Goal: Information Seeking & Learning: Learn about a topic

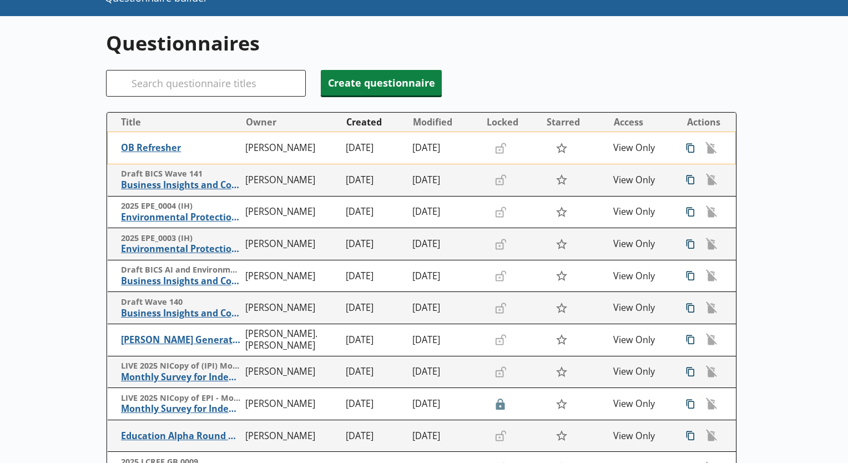
scroll to position [69, 0]
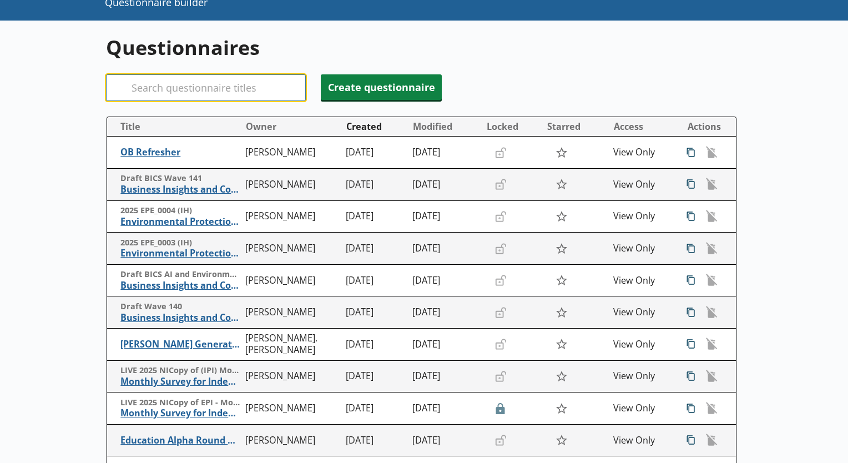
click at [218, 88] on input "Search" at bounding box center [206, 87] width 200 height 27
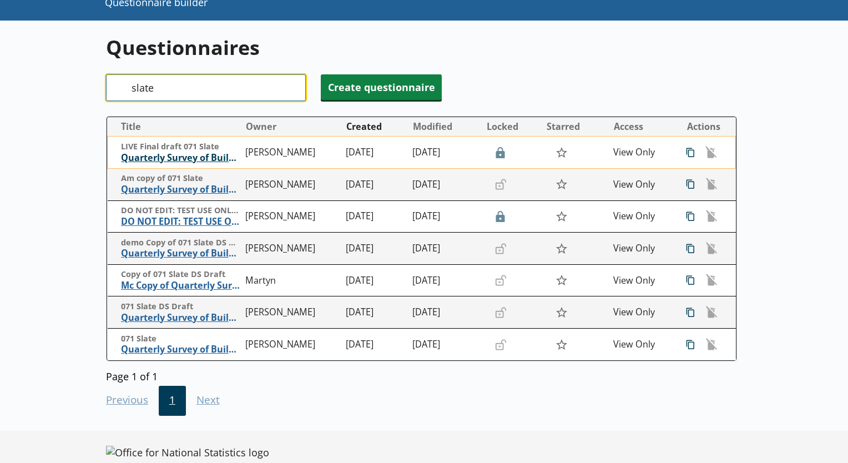
type input "slate"
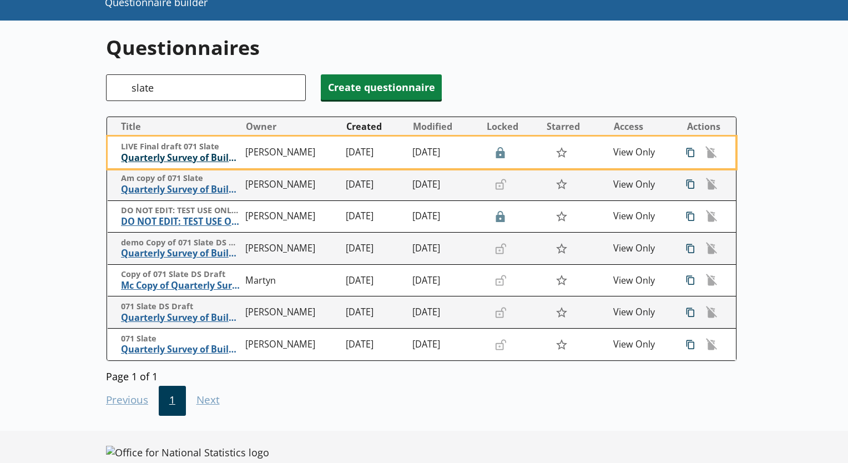
click at [153, 161] on span "Quarterly Survey of Building Materials - Slate" at bounding box center [180, 158] width 119 height 12
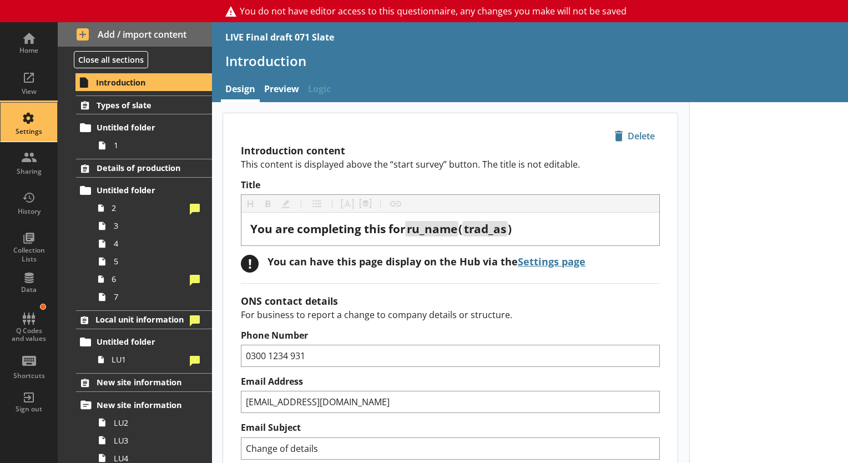
click at [27, 128] on div "Settings" at bounding box center [28, 131] width 39 height 9
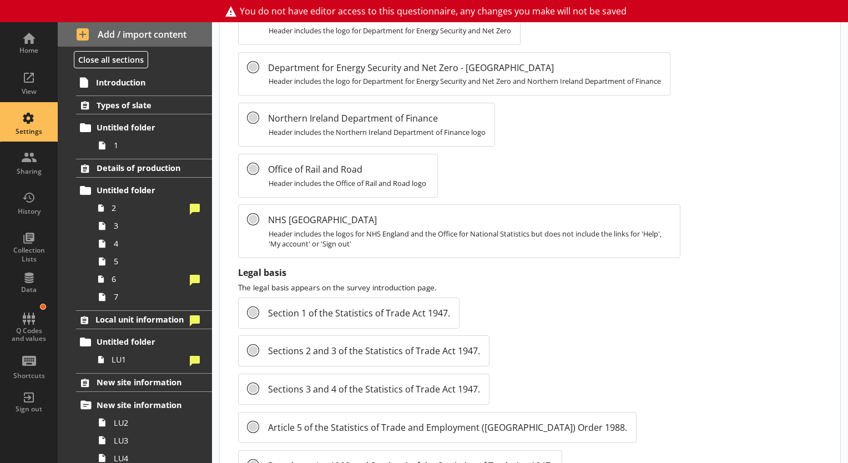
scroll to position [1242, 0]
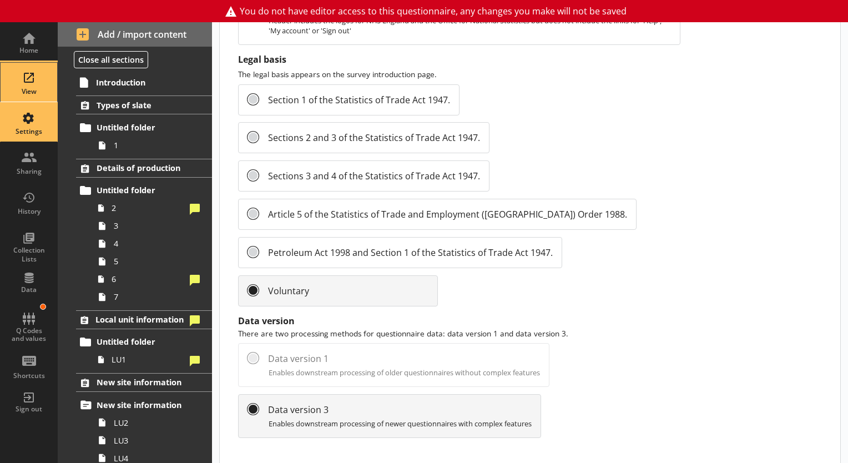
click at [27, 66] on div "View" at bounding box center [28, 82] width 39 height 39
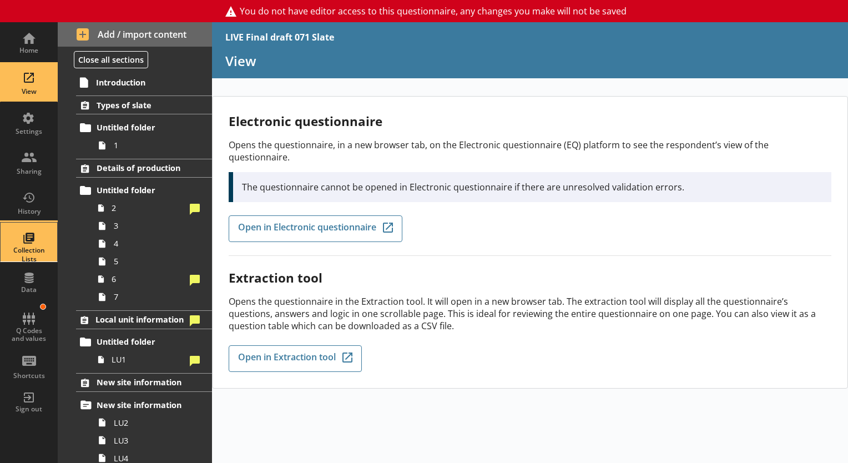
click at [19, 243] on div "Collection Lists" at bounding box center [28, 242] width 39 height 39
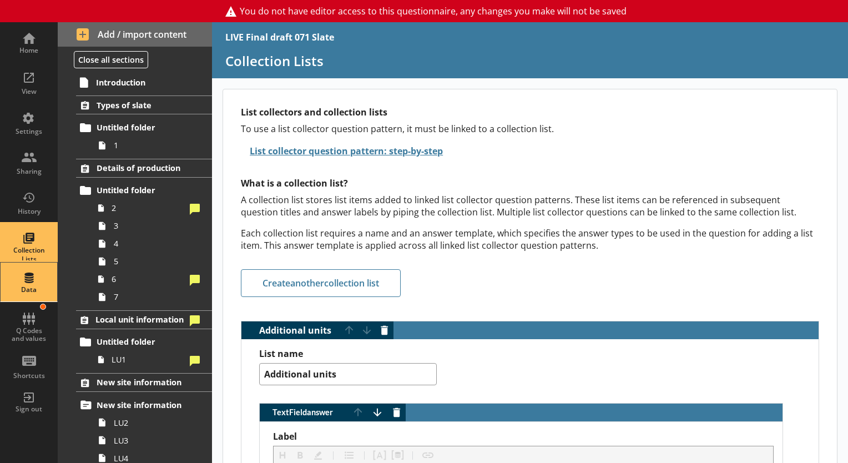
type textarea "x"
click at [34, 285] on div "Data" at bounding box center [28, 289] width 39 height 9
select select "Text_Optional"
select select "Date"
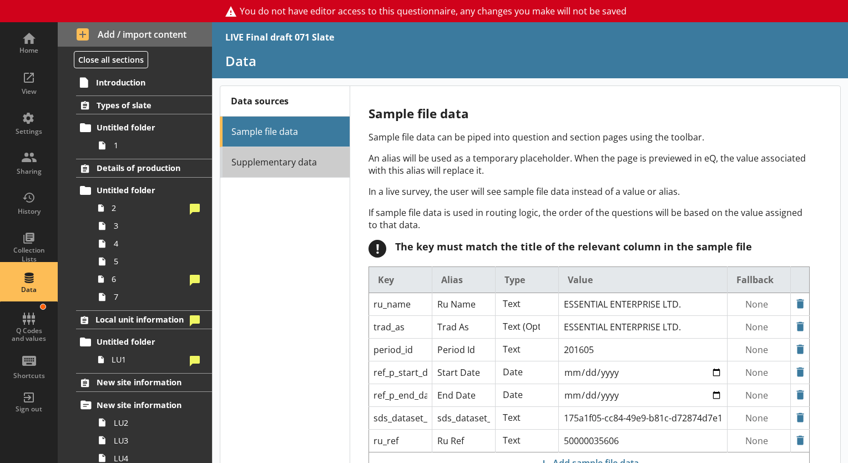
click at [315, 156] on link "Supplementary data" at bounding box center [285, 162] width 130 height 31
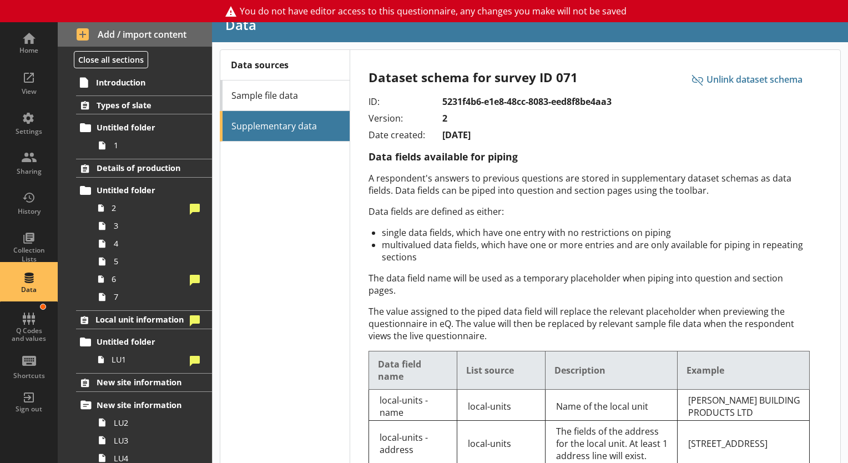
scroll to position [58, 0]
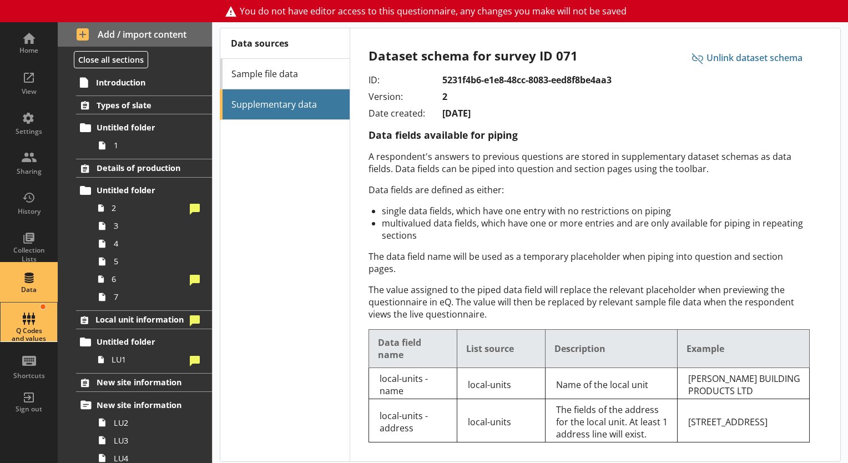
click at [26, 320] on div "Q Codes and values" at bounding box center [28, 321] width 39 height 39
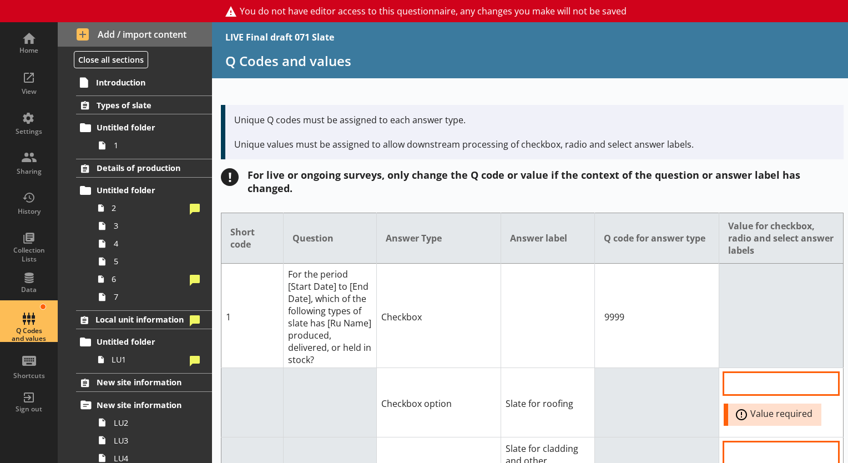
click at [31, 319] on div "Q Codes and values" at bounding box center [28, 321] width 39 height 39
click at [10, 372] on div "Shortcuts" at bounding box center [28, 375] width 39 height 9
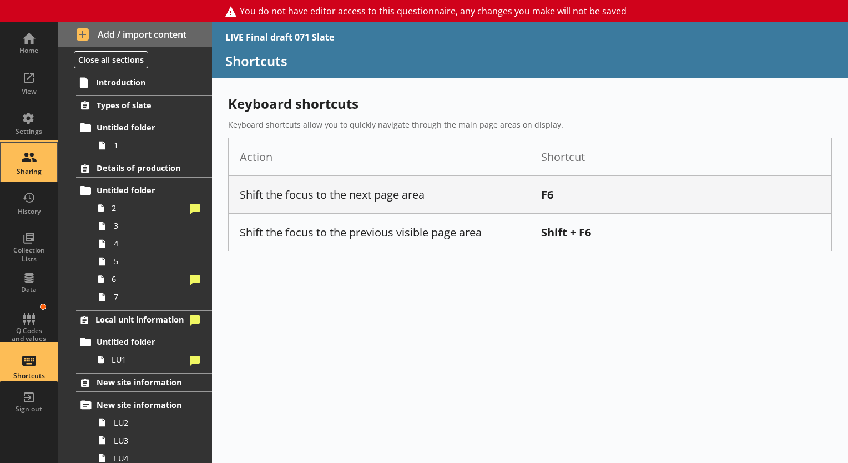
click at [48, 154] on div "Sharing" at bounding box center [28, 162] width 39 height 39
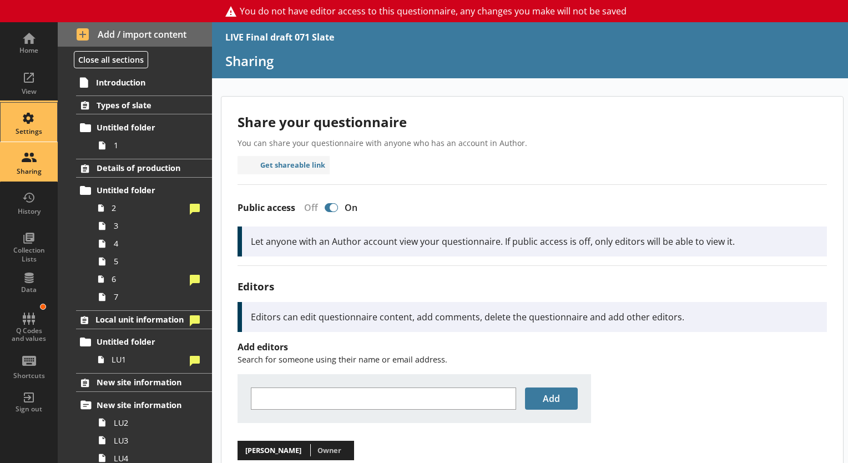
click at [8, 125] on link "Settings" at bounding box center [29, 122] width 58 height 40
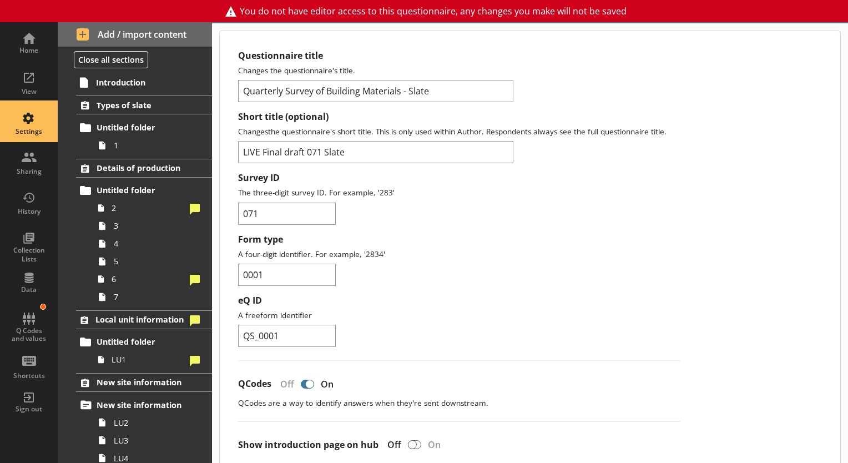
scroll to position [24, 0]
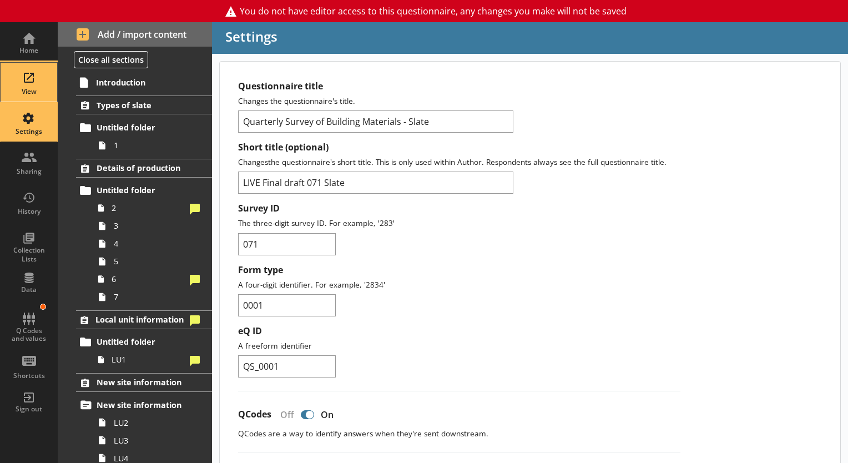
click at [15, 81] on div "View" at bounding box center [28, 82] width 39 height 39
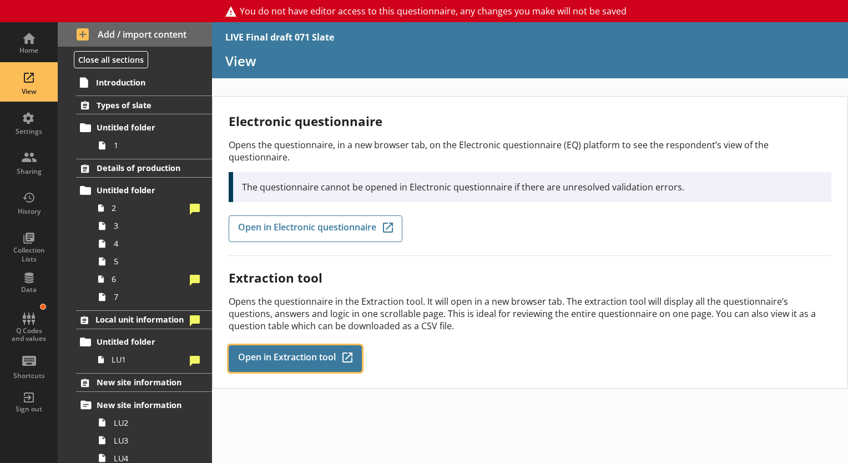
click at [276, 355] on link "Open in Extraction tool Q-Codes_Icon Created with Sketch." at bounding box center [295, 358] width 133 height 27
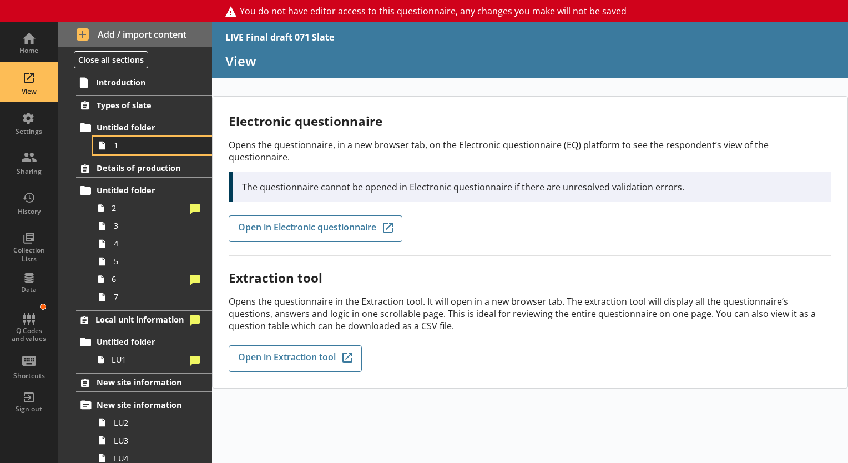
click at [121, 147] on span "1" at bounding box center [155, 145] width 83 height 11
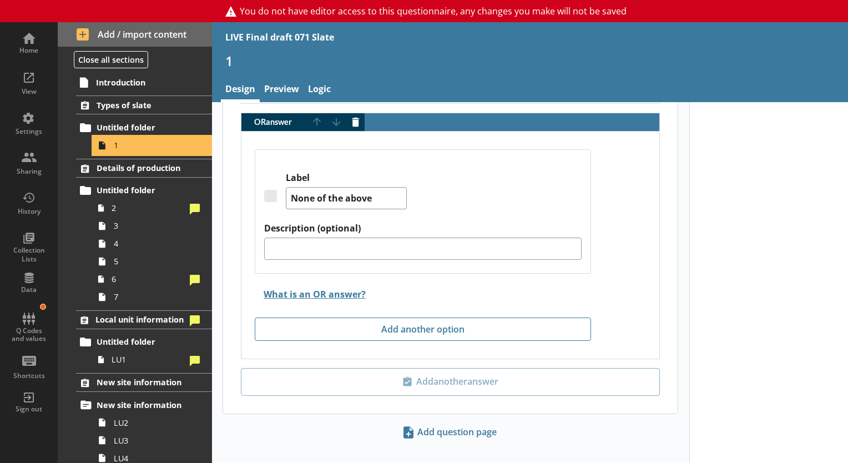
scroll to position [1567, 0]
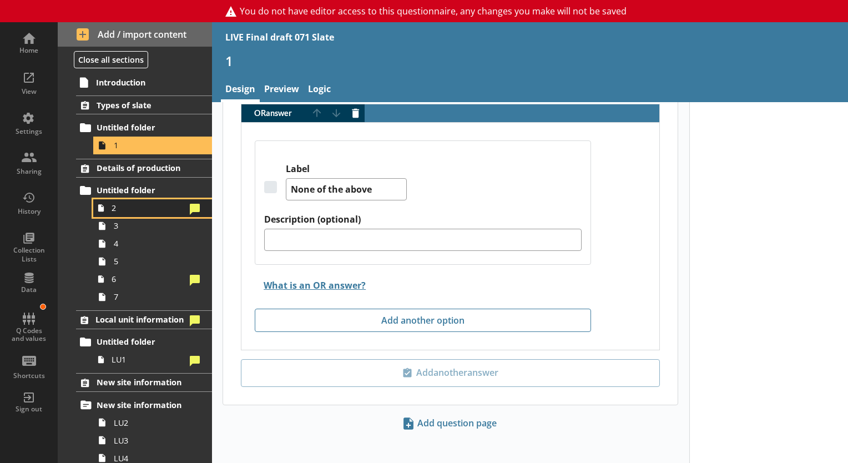
click at [125, 213] on link "2" at bounding box center [152, 208] width 119 height 18
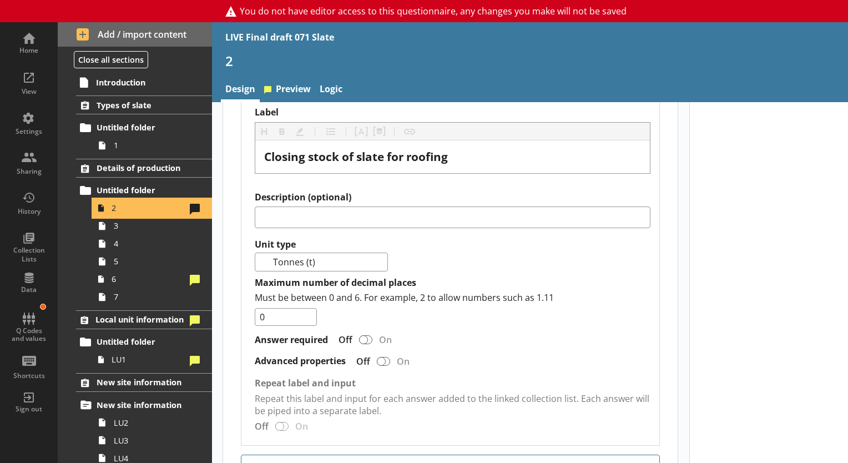
scroll to position [1665, 0]
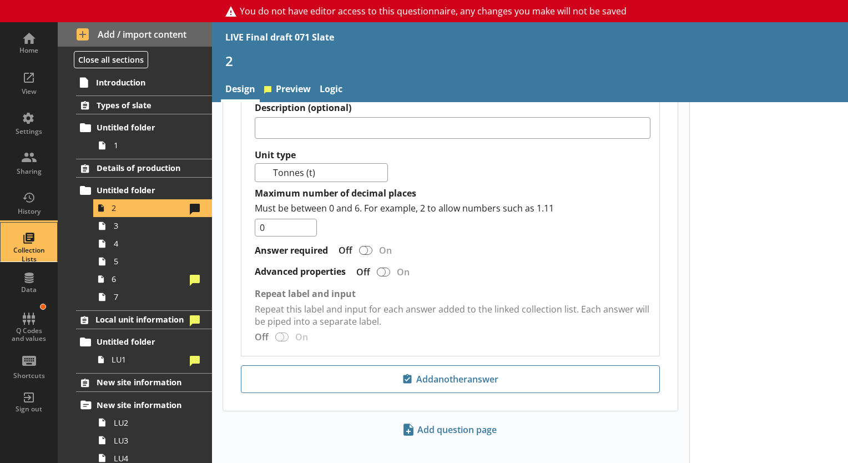
click at [8, 230] on link "Collection Lists" at bounding box center [29, 242] width 58 height 40
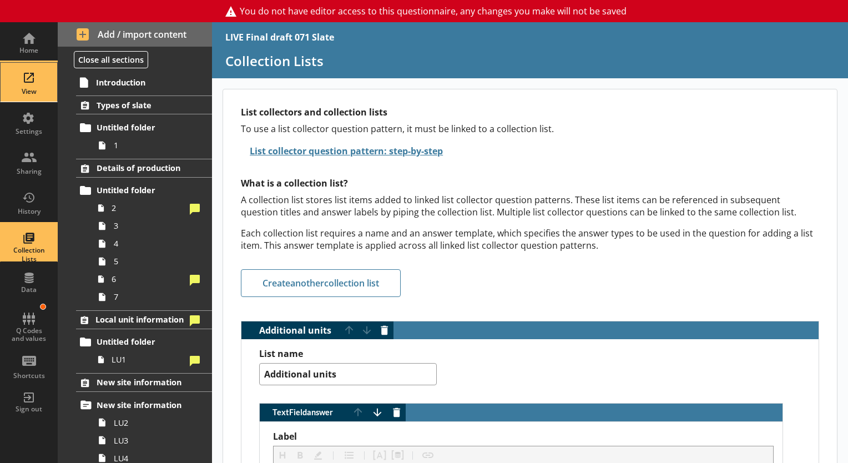
click at [32, 72] on div "View" at bounding box center [28, 82] width 39 height 39
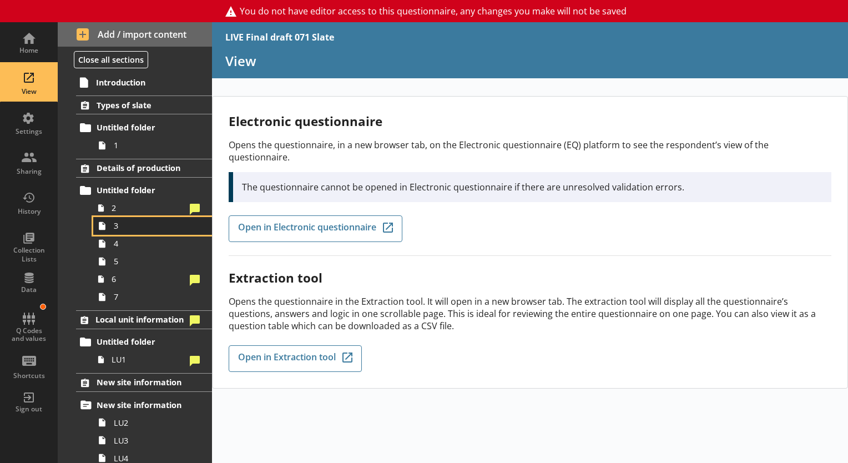
click at [106, 217] on icon at bounding box center [102, 226] width 18 height 18
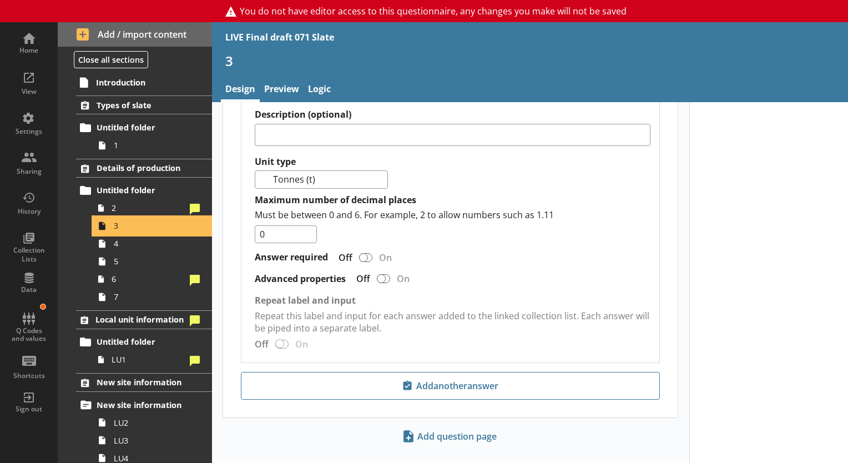
scroll to position [1650, 0]
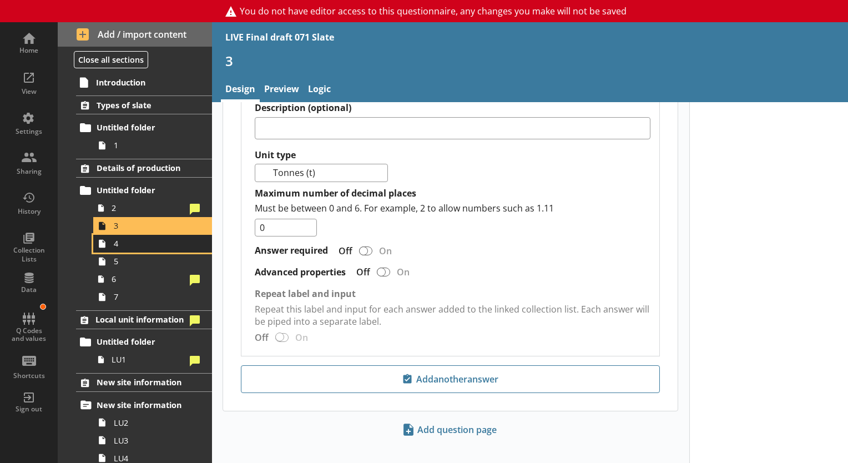
click at [133, 250] on link "4" at bounding box center [152, 244] width 119 height 18
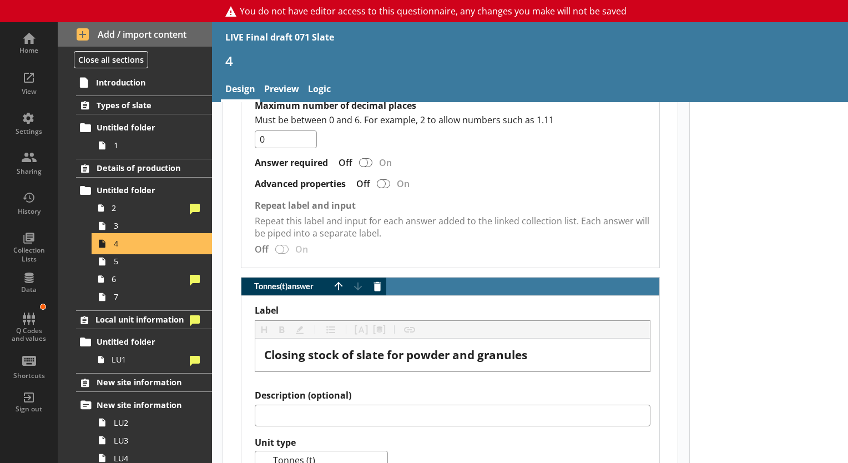
scroll to position [1590, 0]
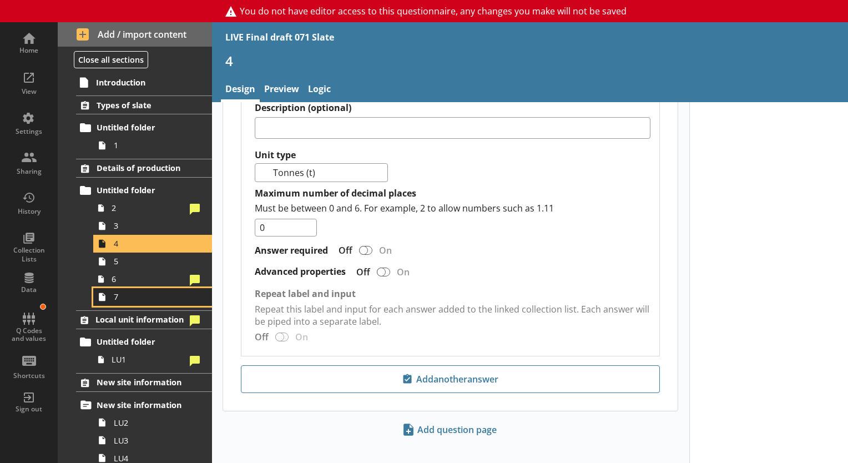
click at [118, 289] on link "7" at bounding box center [152, 297] width 119 height 18
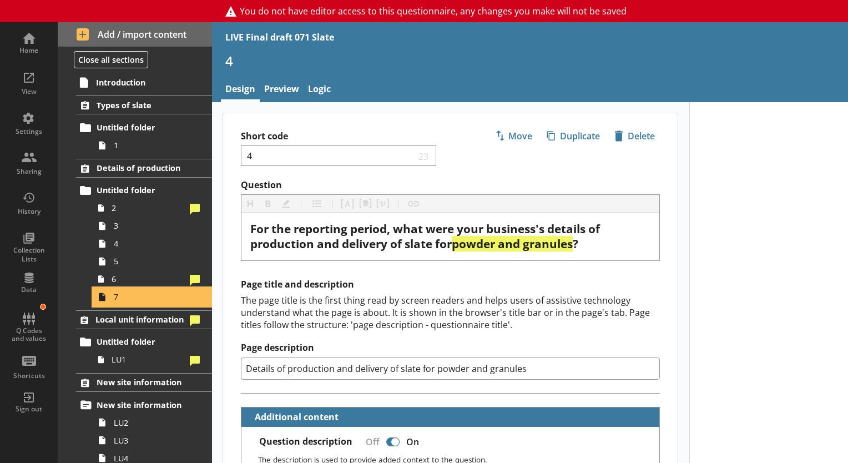
type textarea "x"
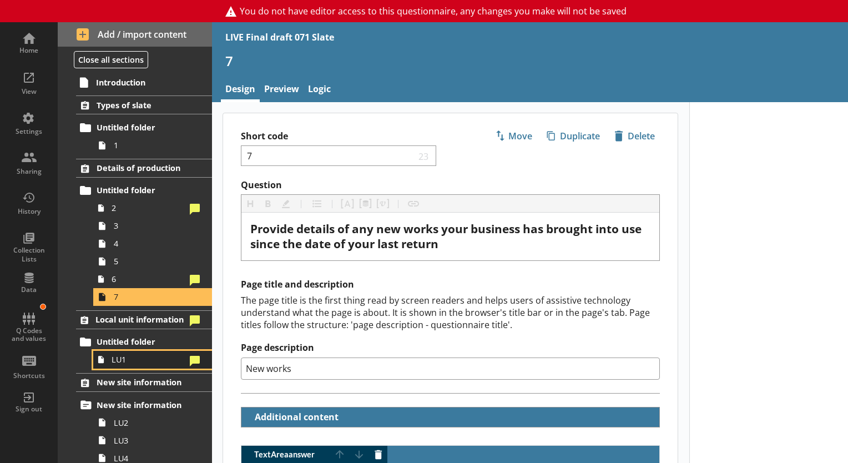
click at [113, 356] on span "LU1" at bounding box center [149, 359] width 74 height 11
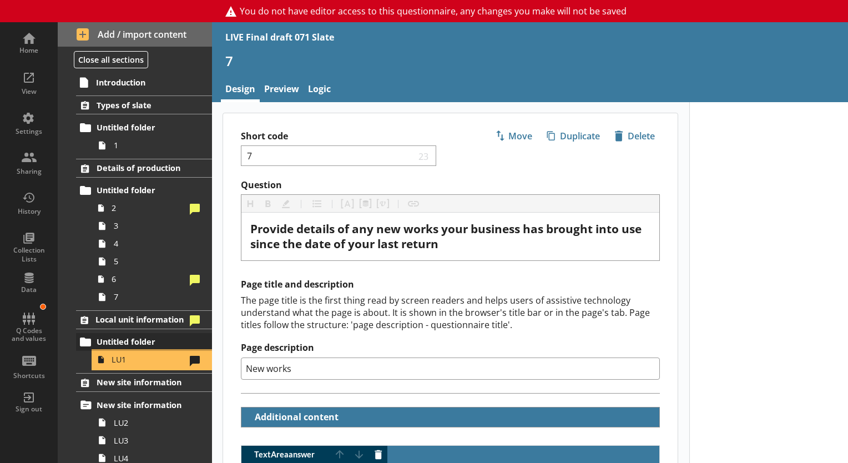
select select "876a6035-d8b8-44d9-a33d-c3ca50ae4781"
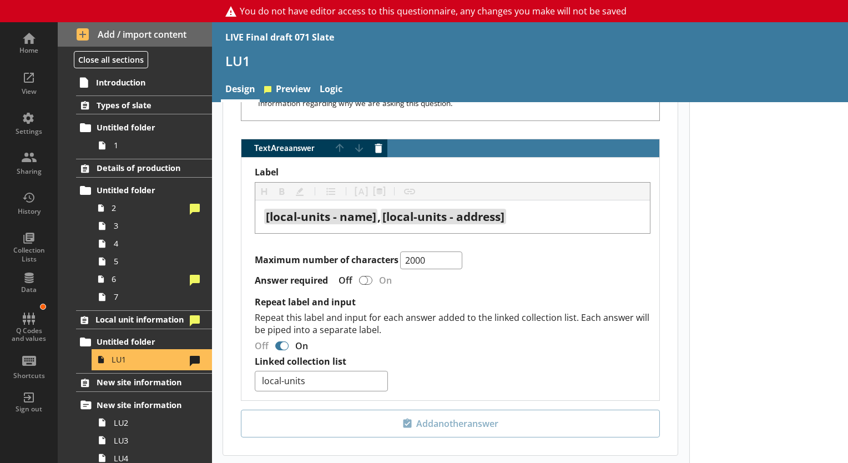
scroll to position [830, 0]
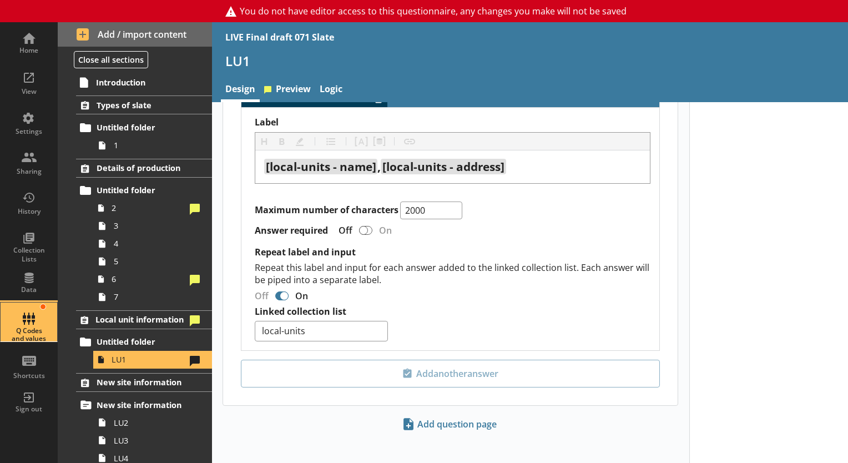
click at [18, 310] on div "Q Codes and values" at bounding box center [28, 321] width 39 height 39
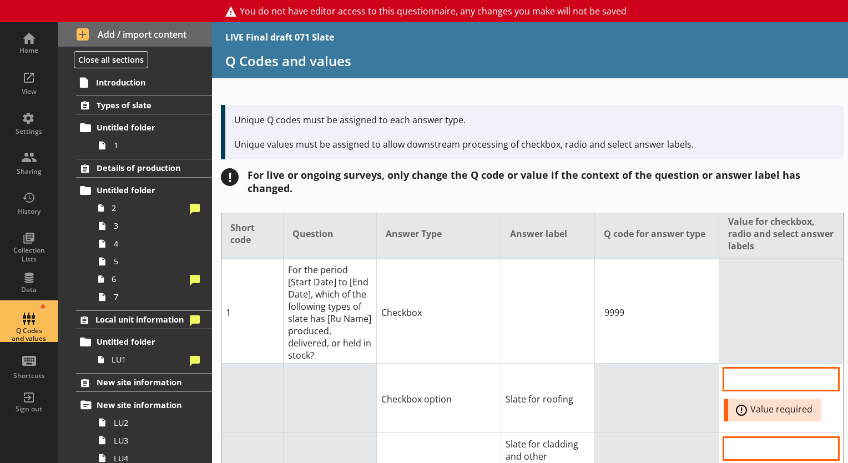
scroll to position [4, 0]
click at [121, 138] on link "1" at bounding box center [152, 146] width 119 height 18
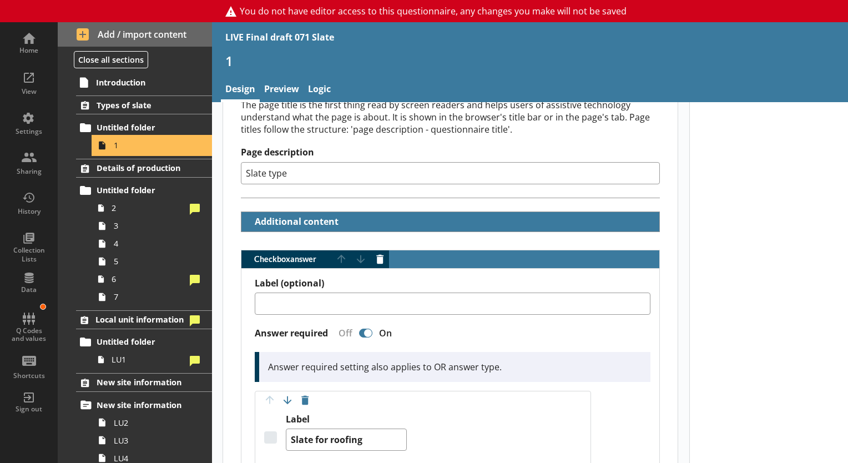
scroll to position [195, 0]
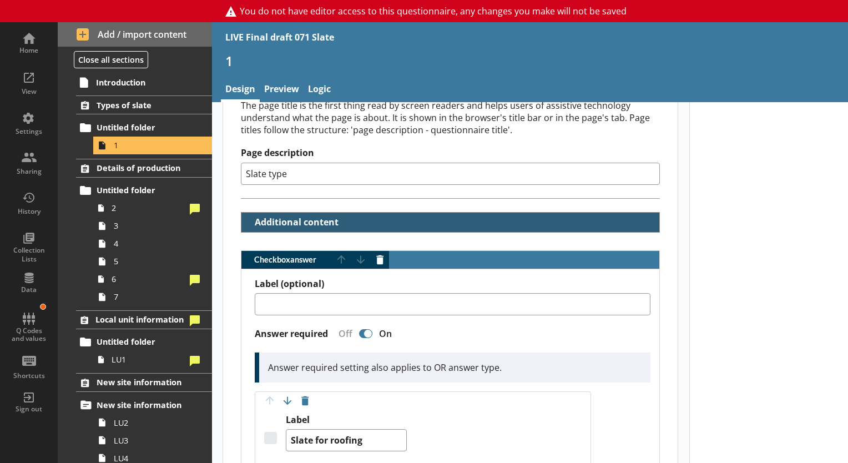
click at [260, 218] on button "Additional content" at bounding box center [293, 222] width 95 height 19
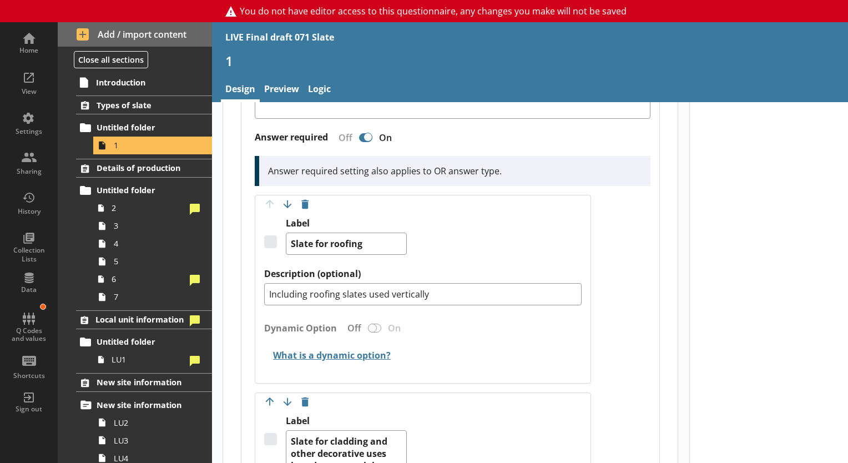
scroll to position [587, 0]
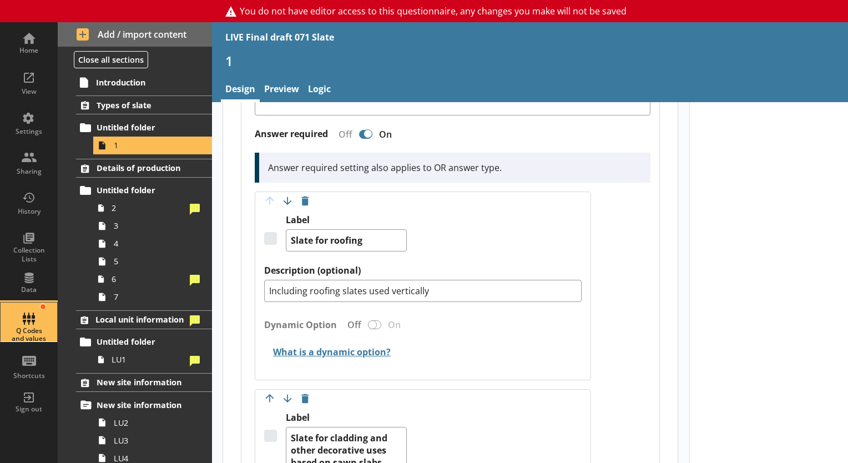
click at [18, 313] on div "Q Codes and values" at bounding box center [28, 321] width 39 height 39
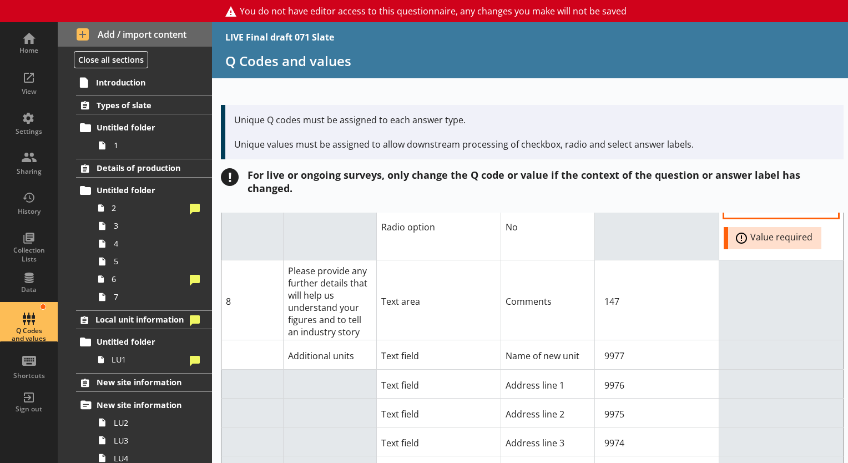
scroll to position [2246, 0]
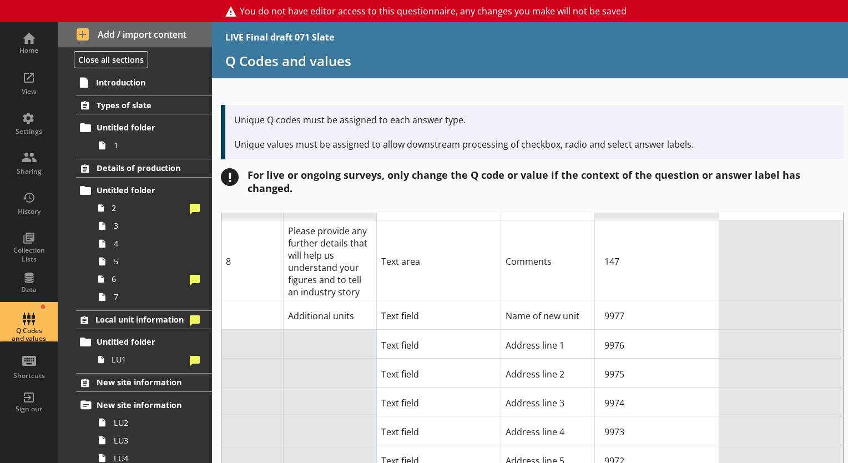
drag, startPoint x: 847, startPoint y: 436, endPoint x: 847, endPoint y: 443, distance: 6.7
click at [847, 443] on div "Short code Question Answer Type Answer label Q code for answer type Value for c…" at bounding box center [530, 338] width 636 height 250
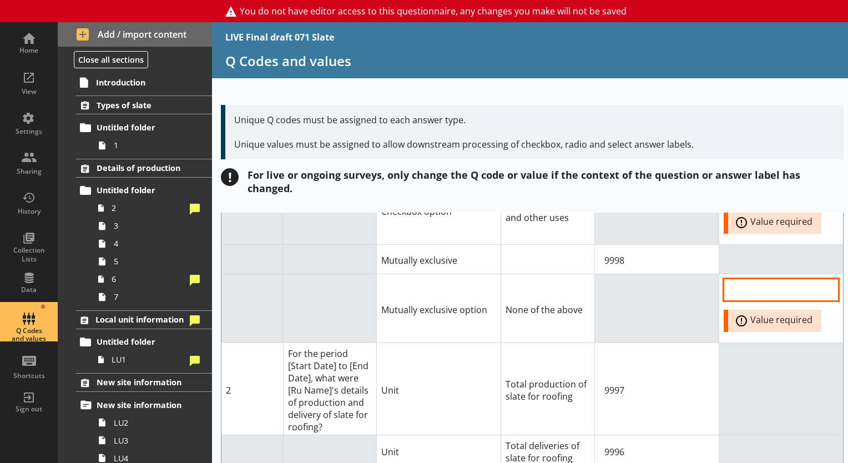
scroll to position [477, 0]
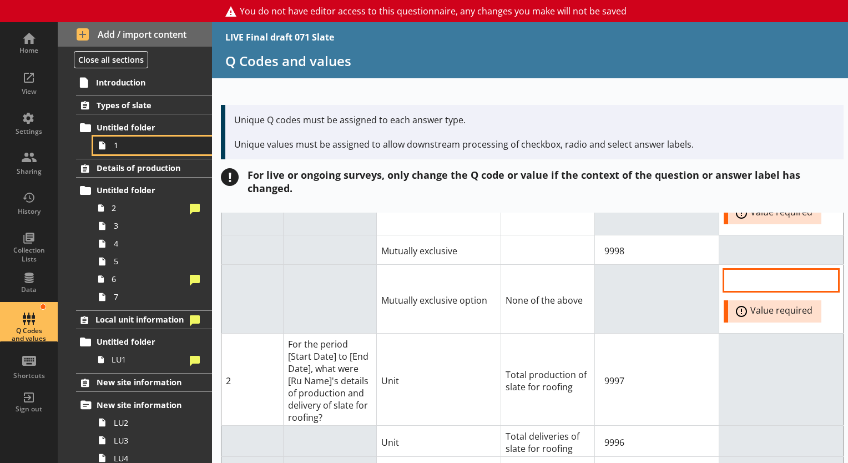
click at [102, 144] on icon at bounding box center [102, 145] width 7 height 8
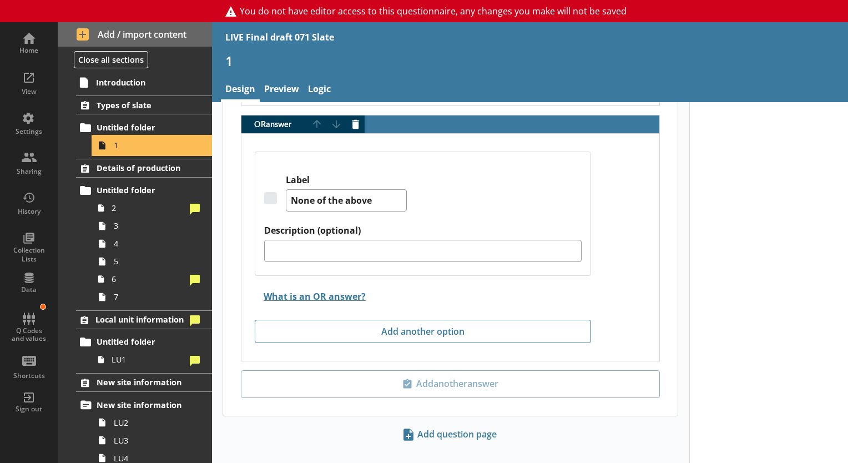
scroll to position [1567, 0]
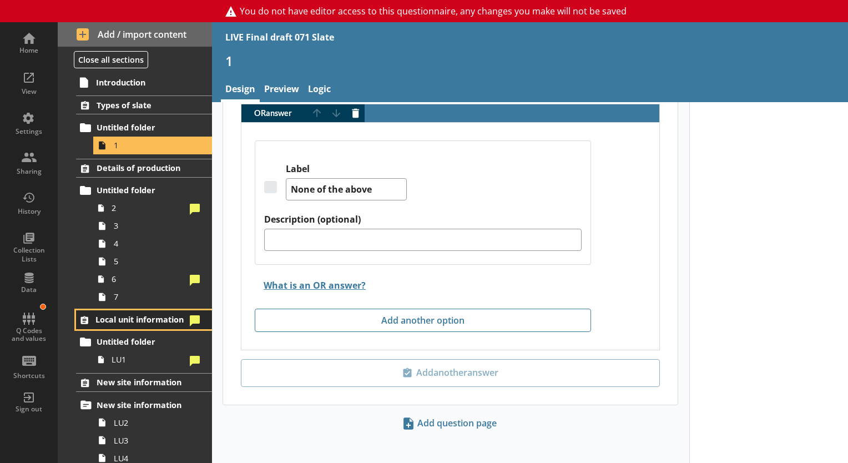
click at [160, 315] on span "Local unit information" at bounding box center [140, 319] width 90 height 11
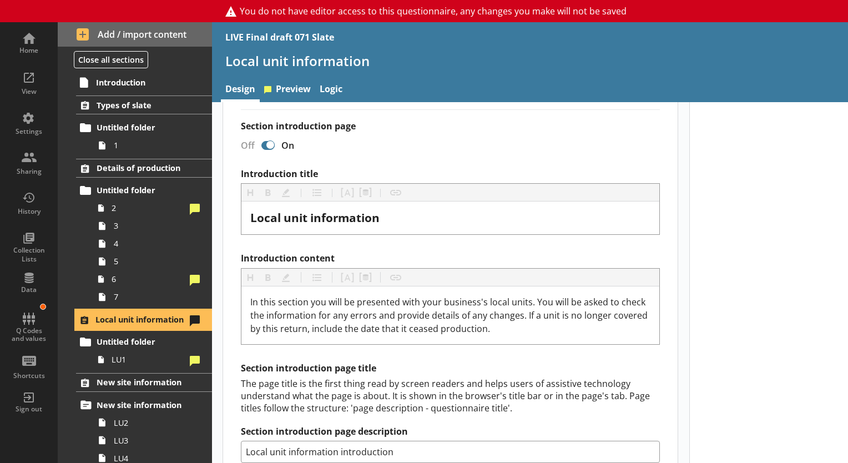
scroll to position [199, 0]
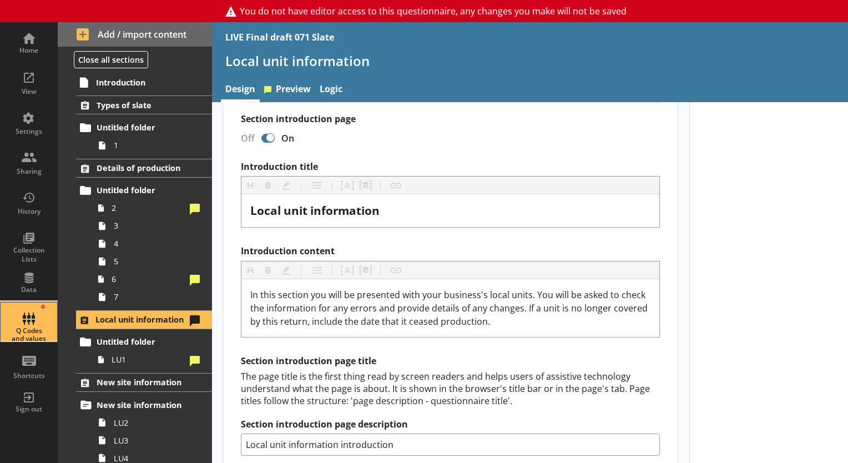
click at [32, 311] on div "Q Codes and values" at bounding box center [28, 321] width 39 height 39
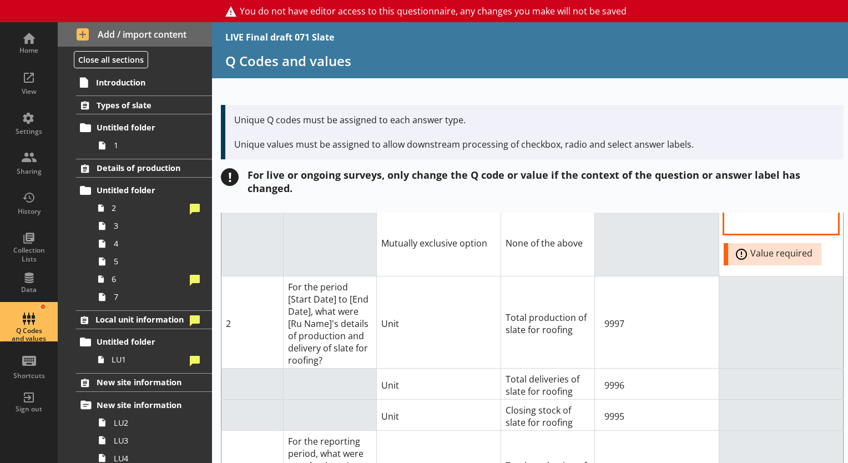
scroll to position [511, 0]
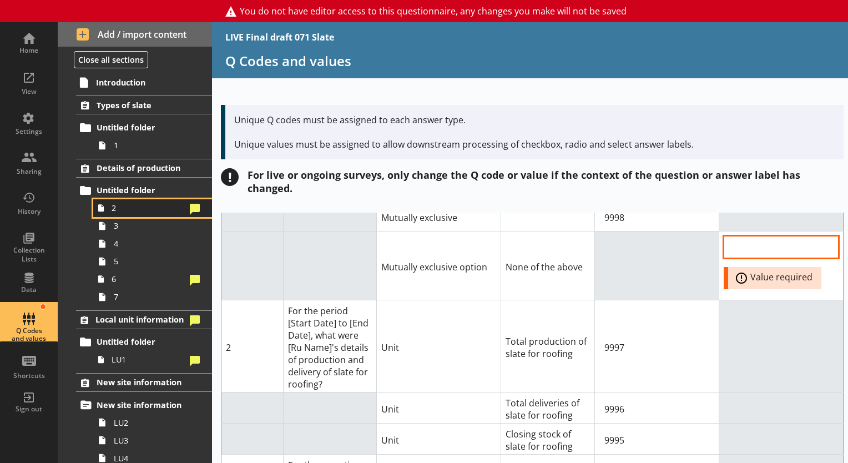
click at [138, 205] on span "2" at bounding box center [149, 208] width 74 height 11
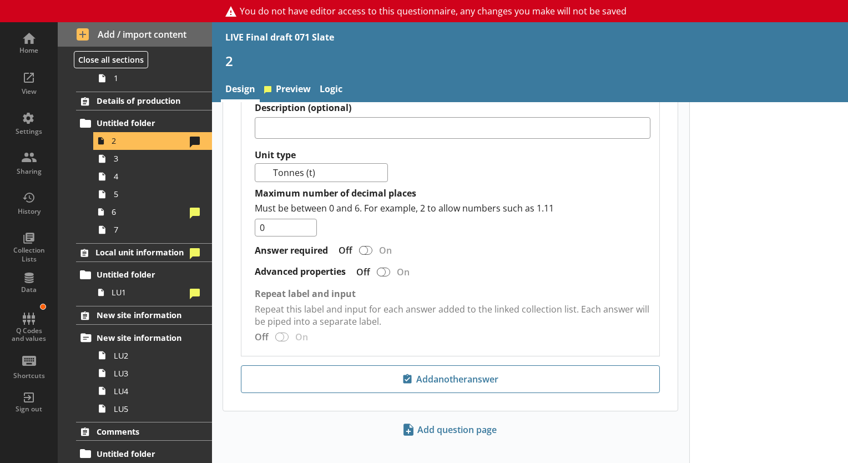
scroll to position [82, 0]
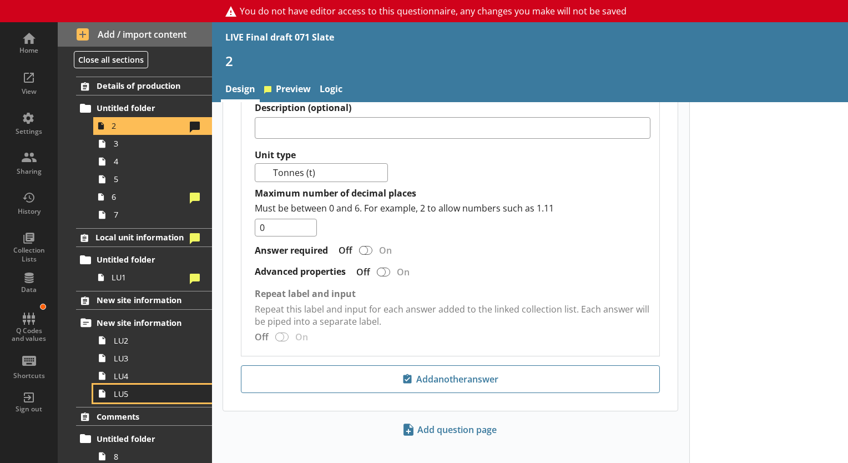
click at [138, 393] on span "LU5" at bounding box center [155, 393] width 83 height 11
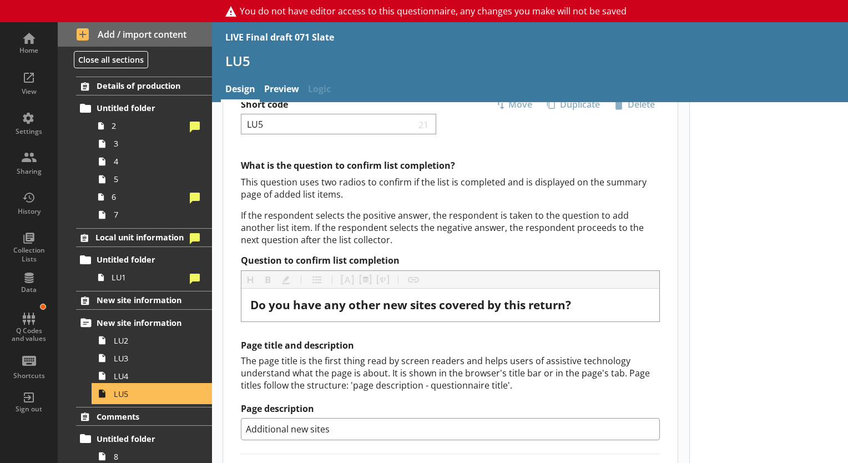
scroll to position [14, 0]
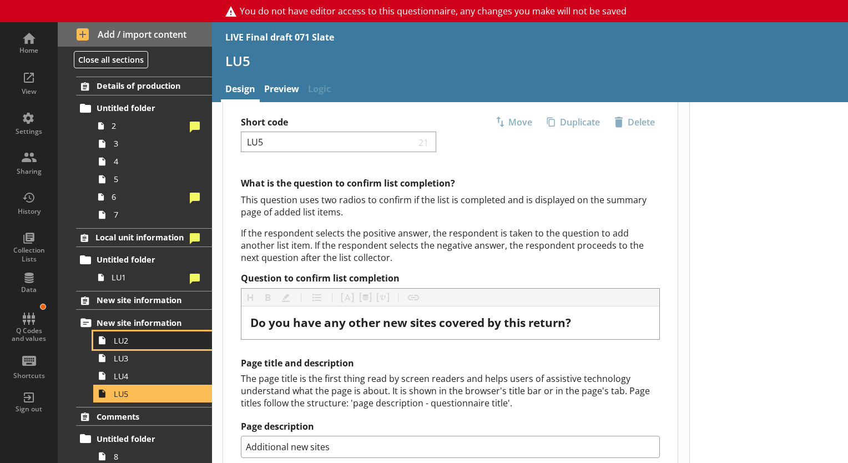
click at [125, 342] on span "LU2" at bounding box center [155, 340] width 83 height 11
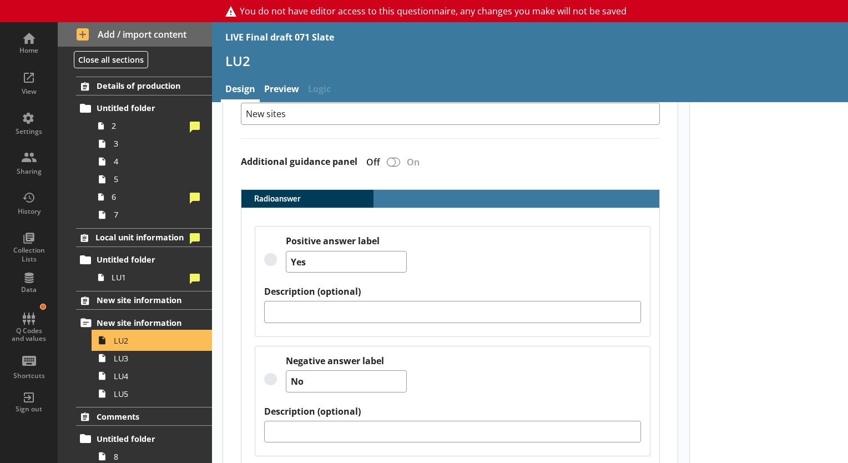
scroll to position [382, 0]
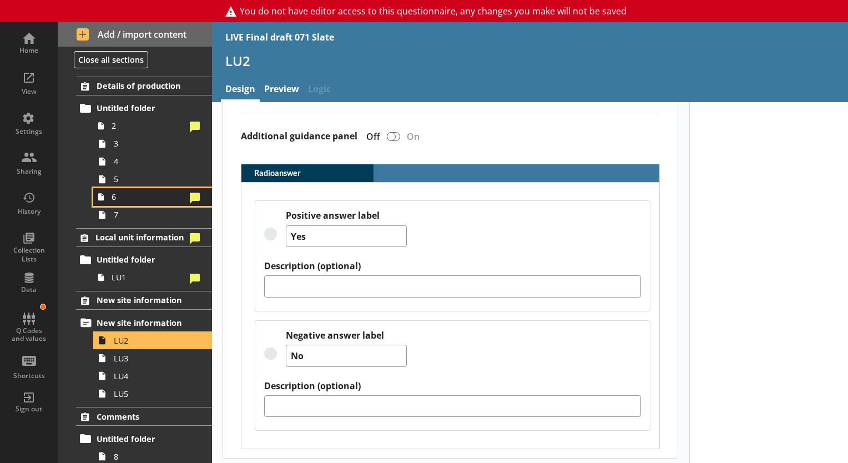
click at [109, 196] on link "6" at bounding box center [152, 197] width 119 height 18
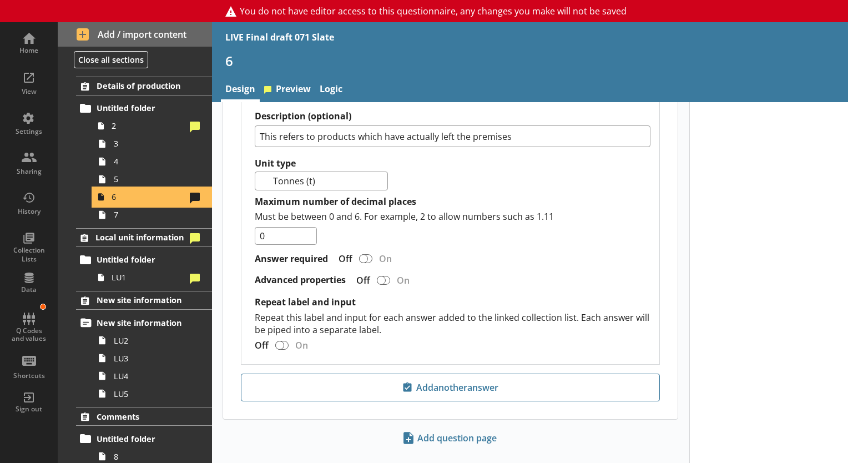
scroll to position [935, 0]
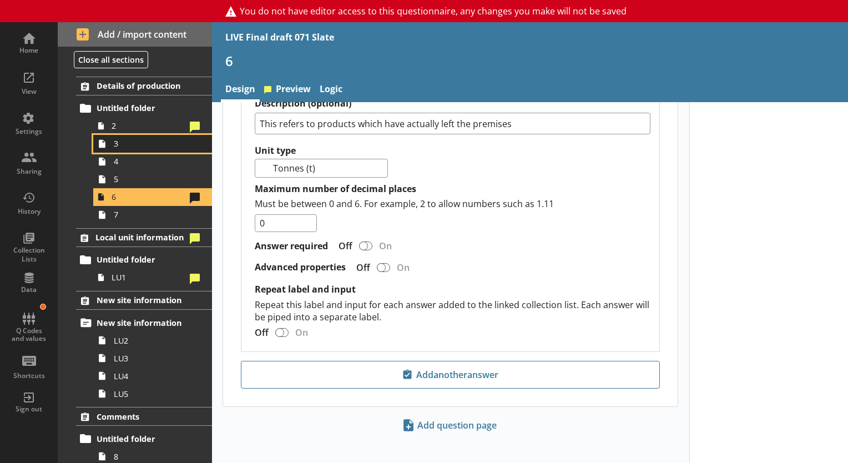
click at [119, 135] on link "3" at bounding box center [152, 144] width 119 height 18
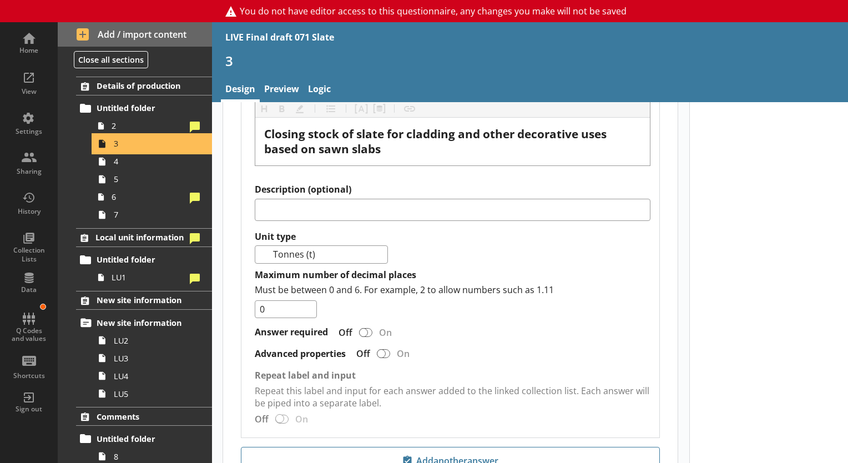
scroll to position [1558, 0]
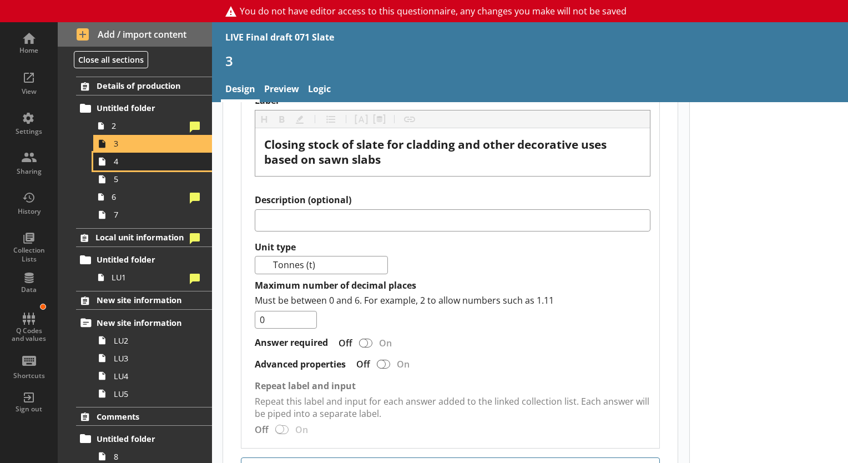
click at [133, 164] on span "4" at bounding box center [155, 161] width 83 height 11
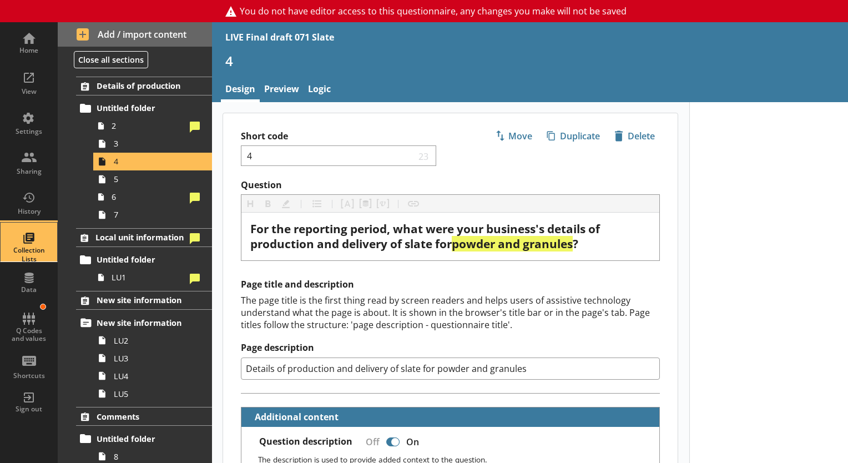
click at [33, 238] on div "Collection Lists" at bounding box center [28, 242] width 39 height 39
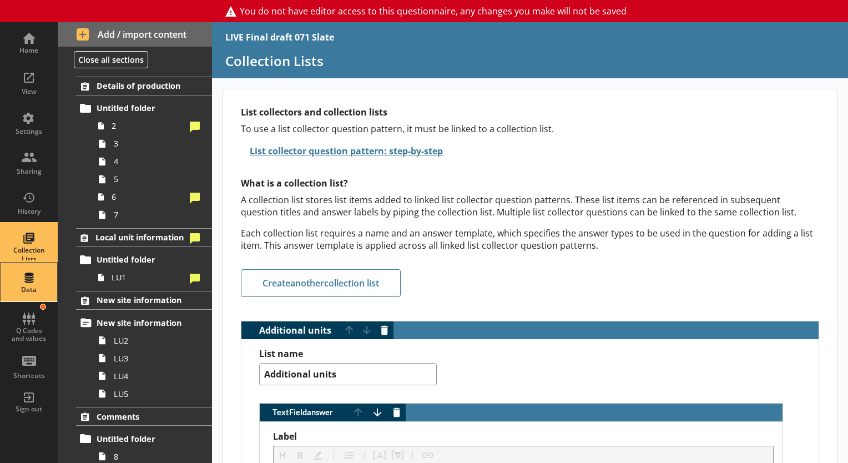
type textarea "x"
click at [31, 285] on div "Data" at bounding box center [28, 289] width 39 height 9
select select "Text_Optional"
select select "Date"
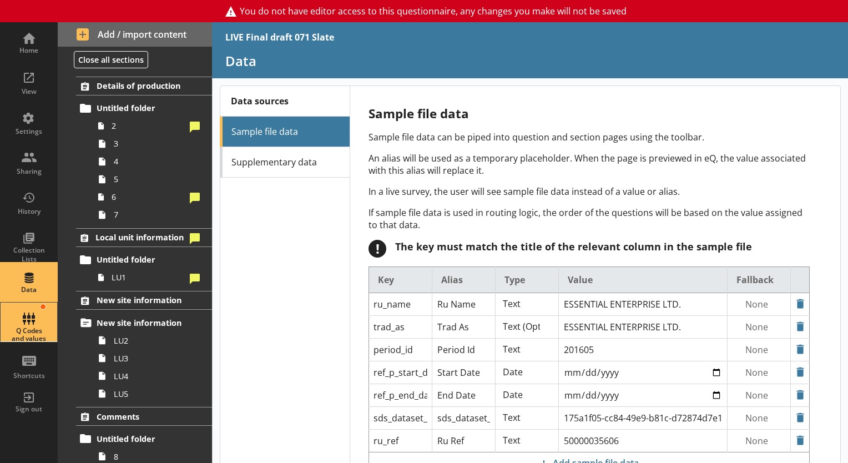
click at [32, 327] on div "Q Codes and values" at bounding box center [28, 335] width 39 height 16
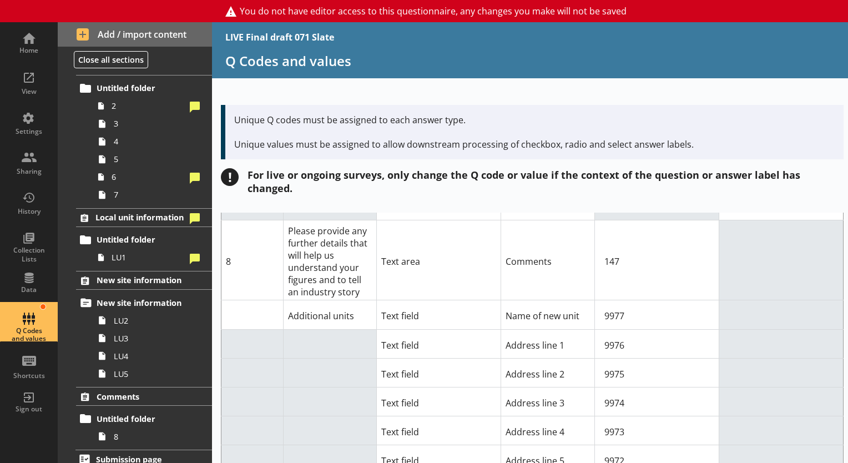
scroll to position [110, 0]
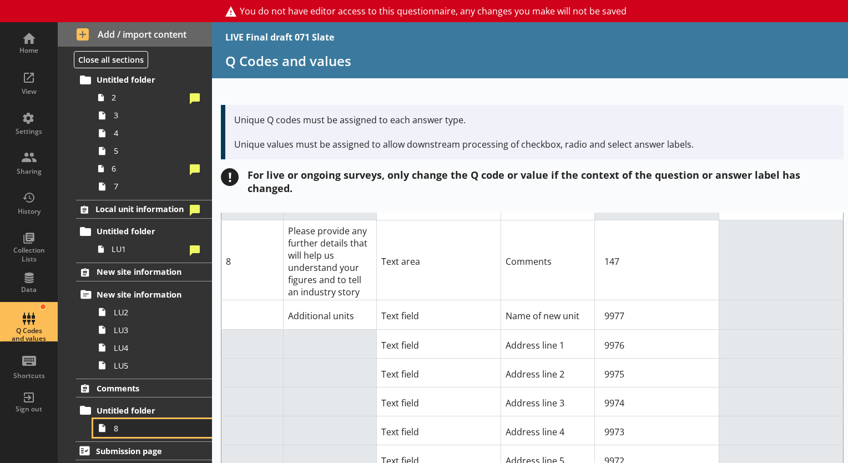
click at [156, 434] on link "8" at bounding box center [152, 428] width 119 height 18
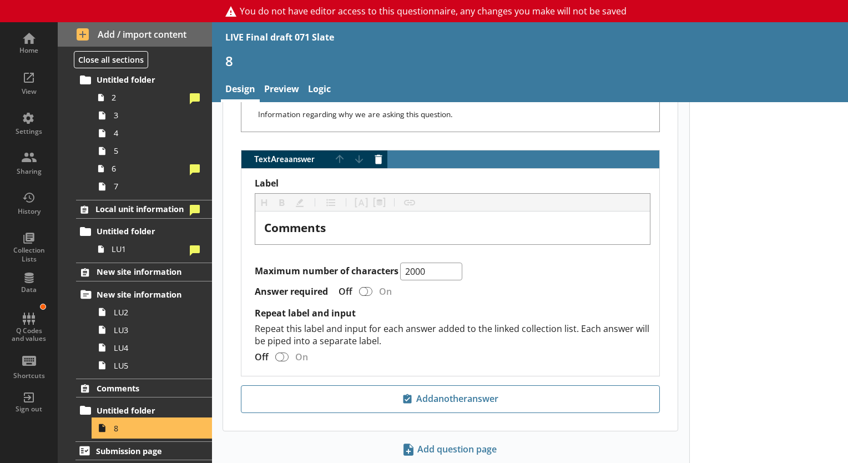
scroll to position [839, 0]
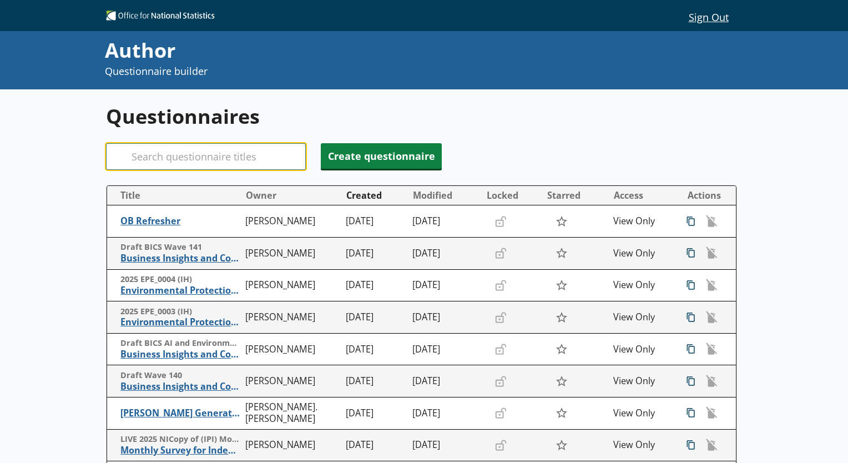
click at [241, 156] on input "Search" at bounding box center [206, 156] width 200 height 27
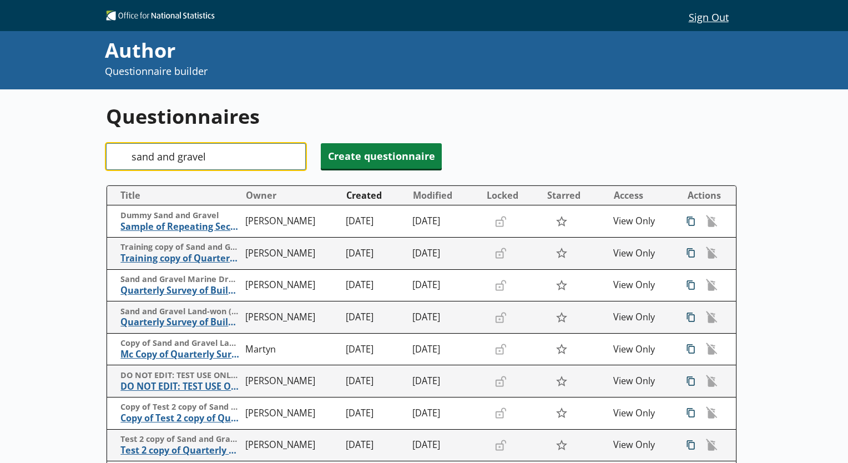
drag, startPoint x: 218, startPoint y: 150, endPoint x: 156, endPoint y: 152, distance: 61.6
click at [156, 152] on input "sand and gravel" at bounding box center [206, 156] width 200 height 27
type input "sand"
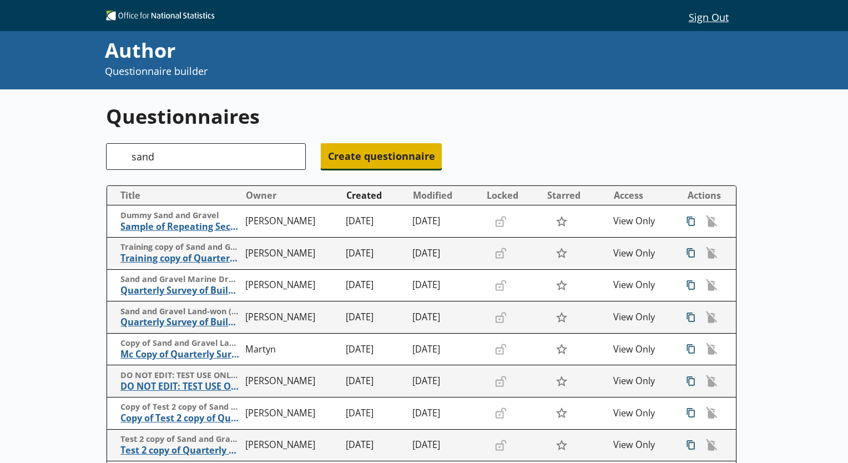
click at [356, 164] on span "Create questionnaire" at bounding box center [381, 156] width 121 height 26
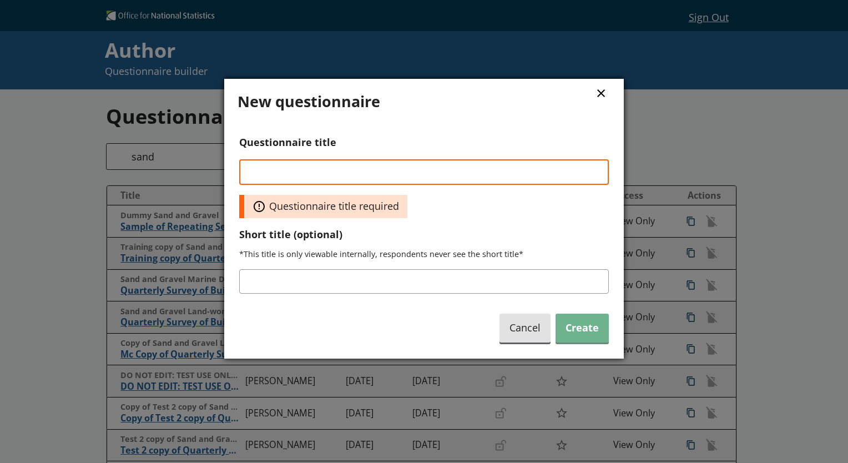
click at [604, 95] on button "×" at bounding box center [601, 92] width 17 height 25
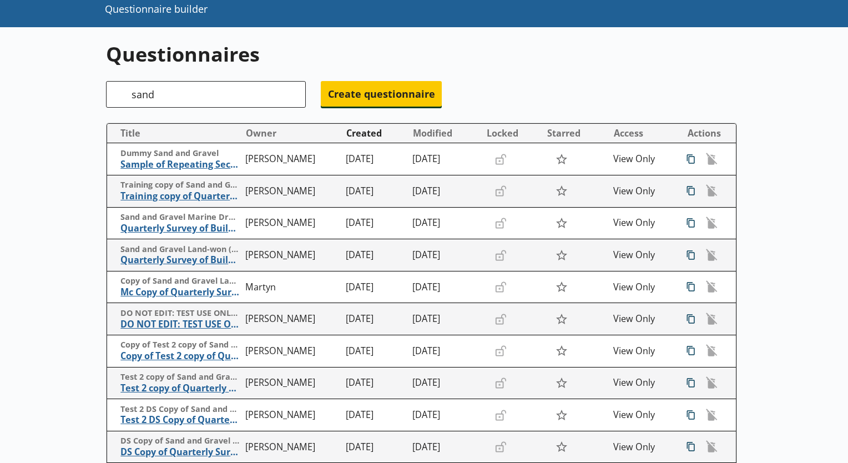
scroll to position [60, 0]
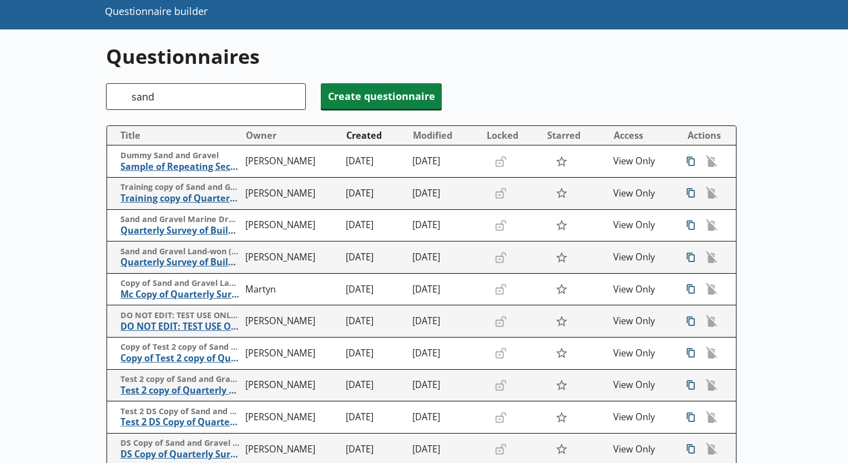
click at [115, 96] on div "Search sand" at bounding box center [206, 96] width 200 height 27
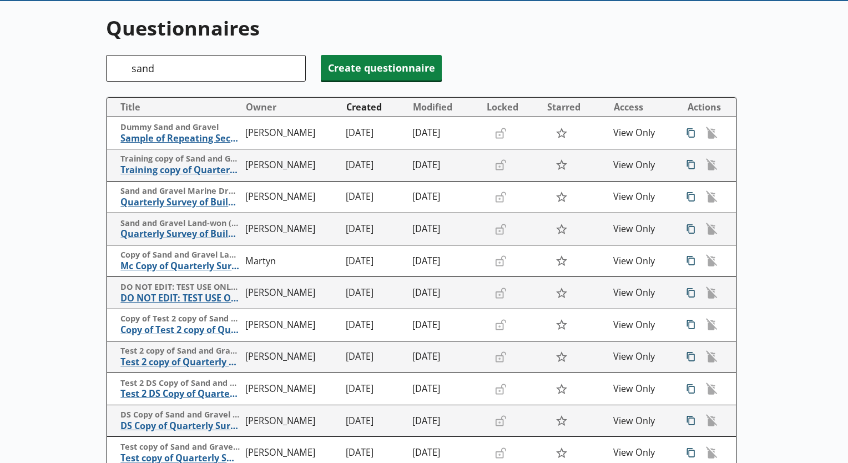
scroll to position [80, 0]
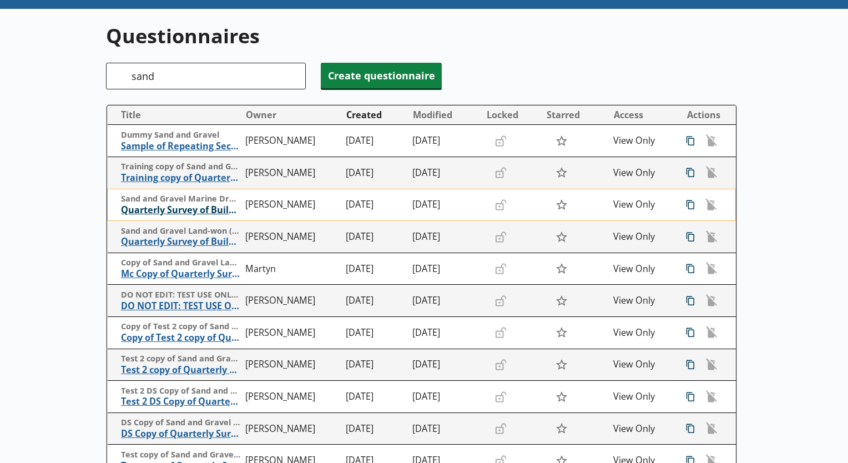
click at [190, 209] on span "Quarterly Survey of Building Materials Sand and Gravel (marine dredged)" at bounding box center [180, 210] width 119 height 12
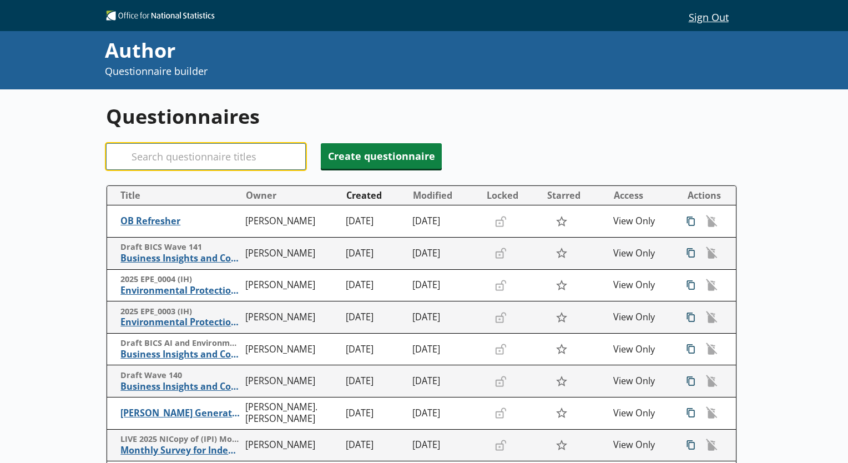
click at [184, 161] on input "Search" at bounding box center [206, 156] width 200 height 27
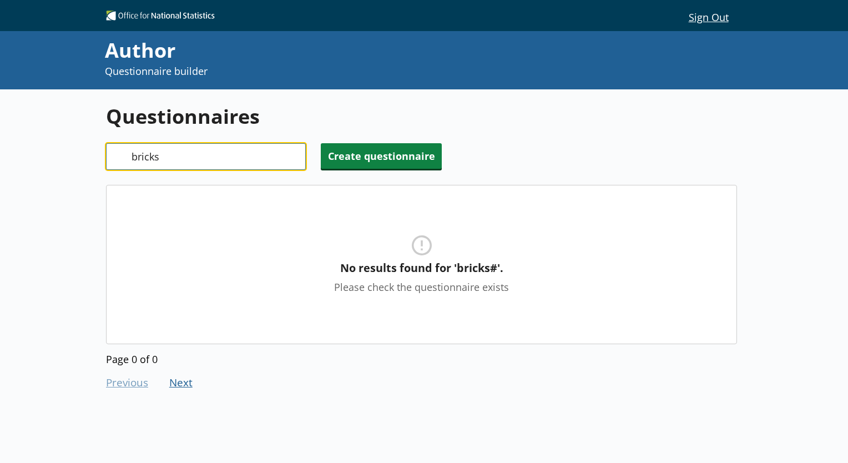
type input "bricks"
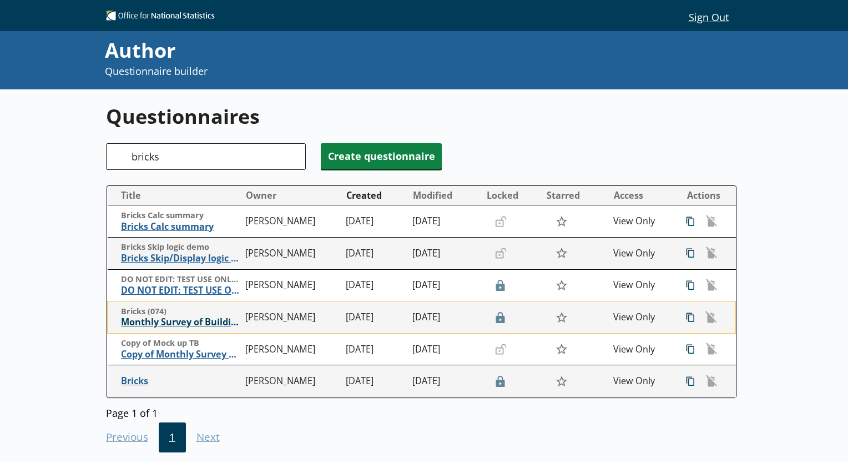
click at [194, 323] on span "Monthly Survey of Building Materials - Bricks" at bounding box center [180, 322] width 119 height 12
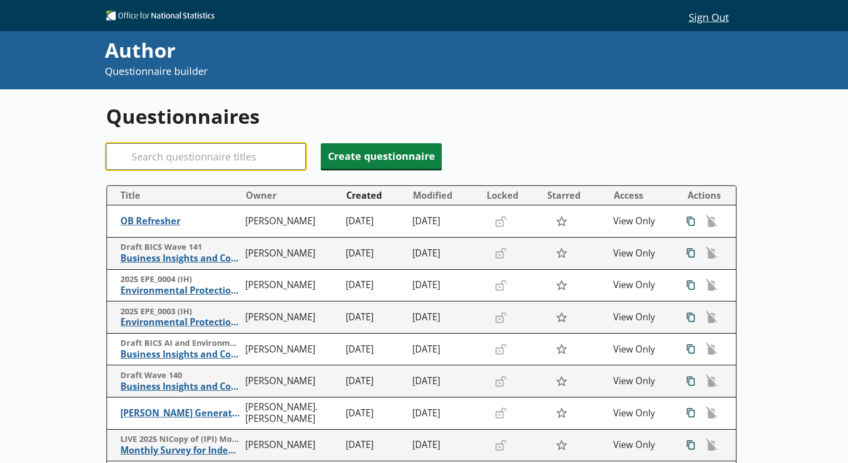
click at [182, 146] on input "Search" at bounding box center [206, 156] width 200 height 27
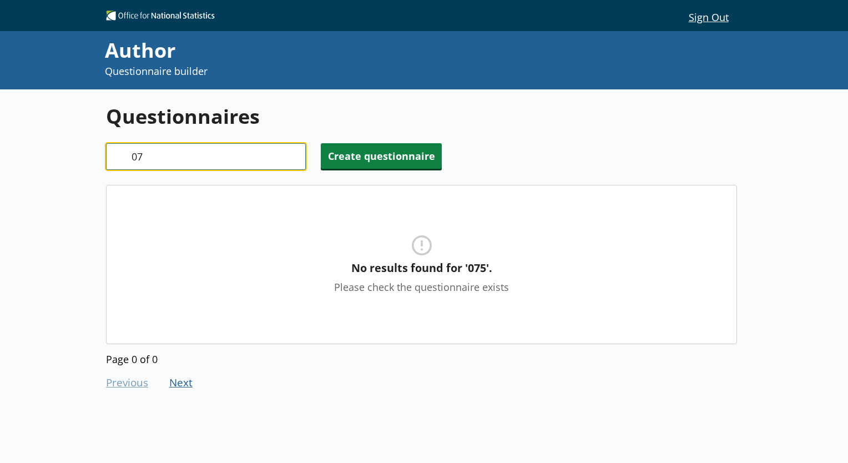
type input "0"
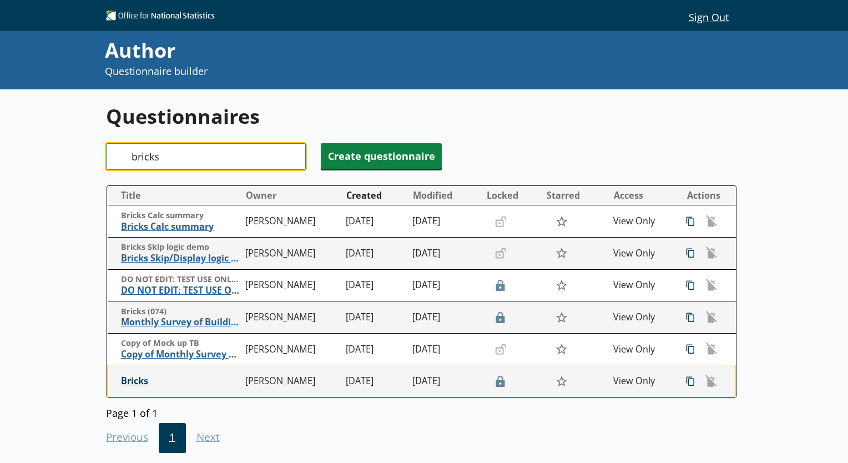
type input "bricks"
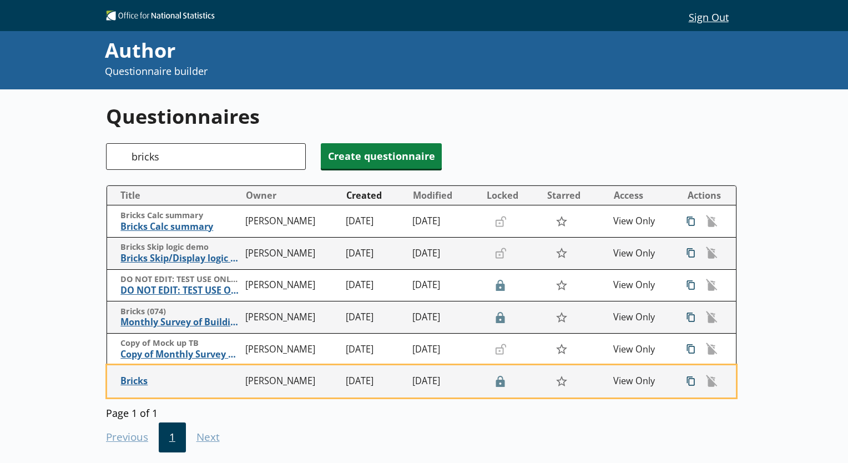
drag, startPoint x: 133, startPoint y: 380, endPoint x: 77, endPoint y: 370, distance: 56.9
click at [77, 370] on div "Questionnaires Search bricks Create questionnaire Title Owner Created Modified …" at bounding box center [424, 320] width 848 height 463
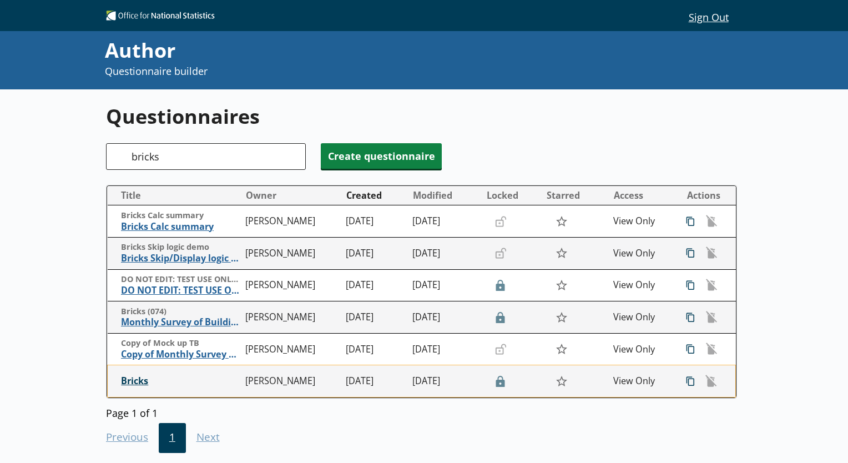
click at [140, 380] on span "Bricks" at bounding box center [180, 381] width 119 height 12
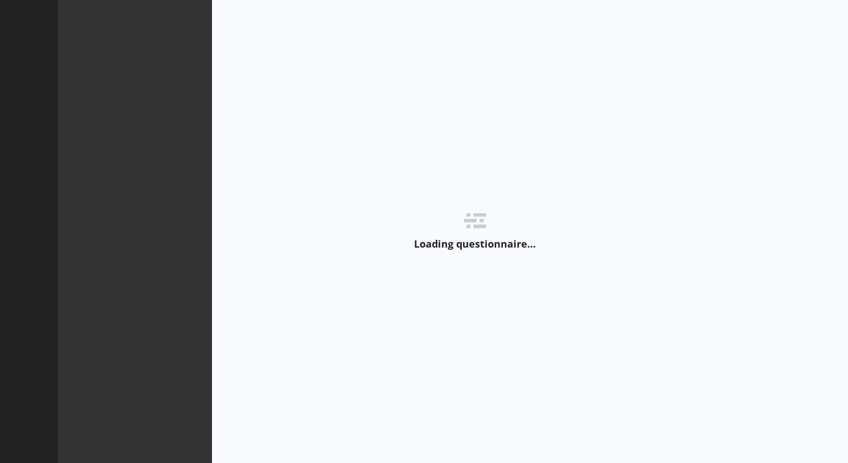
type textarea "x"
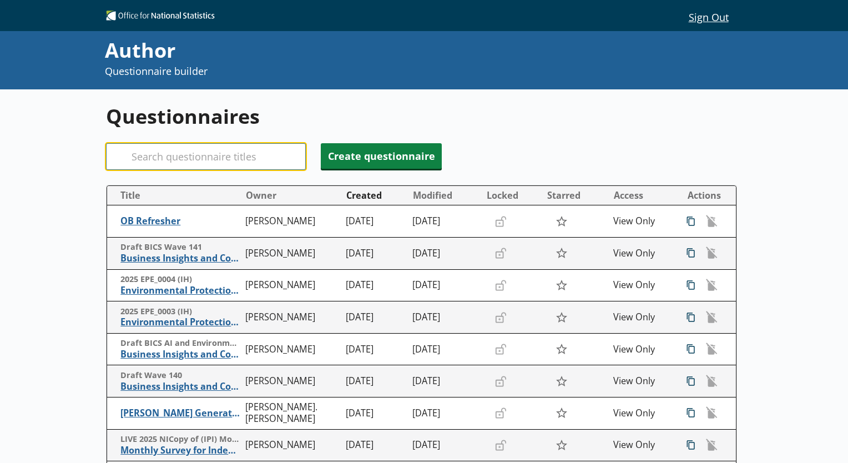
click at [159, 159] on input "Search" at bounding box center [206, 156] width 200 height 27
type input "brick"
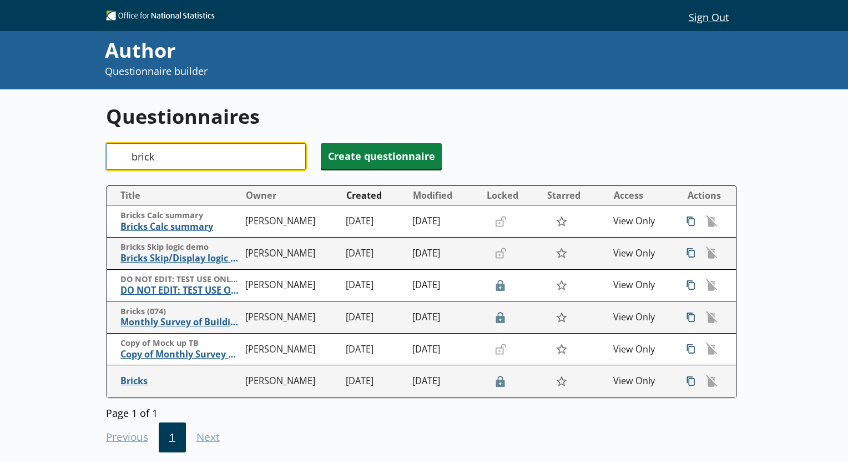
click at [291, 154] on input "brick" at bounding box center [206, 156] width 200 height 27
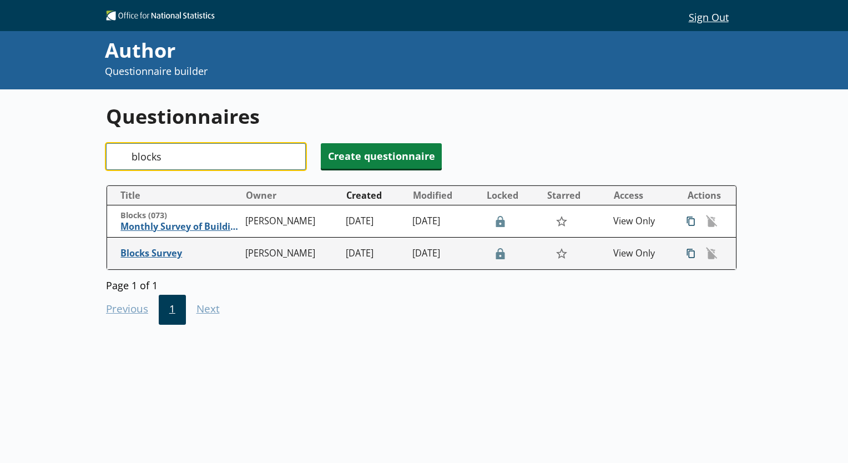
type input "blocks"
click at [200, 313] on div "Previous Go to previous page 1 Next Go to next page" at bounding box center [421, 308] width 631 height 33
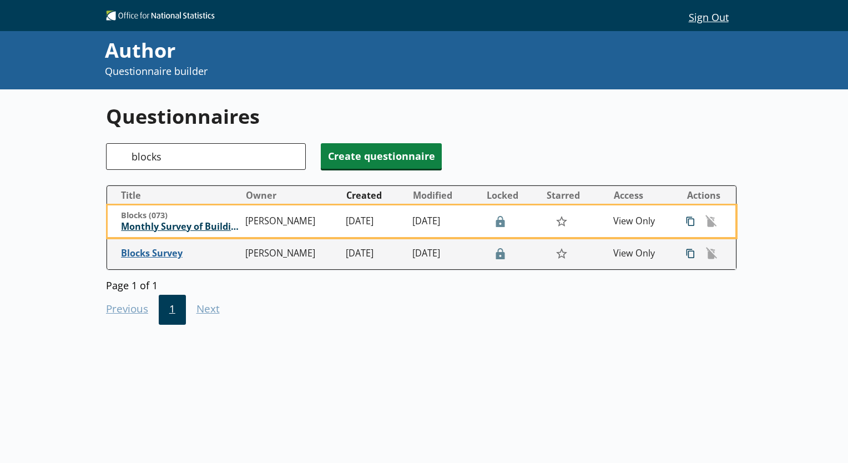
click at [196, 228] on span "Monthly Survey of Building Materials - Concrete Building Blocks" at bounding box center [180, 227] width 119 height 12
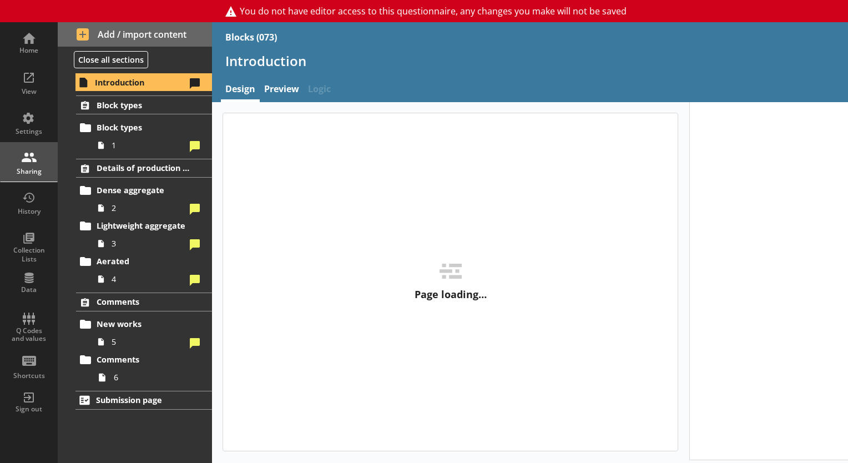
type textarea "x"
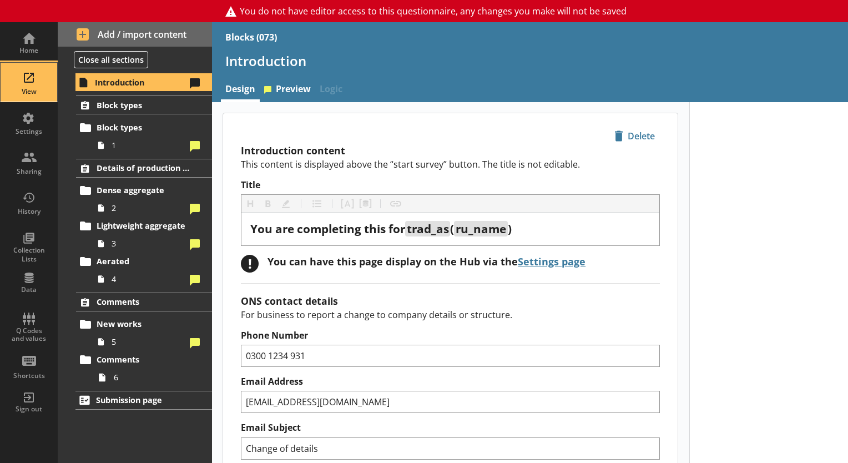
click at [31, 88] on div "View" at bounding box center [28, 91] width 39 height 9
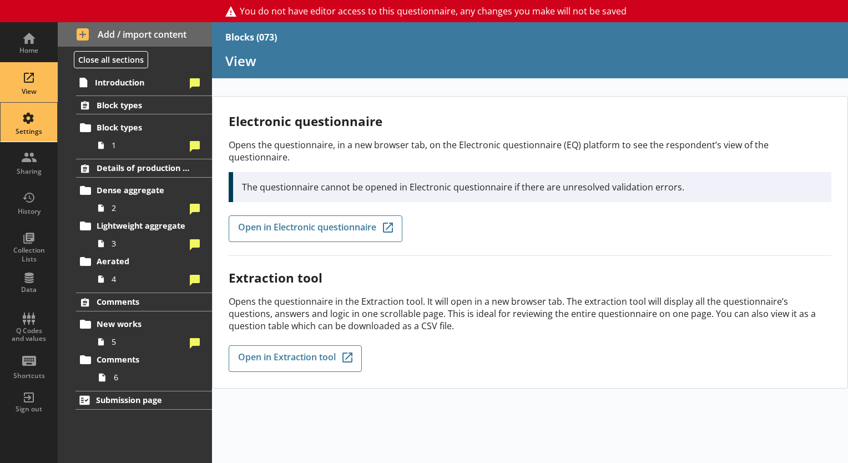
click at [29, 127] on div "Settings" at bounding box center [28, 131] width 39 height 9
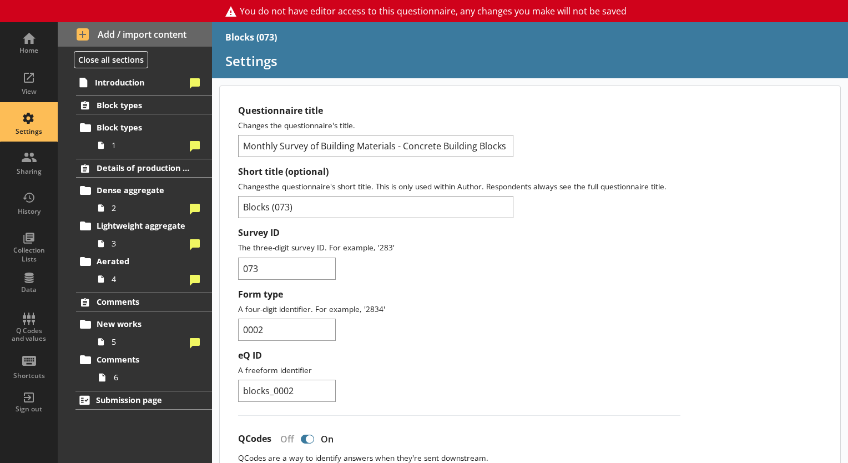
drag, startPoint x: 837, startPoint y: 125, endPoint x: 837, endPoint y: 139, distance: 13.9
drag, startPoint x: 837, startPoint y: 139, endPoint x: 800, endPoint y: 189, distance: 61.5
click at [26, 79] on div "View" at bounding box center [28, 82] width 39 height 39
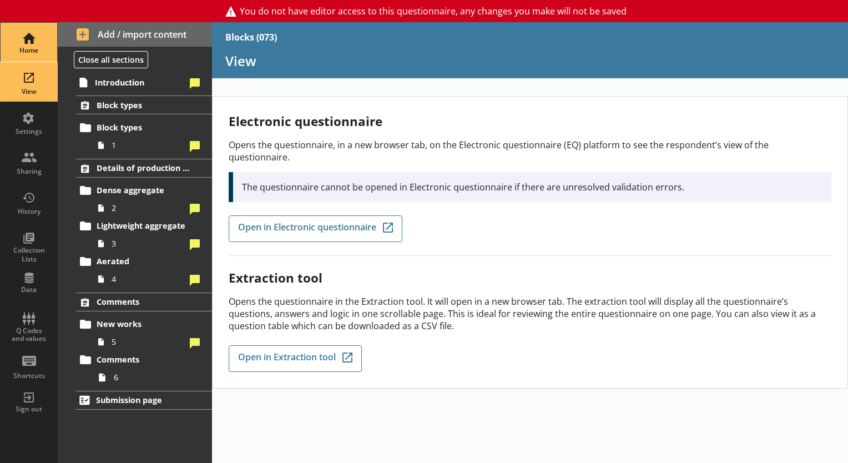
click at [37, 46] on div "Home" at bounding box center [28, 50] width 39 height 9
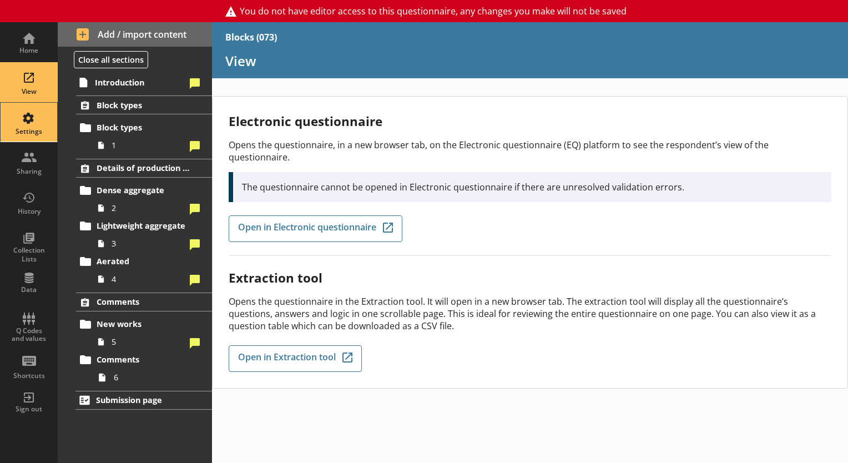
click at [26, 123] on div "Settings" at bounding box center [28, 122] width 39 height 39
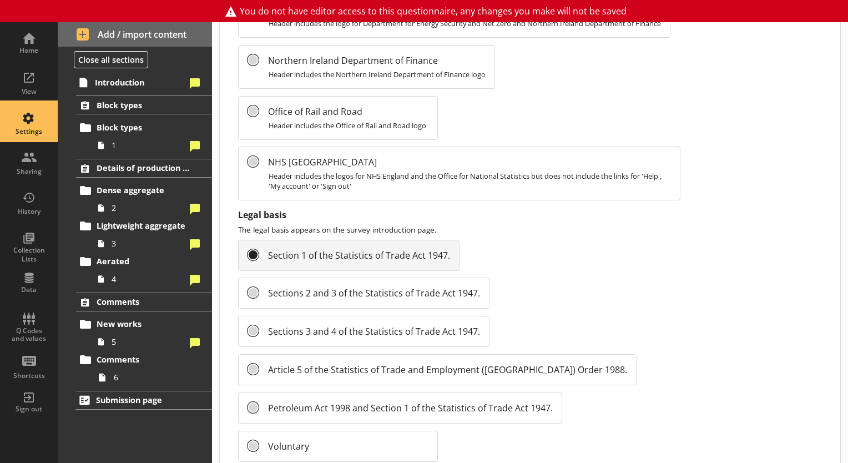
scroll to position [1242, 0]
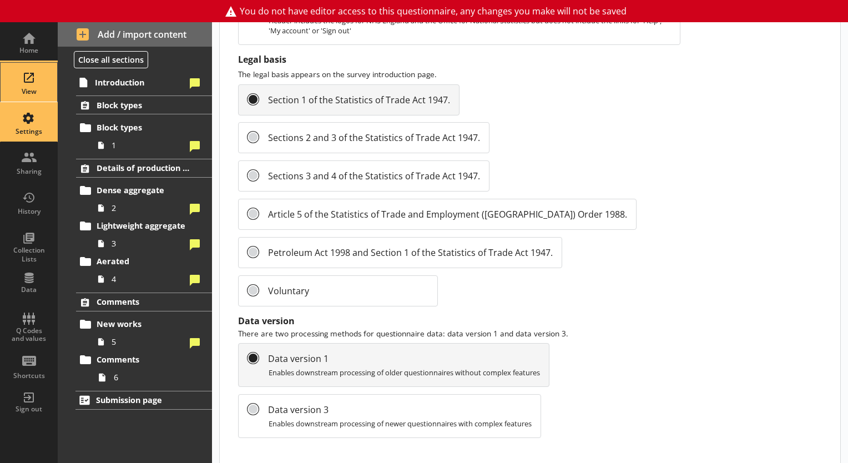
click at [12, 87] on div "View" at bounding box center [28, 91] width 39 height 9
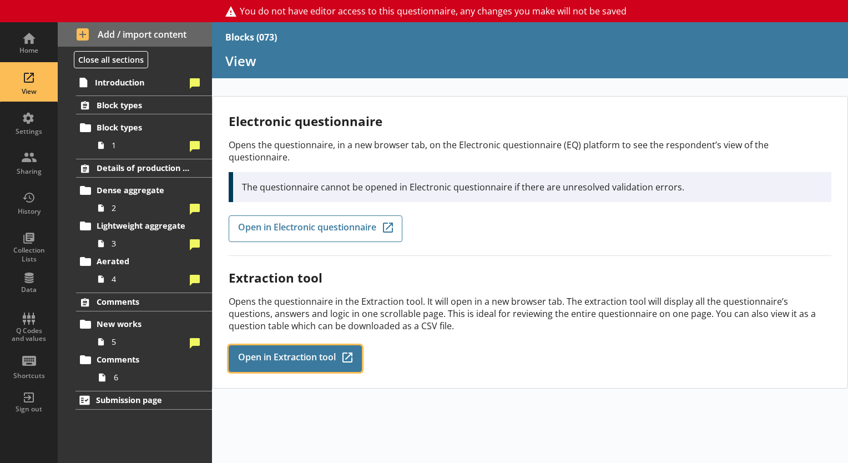
click at [282, 352] on span "Open in Extraction tool" at bounding box center [287, 358] width 98 height 12
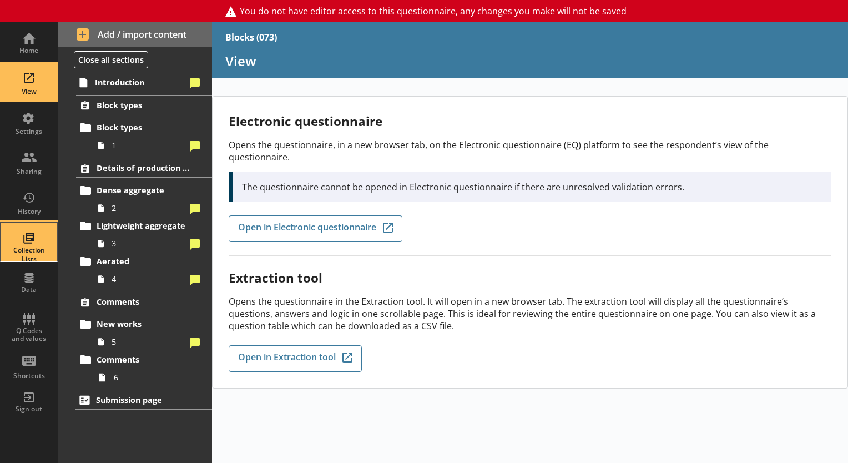
click at [39, 231] on div "Collection Lists" at bounding box center [28, 242] width 39 height 39
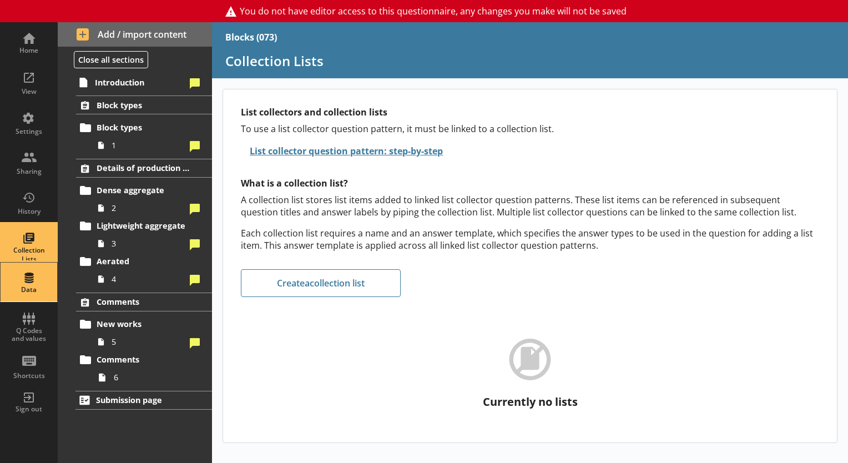
click at [33, 280] on div "Data" at bounding box center [28, 281] width 39 height 39
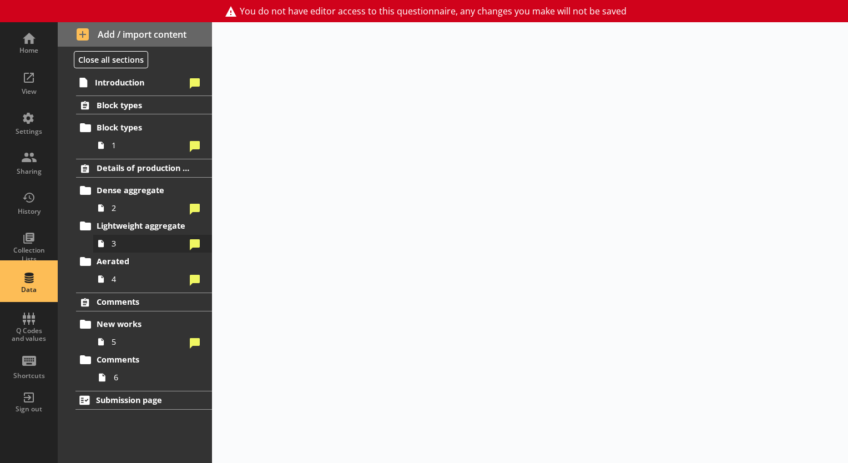
select select "Date"
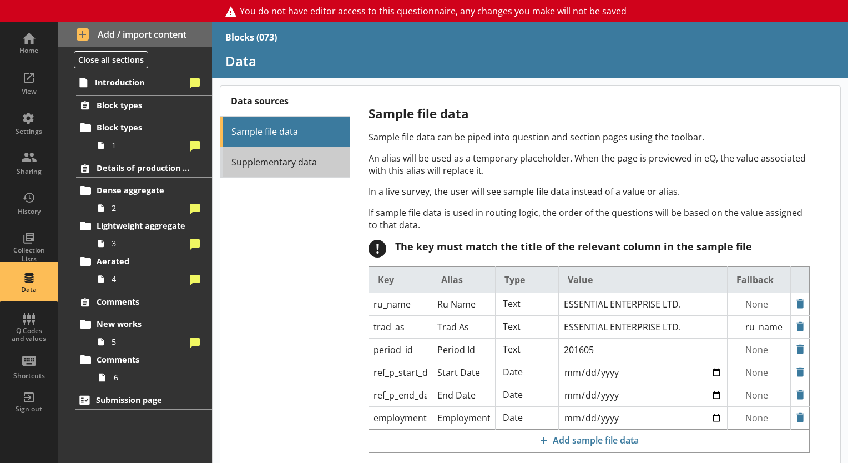
click at [313, 174] on link "Supplementary data" at bounding box center [285, 162] width 130 height 31
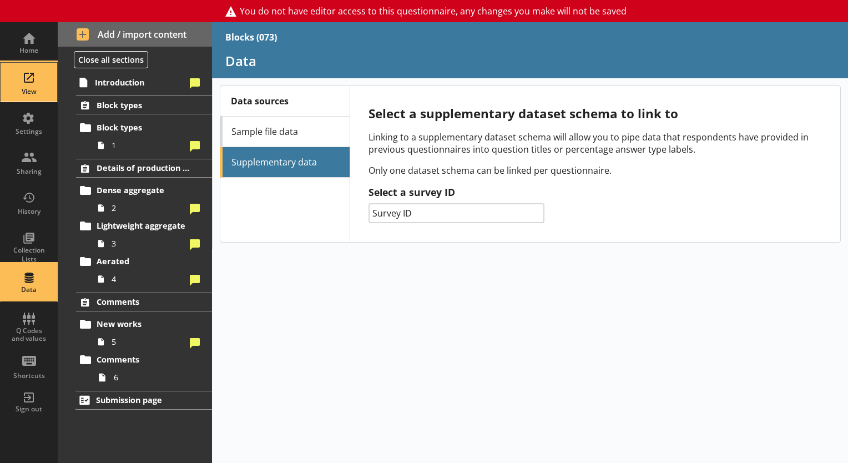
click at [22, 85] on div "View" at bounding box center [28, 82] width 39 height 39
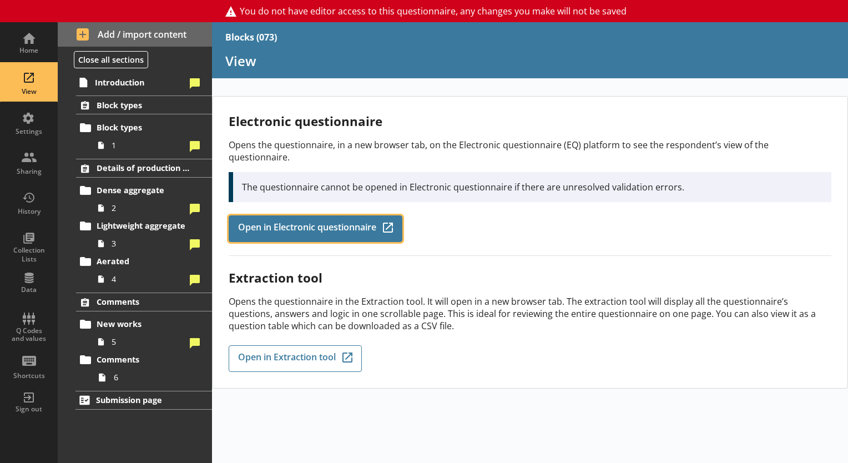
click at [310, 223] on span "Open in Electronic questionnaire" at bounding box center [307, 229] width 138 height 12
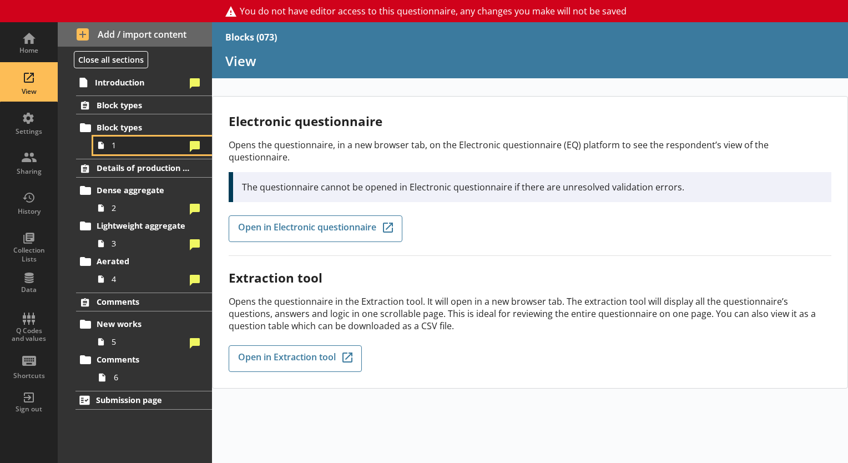
click at [122, 137] on link "1" at bounding box center [152, 146] width 119 height 18
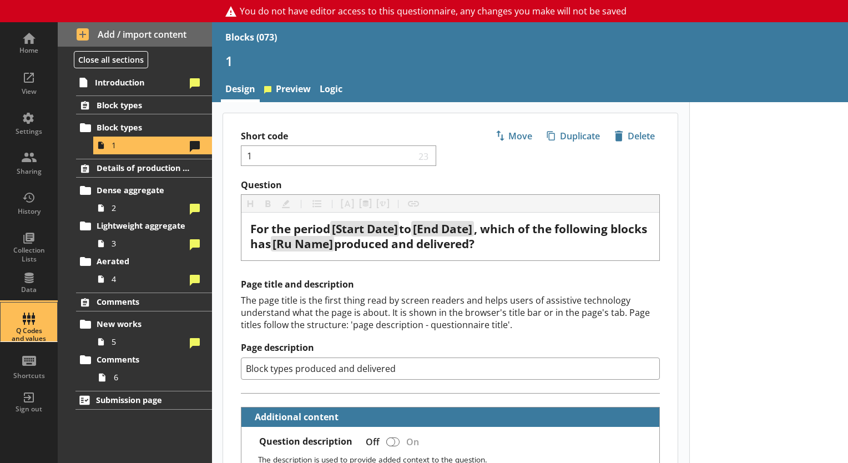
click at [16, 327] on div "Q Codes and values" at bounding box center [28, 335] width 39 height 16
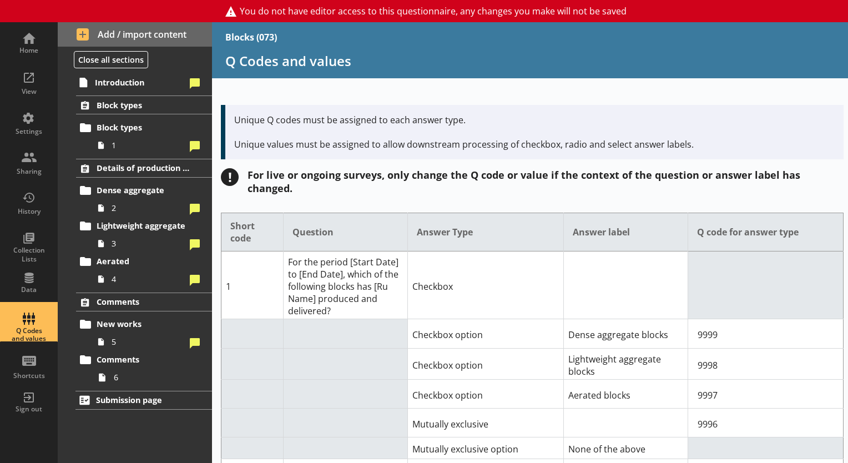
drag, startPoint x: 837, startPoint y: 257, endPoint x: 837, endPoint y: 267, distance: 10.5
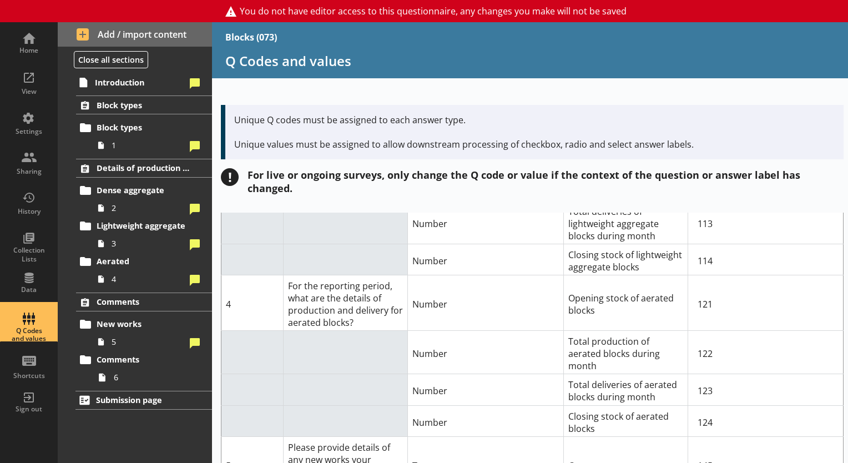
scroll to position [611, 0]
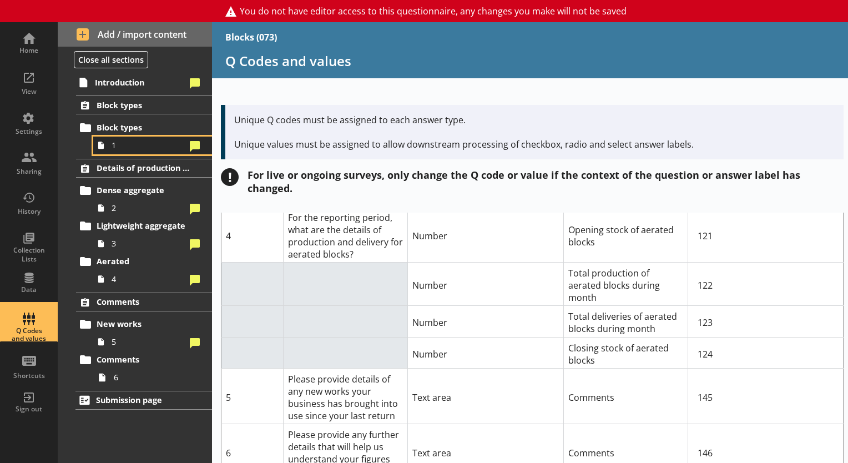
click at [107, 141] on icon at bounding box center [101, 146] width 16 height 18
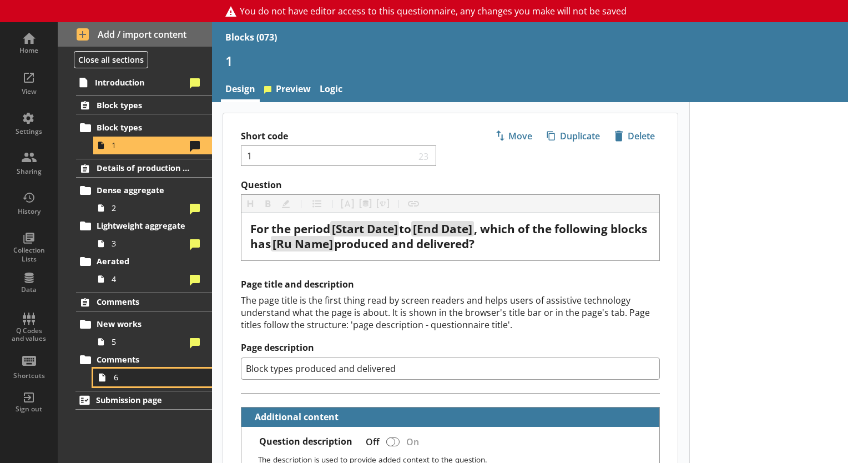
drag, startPoint x: 127, startPoint y: 383, endPoint x: 117, endPoint y: 383, distance: 9.4
click at [125, 383] on link "6" at bounding box center [152, 377] width 119 height 18
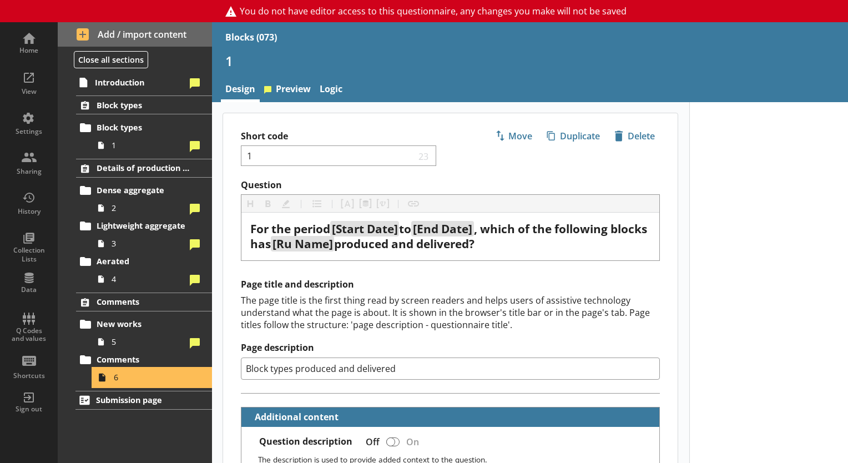
type textarea "x"
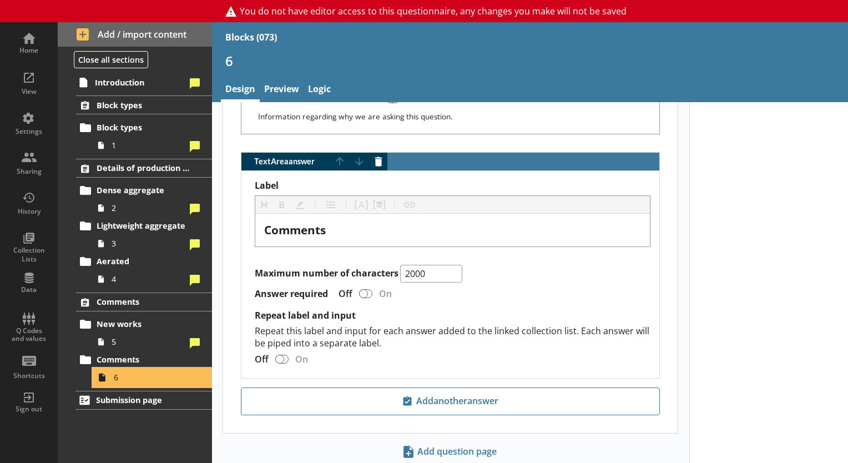
scroll to position [819, 0]
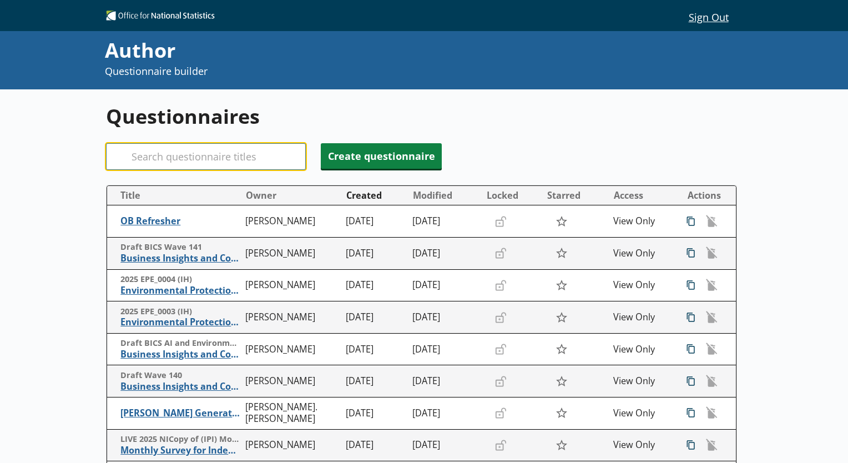
click at [198, 150] on input "Search" at bounding box center [206, 156] width 200 height 27
type input "BRICKS"
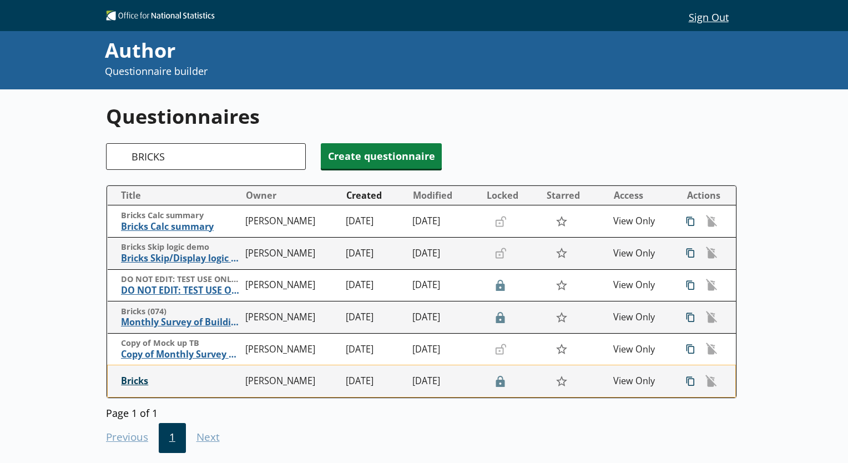
click at [134, 385] on span "Bricks" at bounding box center [180, 381] width 119 height 12
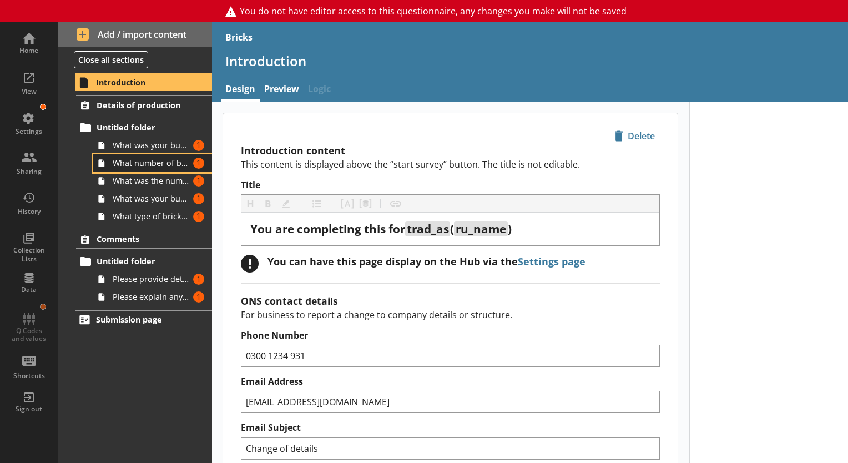
click at [155, 169] on link "What number of bricks were drawn from [GEOGRAPHIC_DATA] during the month? Amoun…" at bounding box center [152, 163] width 119 height 18
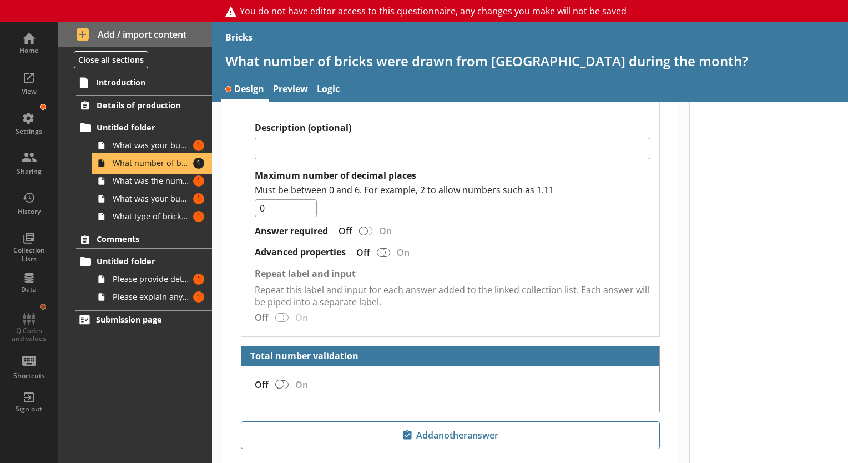
scroll to position [1761, 0]
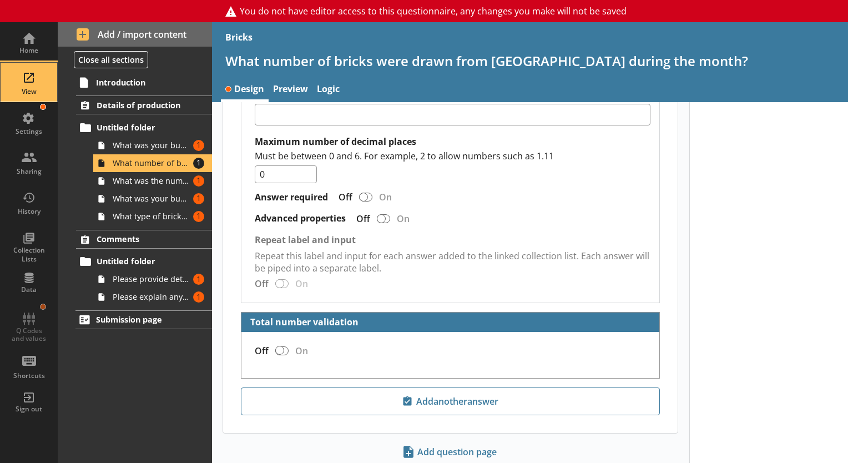
click at [37, 83] on div "View" at bounding box center [28, 82] width 39 height 39
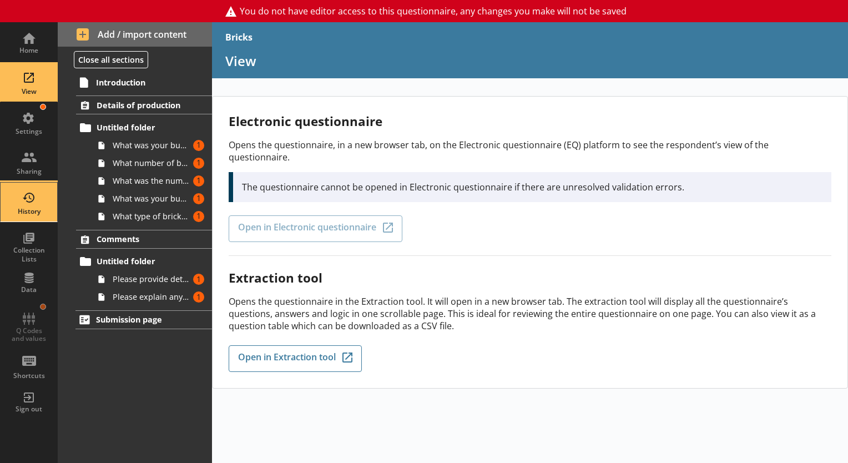
click at [18, 189] on div "History" at bounding box center [28, 202] width 39 height 39
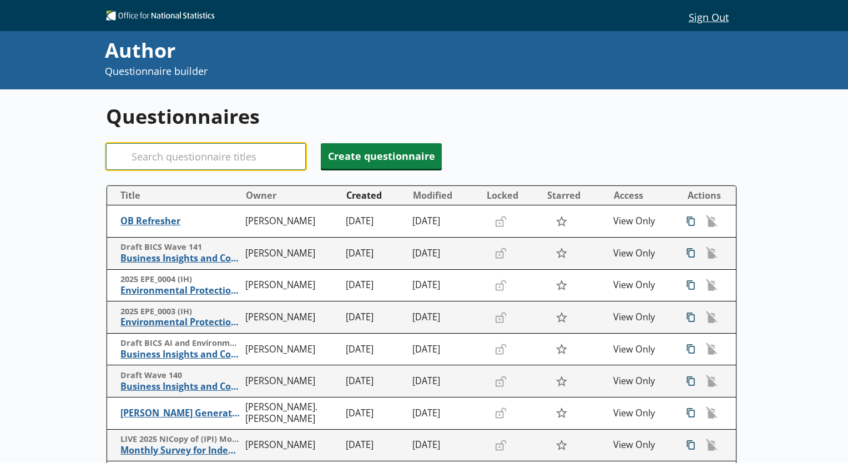
click at [214, 150] on input "Search" at bounding box center [206, 156] width 200 height 27
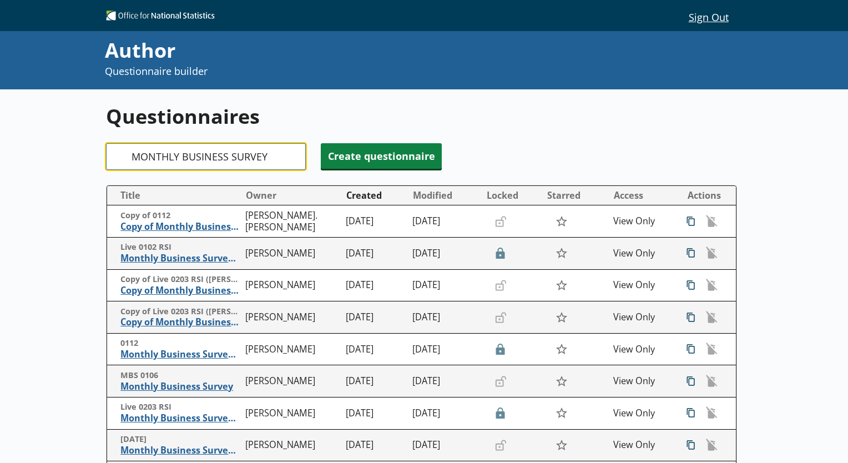
type input "MONTHLY BUSINESS SURVEY"
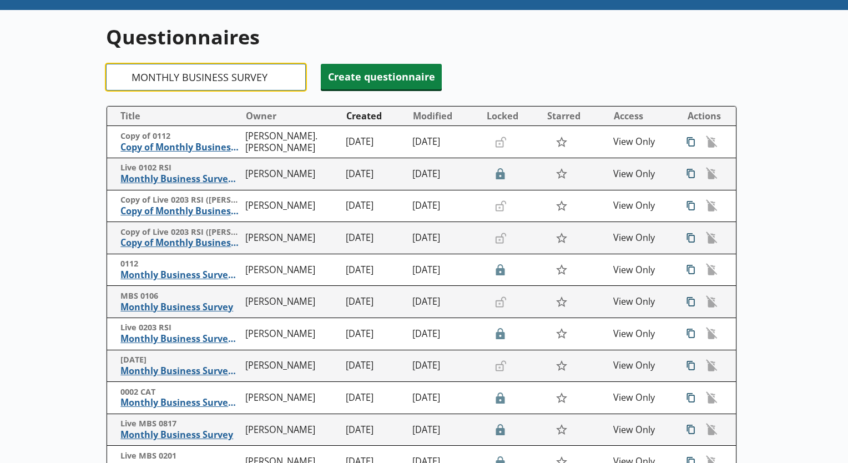
scroll to position [80, 0]
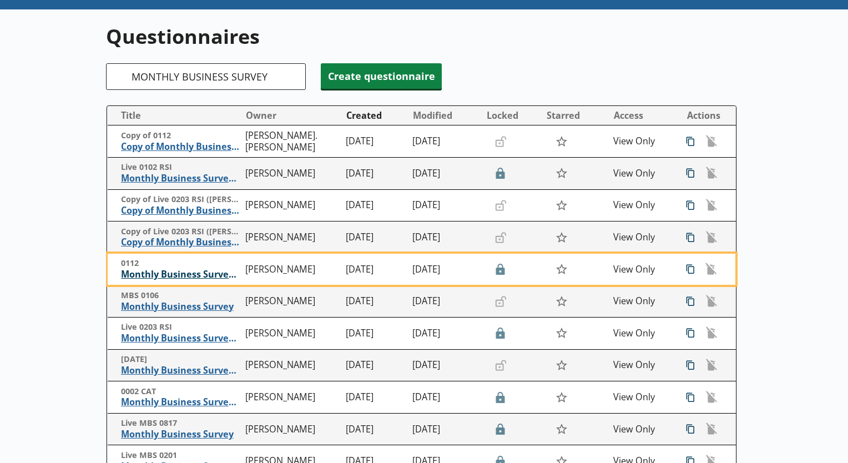
click at [147, 276] on span "Monthly Business Survey - Retail Sales Index" at bounding box center [180, 275] width 119 height 12
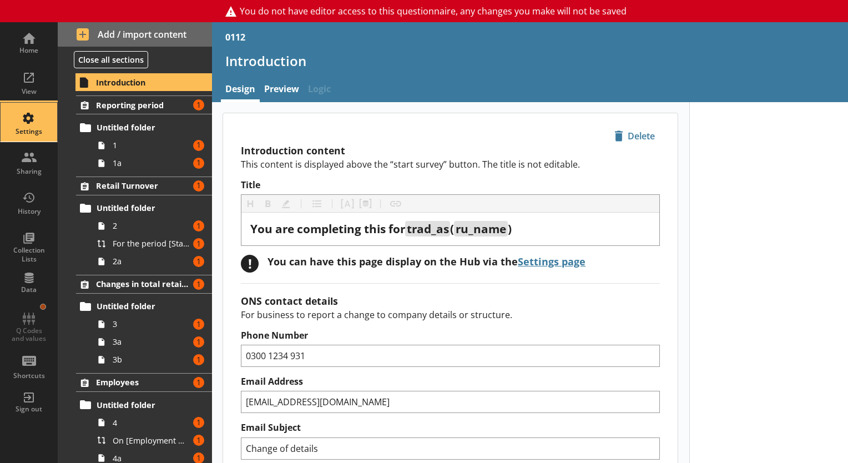
click at [28, 113] on div "Settings" at bounding box center [28, 122] width 39 height 39
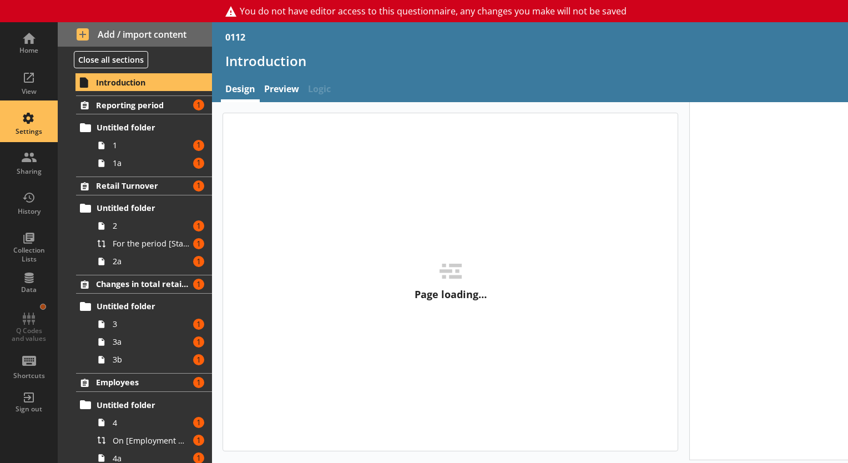
type textarea "x"
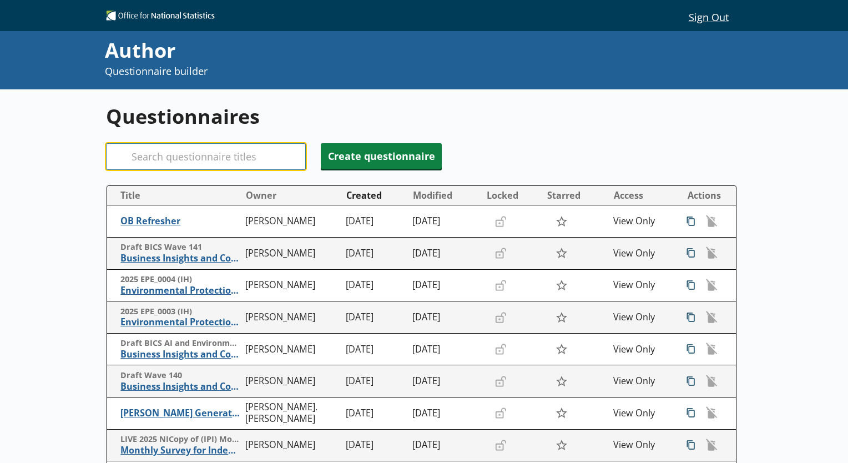
click at [273, 152] on input "Search" at bounding box center [206, 156] width 200 height 27
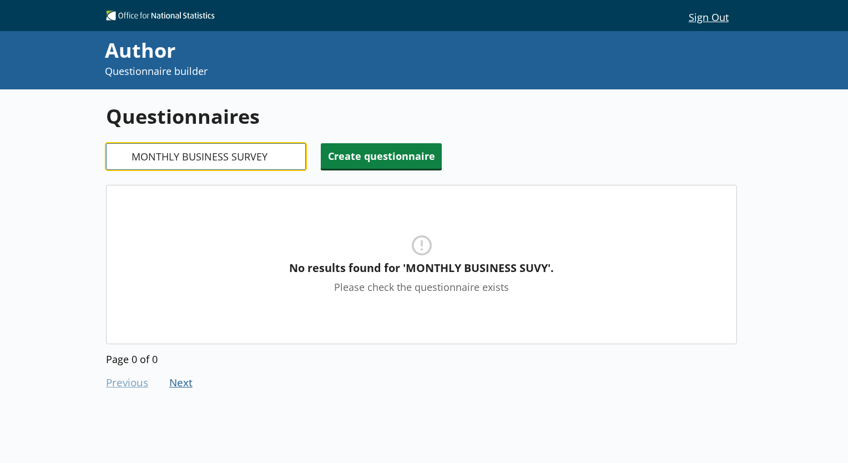
type input "MONTHLY BUSINESS SURVEY"
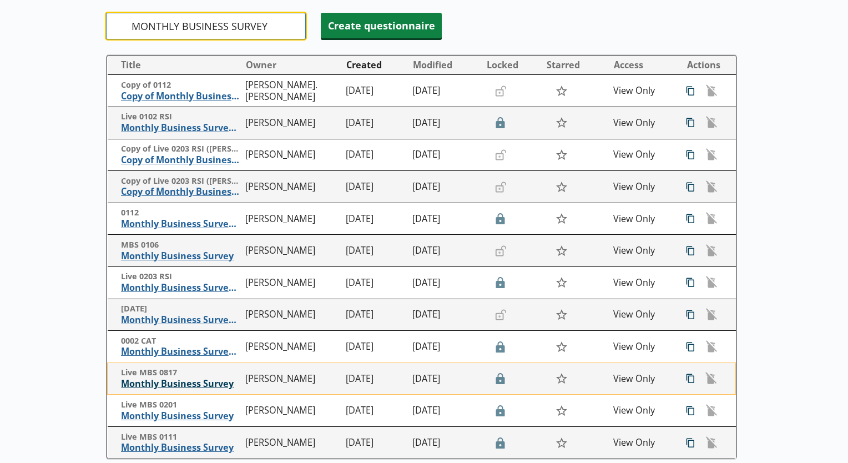
scroll to position [137, 0]
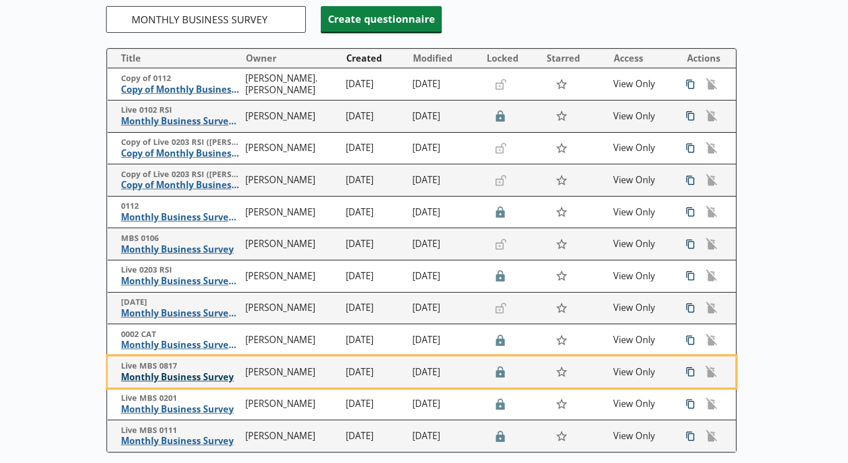
click at [147, 381] on span "Monthly Business Survey" at bounding box center [180, 377] width 119 height 12
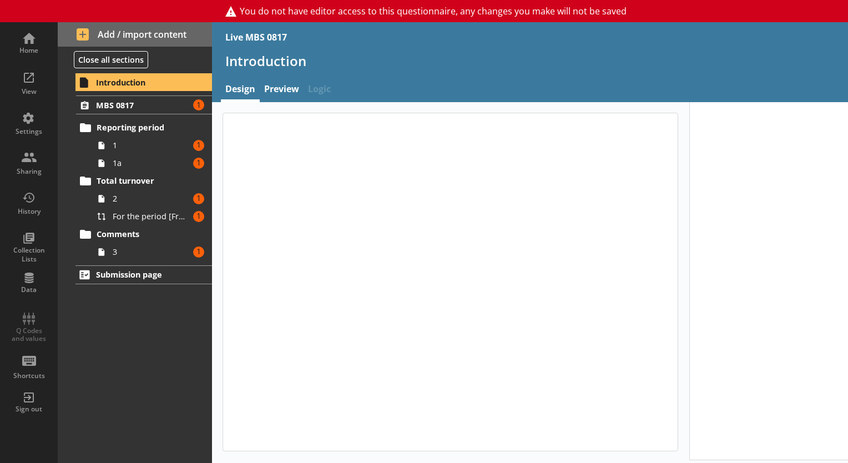
type textarea "x"
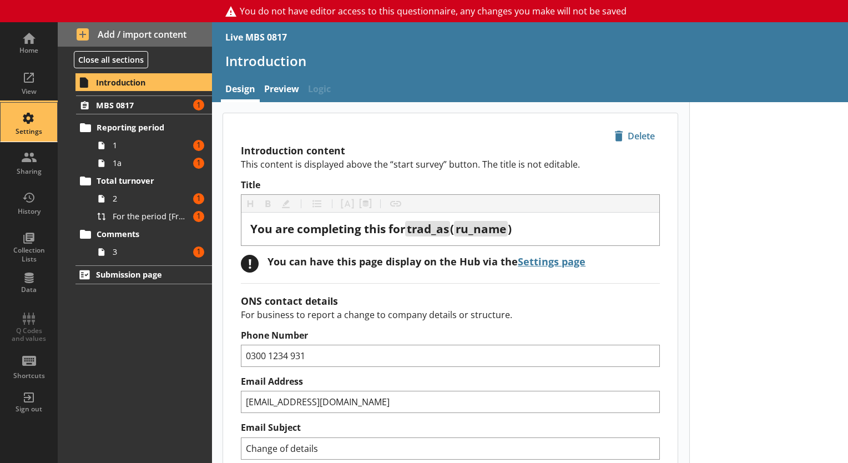
click at [36, 128] on div "Settings" at bounding box center [28, 131] width 39 height 9
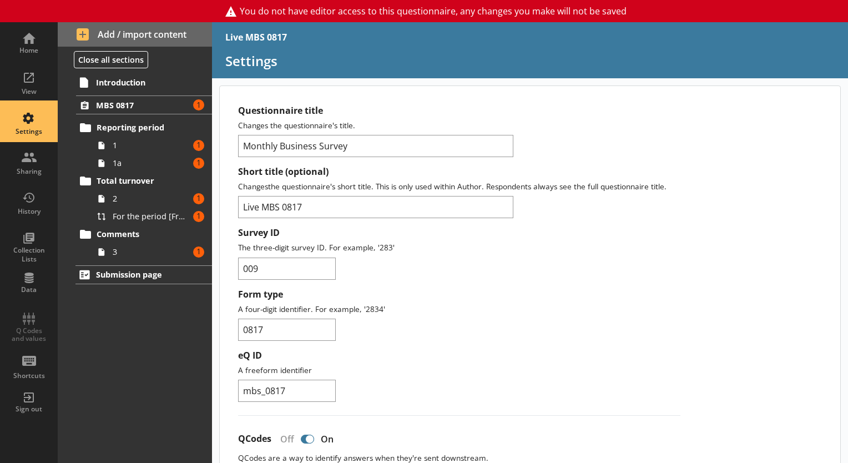
click at [44, 123] on div "Settings" at bounding box center [28, 122] width 39 height 39
click at [39, 85] on div "View" at bounding box center [28, 82] width 39 height 39
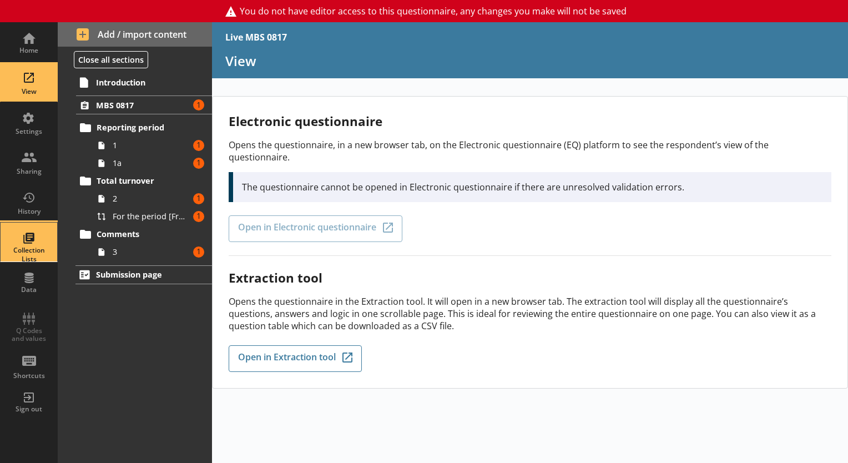
click at [24, 248] on div "Collection Lists" at bounding box center [28, 254] width 39 height 17
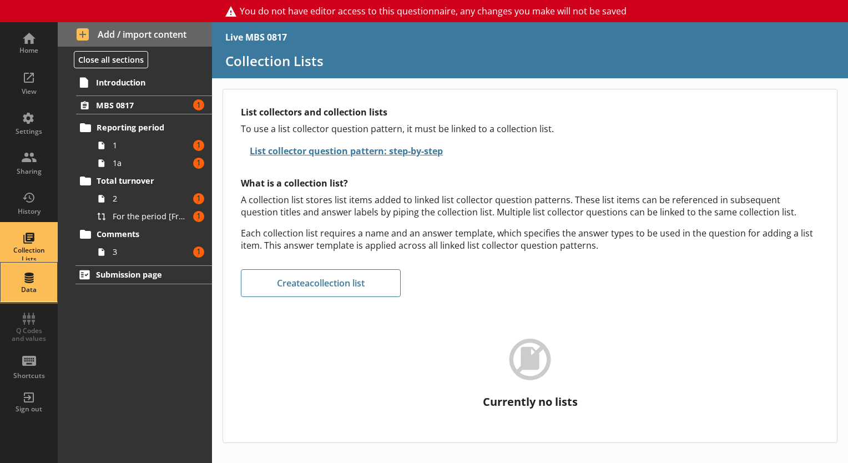
click at [28, 267] on div "Data" at bounding box center [28, 281] width 39 height 39
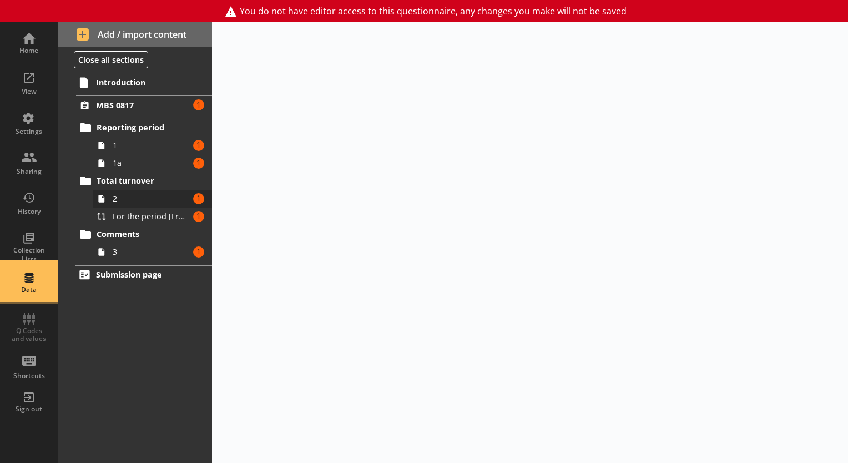
select select "Date"
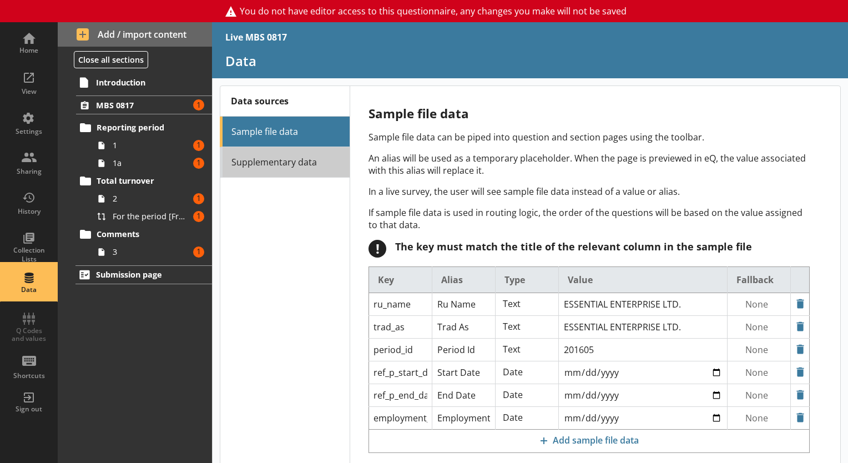
click at [309, 164] on link "Supplementary data" at bounding box center [285, 162] width 130 height 31
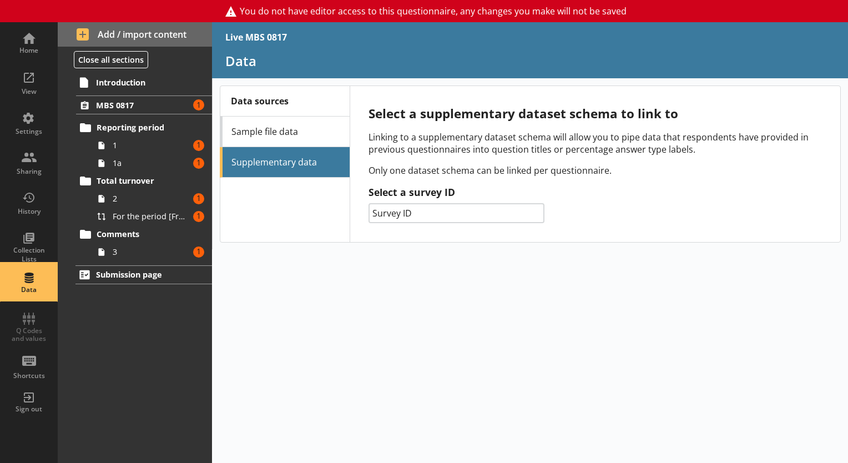
click at [91, 145] on div "1 Amount of errors: 1 1a Amount of errors: 1" at bounding box center [135, 155] width 154 height 36
click at [98, 145] on icon at bounding box center [101, 146] width 6 height 8
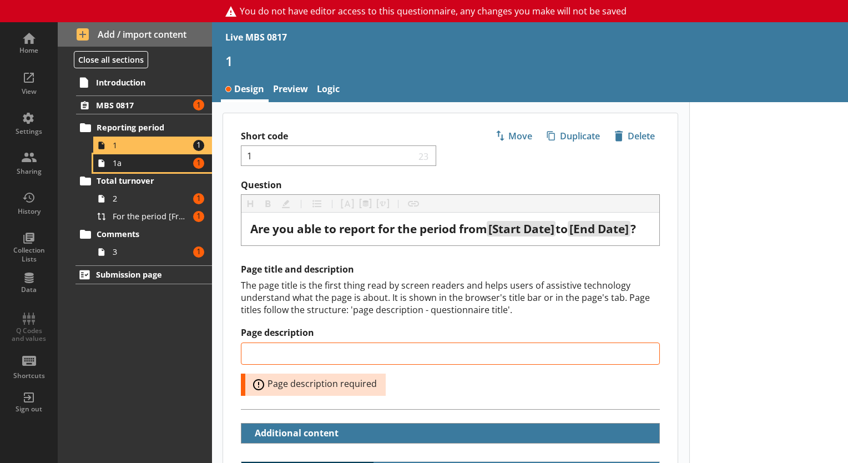
click at [115, 160] on span "1a" at bounding box center [151, 163] width 77 height 11
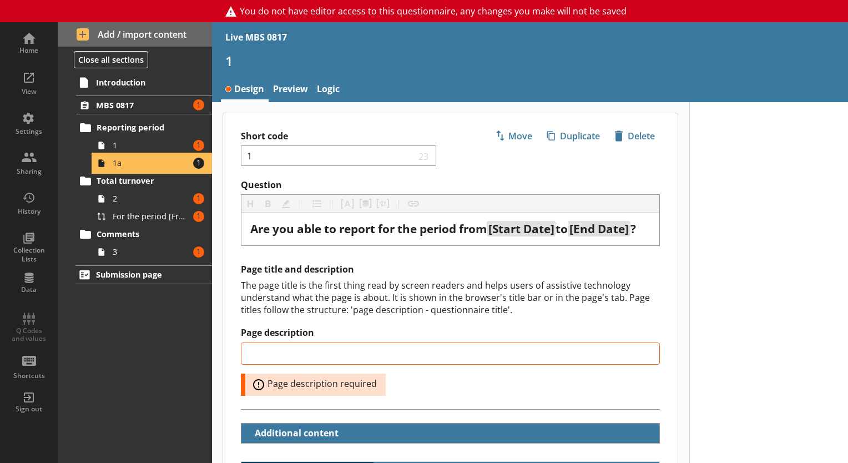
type textarea "x"
select select "ref_p_end_date"
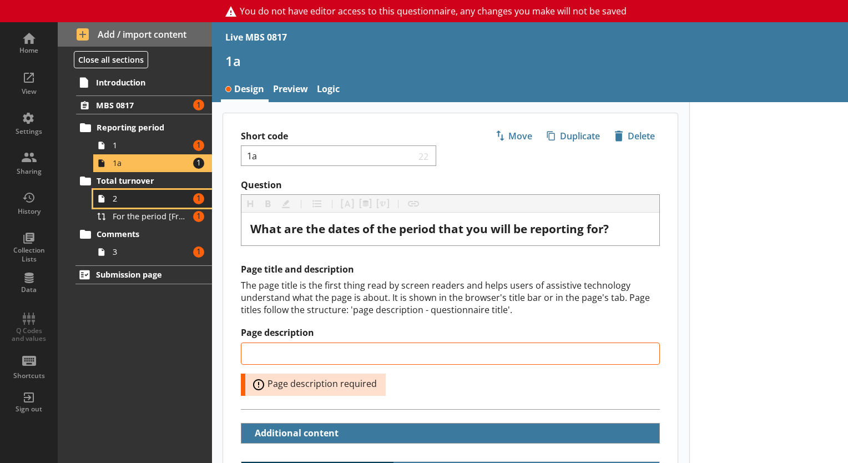
click at [140, 198] on span "2" at bounding box center [151, 198] width 77 height 11
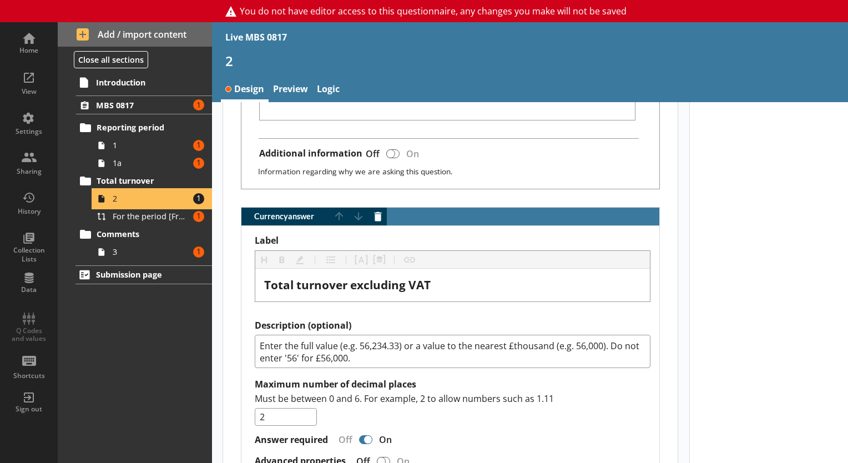
scroll to position [947, 0]
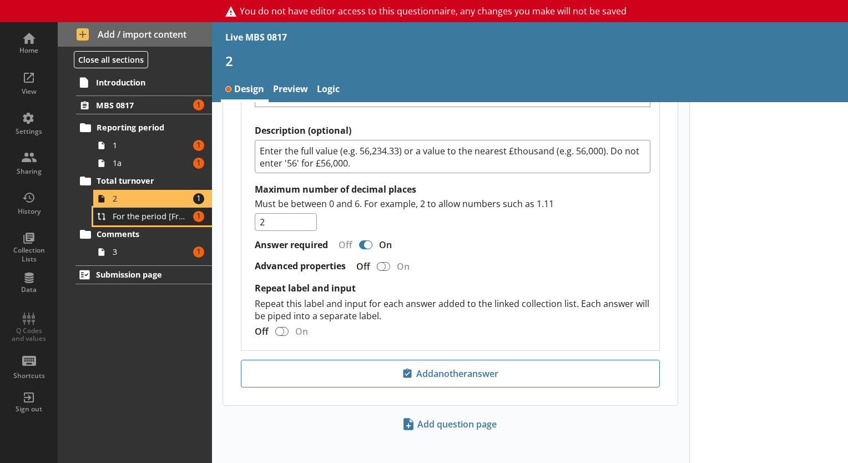
click at [123, 218] on span "For the period [From] to [To], the total turnover was [Total turnover excluding…" at bounding box center [151, 216] width 77 height 11
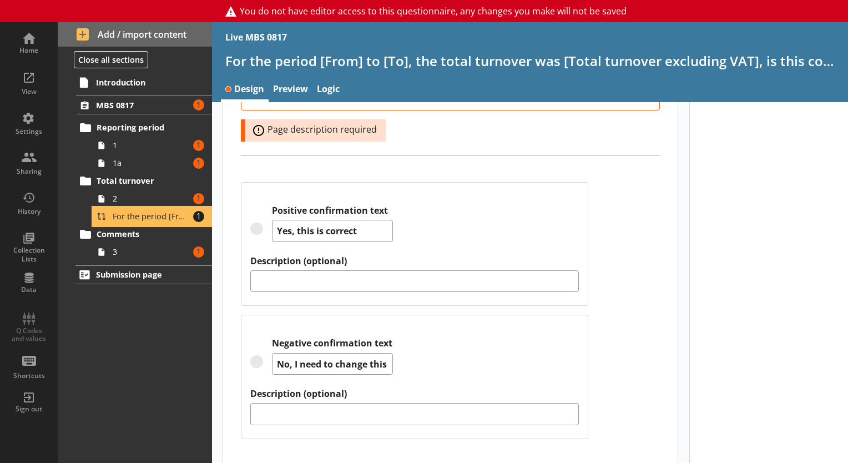
scroll to position [266, 0]
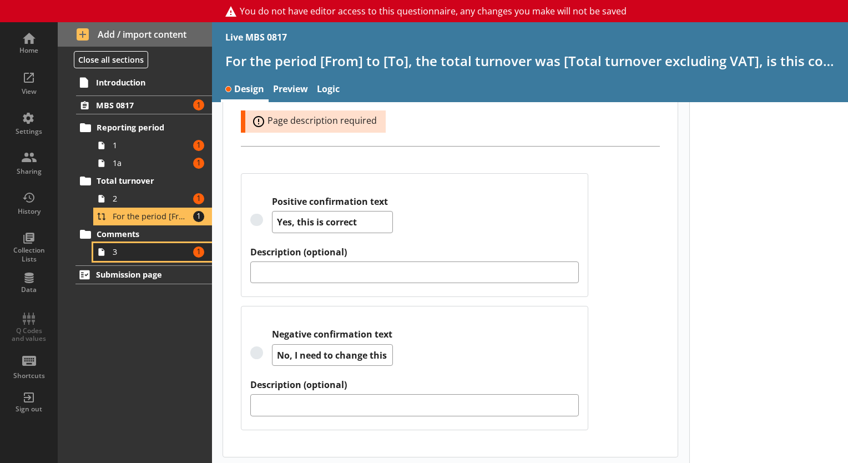
click at [122, 254] on span "3" at bounding box center [151, 251] width 77 height 11
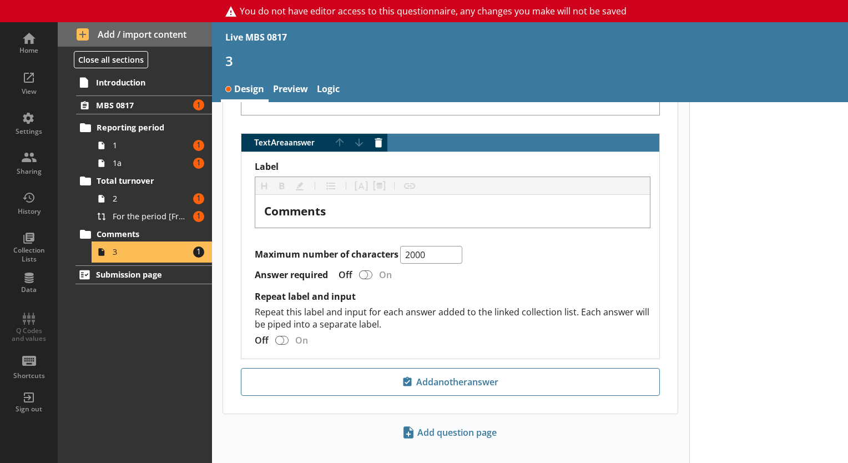
scroll to position [606, 0]
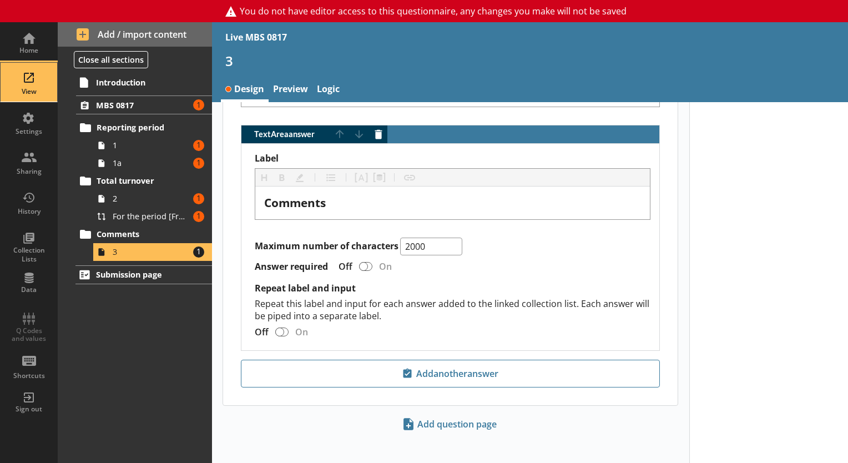
click at [27, 72] on div "View" at bounding box center [28, 82] width 39 height 39
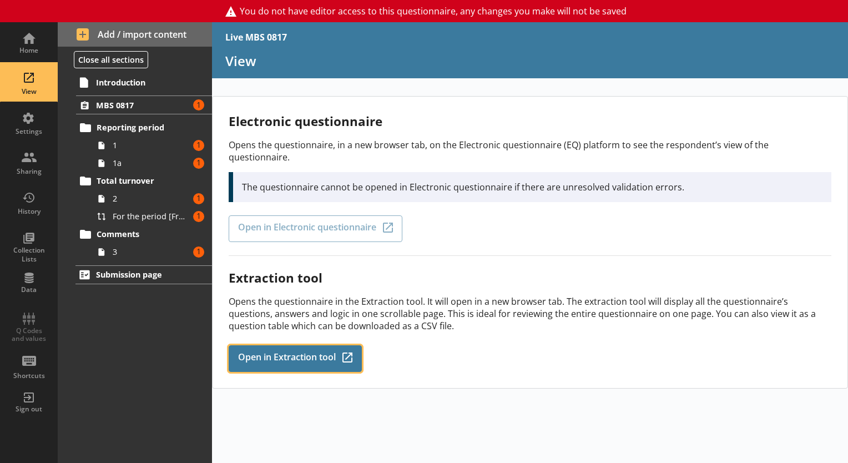
click at [260, 352] on span "Open in Extraction tool" at bounding box center [287, 358] width 98 height 12
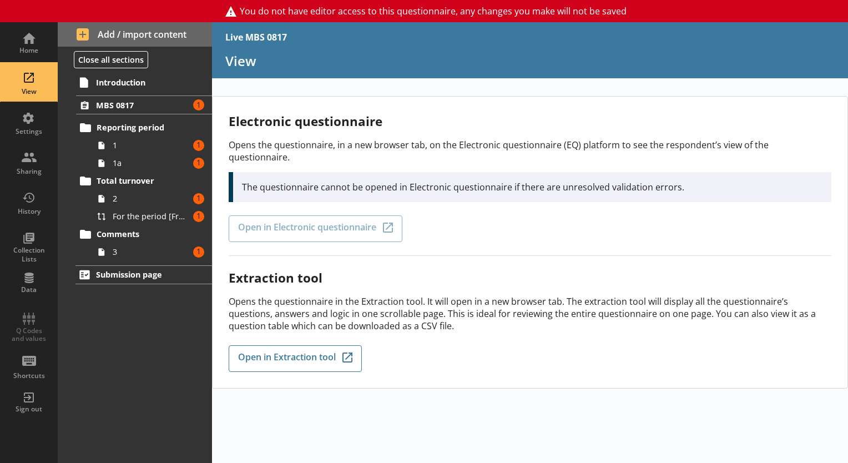
click at [26, 322] on div "Home View Settings Sharing History Collection Lists Data Q Codes and values Sho…" at bounding box center [29, 222] width 58 height 400
click at [141, 108] on span "MBS 0817" at bounding box center [142, 105] width 93 height 11
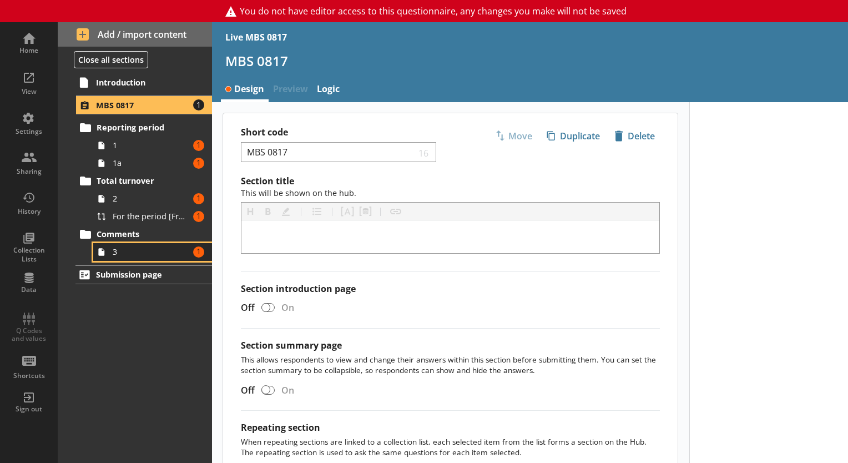
click at [113, 248] on span "3" at bounding box center [151, 251] width 77 height 11
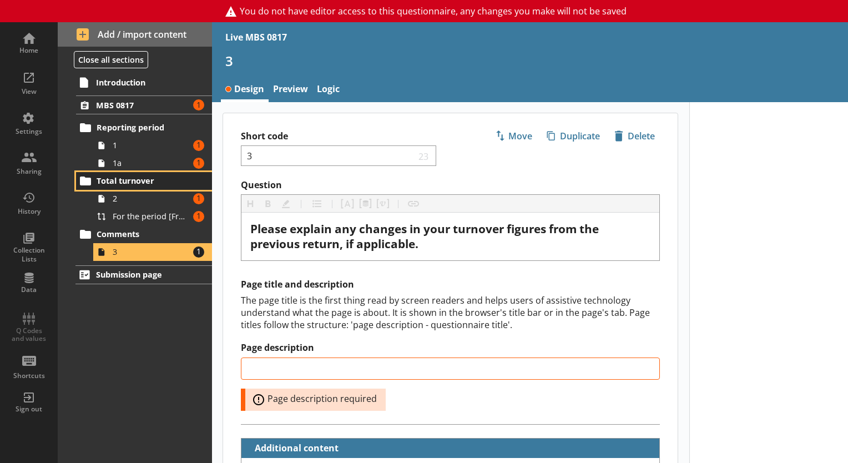
click at [127, 176] on span "Total turnover" at bounding box center [145, 180] width 96 height 11
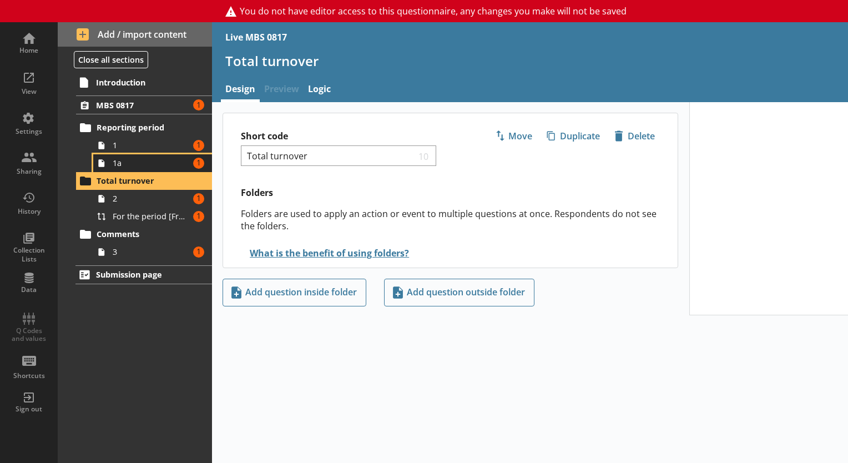
click at [133, 167] on span "1a" at bounding box center [151, 163] width 77 height 11
type textarea "x"
select select "ref_p_end_date"
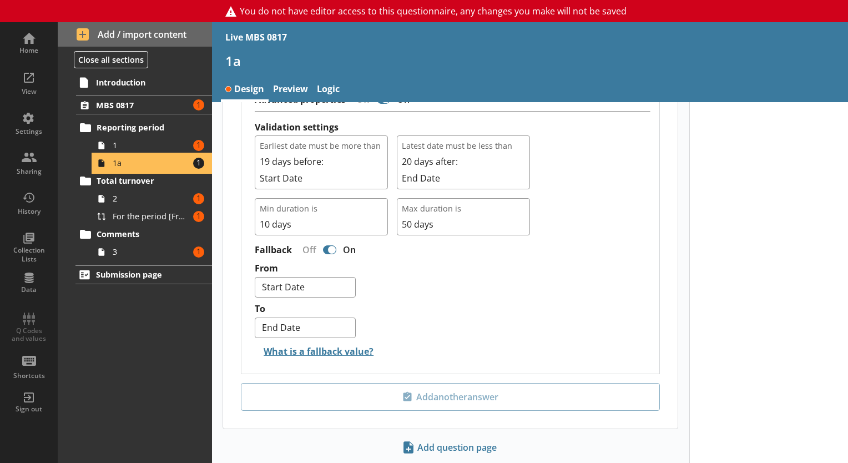
scroll to position [695, 0]
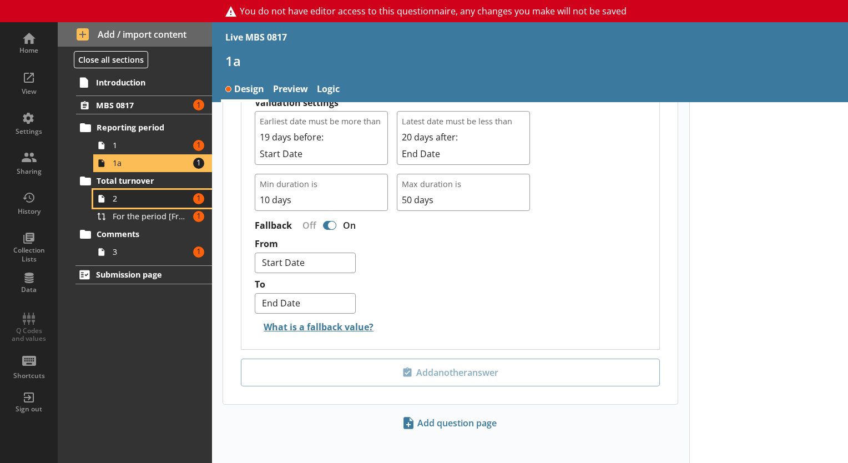
click at [131, 195] on span "2" at bounding box center [151, 198] width 77 height 11
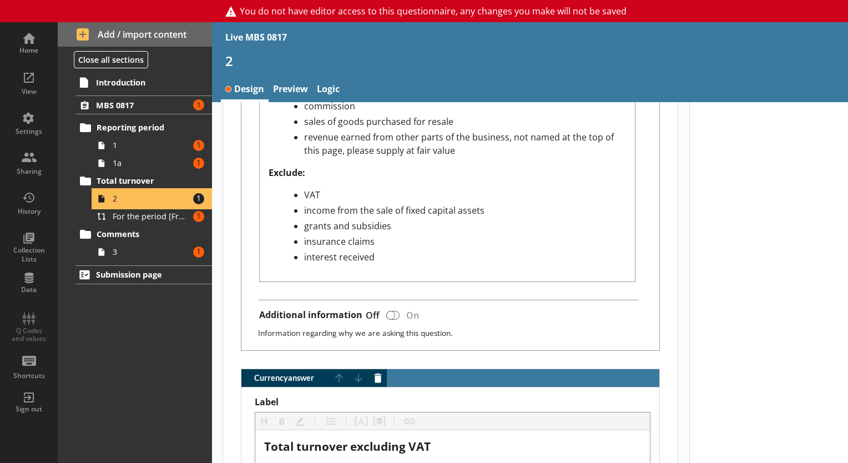
scroll to position [580, 0]
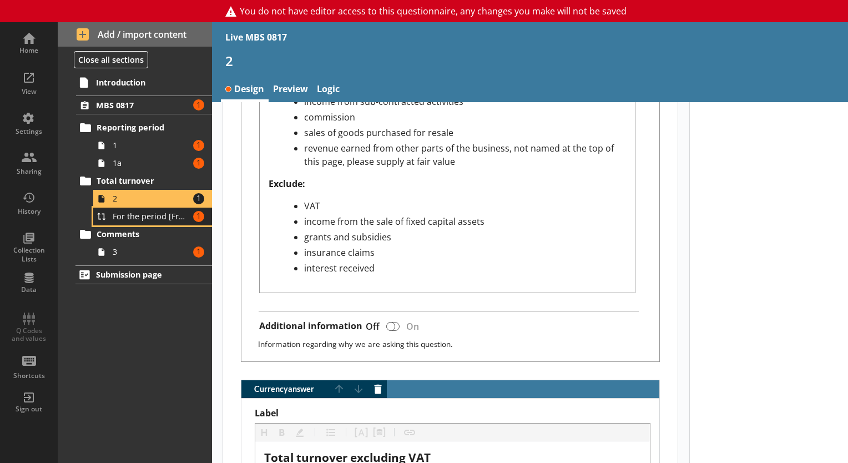
click at [145, 216] on span "For the period [From] to [To], the total turnover was [Total turnover excluding…" at bounding box center [151, 216] width 77 height 11
type textarea "x"
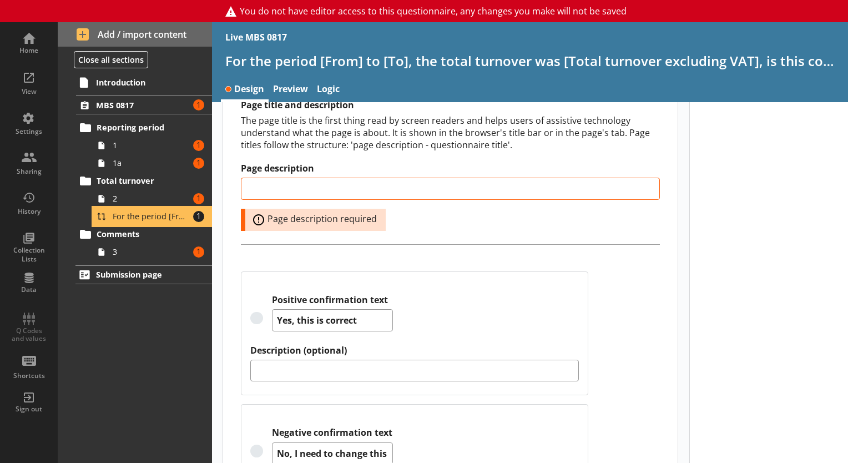
scroll to position [266, 0]
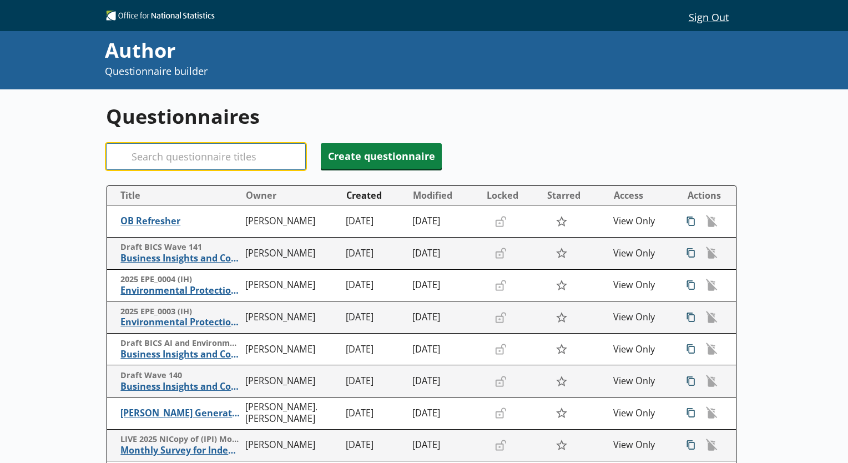
click at [246, 165] on input "Search" at bounding box center [206, 156] width 200 height 27
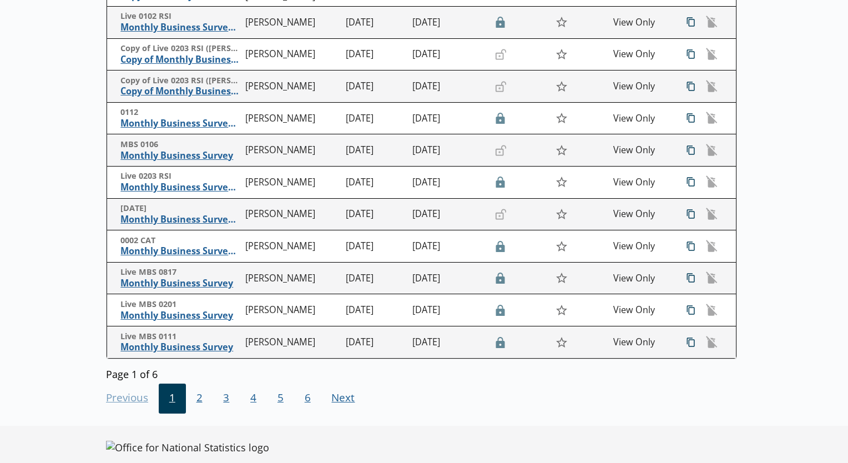
scroll to position [230, 0]
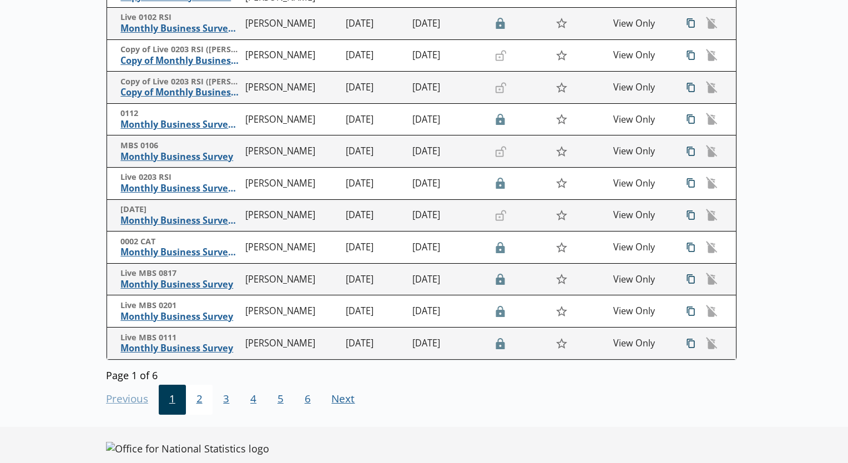
click at [191, 398] on span "2" at bounding box center [199, 400] width 27 height 30
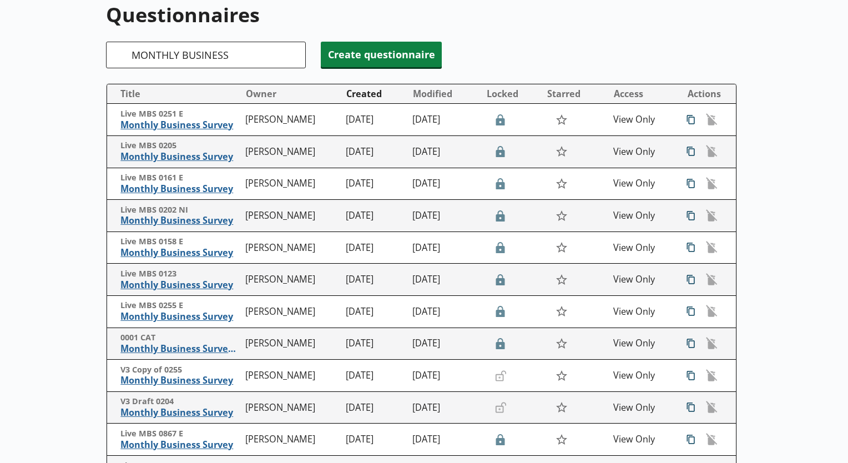
scroll to position [52, 0]
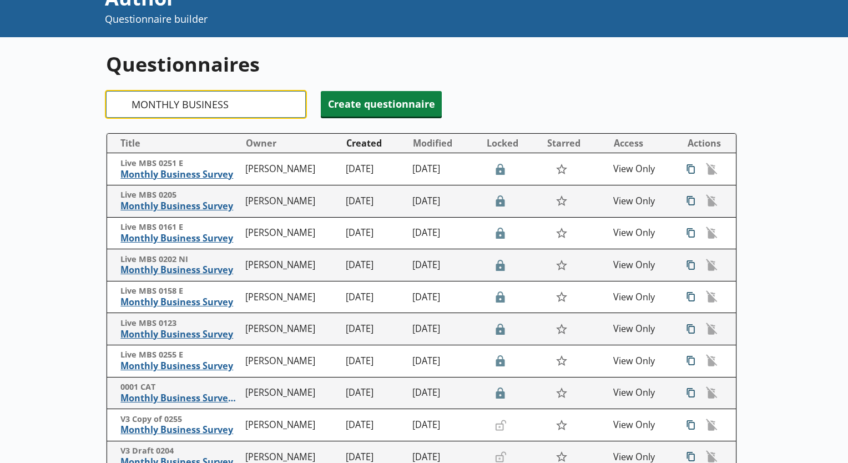
click at [264, 93] on input "MONTHLY BUSINESS" at bounding box center [206, 104] width 200 height 27
click at [263, 93] on input "MONTHLY BUSINESS" at bounding box center [206, 104] width 200 height 27
type input "MBS"
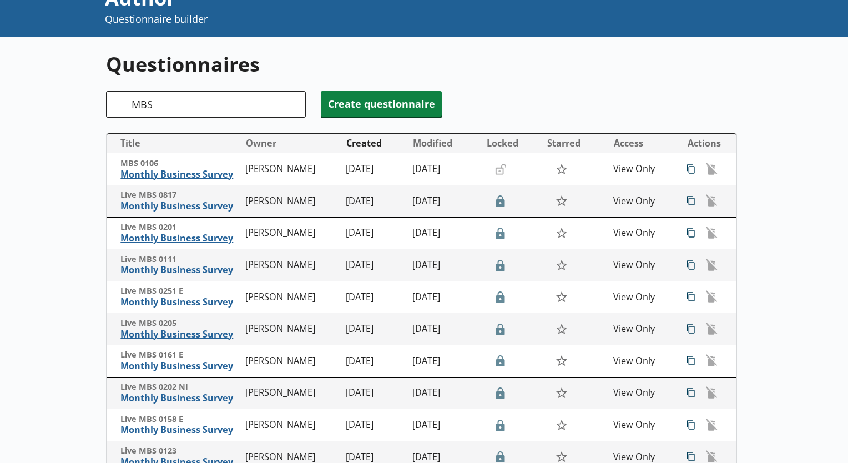
click at [64, 233] on div "Questionnaires Search MBS Create questionnaire Title Owner Created Modified Loc…" at bounding box center [424, 347] width 848 height 620
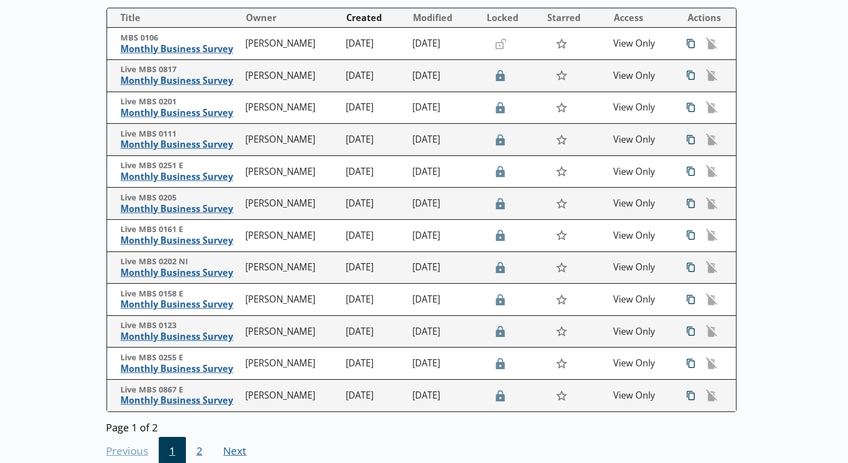
scroll to position [178, 0]
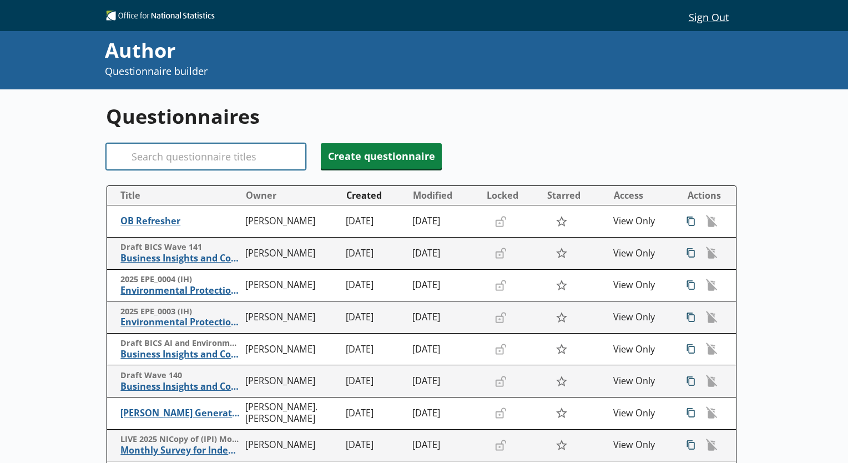
drag, startPoint x: 188, startPoint y: 141, endPoint x: 182, endPoint y: 165, distance: 24.6
click at [182, 165] on div "Questionnaires Search Create questionnaire Title Owner Created Modified Locked …" at bounding box center [424, 366] width 636 height 555
click at [182, 165] on input "Search" at bounding box center [206, 156] width 200 height 27
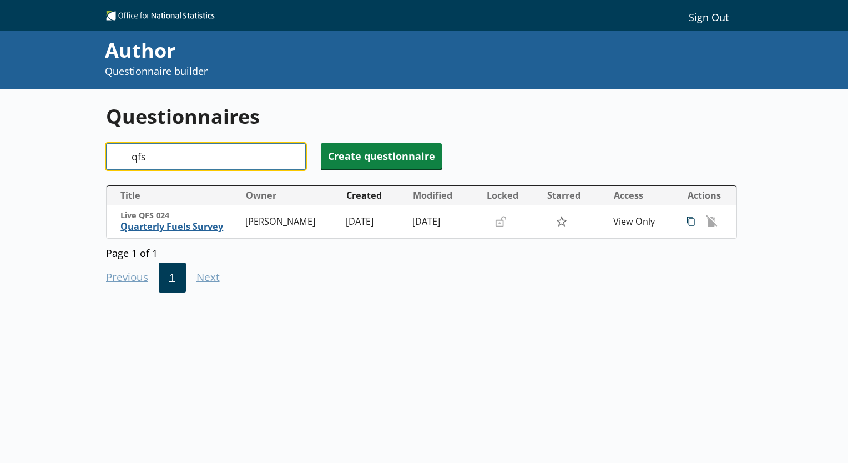
click at [209, 148] on input "qfs" at bounding box center [206, 156] width 200 height 27
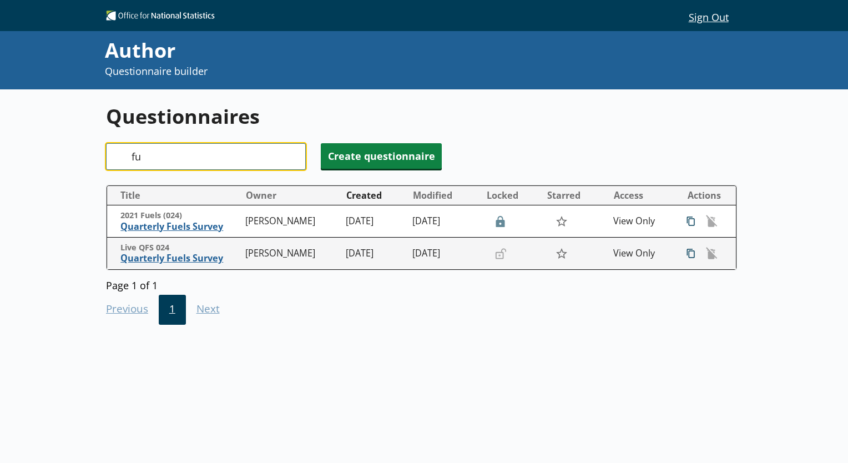
type input "f"
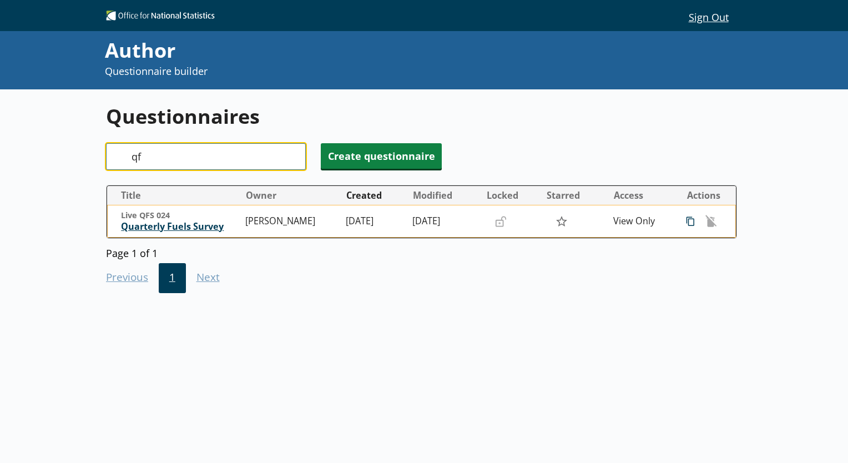
type input "q"
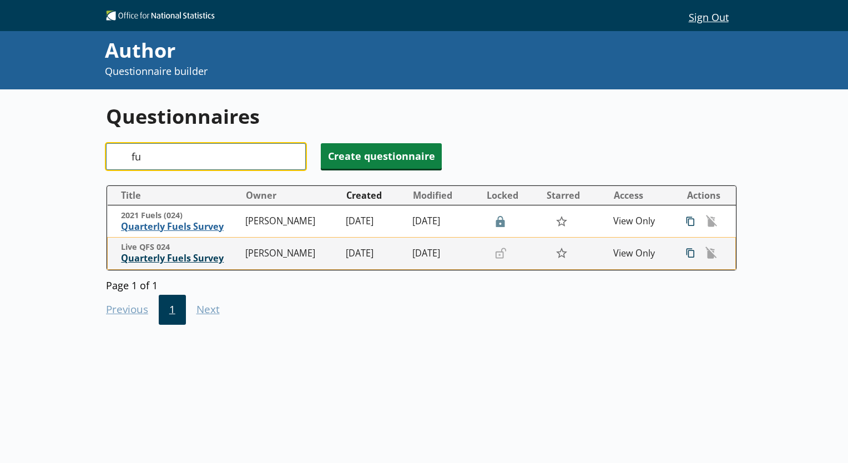
type input "f"
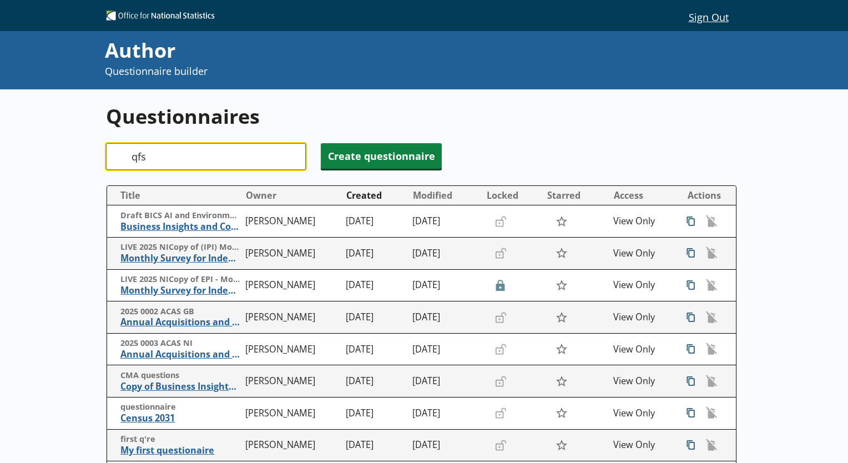
type input "qfs"
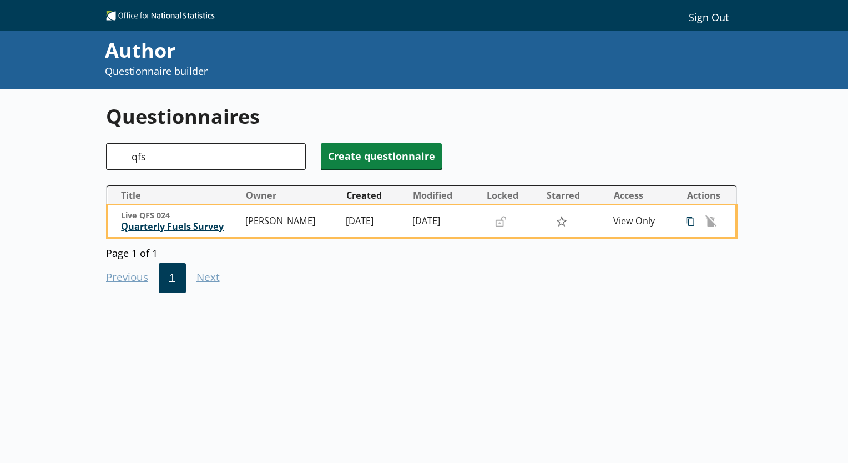
click at [190, 225] on span "Quarterly Fuels Survey" at bounding box center [180, 227] width 119 height 12
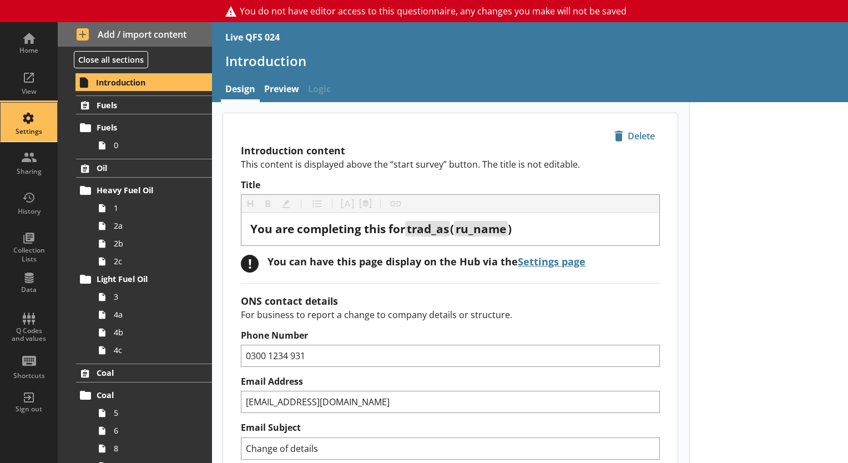
click at [28, 130] on div "Settings" at bounding box center [28, 131] width 39 height 9
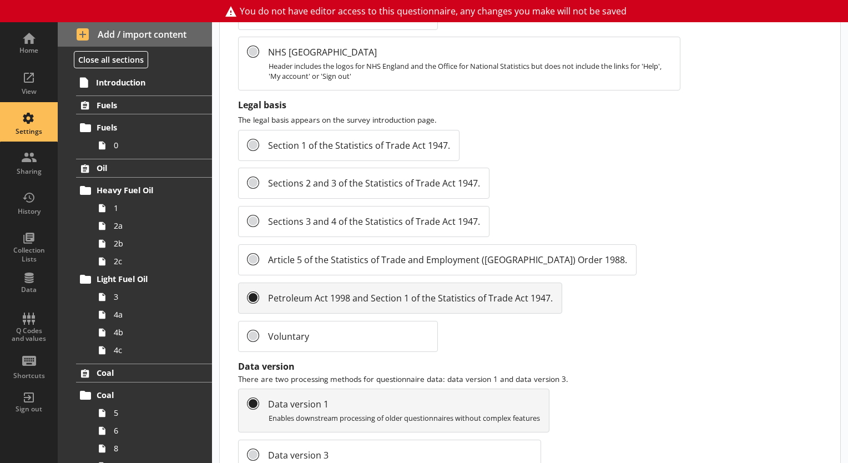
scroll to position [1242, 0]
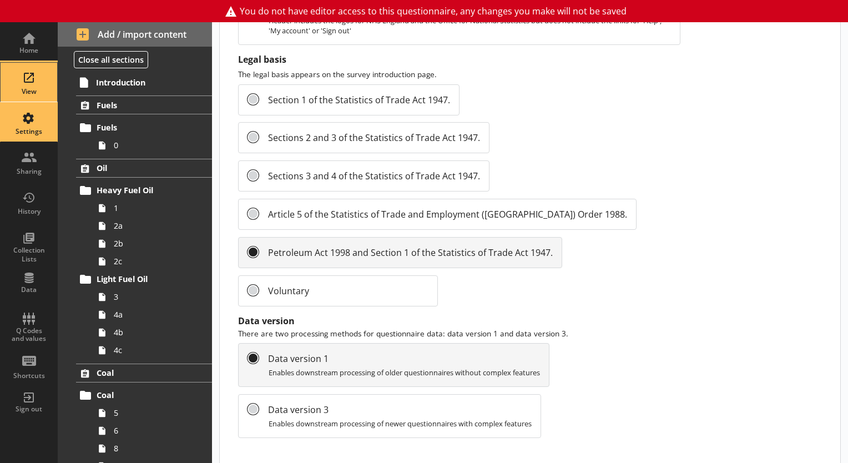
click at [23, 91] on div "View" at bounding box center [28, 91] width 39 height 9
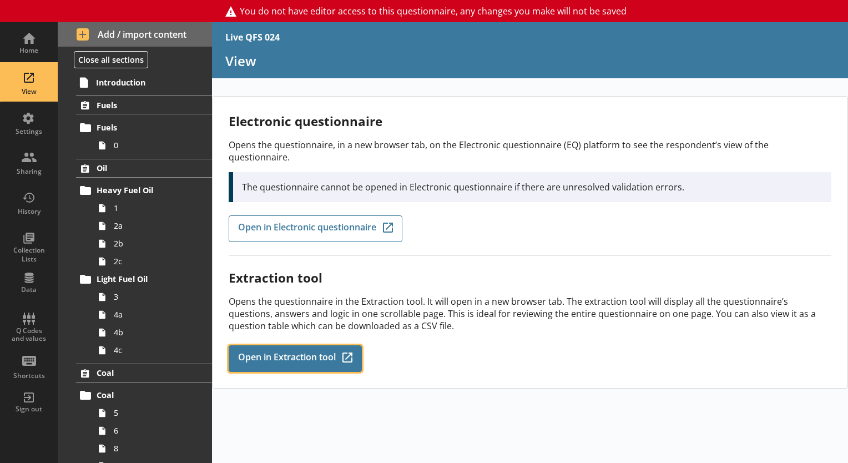
click at [301, 352] on span "Open in Extraction tool" at bounding box center [287, 358] width 98 height 12
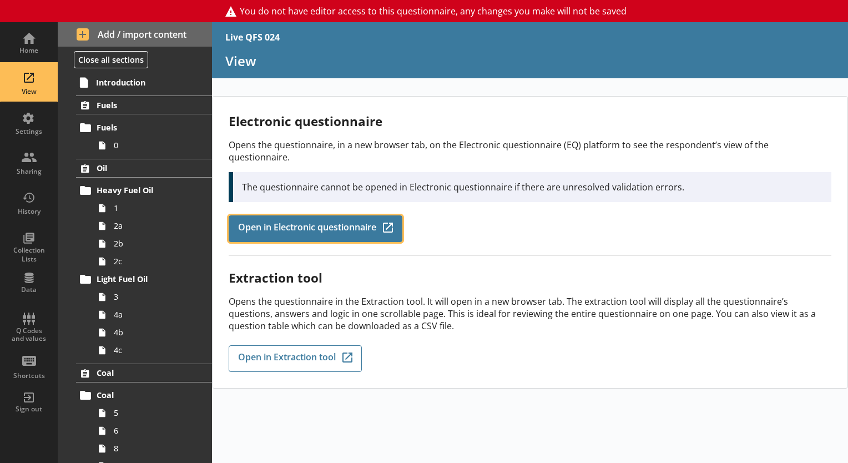
click at [296, 227] on link "Open in Electronic questionnaire Q-Codes_Icon Created with Sketch." at bounding box center [316, 228] width 174 height 27
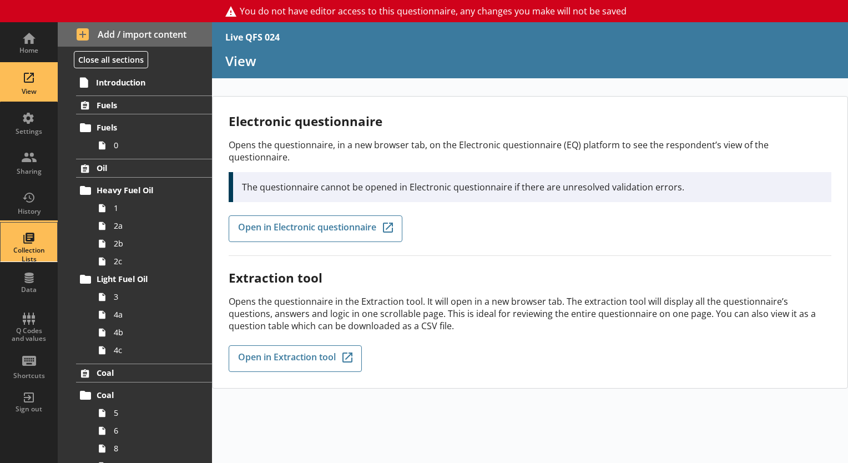
click at [29, 246] on div "Collection Lists" at bounding box center [28, 254] width 39 height 17
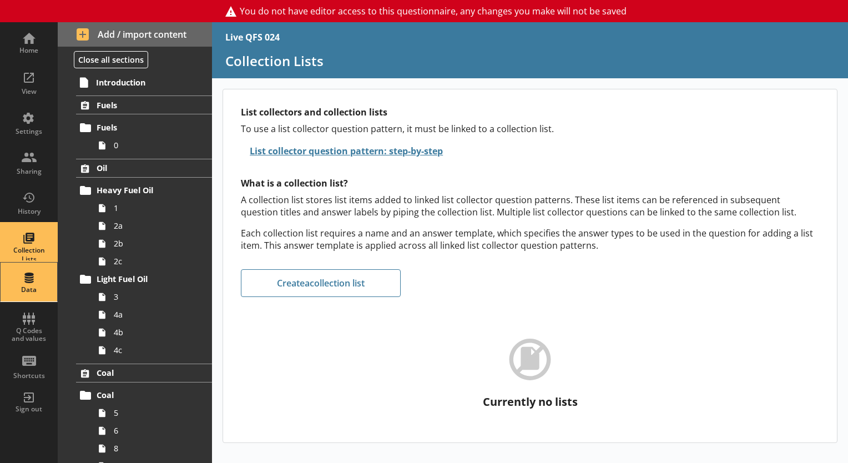
click at [26, 271] on div "Data" at bounding box center [28, 281] width 39 height 39
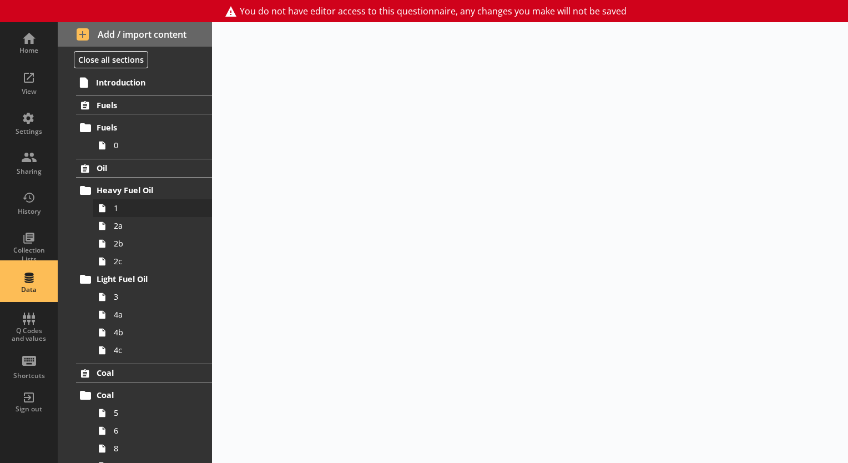
select select "Date"
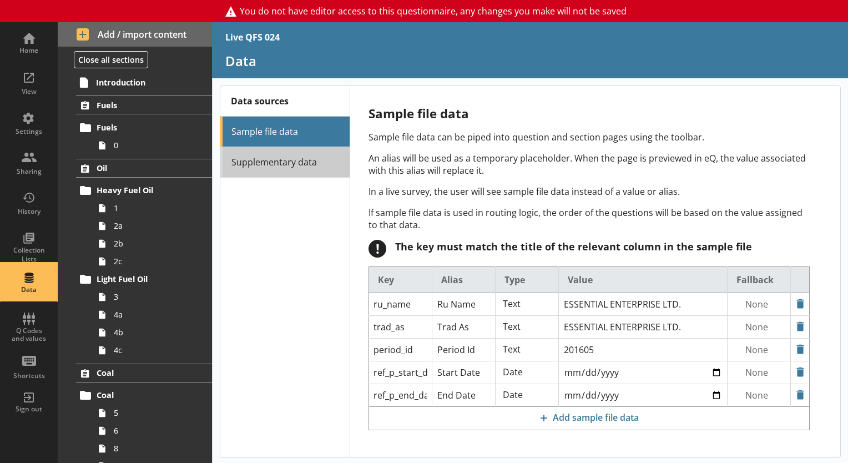
click at [309, 159] on link "Supplementary data" at bounding box center [285, 162] width 130 height 31
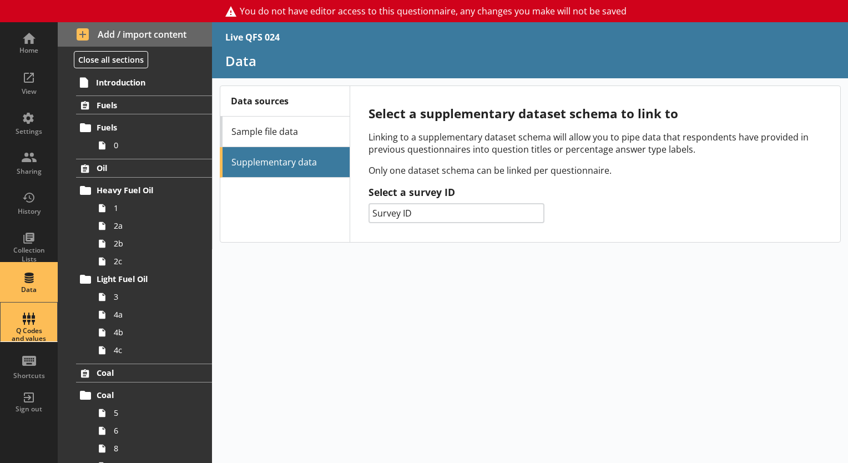
click at [27, 312] on div "Q Codes and values" at bounding box center [28, 321] width 39 height 39
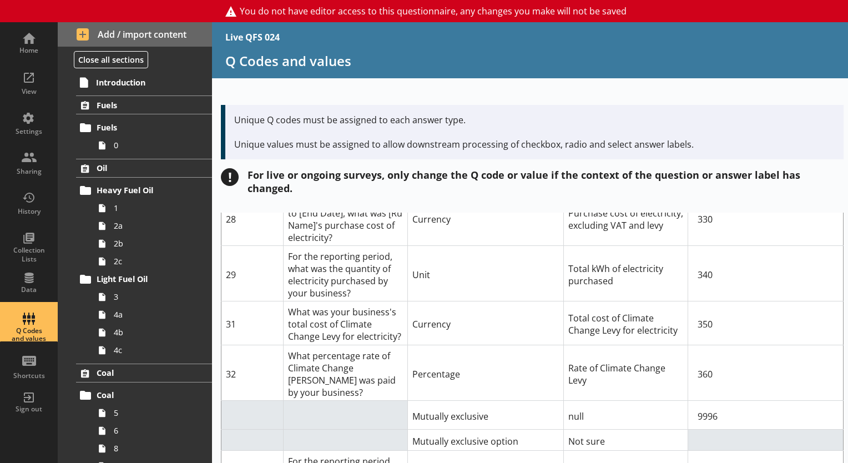
scroll to position [2172, 0]
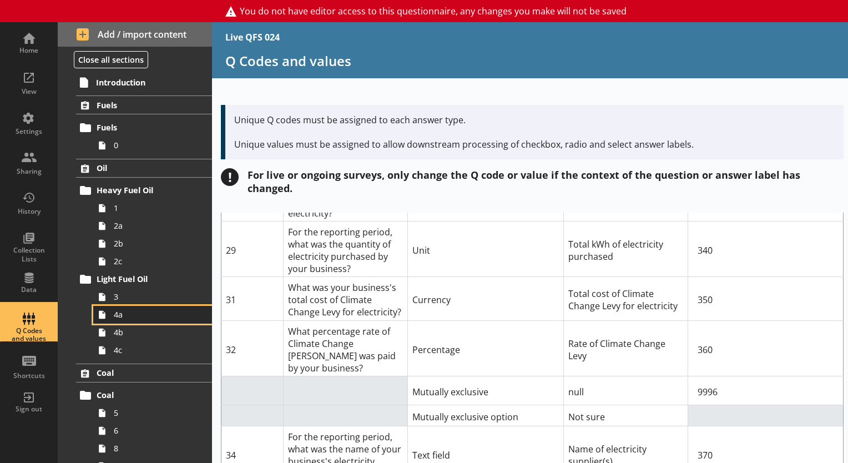
click at [111, 314] on link "4a" at bounding box center [152, 315] width 119 height 18
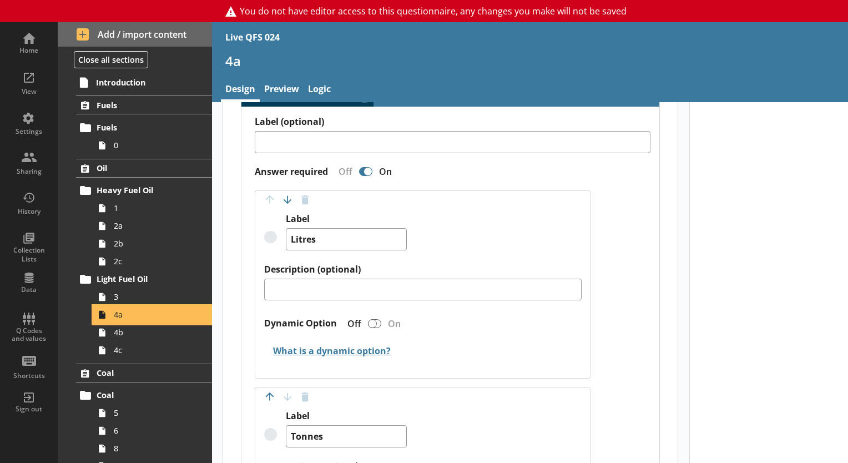
scroll to position [621, 0]
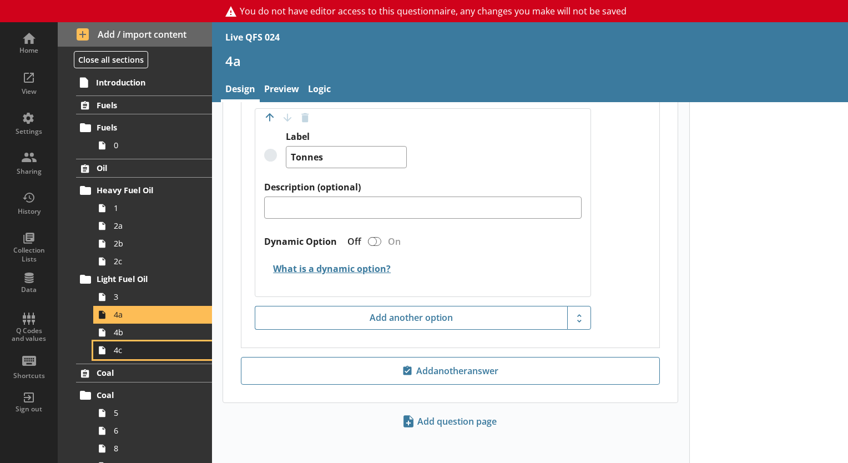
click at [117, 342] on link "4c" at bounding box center [152, 350] width 119 height 18
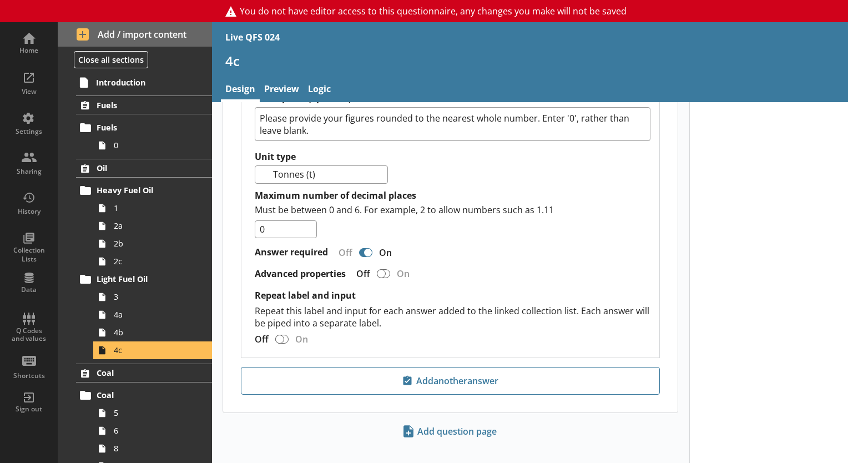
scroll to position [473, 0]
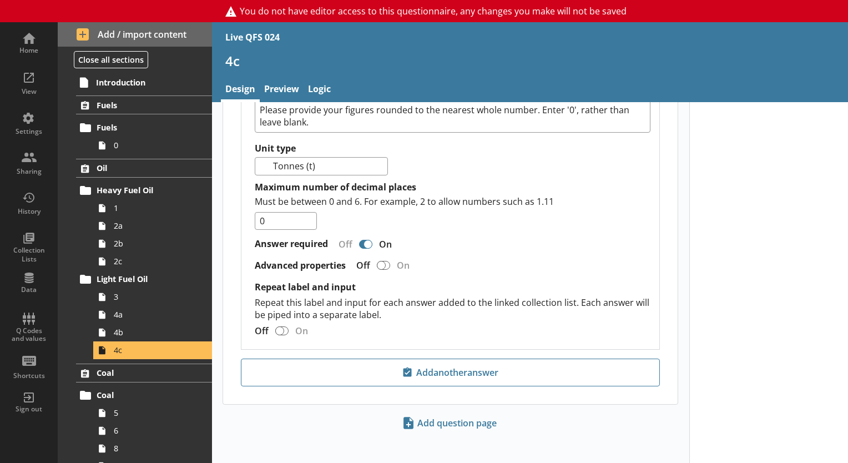
drag, startPoint x: 847, startPoint y: 320, endPoint x: 847, endPoint y: 438, distance: 118.2
click at [847, 438] on html "You do not have editor access to this questionnaire, any changes you make will …" at bounding box center [424, 231] width 848 height 463
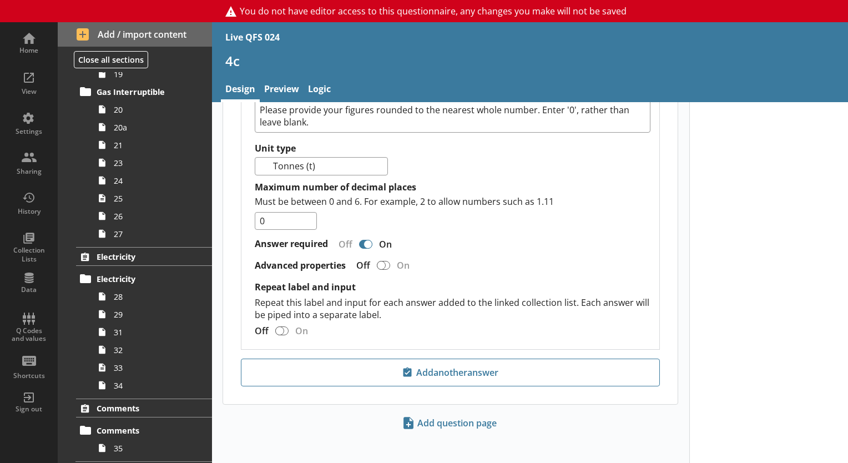
scroll to position [635, 0]
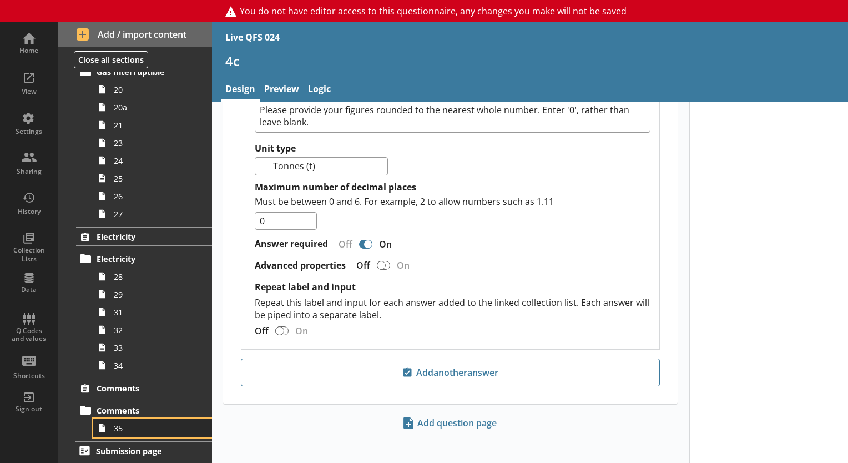
click at [148, 426] on span "35" at bounding box center [155, 428] width 83 height 11
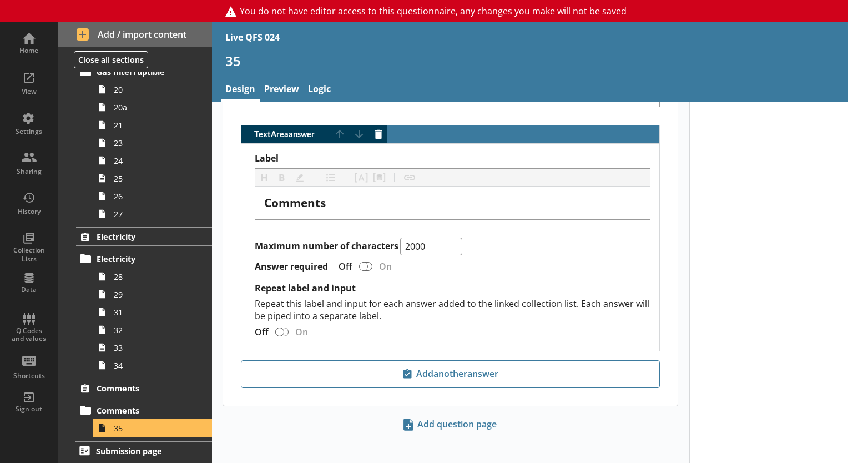
scroll to position [635, 0]
click at [115, 365] on span "34" at bounding box center [155, 365] width 83 height 11
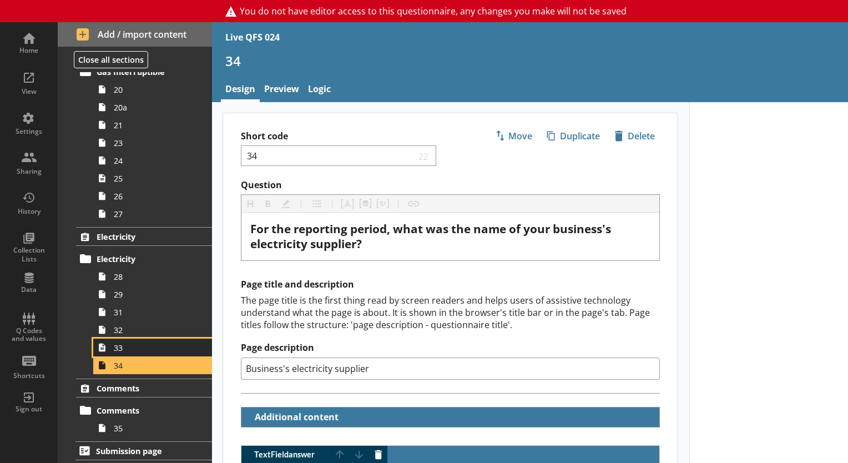
click at [122, 343] on span "33" at bounding box center [155, 347] width 83 height 11
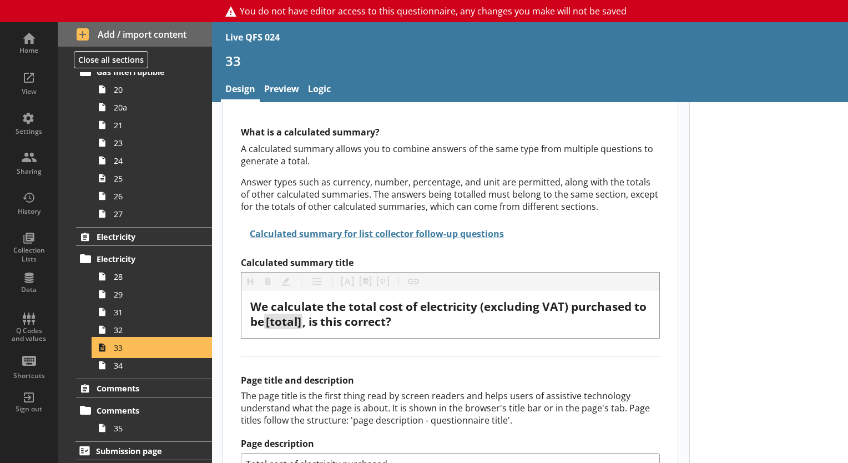
scroll to position [55, 0]
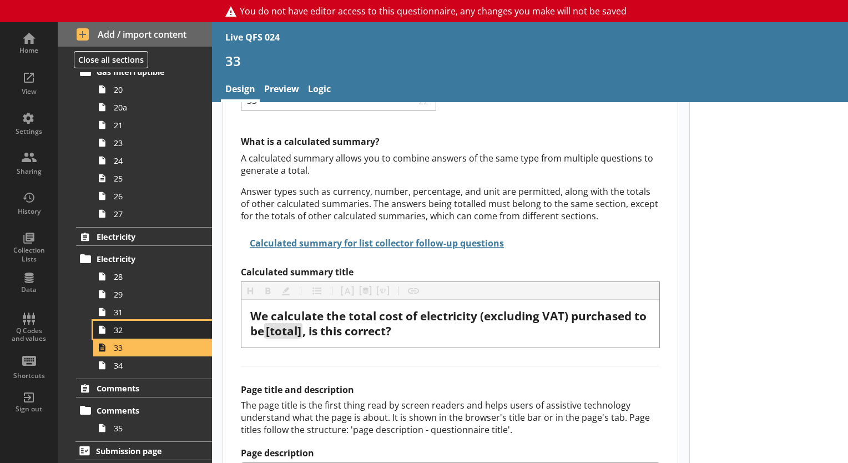
click at [115, 332] on span "32" at bounding box center [155, 330] width 83 height 11
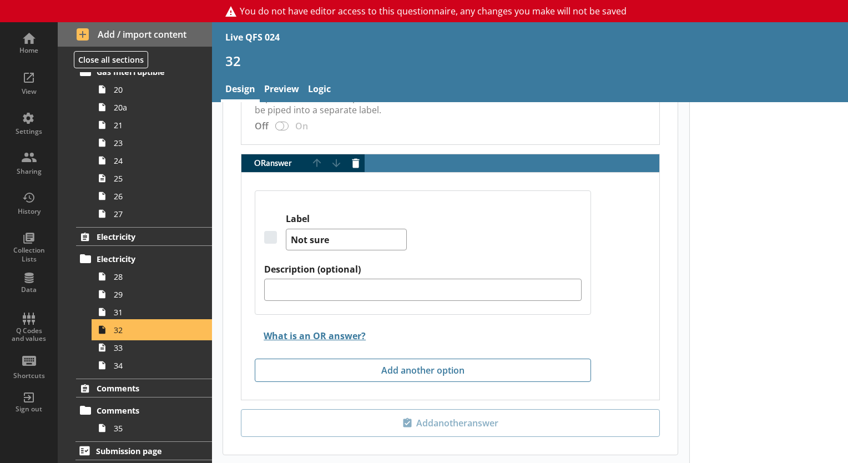
scroll to position [1160, 0]
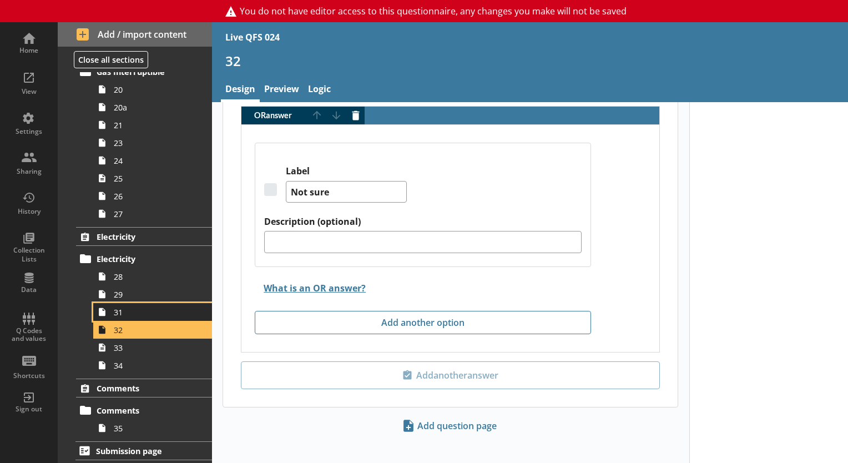
click at [132, 312] on span "31" at bounding box center [155, 312] width 83 height 11
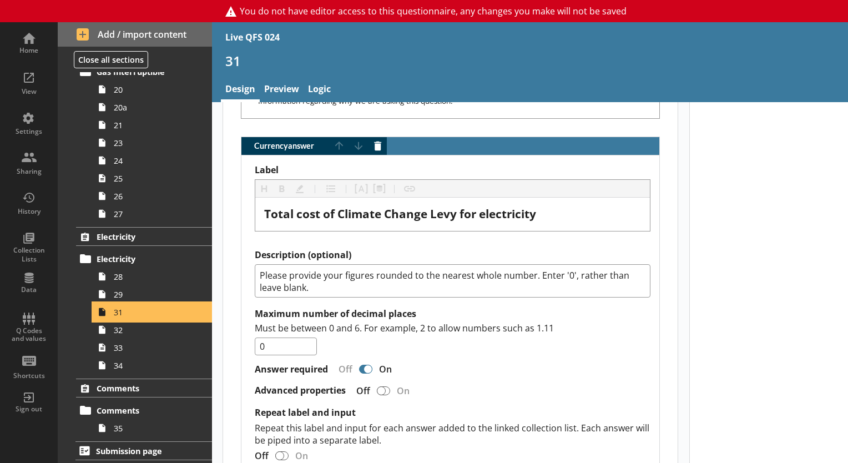
scroll to position [636, 0]
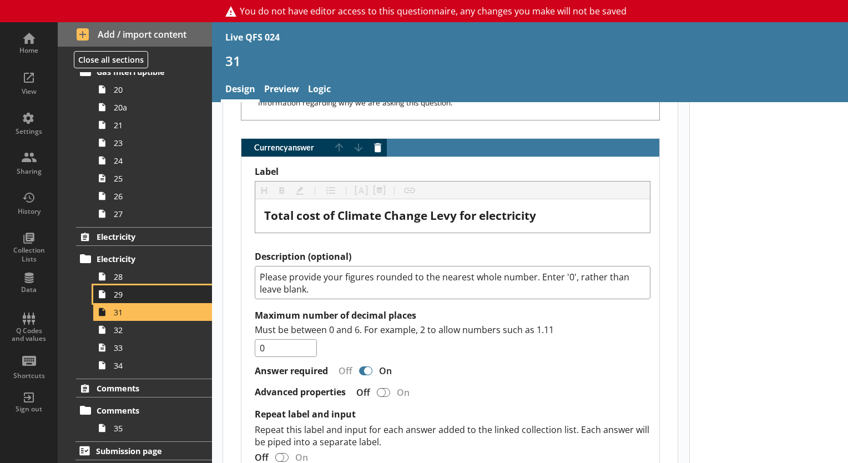
click at [120, 295] on span "29" at bounding box center [155, 294] width 83 height 11
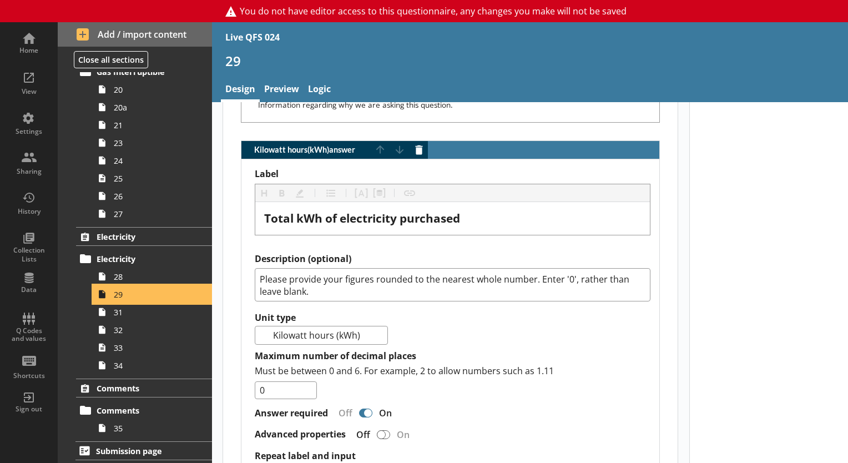
scroll to position [558, 0]
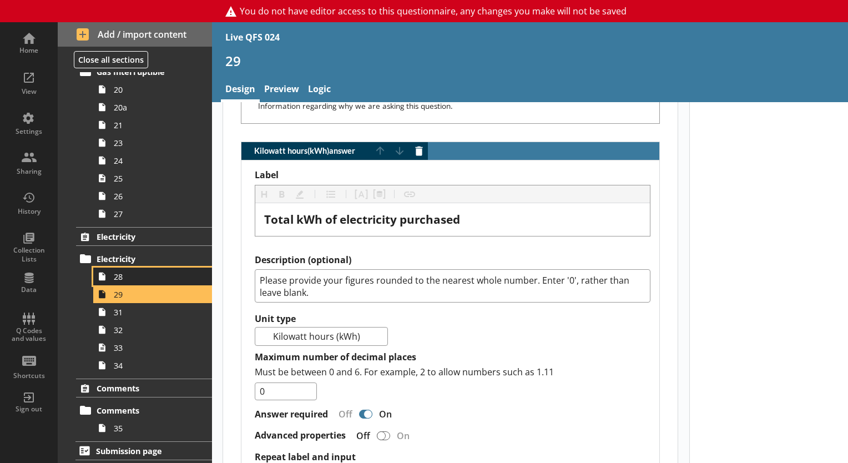
click at [146, 274] on span "28" at bounding box center [155, 276] width 83 height 11
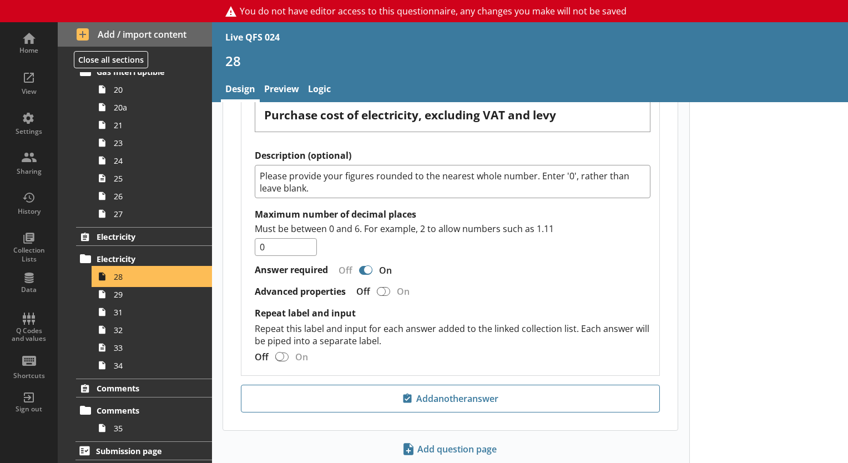
scroll to position [1219, 0]
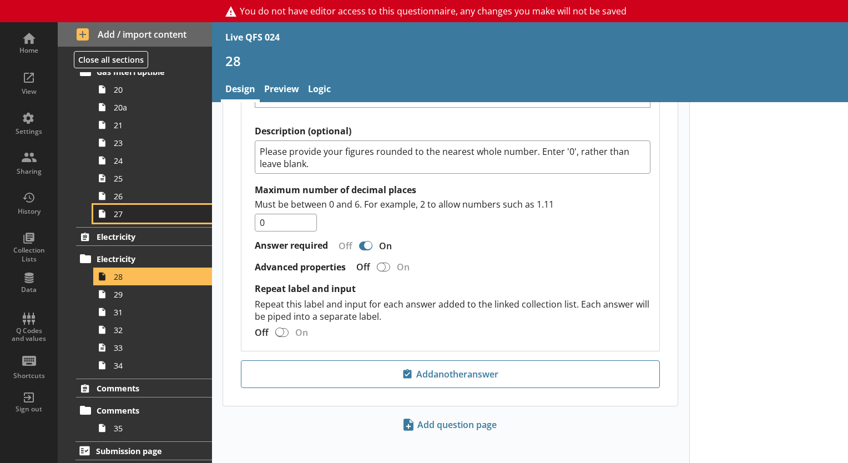
click at [118, 214] on span "27" at bounding box center [155, 214] width 83 height 11
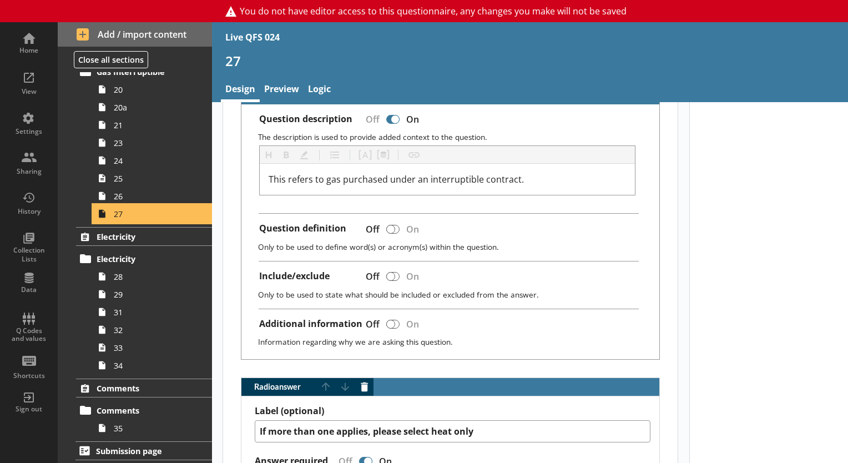
scroll to position [289, 0]
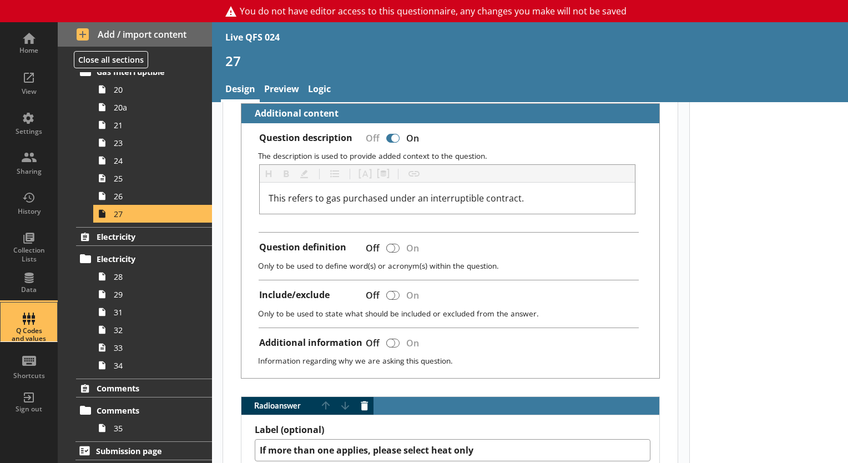
click at [26, 322] on div "Q Codes and values" at bounding box center [28, 321] width 39 height 39
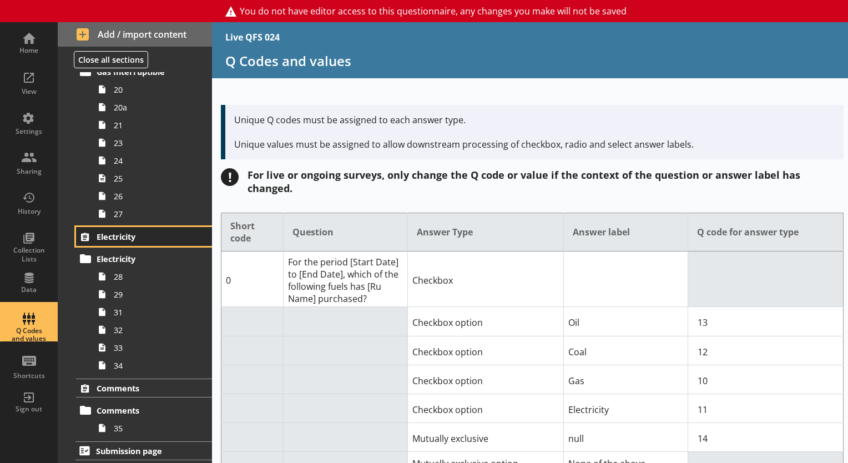
click at [123, 241] on link "Electricity" at bounding box center [144, 236] width 136 height 19
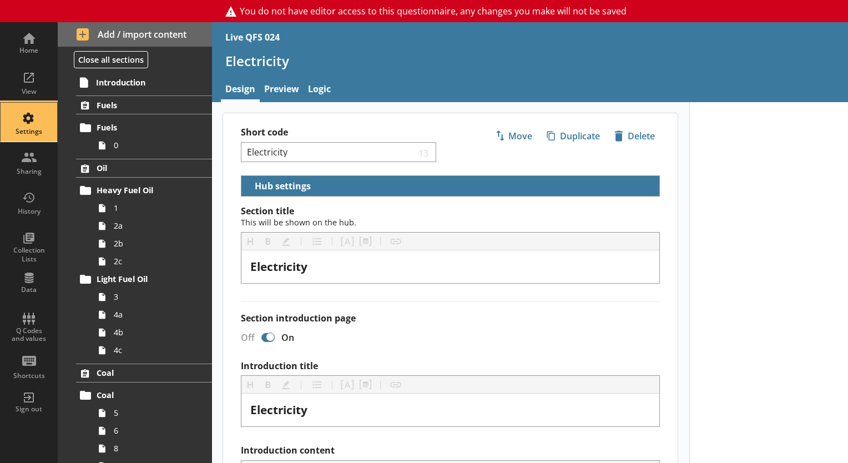
click at [30, 120] on div "Settings" at bounding box center [28, 122] width 39 height 39
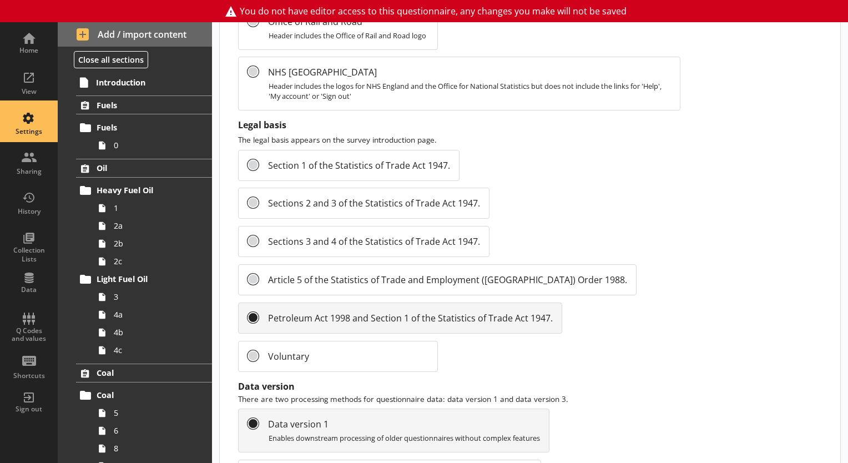
scroll to position [1242, 0]
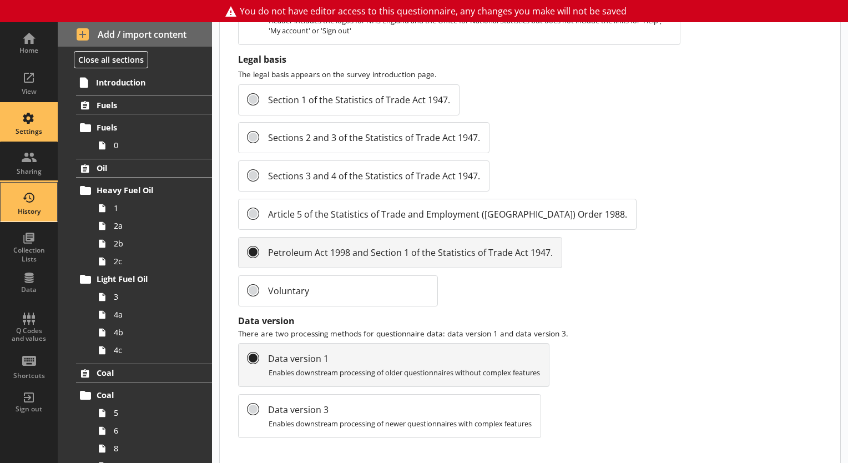
click at [33, 207] on div "History" at bounding box center [28, 211] width 39 height 9
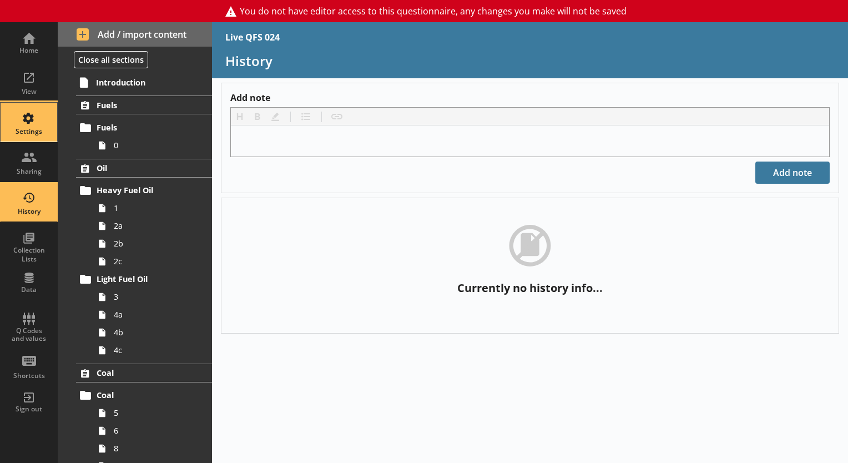
click at [33, 132] on div "Settings" at bounding box center [28, 131] width 39 height 9
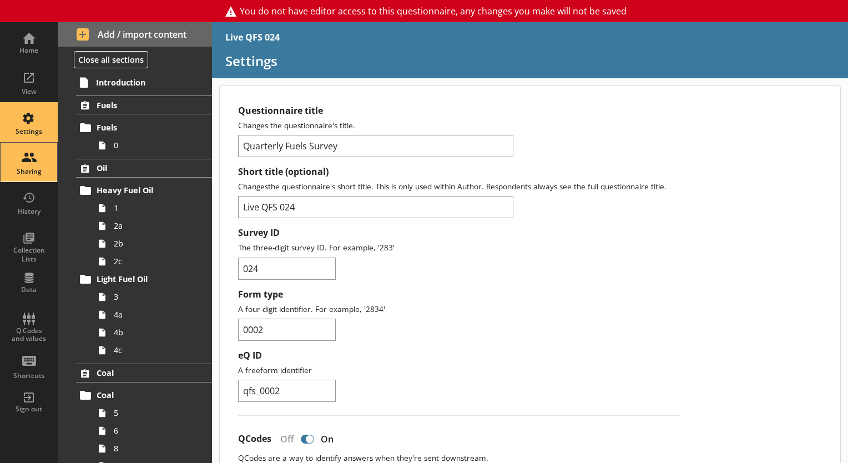
click at [26, 156] on div "Sharing" at bounding box center [28, 162] width 39 height 39
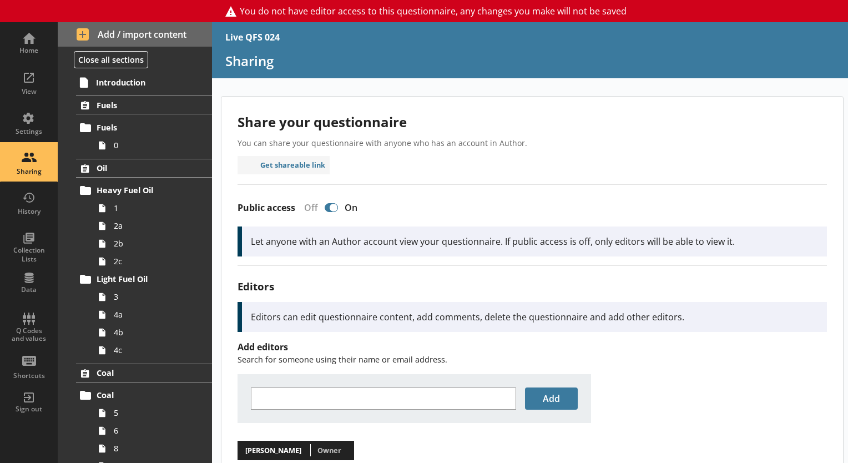
scroll to position [70, 0]
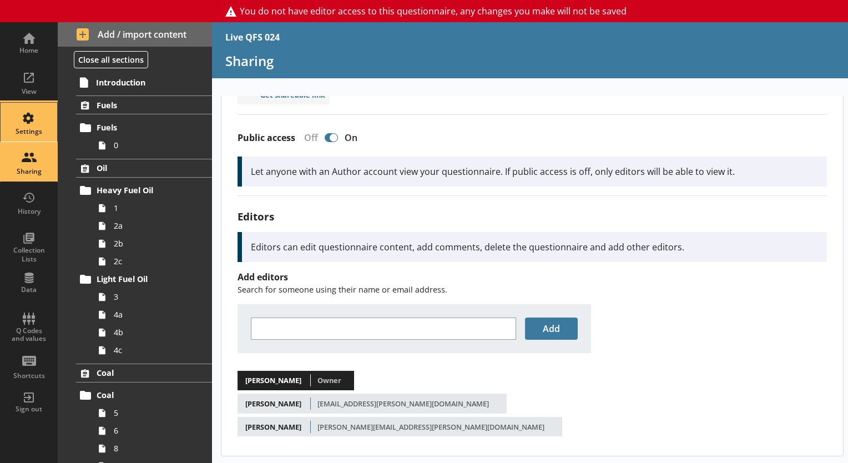
click at [26, 111] on div "Settings" at bounding box center [28, 122] width 39 height 39
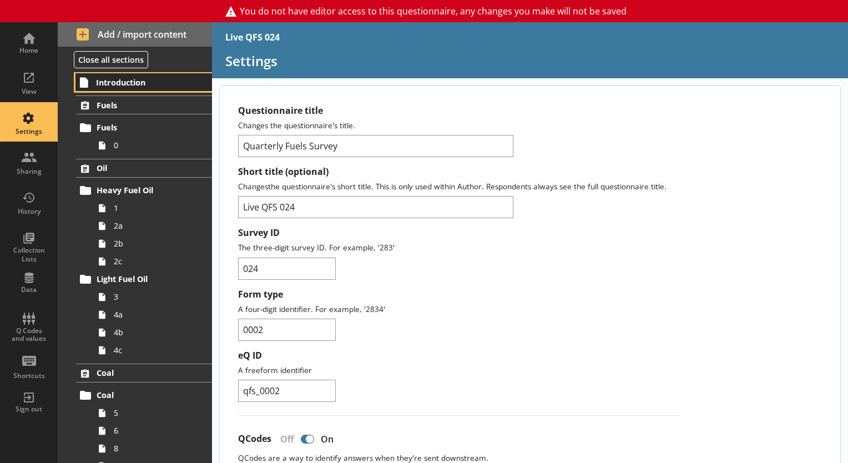
click at [138, 90] on link "Introduction" at bounding box center [143, 82] width 137 height 18
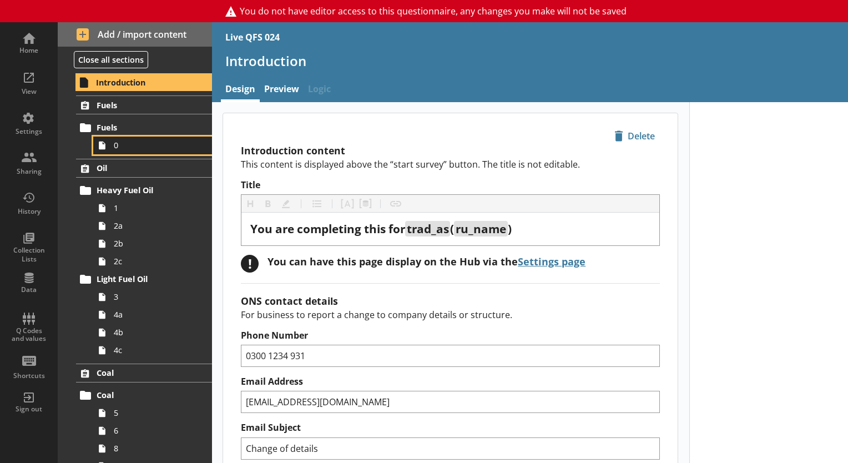
click at [113, 137] on link "0" at bounding box center [152, 146] width 119 height 18
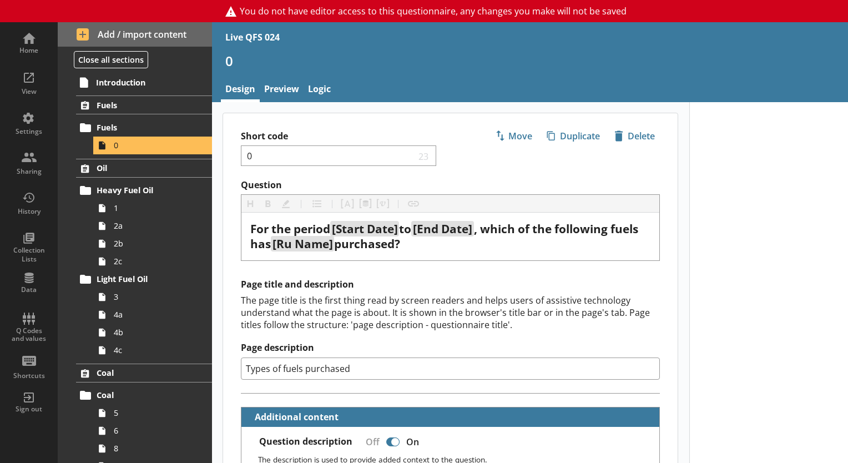
scroll to position [700, 0]
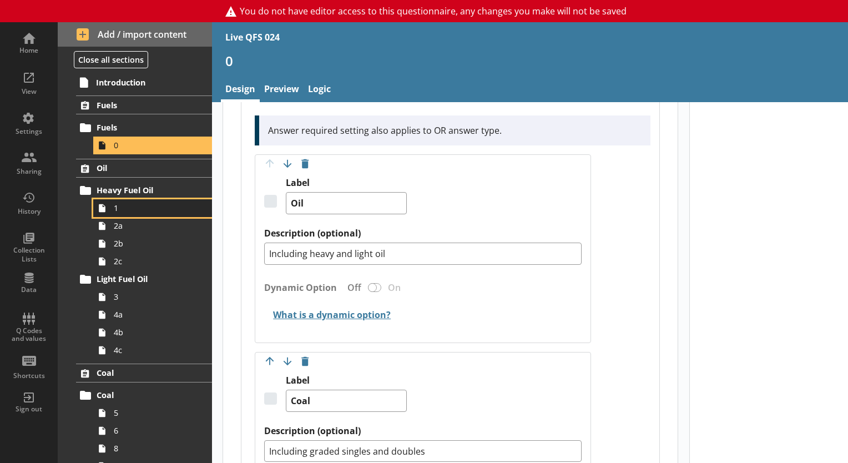
click at [124, 204] on span "1" at bounding box center [155, 208] width 83 height 11
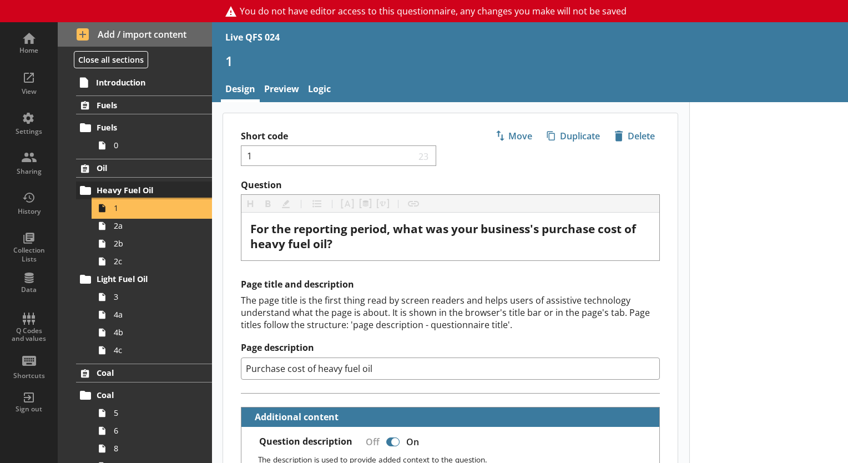
click at [93, 199] on link "1" at bounding box center [152, 208] width 119 height 18
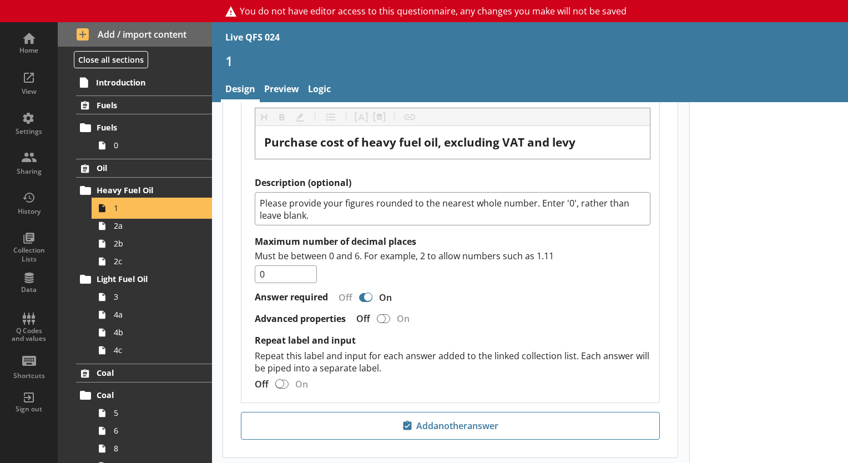
scroll to position [1290, 0]
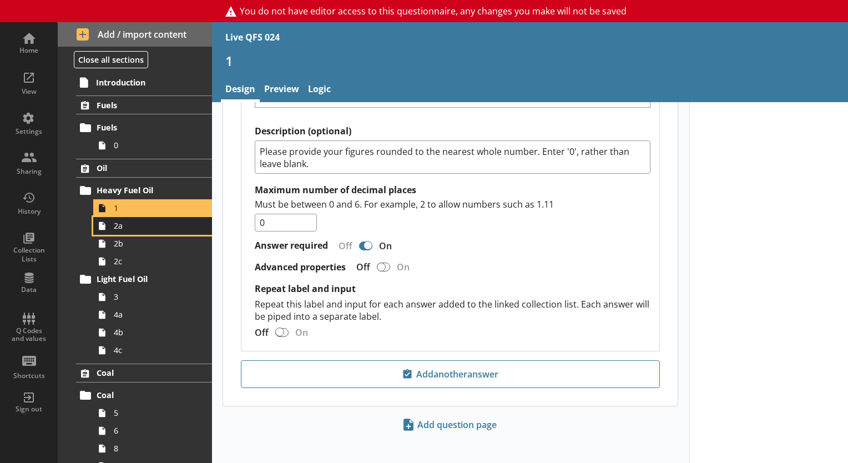
click at [127, 225] on span "2a" at bounding box center [155, 225] width 83 height 11
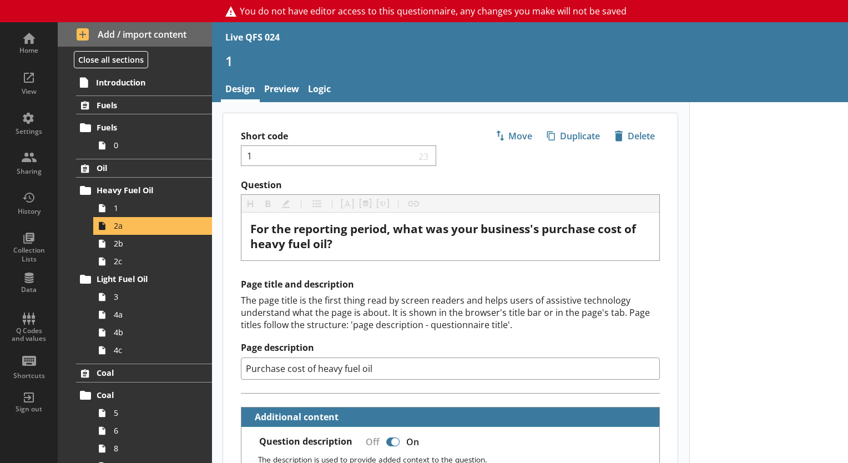
scroll to position [380, 0]
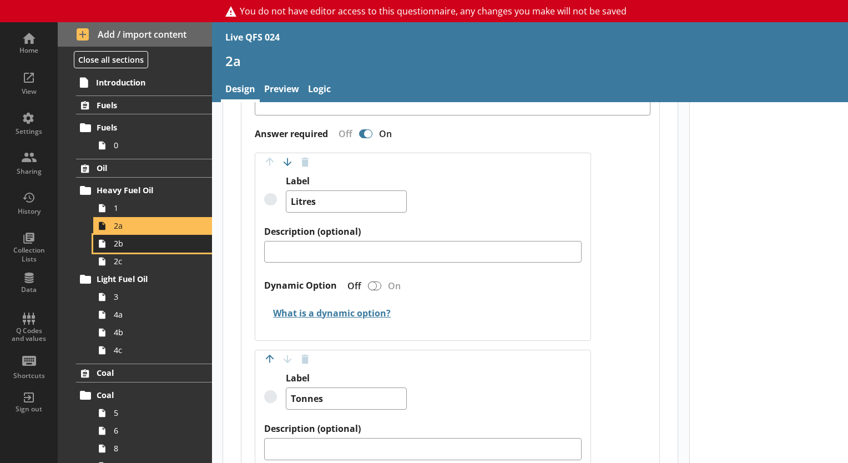
click at [122, 236] on link "2b" at bounding box center [152, 244] width 119 height 18
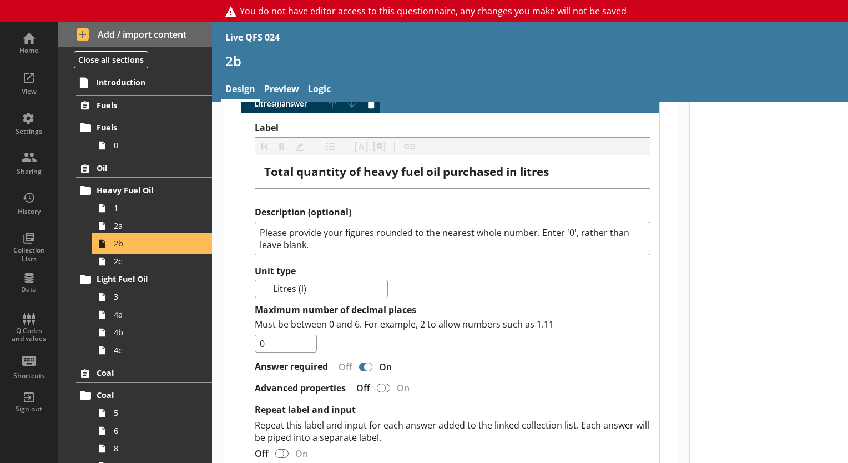
scroll to position [473, 0]
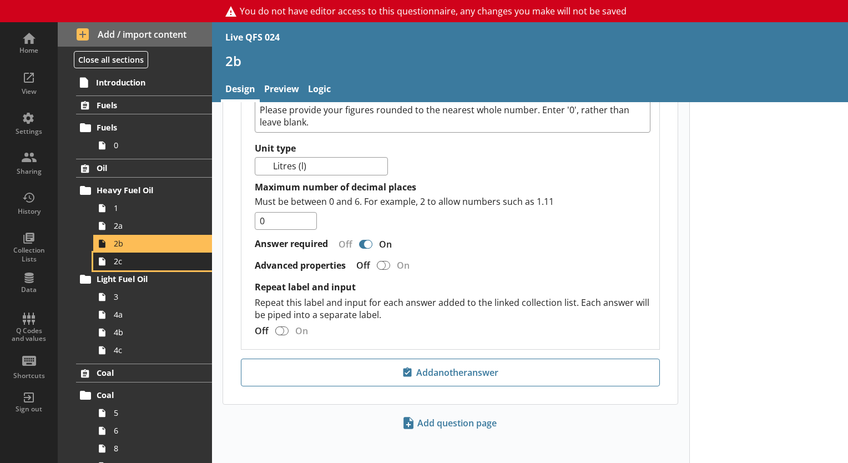
click at [118, 258] on span "2c" at bounding box center [155, 261] width 83 height 11
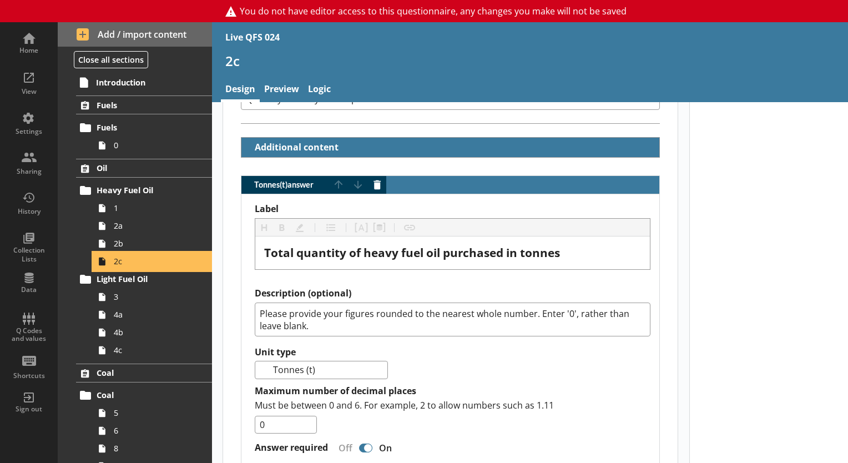
scroll to position [473, 0]
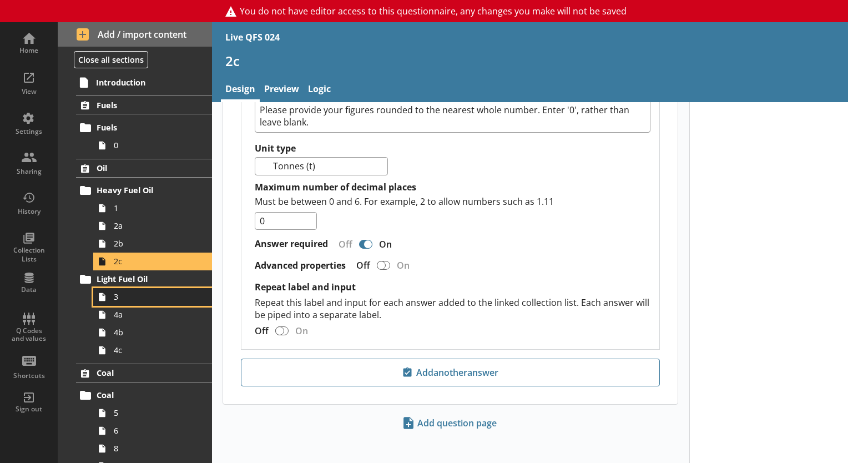
click at [107, 301] on icon at bounding box center [102, 297] width 18 height 18
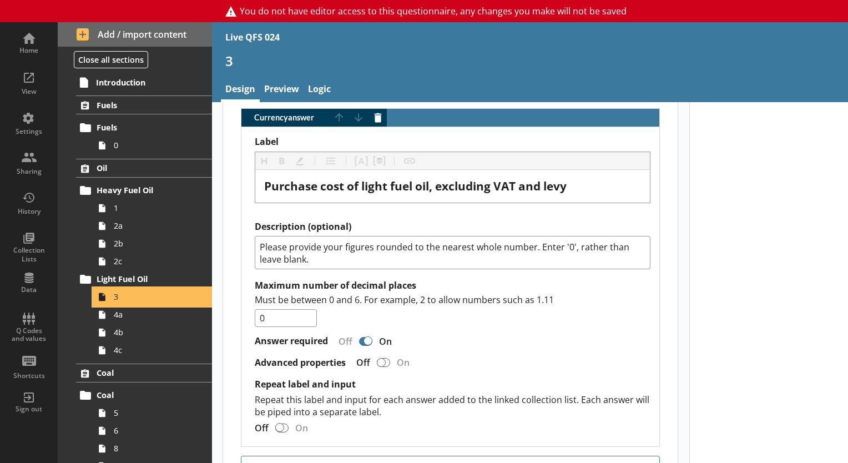
scroll to position [1290, 0]
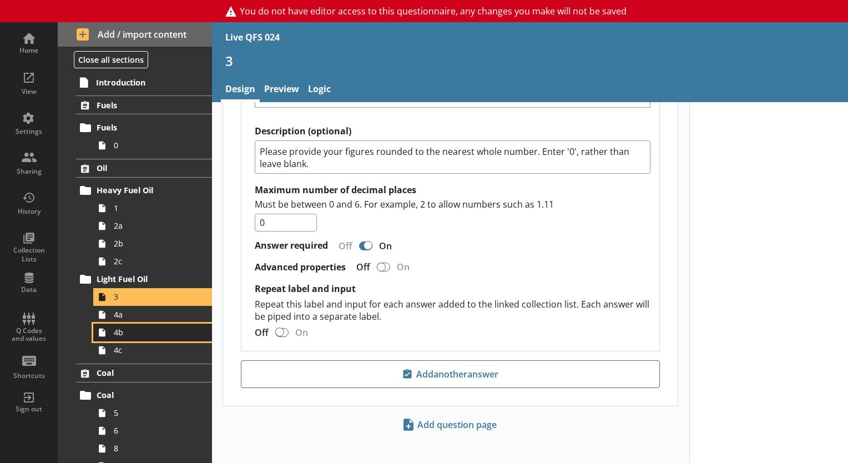
click at [120, 327] on span "4b" at bounding box center [155, 332] width 83 height 11
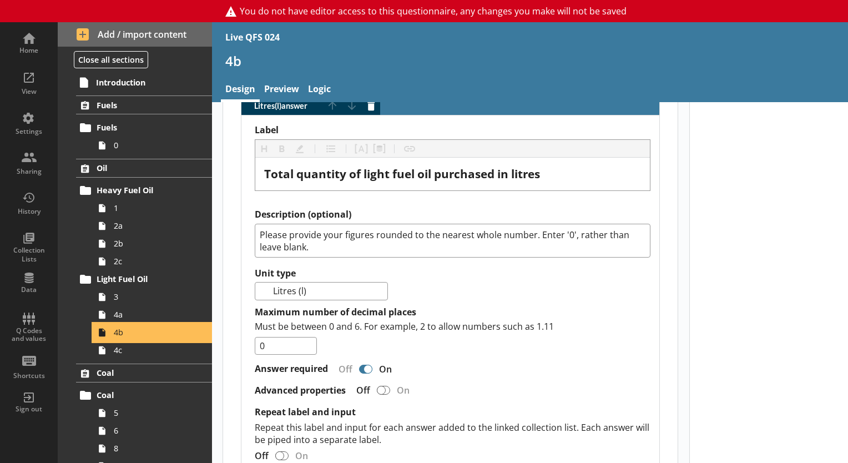
scroll to position [473, 0]
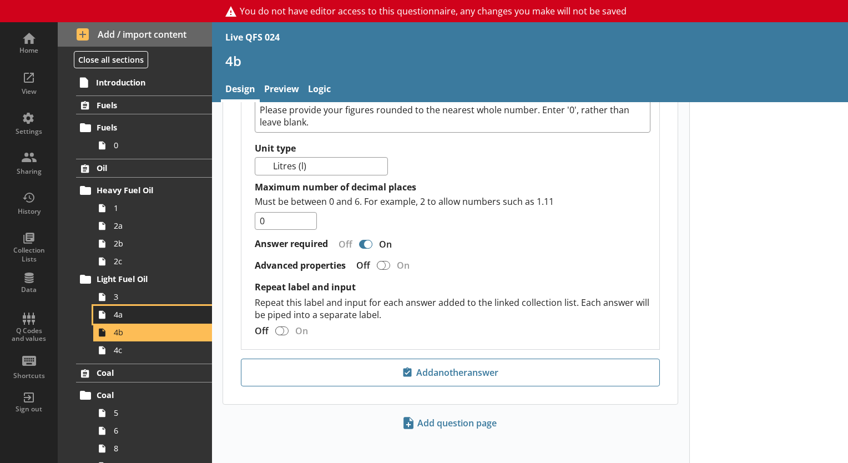
click at [107, 316] on icon at bounding box center [102, 315] width 18 height 18
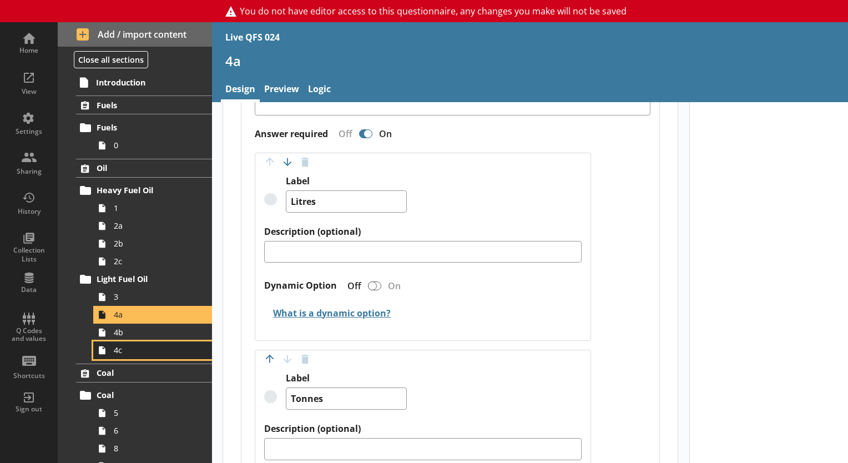
click at [128, 354] on span "4c" at bounding box center [155, 350] width 83 height 11
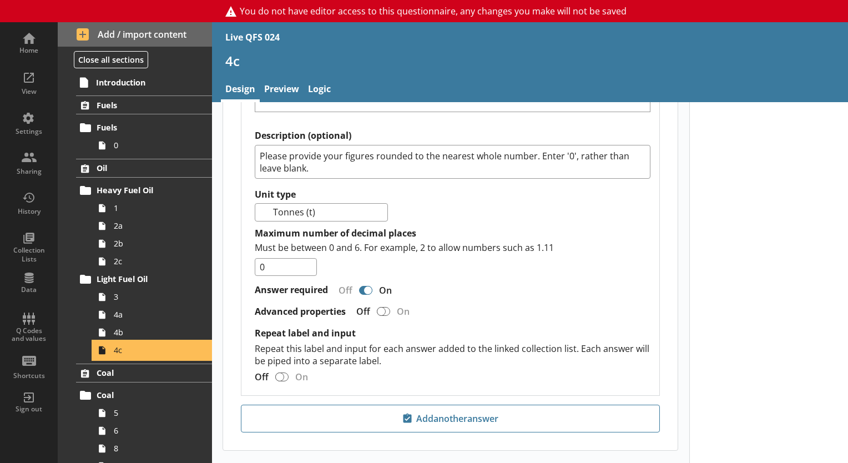
scroll to position [473, 0]
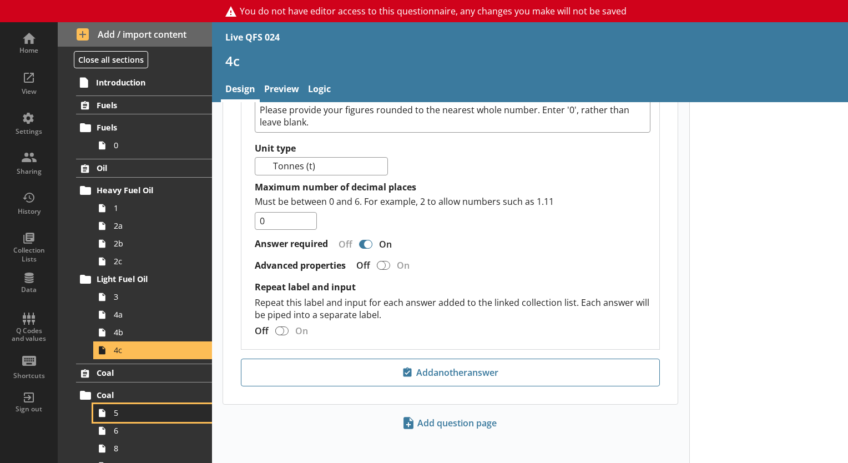
click at [120, 417] on span "5" at bounding box center [155, 412] width 83 height 11
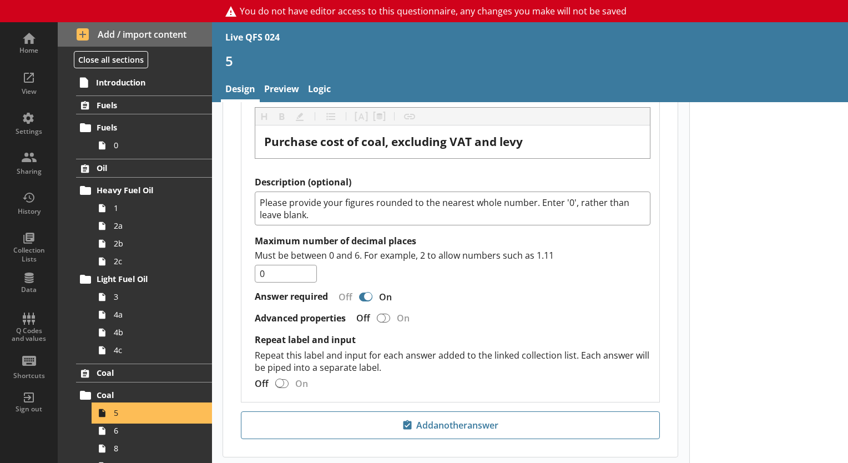
scroll to position [992, 0]
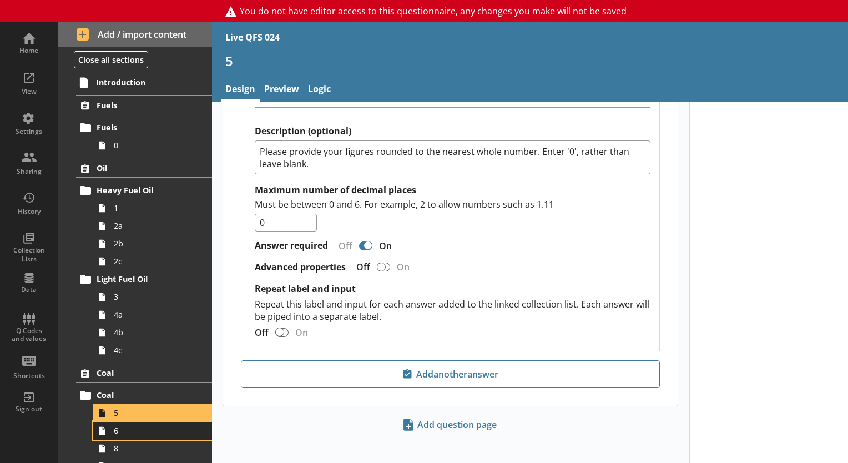
click at [134, 435] on span "6" at bounding box center [155, 430] width 83 height 11
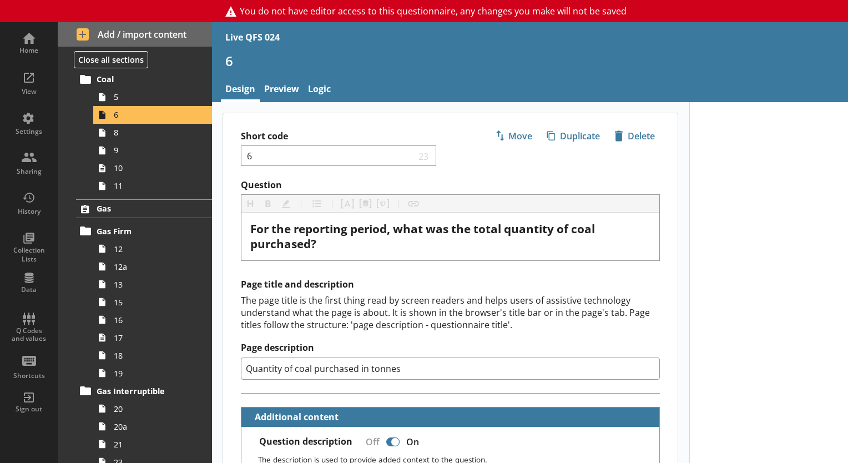
scroll to position [329, 0]
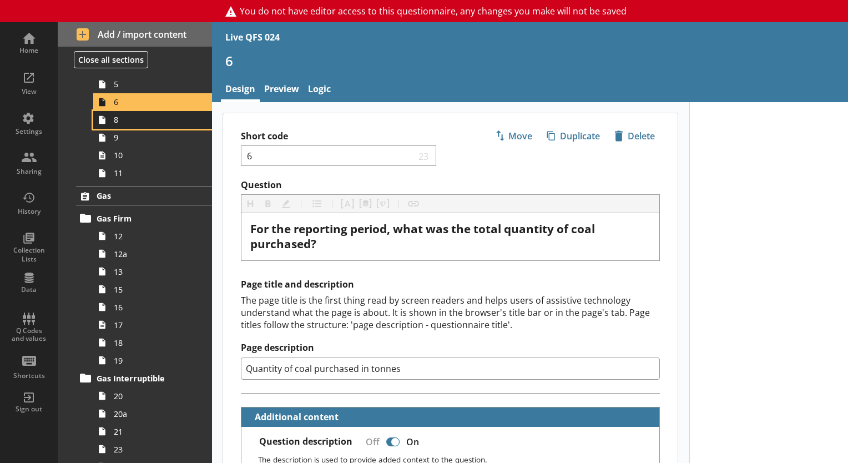
click at [143, 125] on link "8" at bounding box center [152, 120] width 119 height 18
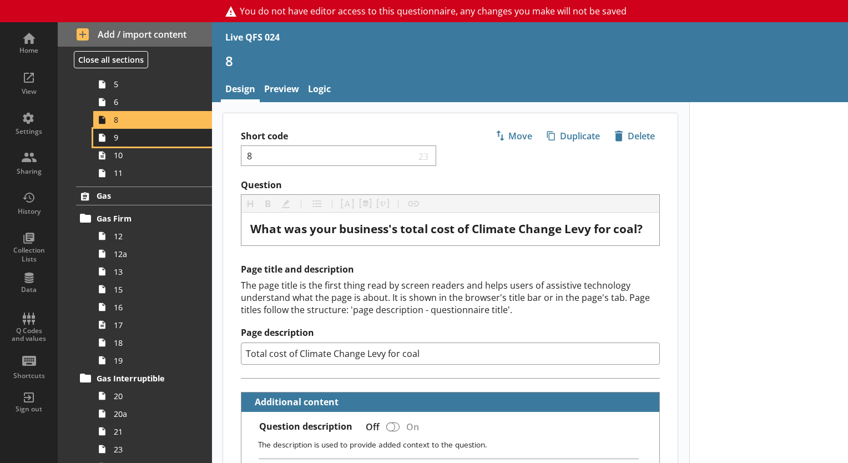
click at [143, 139] on span "9" at bounding box center [155, 137] width 83 height 11
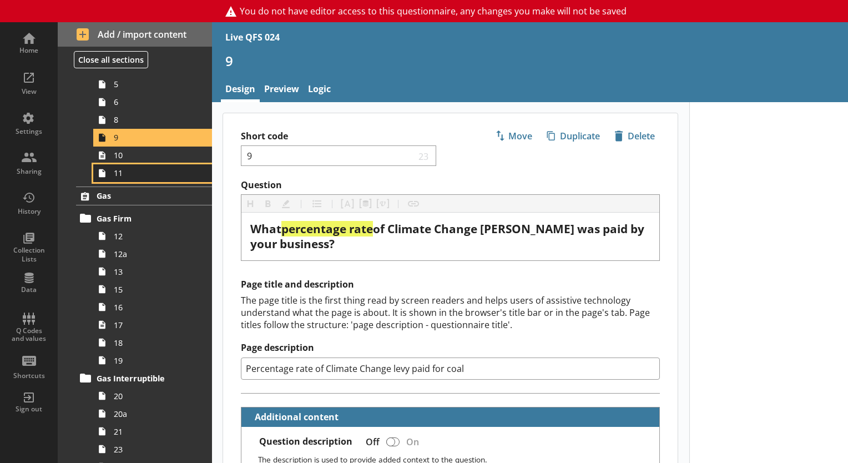
click at [143, 164] on link "11" at bounding box center [152, 173] width 119 height 18
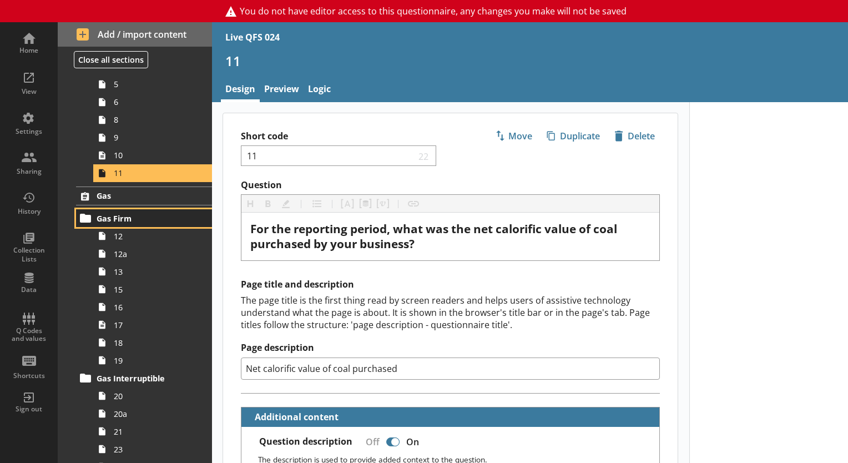
click at [140, 225] on link "Gas Firm" at bounding box center [144, 218] width 136 height 18
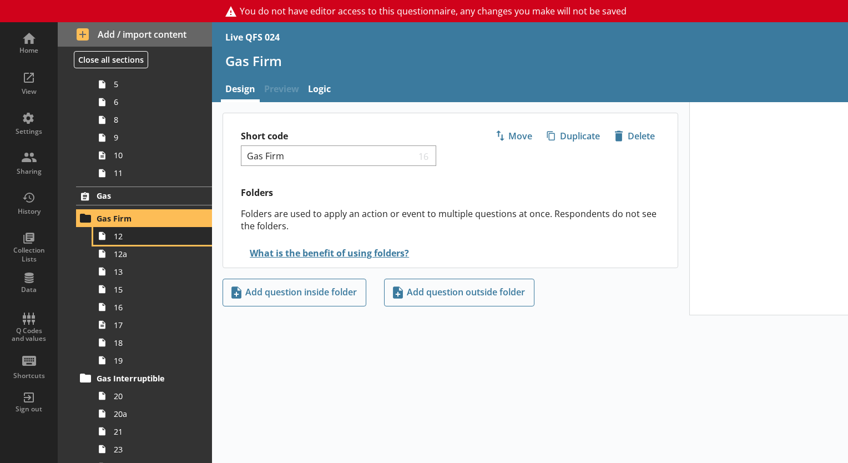
click at [138, 236] on span "12" at bounding box center [155, 236] width 83 height 11
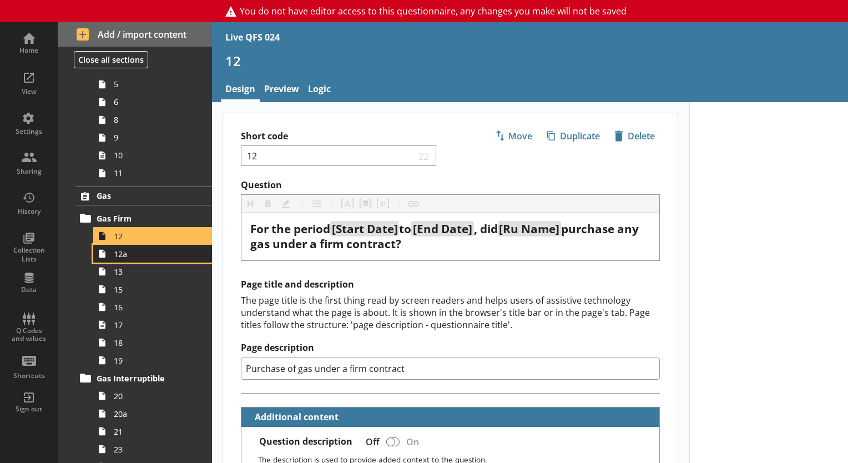
click at [138, 246] on link "12a" at bounding box center [152, 254] width 119 height 18
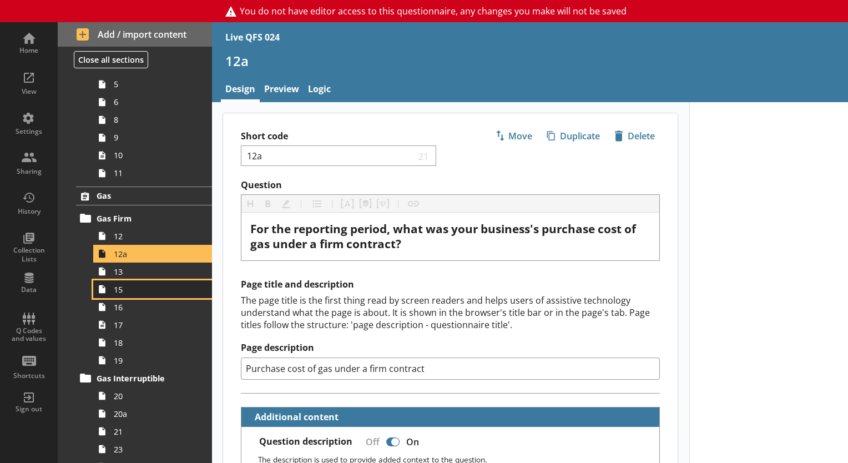
click at [138, 281] on link "15" at bounding box center [152, 289] width 119 height 18
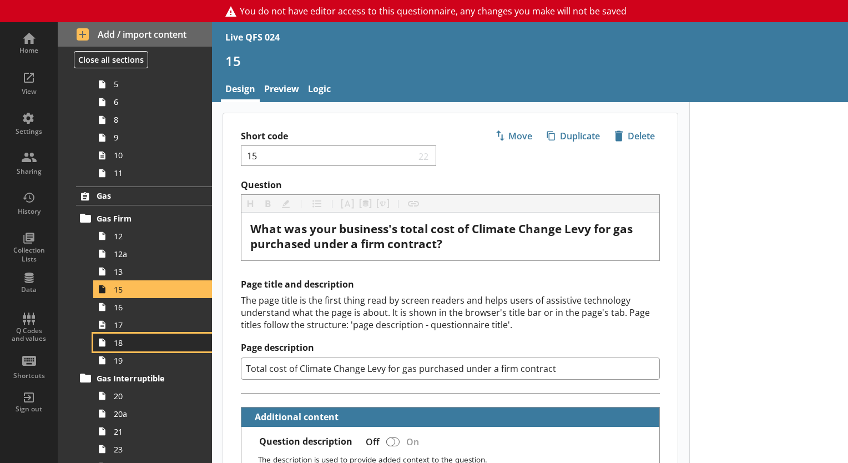
click at [135, 345] on span "18" at bounding box center [155, 342] width 83 height 11
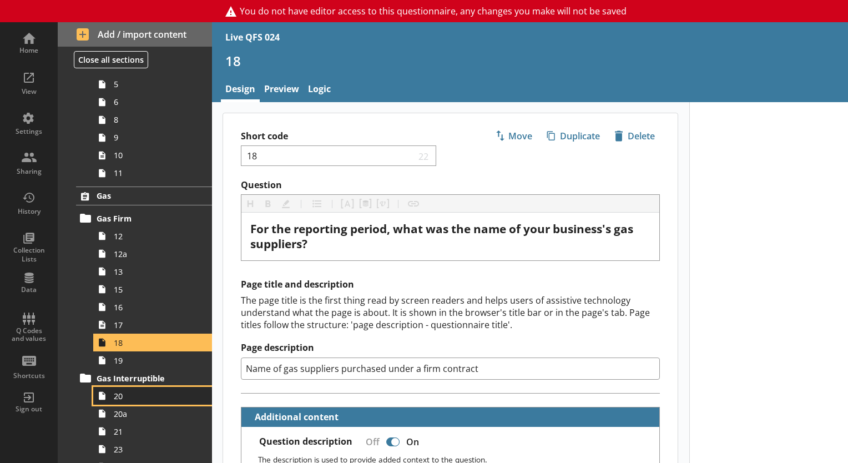
click at [140, 391] on span "20" at bounding box center [155, 396] width 83 height 11
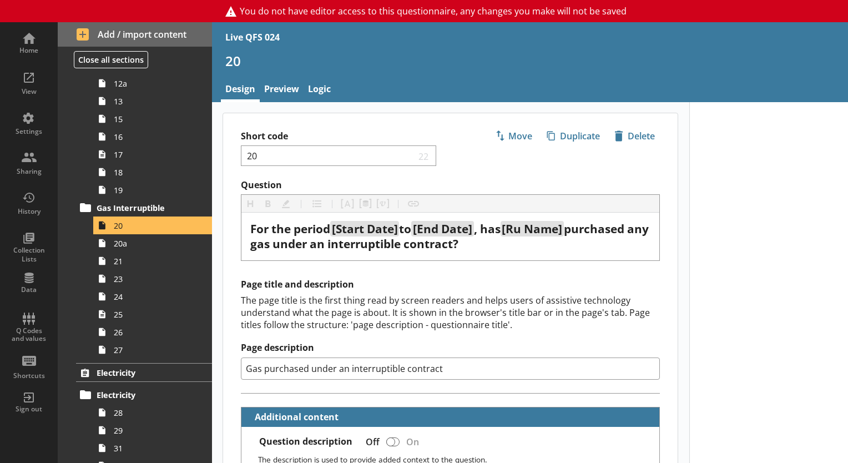
scroll to position [555, 0]
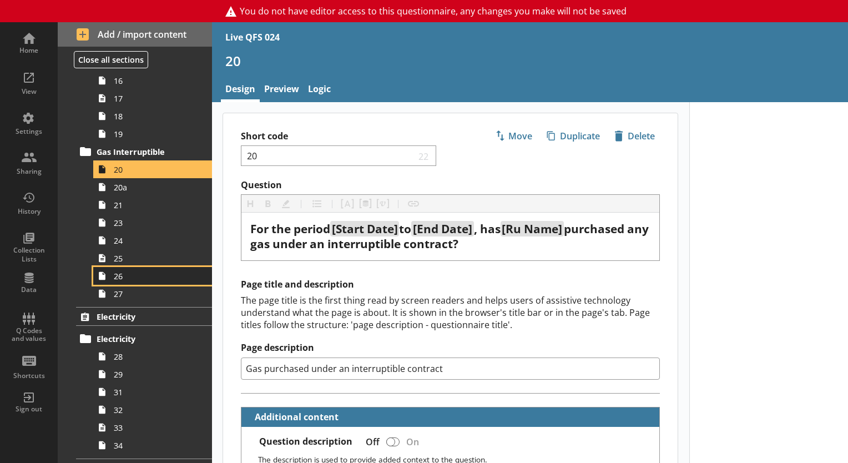
click at [122, 281] on link "26" at bounding box center [152, 276] width 119 height 18
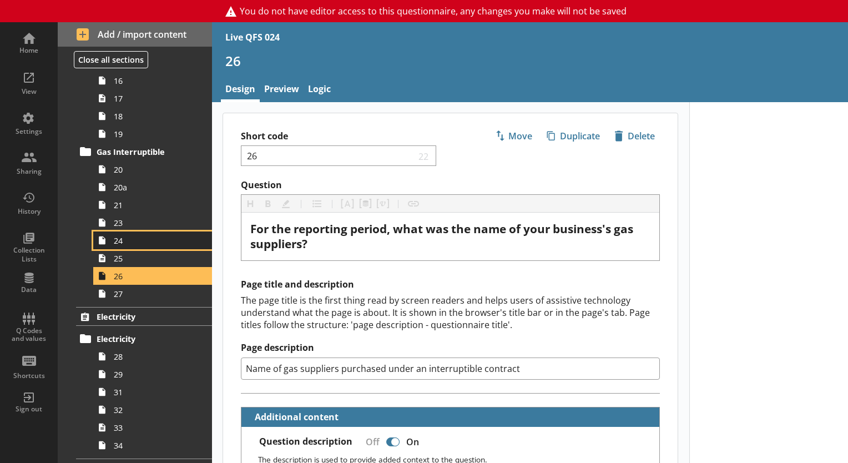
click at [127, 239] on span "24" at bounding box center [155, 240] width 83 height 11
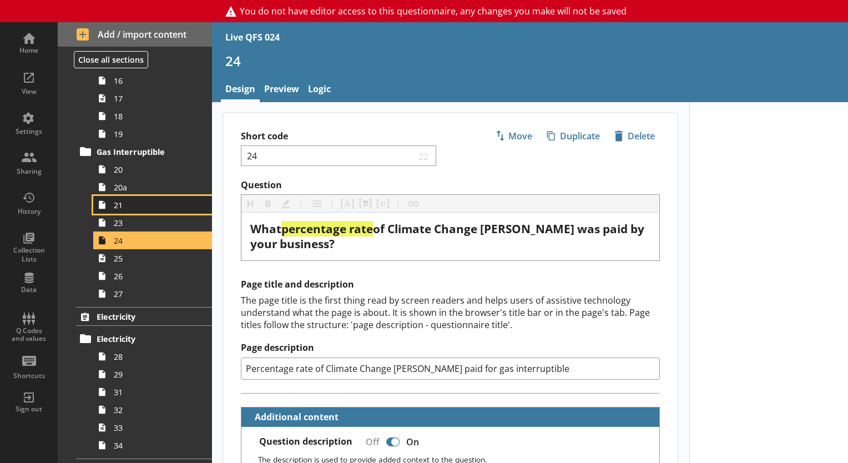
click at [129, 209] on link "21" at bounding box center [152, 205] width 119 height 18
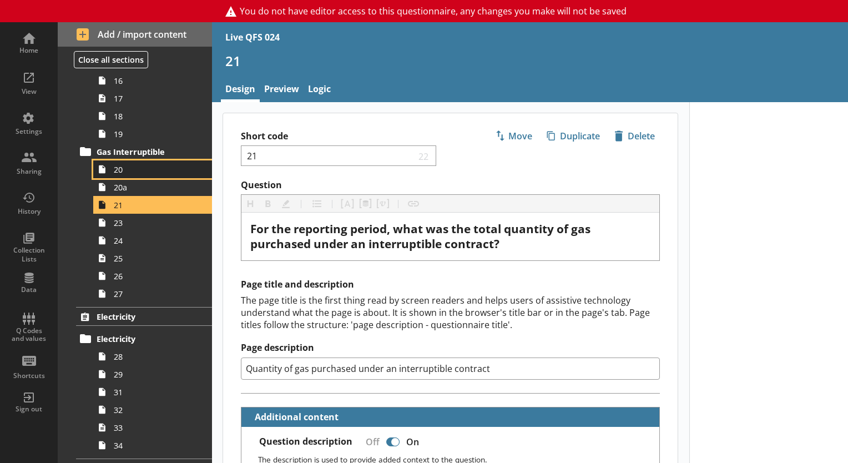
click at [139, 174] on link "20" at bounding box center [152, 169] width 119 height 18
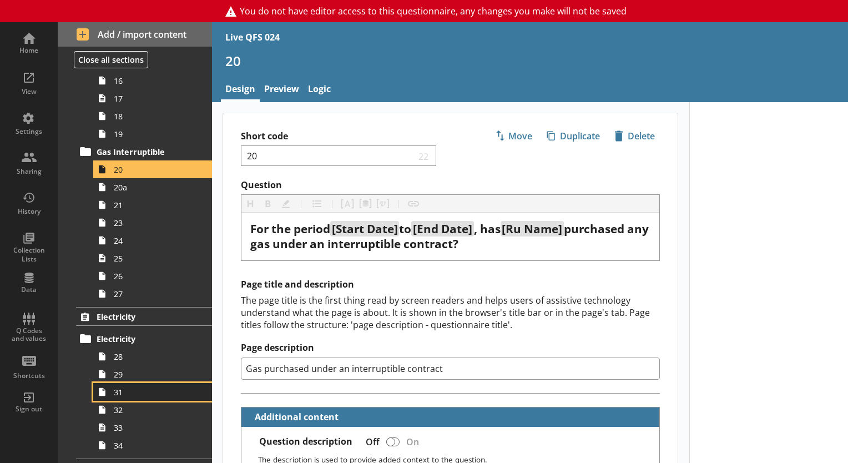
click at [160, 390] on span "31" at bounding box center [155, 392] width 83 height 11
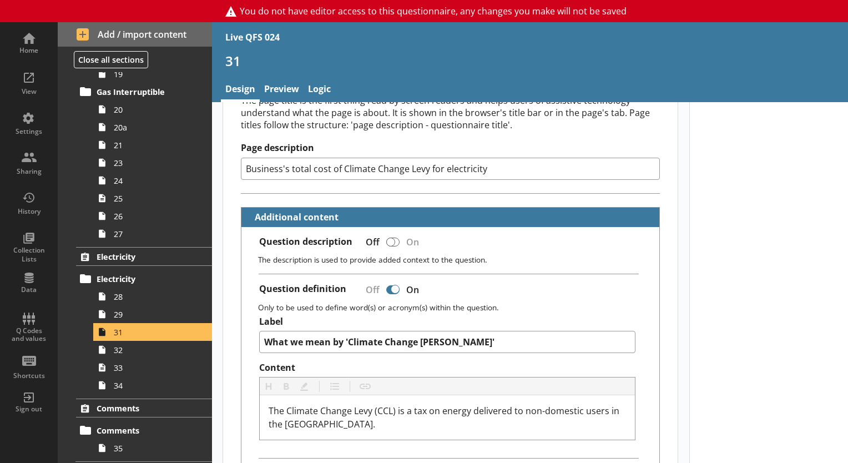
scroll to position [201, 0]
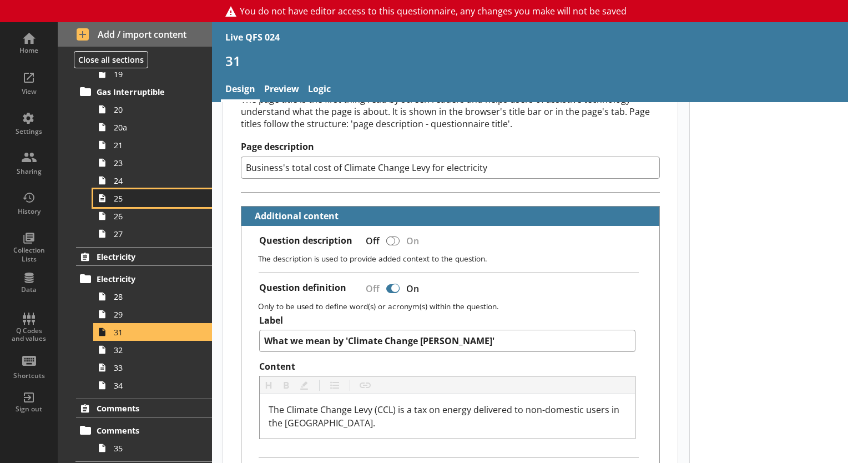
click at [132, 203] on link "25" at bounding box center [152, 198] width 119 height 18
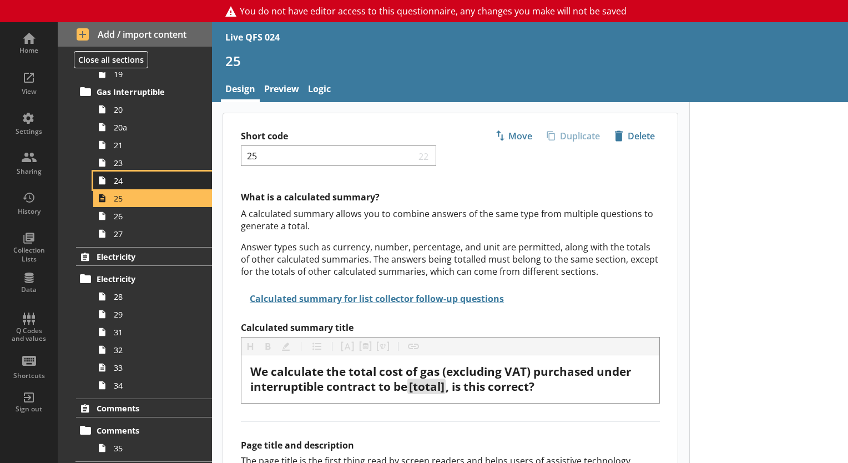
click at [110, 171] on icon at bounding box center [102, 180] width 18 height 18
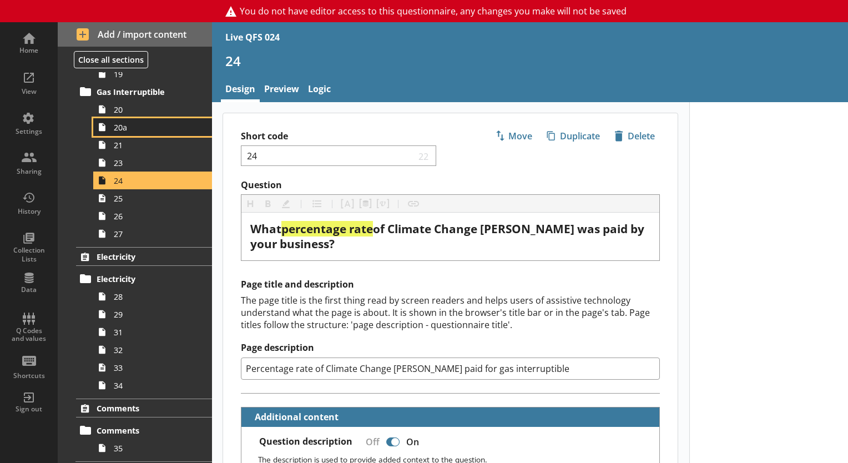
click at [138, 129] on span "20a" at bounding box center [155, 127] width 83 height 11
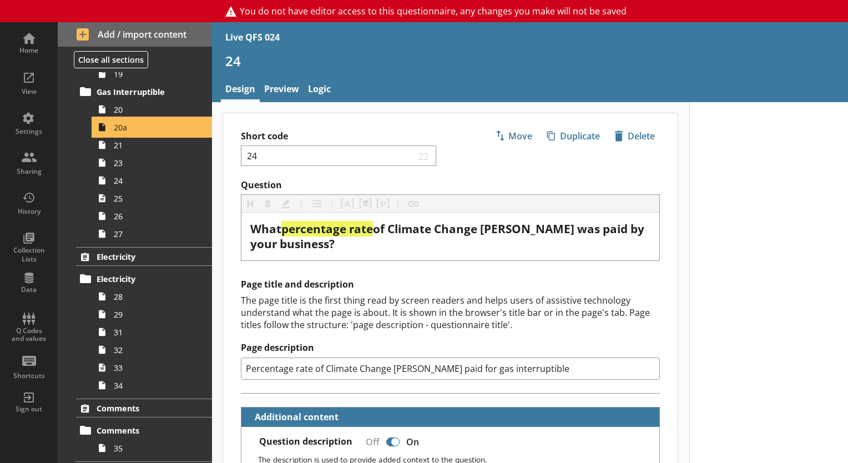
type textarea "x"
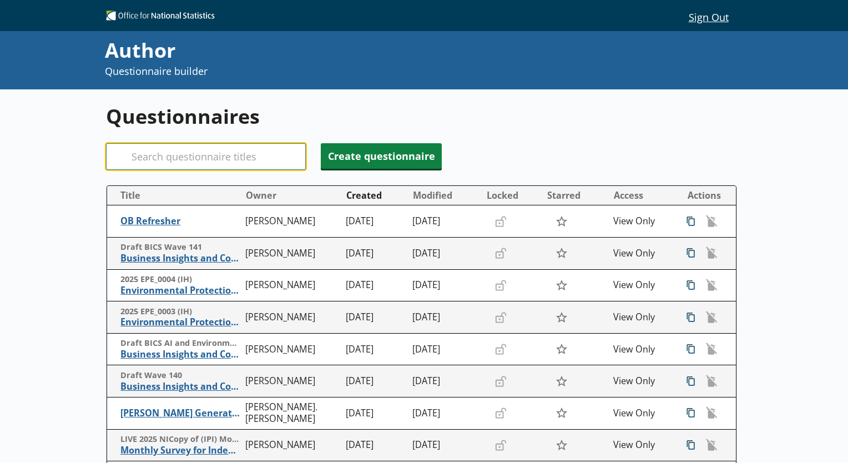
click at [235, 159] on input "Search" at bounding box center [206, 156] width 200 height 27
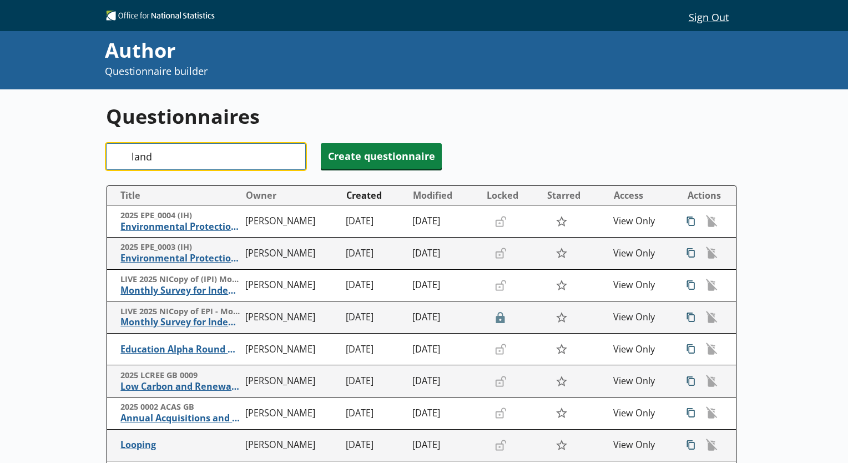
type input "land"
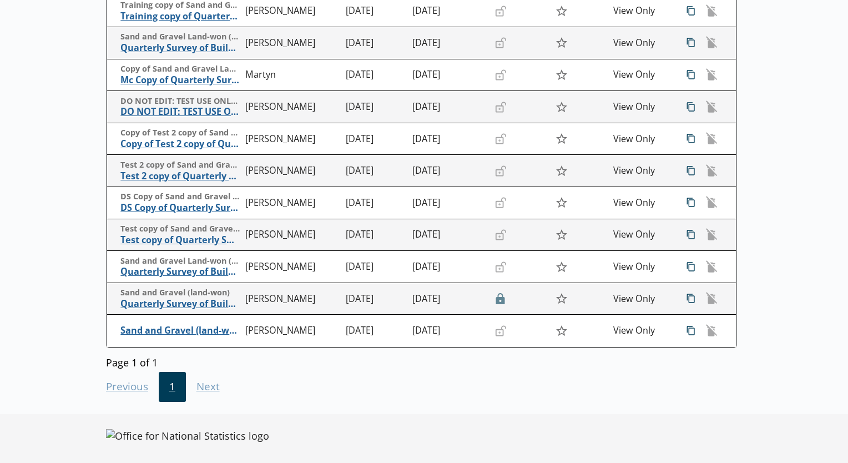
scroll to position [211, 0]
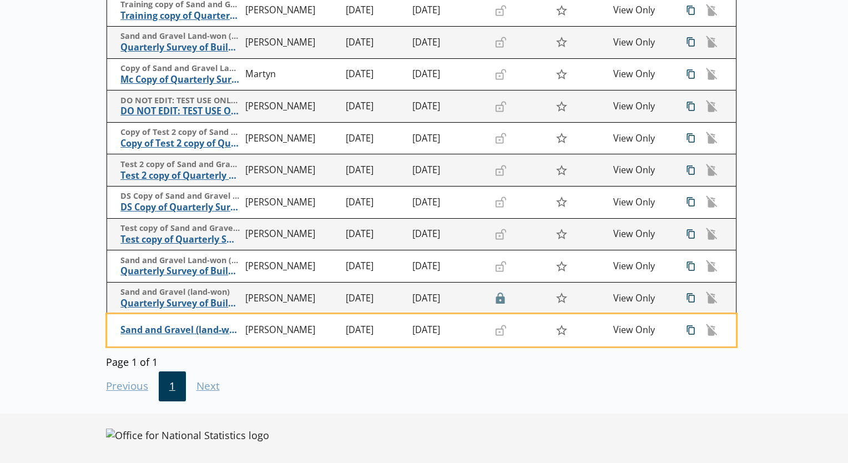
drag, startPoint x: 198, startPoint y: 331, endPoint x: 16, endPoint y: 293, distance: 186.0
click at [16, 293] on div "Questionnaires Search land Create questionnaire Title Owner Created Modified Lo…" at bounding box center [424, 172] width 848 height 588
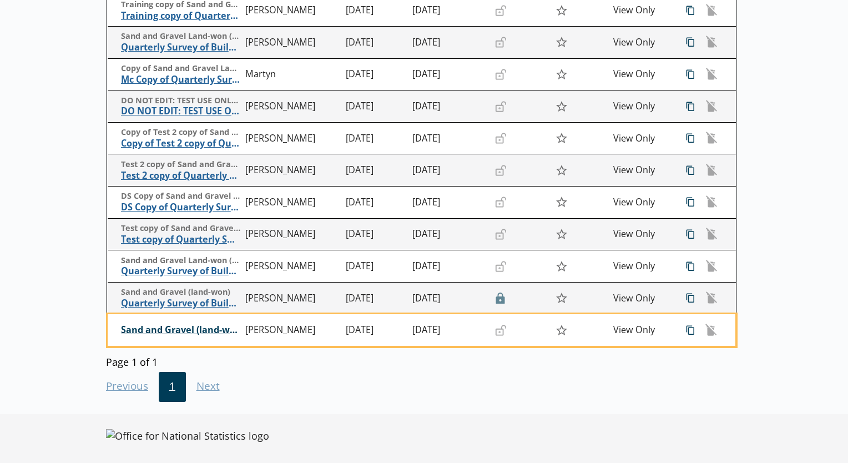
click at [168, 331] on span "Sand and Gravel (land-won) 066" at bounding box center [180, 330] width 119 height 12
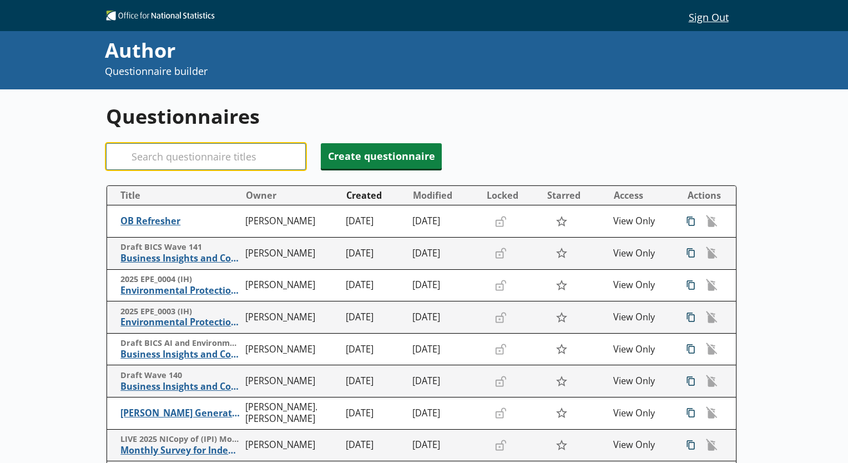
click at [211, 152] on input "Search" at bounding box center [206, 156] width 200 height 27
type input "sand"
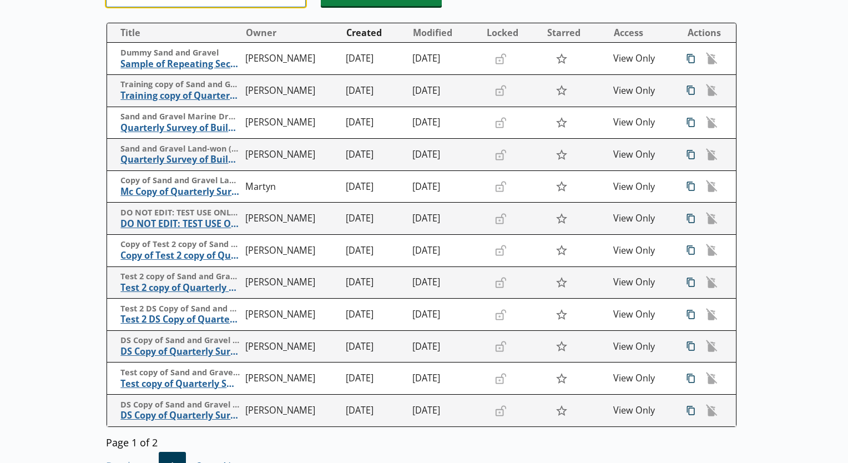
scroll to position [217, 0]
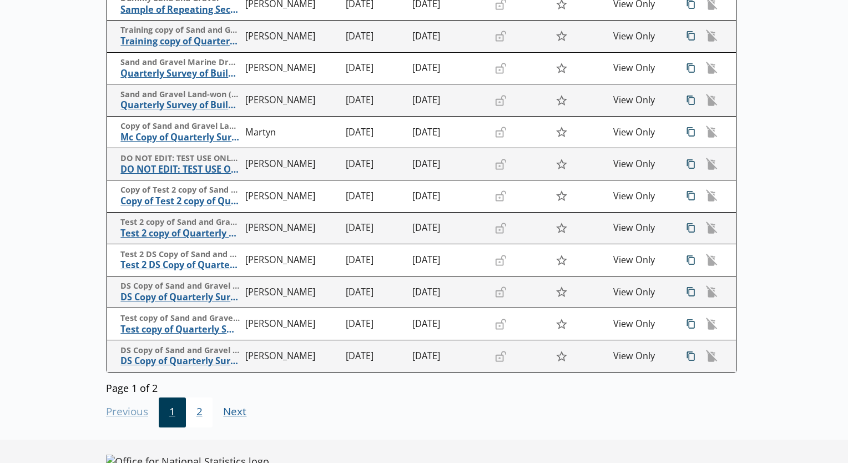
click at [200, 422] on span "2" at bounding box center [199, 412] width 27 height 30
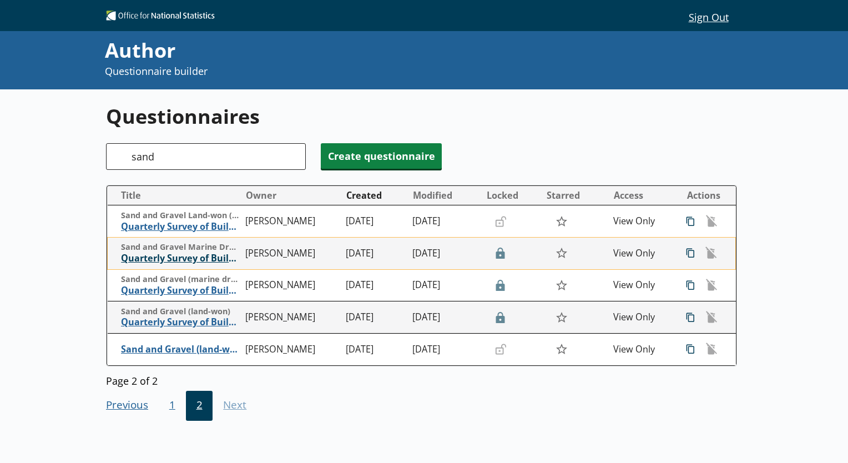
click at [149, 255] on span "Quarterly Survey of Building Materials Sand and Gravel (marine dredged)" at bounding box center [180, 259] width 119 height 12
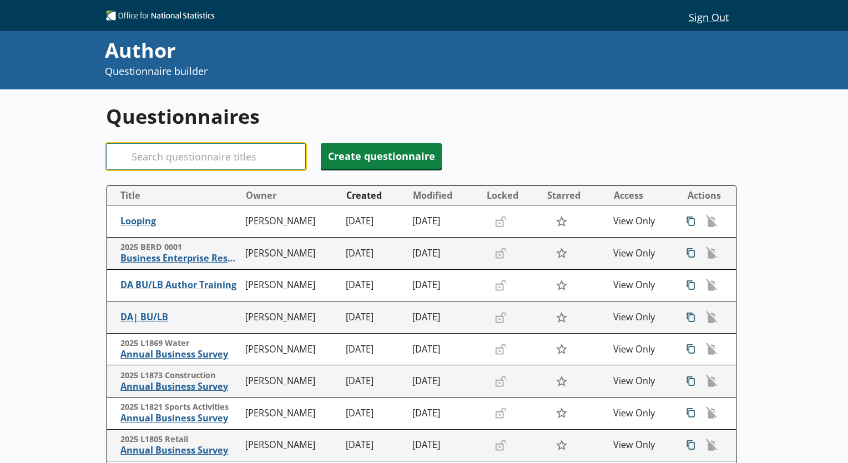
click at [236, 159] on input "Search" at bounding box center [206, 156] width 200 height 27
type input "land"
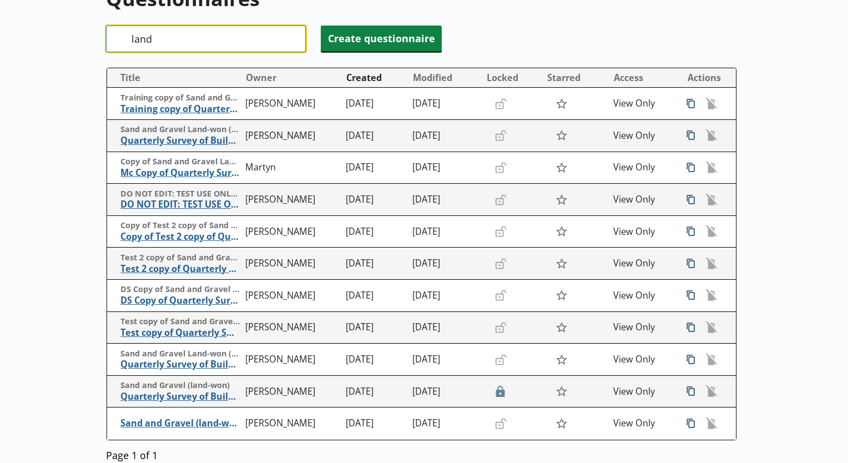
scroll to position [119, 0]
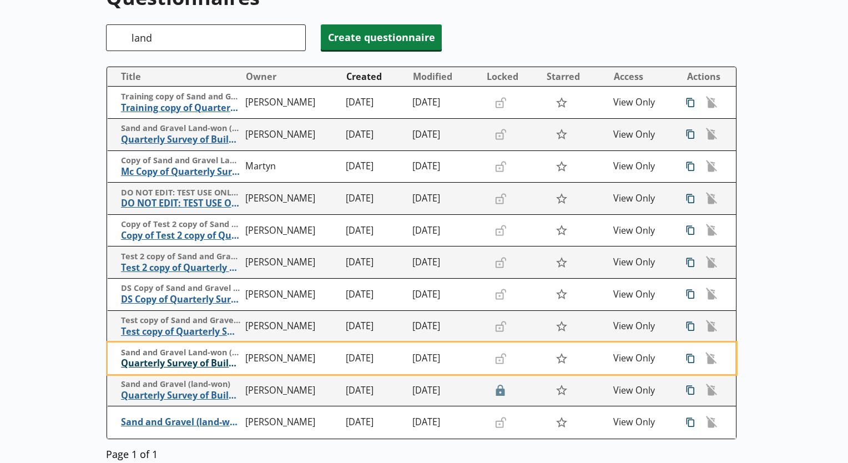
click at [219, 360] on span "Quarterly Survey of Building Materials Sand and Gravel (land-won)" at bounding box center [180, 363] width 119 height 12
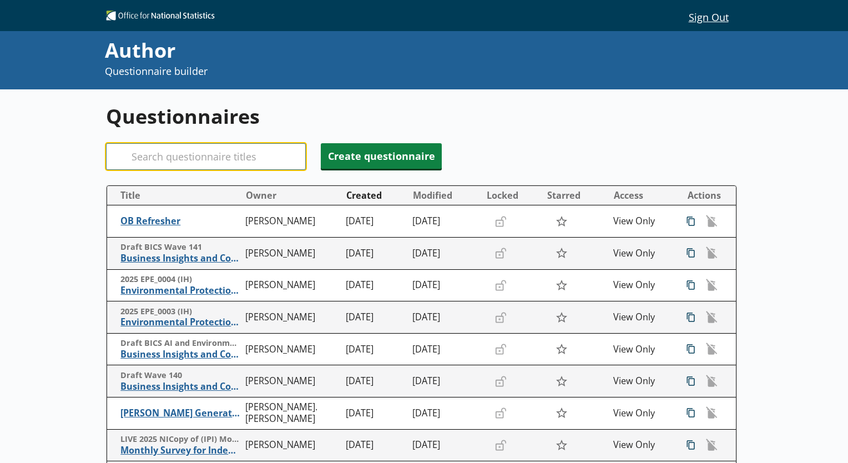
click at [216, 165] on input "Search" at bounding box center [206, 156] width 200 height 27
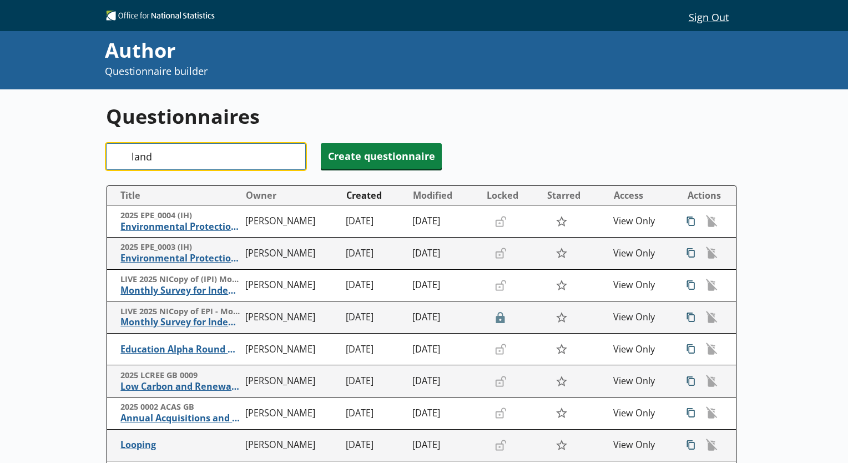
type input "land"
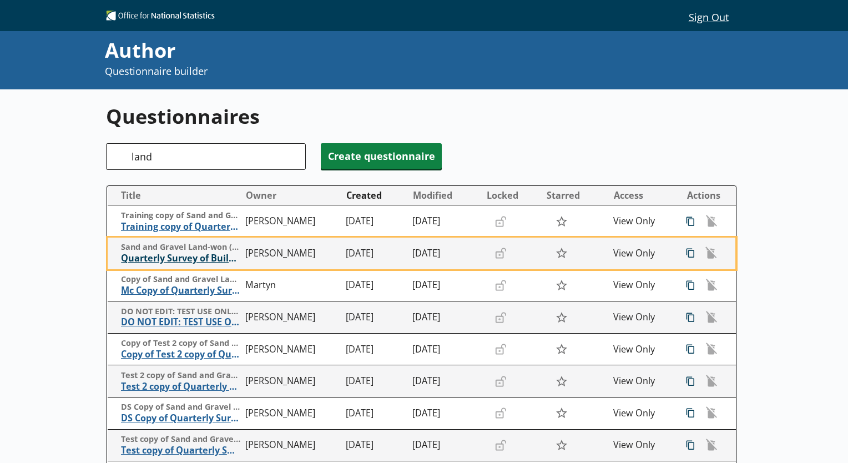
click at [203, 261] on span "Quarterly Survey of Building Materials Sand and Gravel (land-won)" at bounding box center [180, 259] width 119 height 12
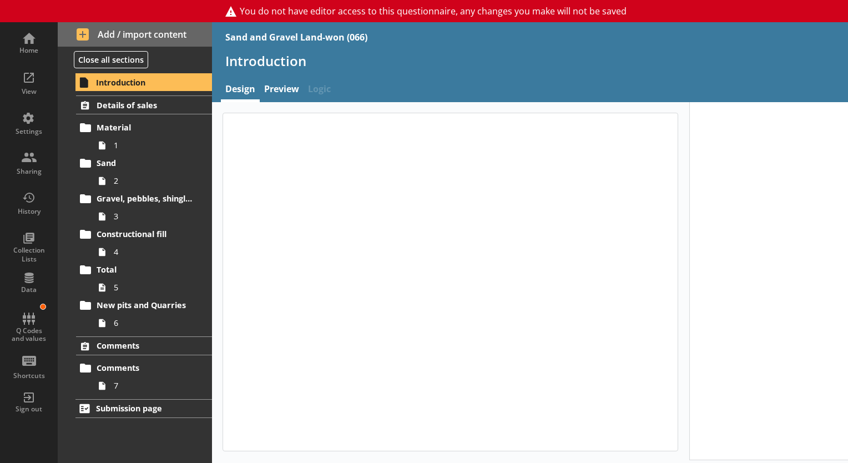
type textarea "x"
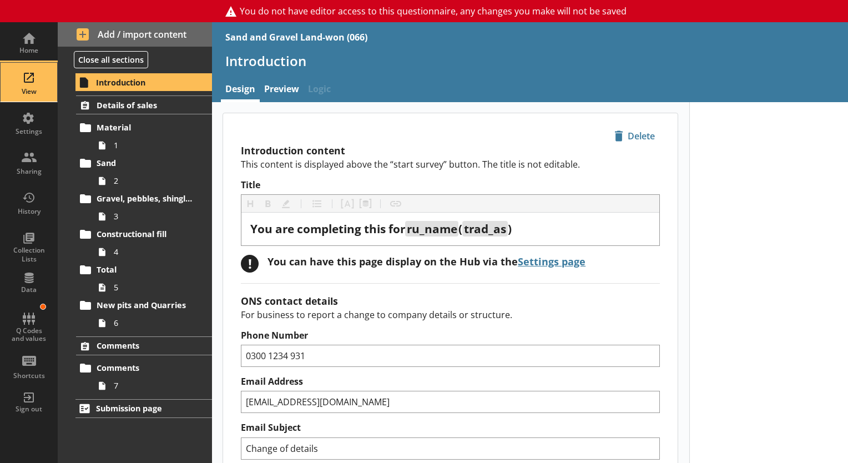
click at [20, 79] on div "View" at bounding box center [28, 82] width 39 height 39
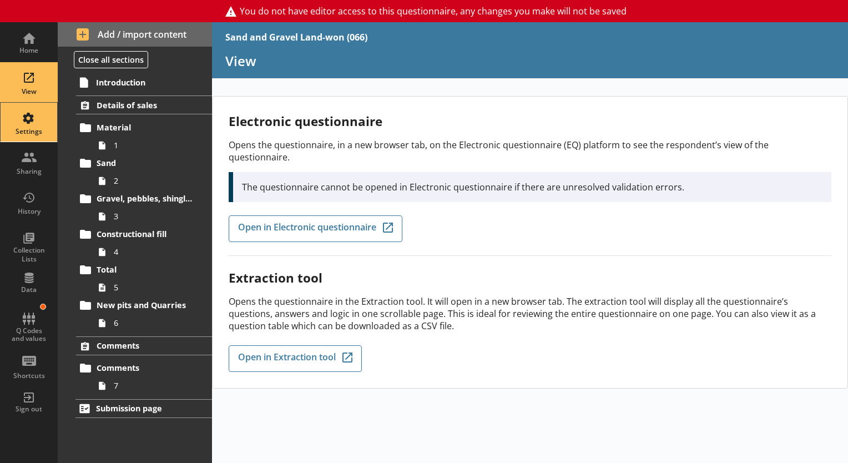
click at [18, 128] on div "Settings" at bounding box center [28, 131] width 39 height 9
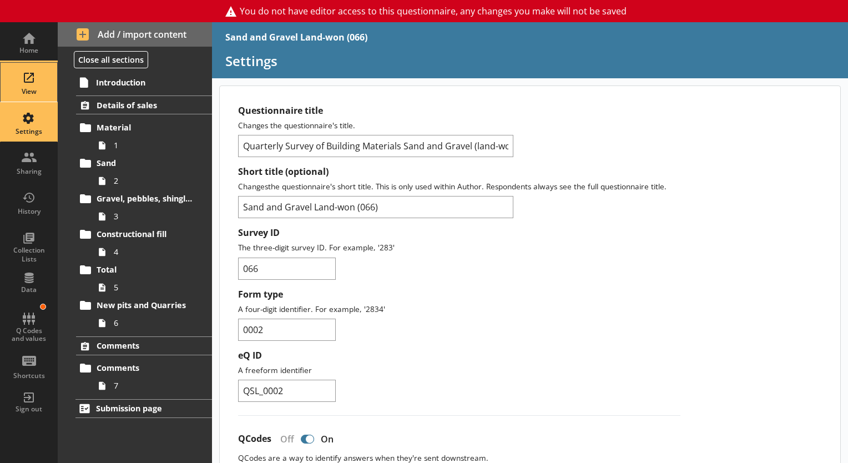
click at [30, 81] on div "View" at bounding box center [28, 82] width 39 height 39
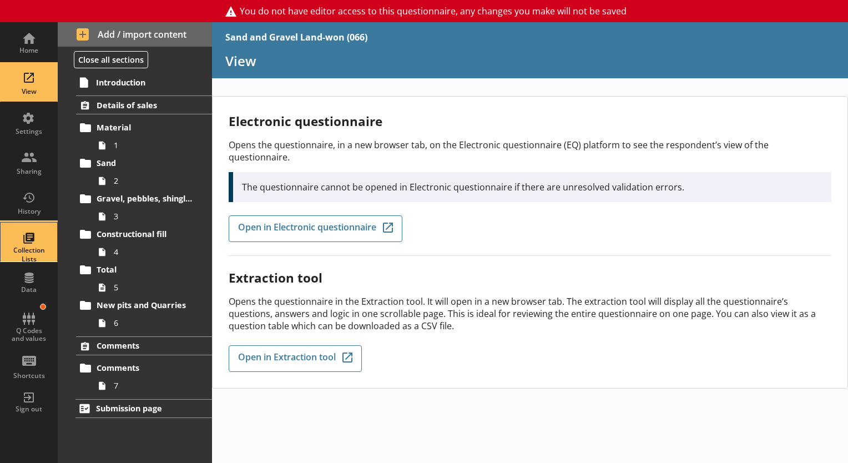
click at [15, 254] on div "Collection Lists" at bounding box center [28, 254] width 39 height 17
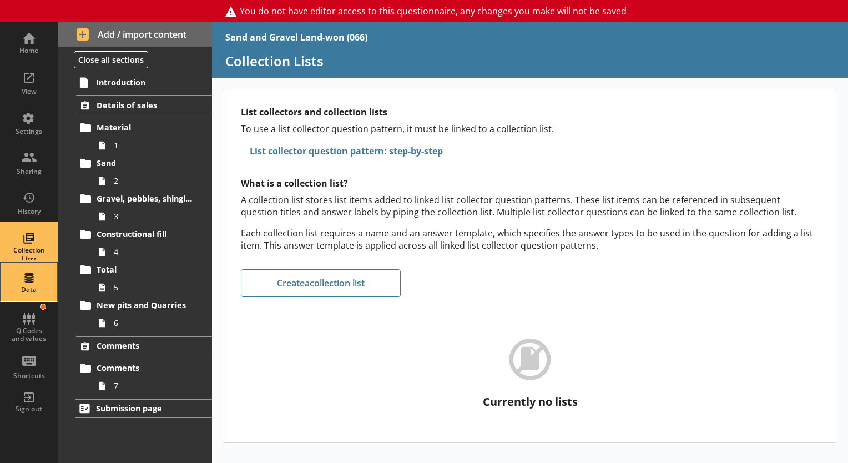
click at [24, 270] on div "Data" at bounding box center [28, 281] width 39 height 39
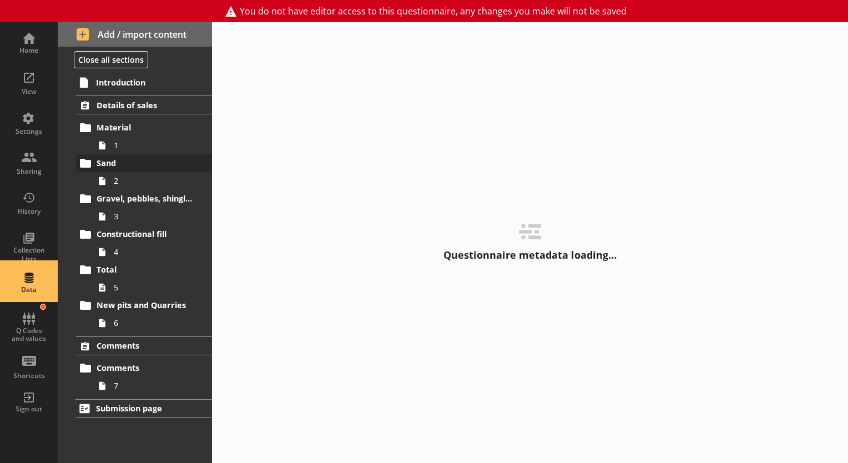
select select "Text_Optional"
select select "Date"
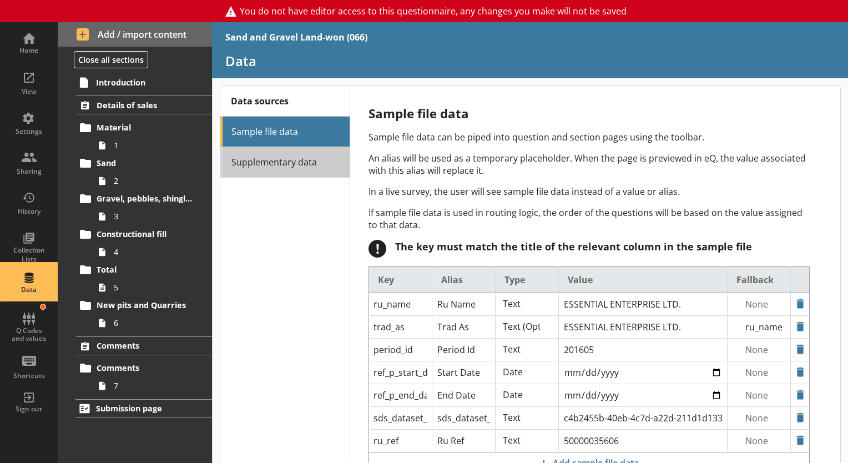
click at [251, 160] on link "Supplementary data" at bounding box center [285, 162] width 130 height 31
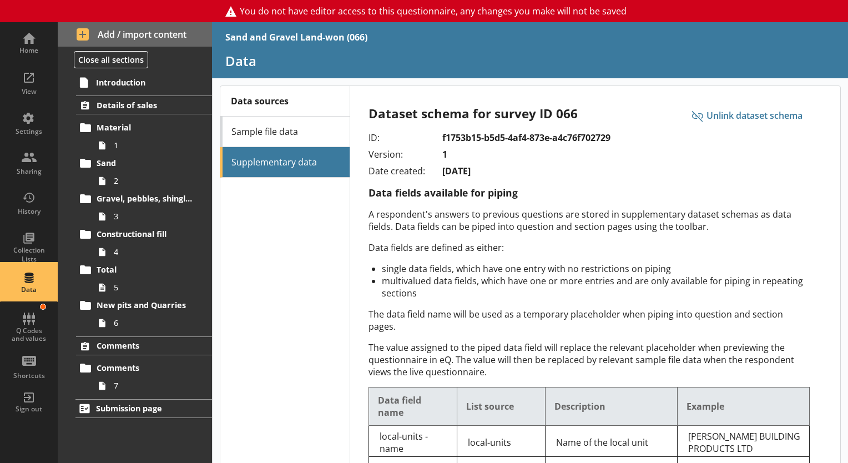
scroll to position [58, 0]
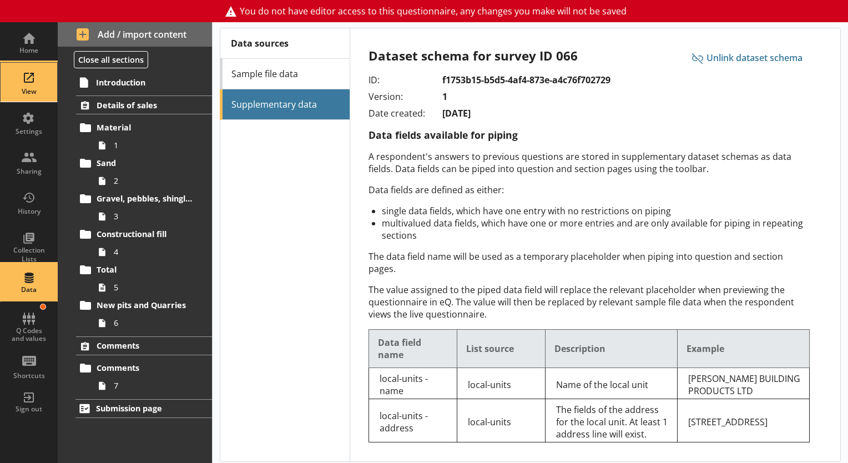
click at [26, 87] on div "View" at bounding box center [28, 91] width 39 height 9
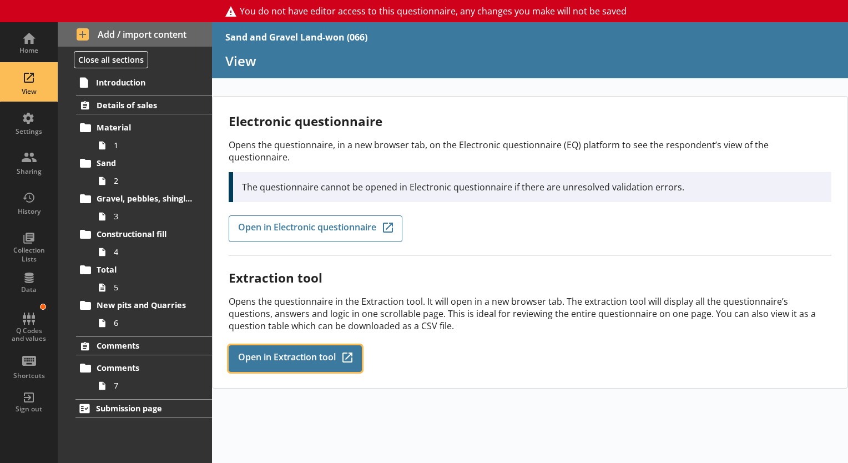
click at [292, 352] on span "Open in Extraction tool" at bounding box center [287, 358] width 98 height 12
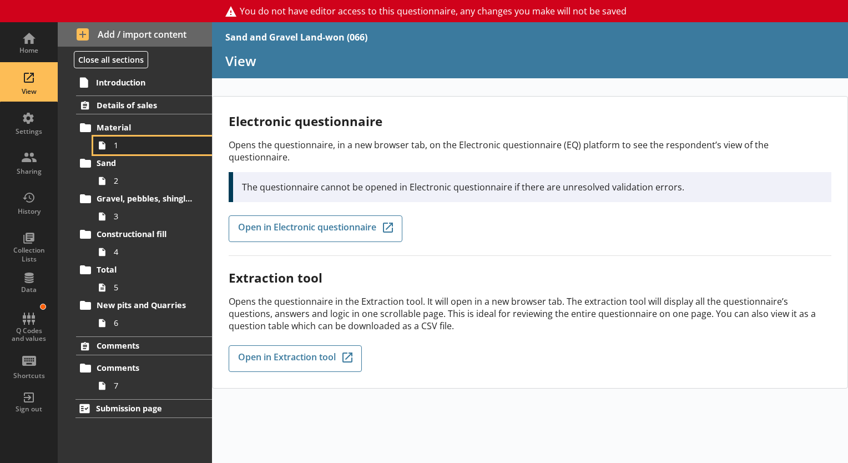
click at [130, 148] on span "1" at bounding box center [155, 145] width 83 height 11
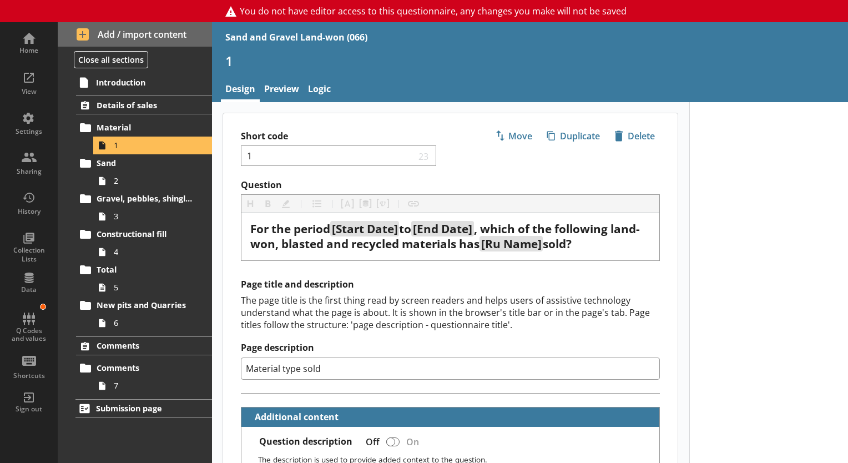
scroll to position [749, 0]
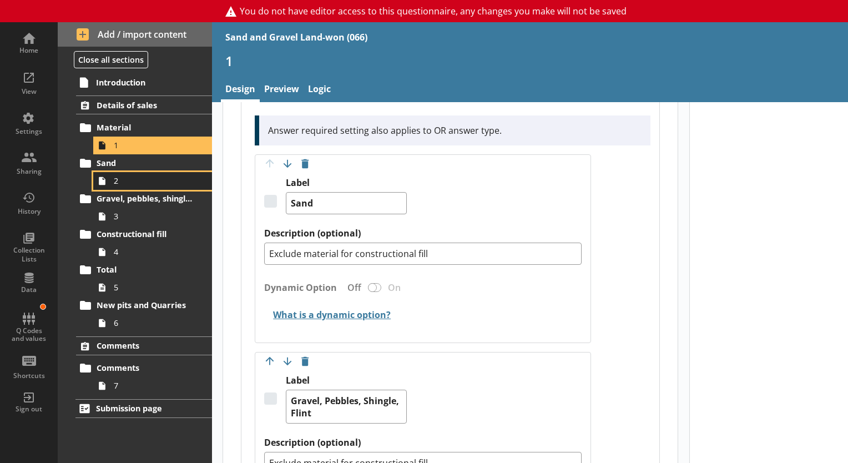
click at [116, 173] on link "2" at bounding box center [152, 181] width 119 height 18
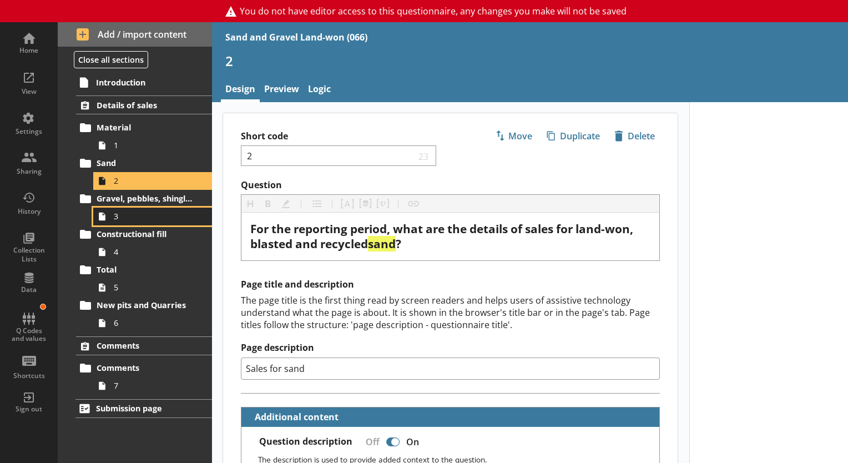
click at [113, 208] on link "3" at bounding box center [152, 217] width 119 height 18
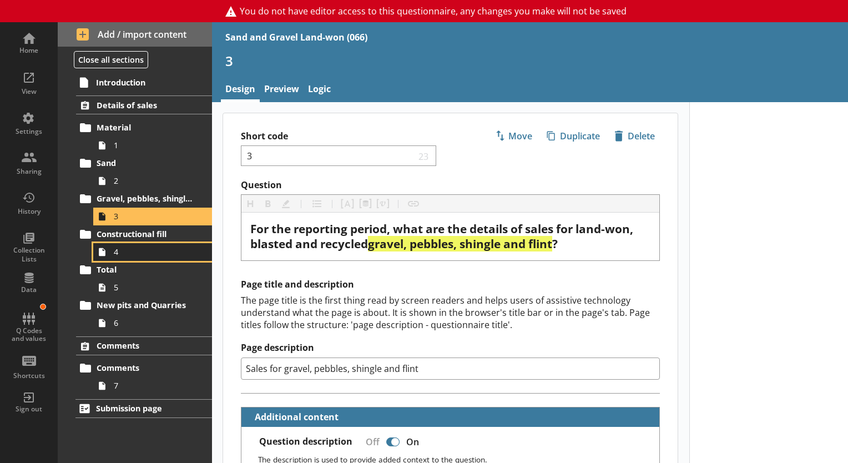
click at [115, 254] on span "4" at bounding box center [155, 251] width 83 height 11
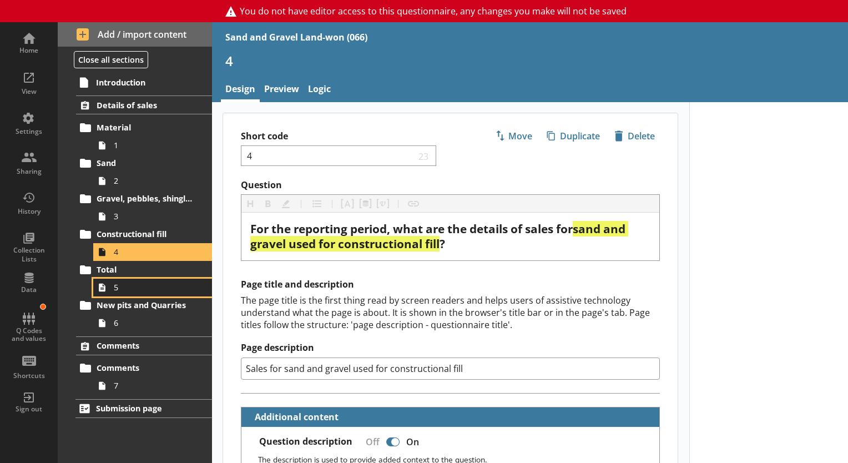
click at [144, 283] on span "5" at bounding box center [155, 287] width 83 height 11
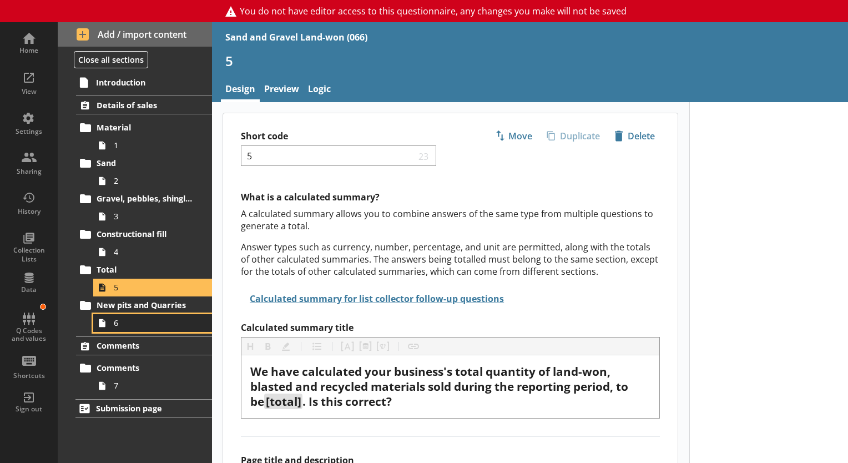
click at [149, 325] on span "6" at bounding box center [155, 322] width 83 height 11
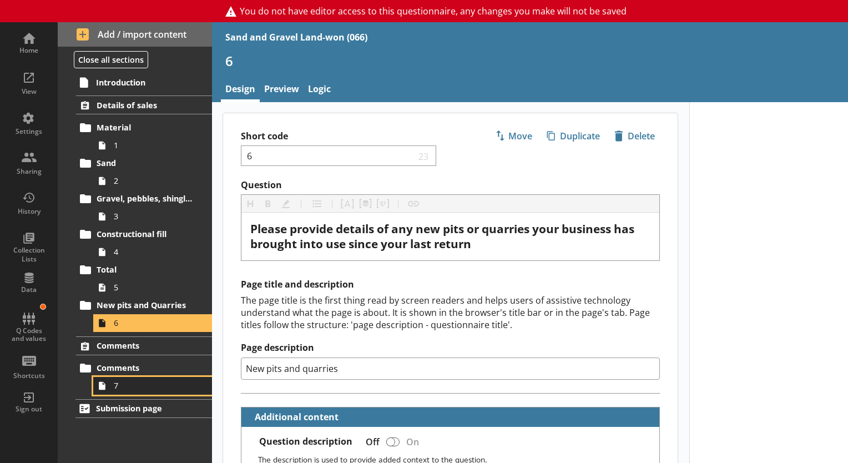
click at [123, 377] on link "7" at bounding box center [152, 386] width 119 height 18
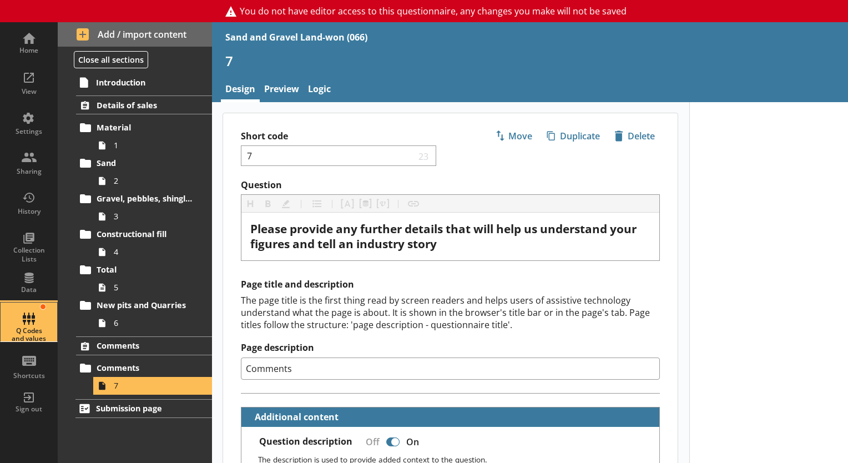
click at [25, 321] on div "Q Codes and values" at bounding box center [28, 321] width 39 height 39
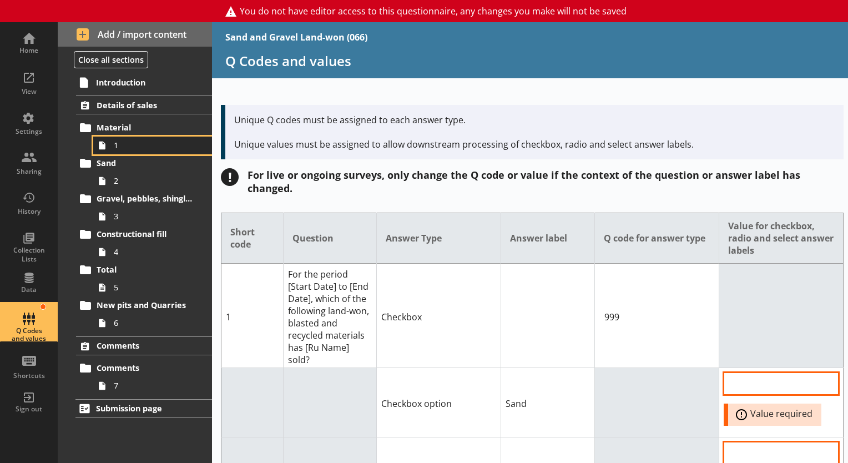
click at [109, 150] on icon at bounding box center [102, 146] width 18 height 18
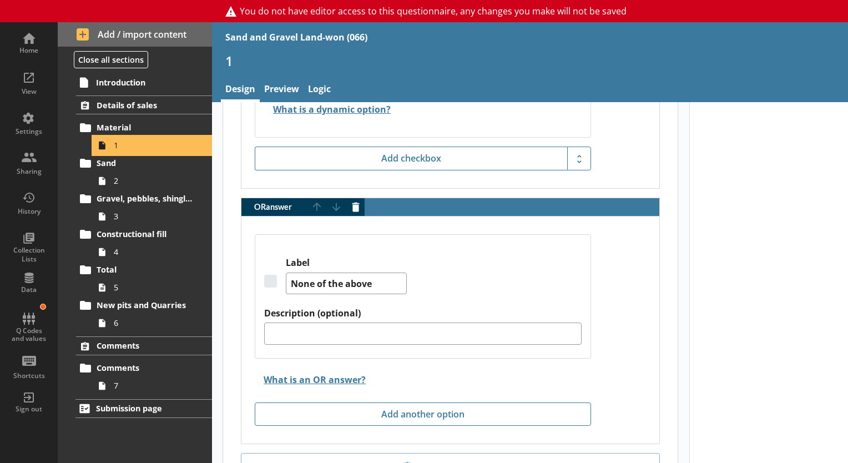
scroll to position [1367, 0]
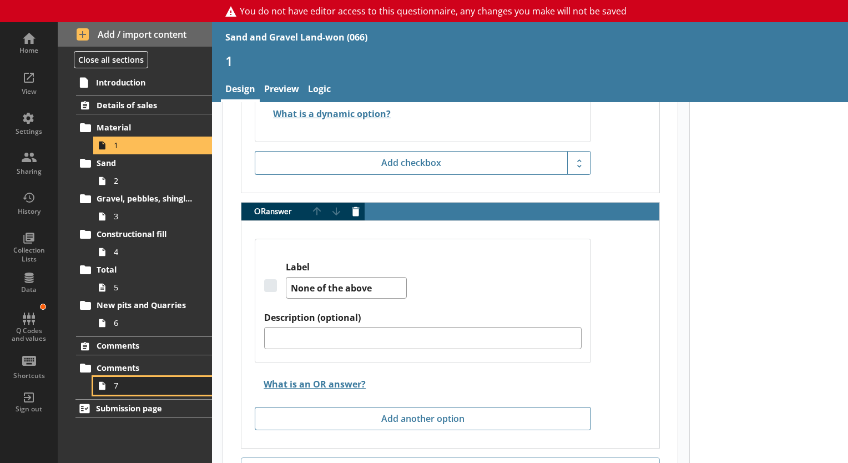
click at [122, 385] on span "7" at bounding box center [155, 385] width 83 height 11
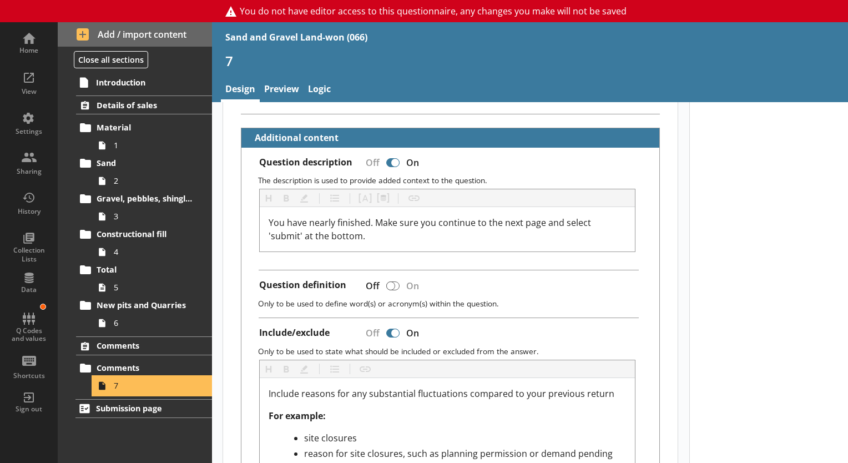
scroll to position [278, 0]
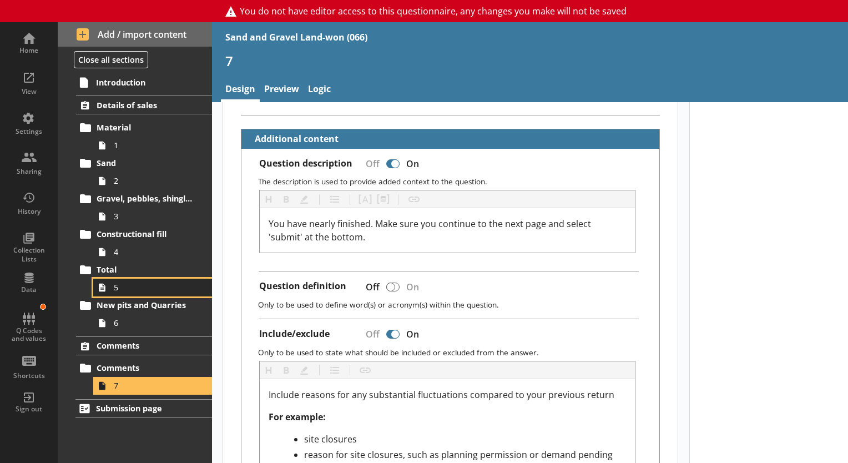
click at [123, 284] on span "5" at bounding box center [155, 287] width 83 height 11
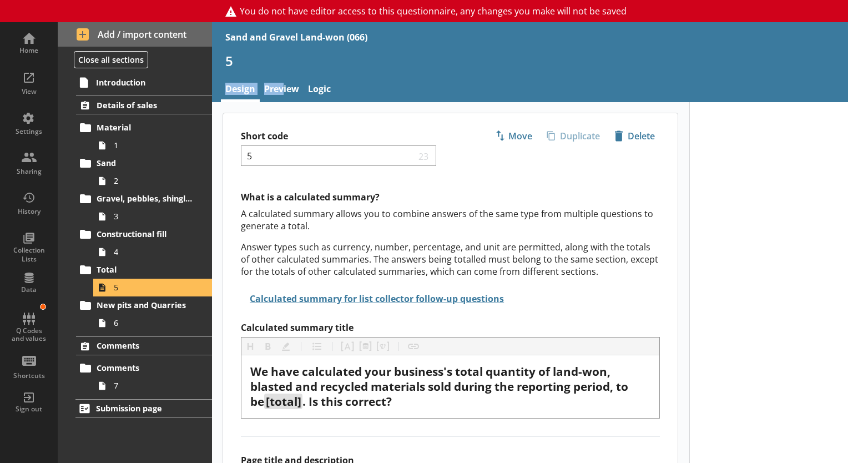
drag, startPoint x: 281, startPoint y: 77, endPoint x: 282, endPoint y: 89, distance: 12.8
click at [282, 89] on header "Sand and Gravel Land-won (066) 5 Design Preview Logic" at bounding box center [530, 62] width 636 height 80
click at [282, 89] on link "Preview" at bounding box center [282, 90] width 44 height 24
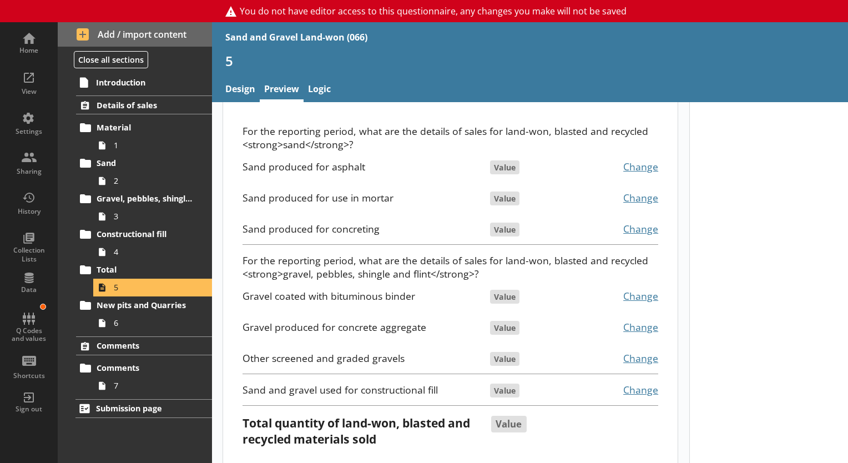
scroll to position [170, 0]
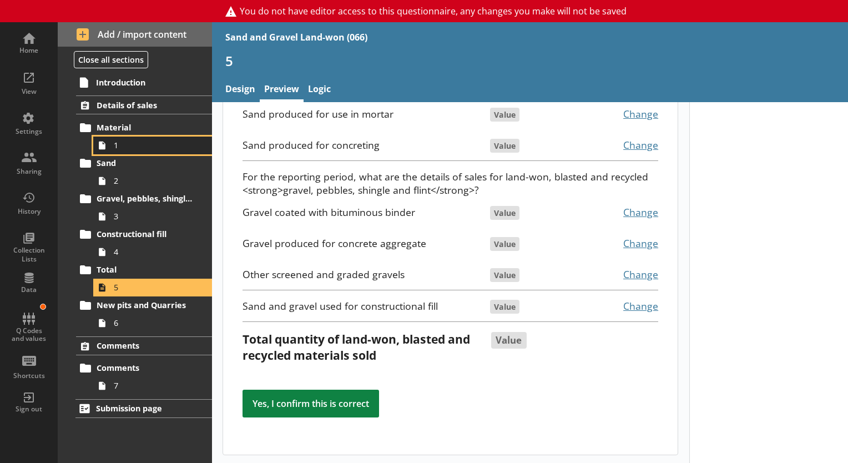
click at [114, 142] on span "1" at bounding box center [155, 145] width 83 height 11
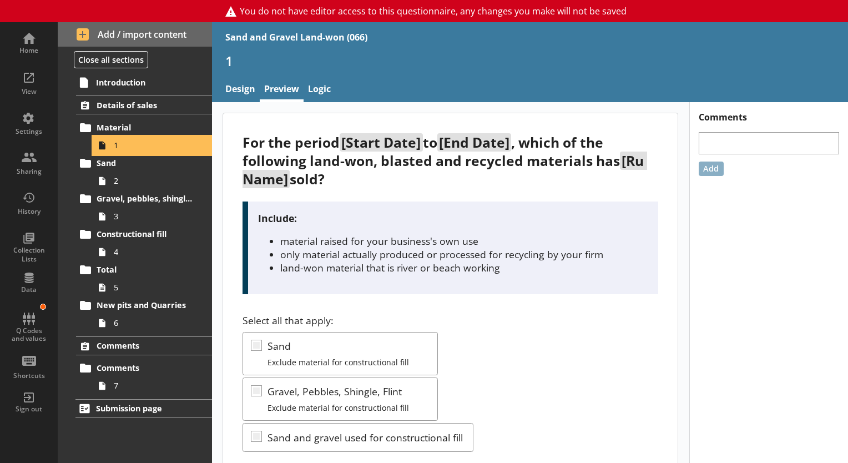
click at [163, 147] on span "1" at bounding box center [155, 145] width 83 height 11
click at [120, 181] on span "2" at bounding box center [155, 180] width 83 height 11
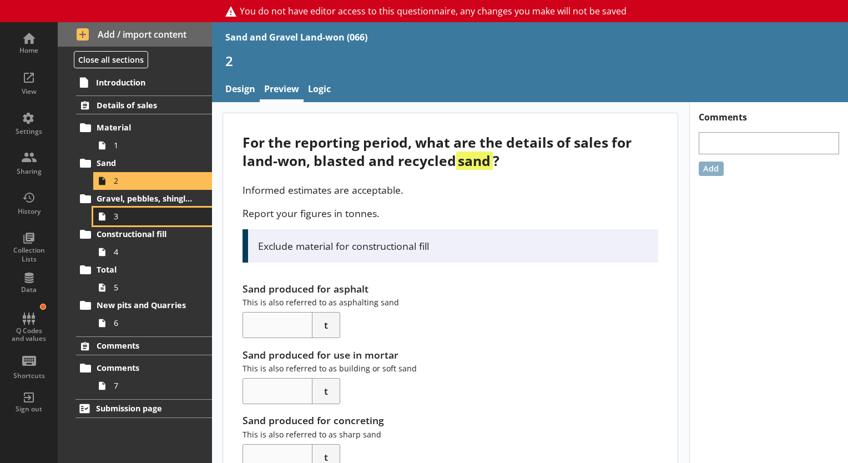
click at [124, 209] on link "3" at bounding box center [152, 217] width 119 height 18
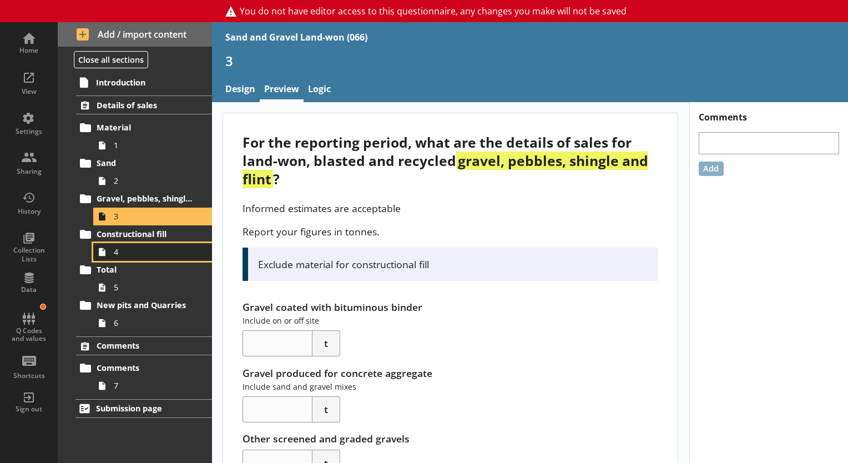
click at [124, 251] on span "4" at bounding box center [155, 251] width 83 height 11
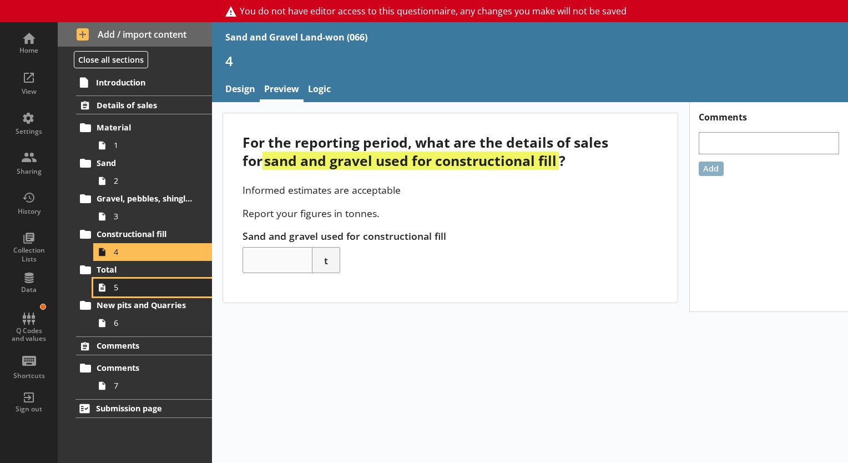
click at [123, 286] on span "5" at bounding box center [155, 287] width 83 height 11
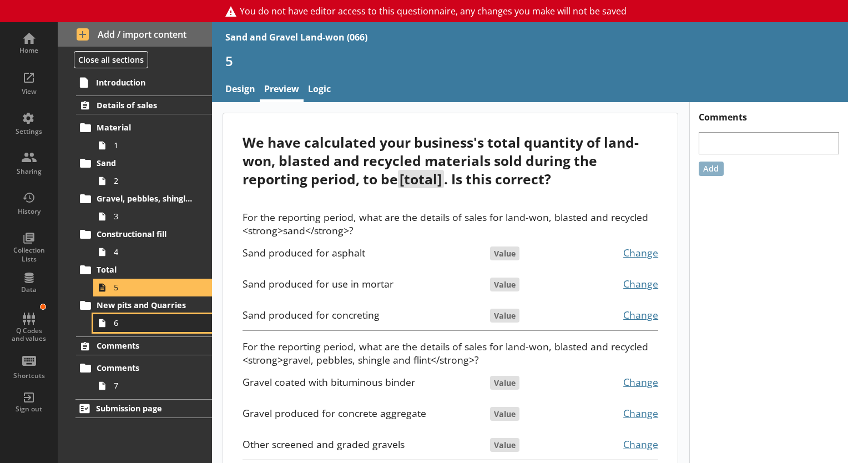
click at [126, 322] on span "6" at bounding box center [155, 322] width 83 height 11
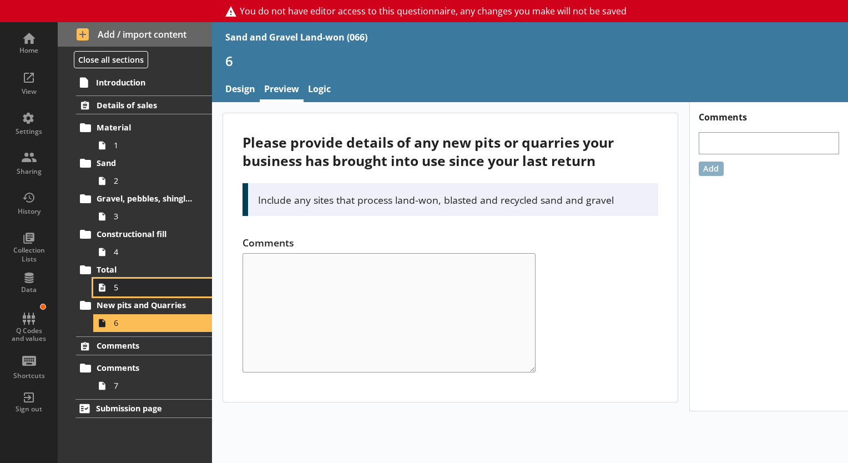
click at [140, 282] on span "5" at bounding box center [155, 287] width 83 height 11
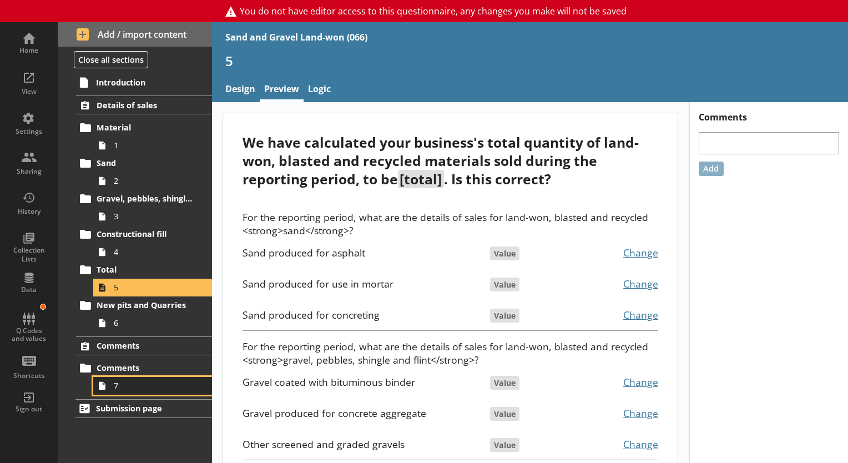
click at [133, 385] on span "7" at bounding box center [155, 385] width 83 height 11
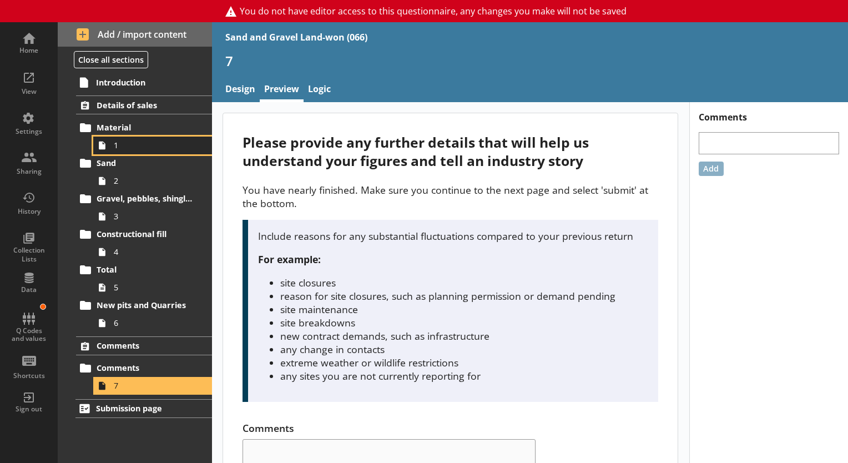
click at [145, 146] on span "1" at bounding box center [155, 145] width 83 height 11
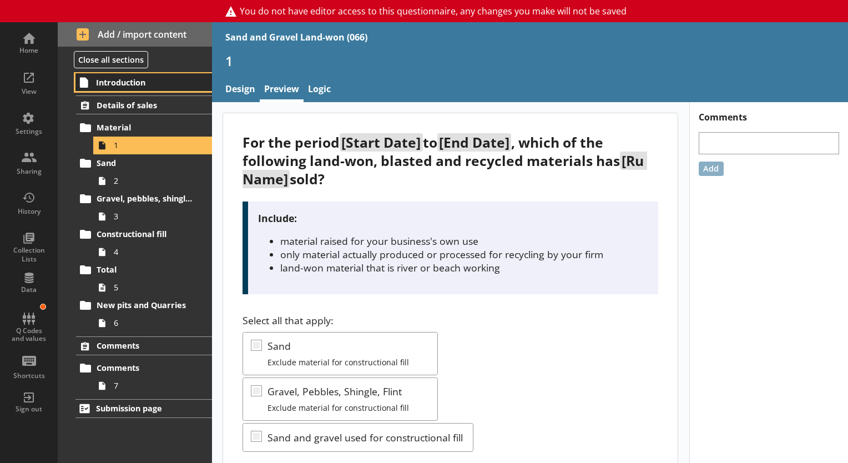
click at [160, 90] on link "Introduction" at bounding box center [143, 82] width 137 height 18
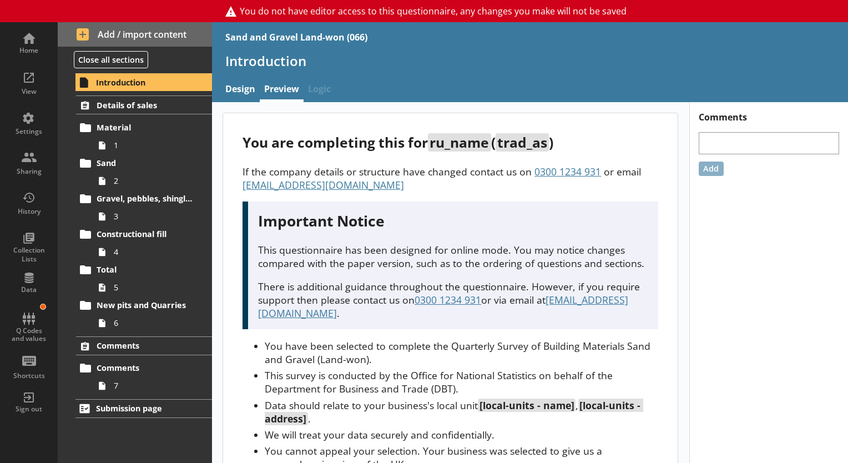
scroll to position [788, 0]
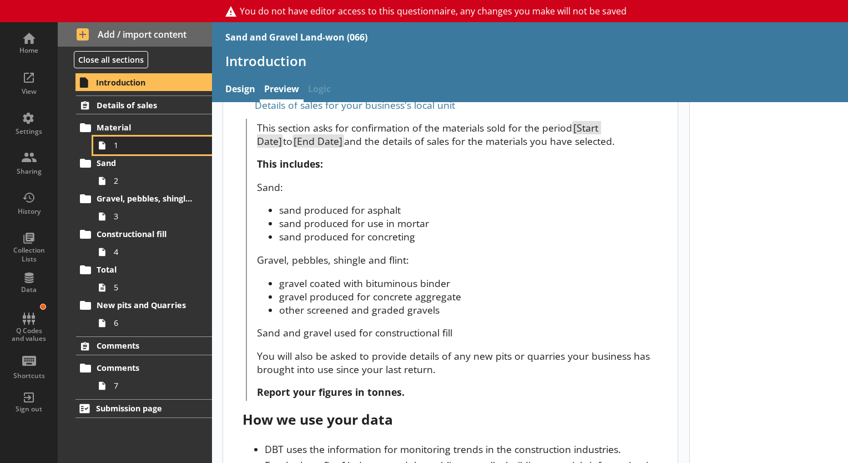
click at [161, 142] on span "1" at bounding box center [155, 145] width 83 height 11
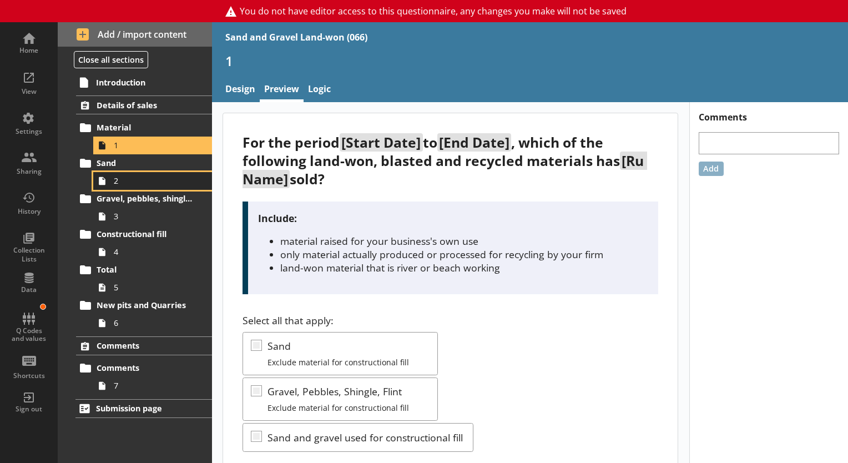
click at [147, 183] on span "2" at bounding box center [155, 180] width 83 height 11
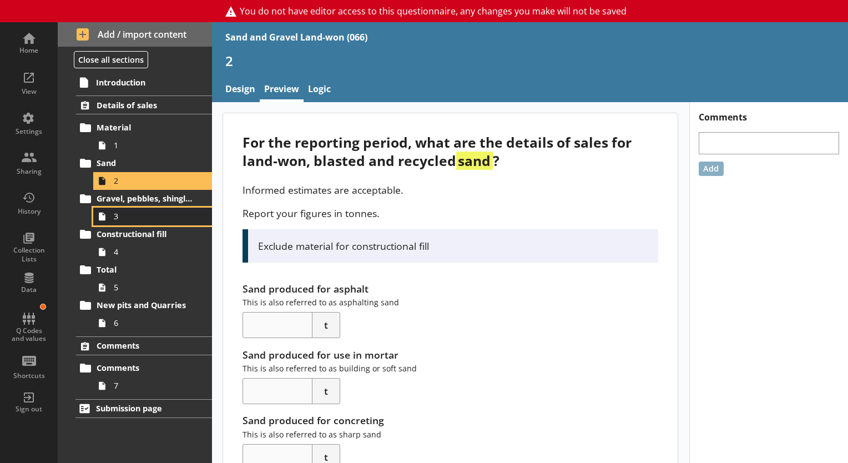
click at [112, 208] on link "3" at bounding box center [152, 217] width 119 height 18
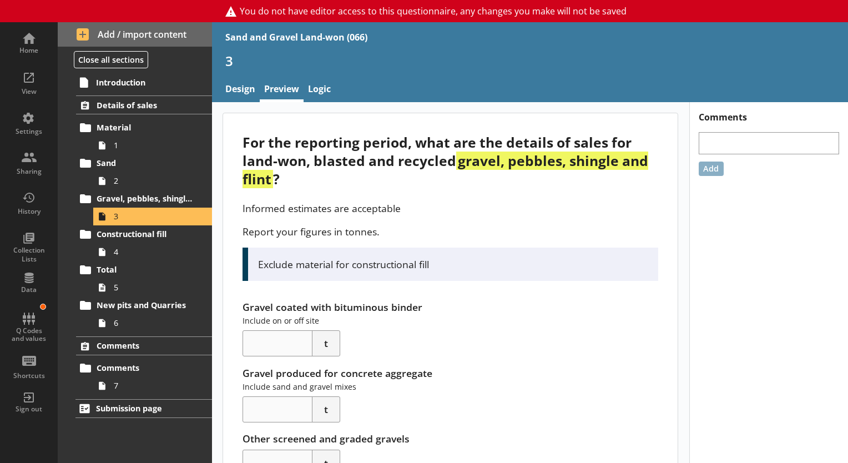
scroll to position [51, 0]
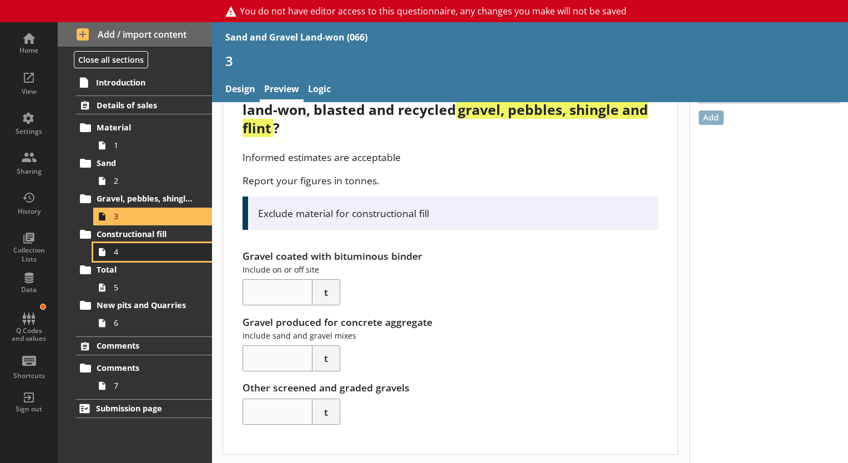
click at [147, 254] on span "4" at bounding box center [155, 251] width 83 height 11
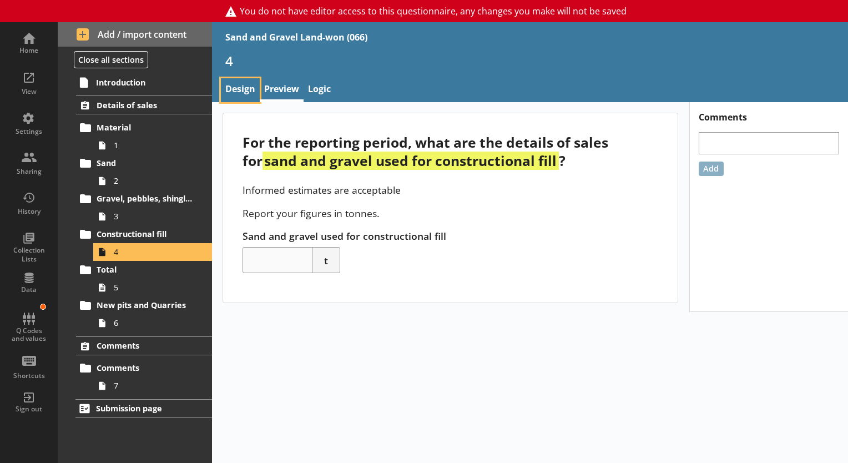
click at [251, 92] on link "Design" at bounding box center [240, 90] width 39 height 24
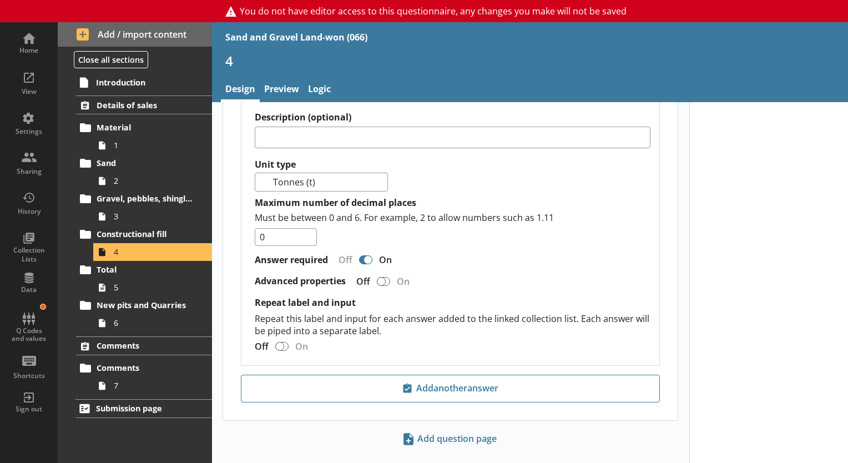
scroll to position [726, 0]
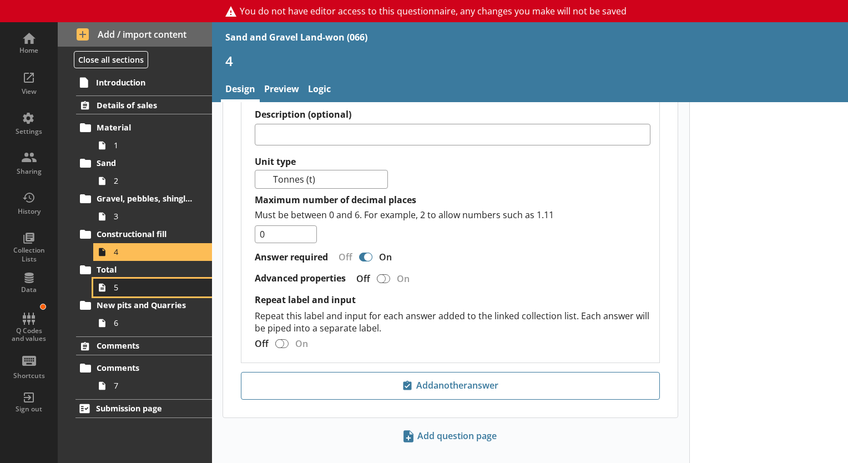
click at [128, 282] on span "5" at bounding box center [155, 287] width 83 height 11
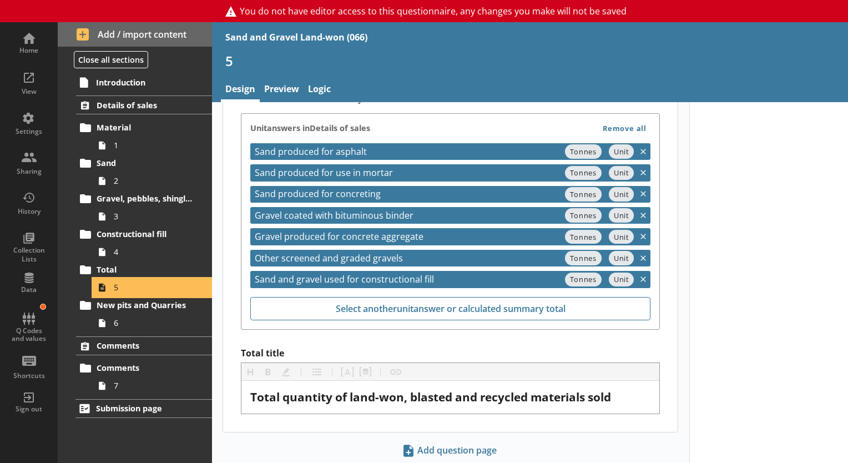
scroll to position [571, 0]
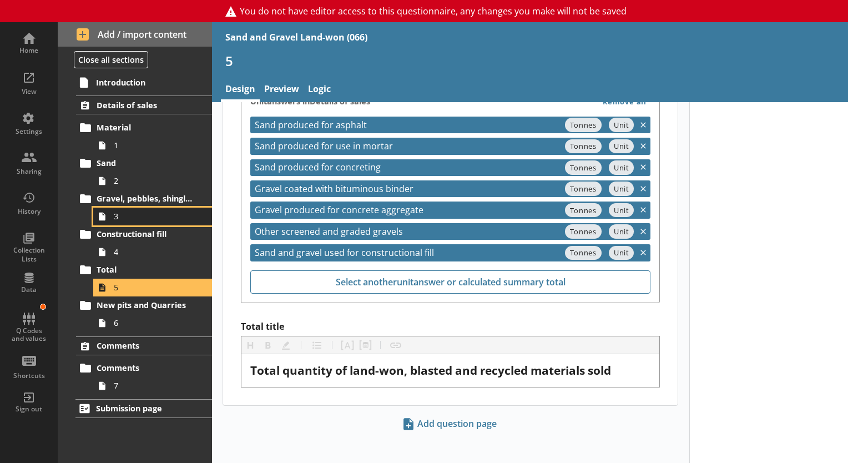
click at [132, 219] on span "3" at bounding box center [155, 216] width 83 height 11
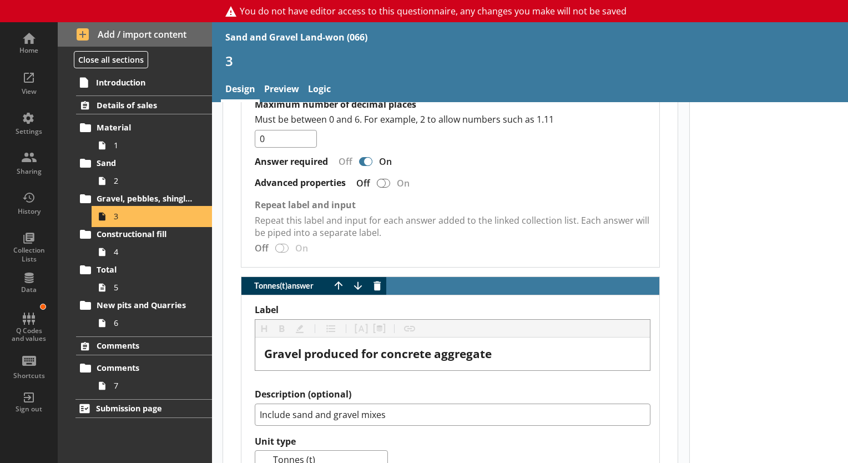
scroll to position [888, 0]
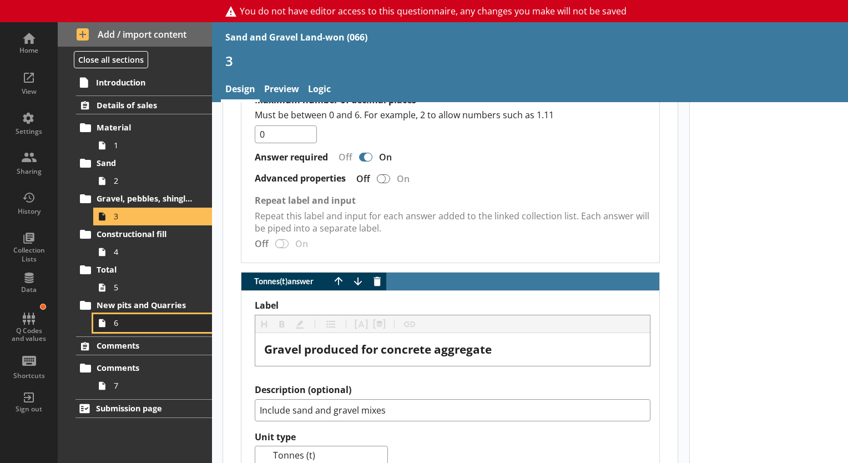
click at [127, 324] on span "6" at bounding box center [155, 322] width 83 height 11
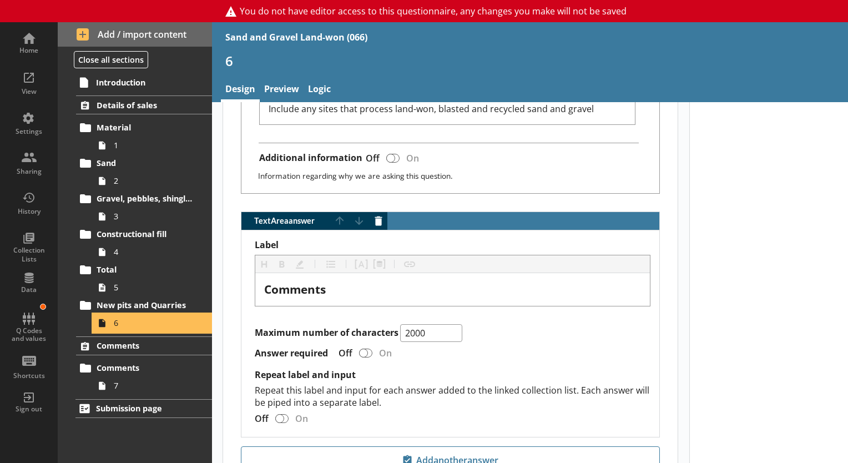
scroll to position [575, 0]
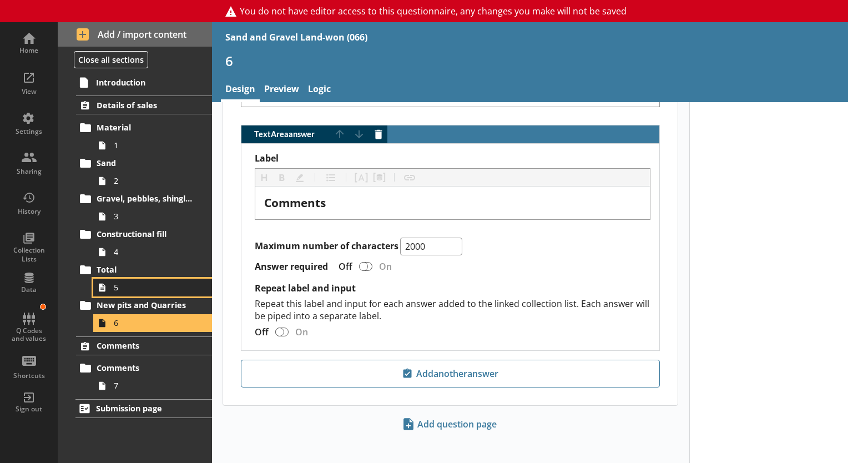
click at [142, 292] on link "5" at bounding box center [152, 288] width 119 height 18
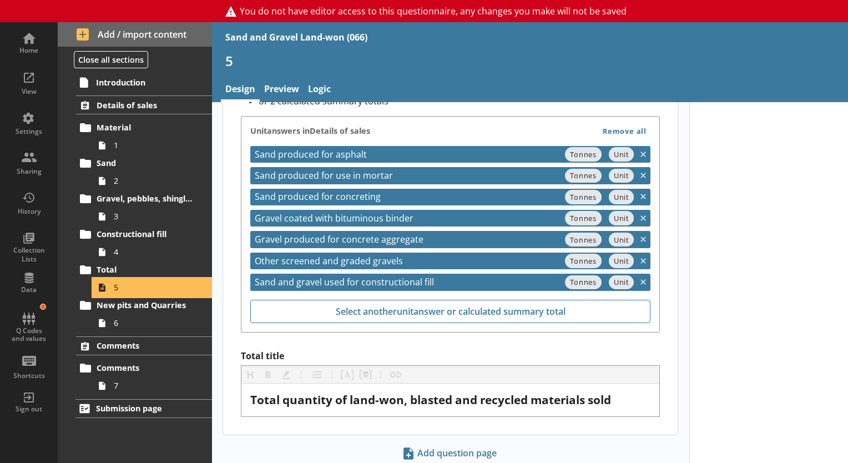
scroll to position [571, 0]
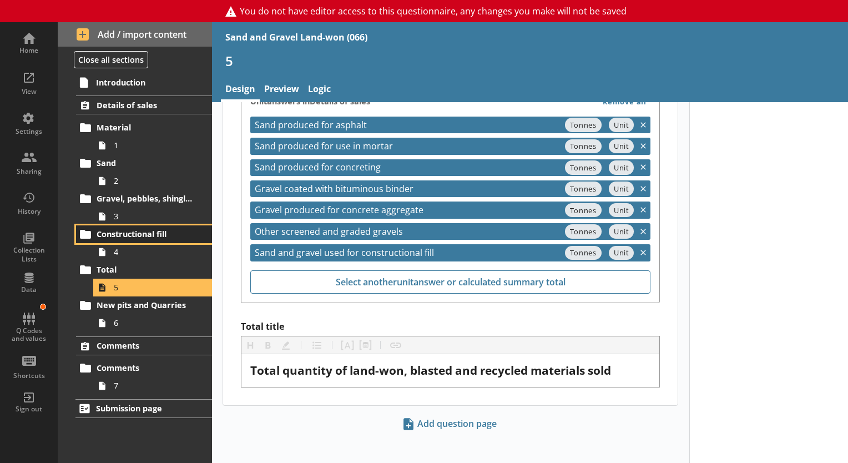
click at [138, 241] on link "Constructional fill" at bounding box center [144, 234] width 136 height 18
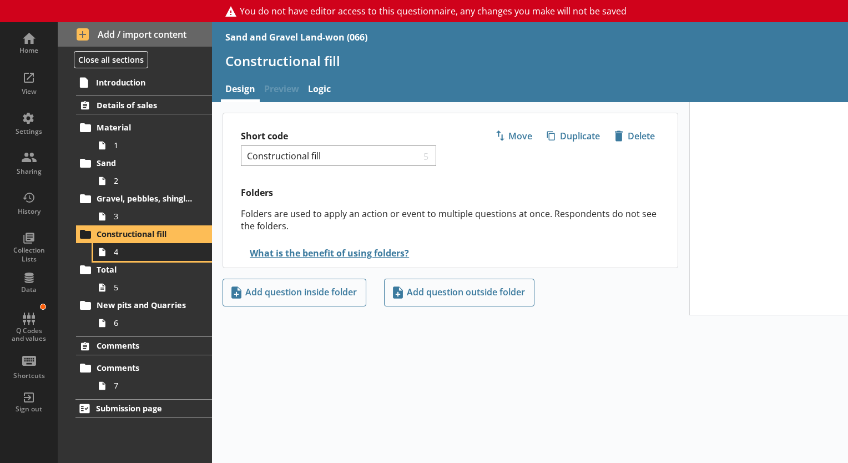
click at [129, 248] on span "4" at bounding box center [155, 251] width 83 height 11
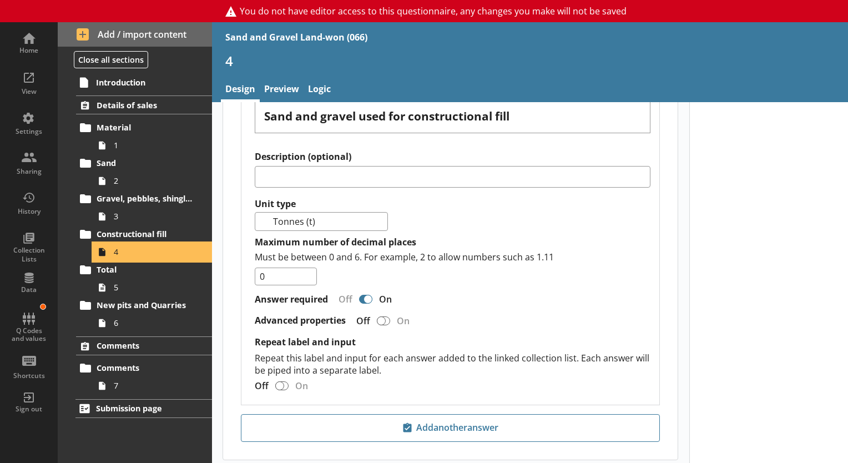
scroll to position [737, 0]
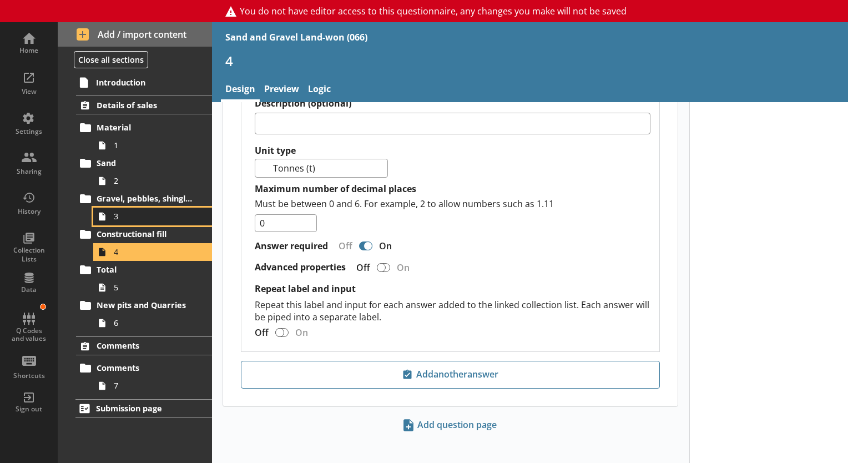
click at [146, 219] on span "3" at bounding box center [155, 216] width 83 height 11
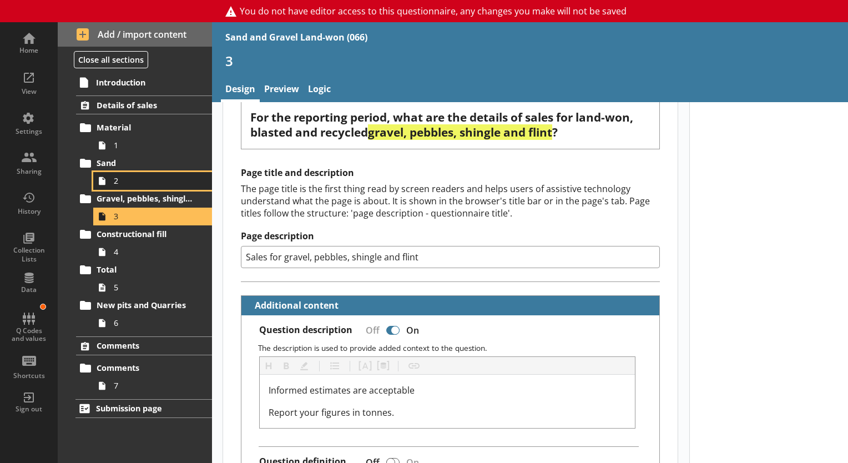
scroll to position [111, 0]
click at [109, 181] on icon at bounding box center [102, 181] width 18 height 18
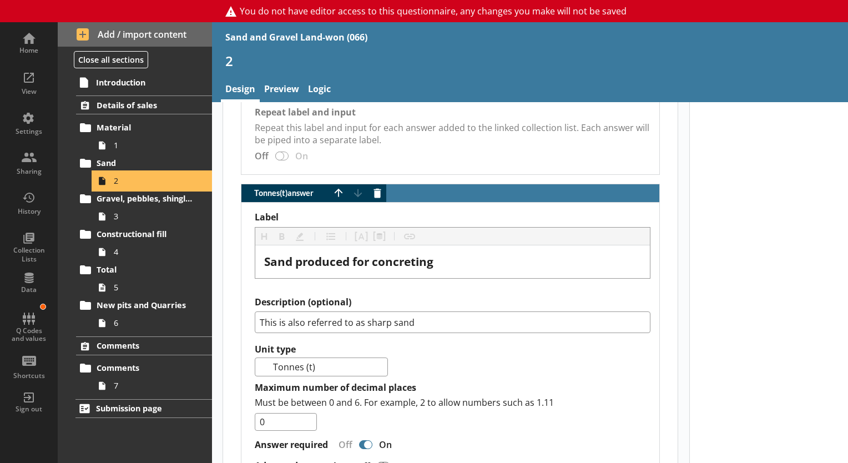
scroll to position [1546, 0]
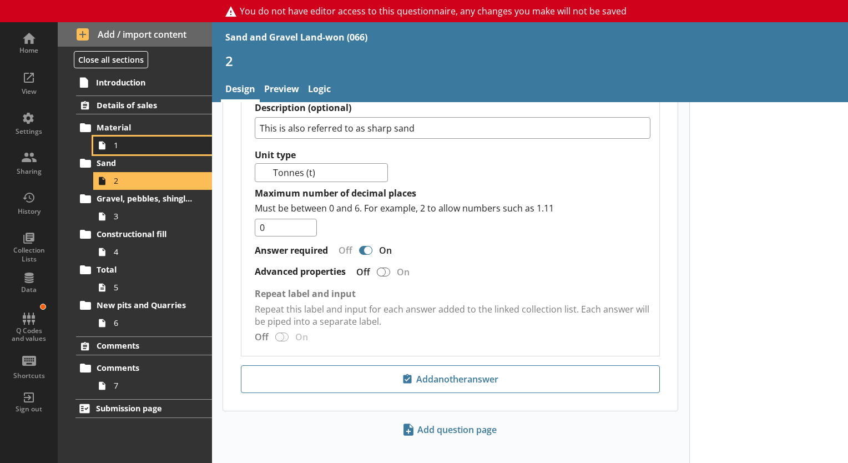
click at [127, 144] on span "1" at bounding box center [155, 145] width 83 height 11
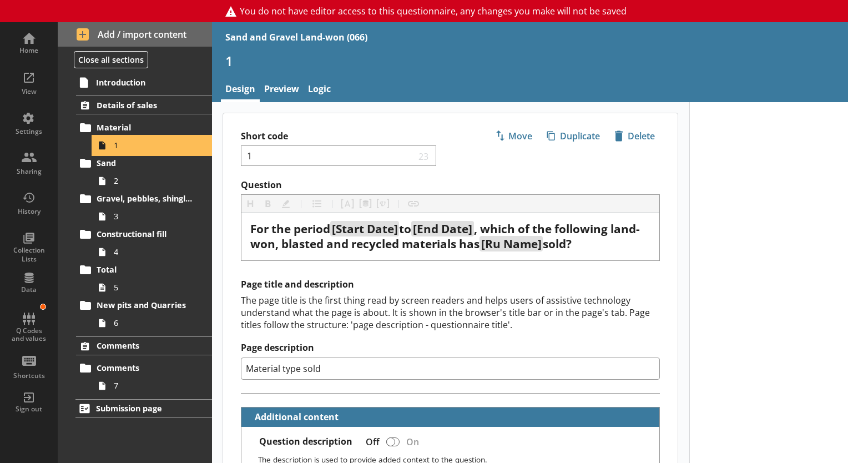
type textarea "x"
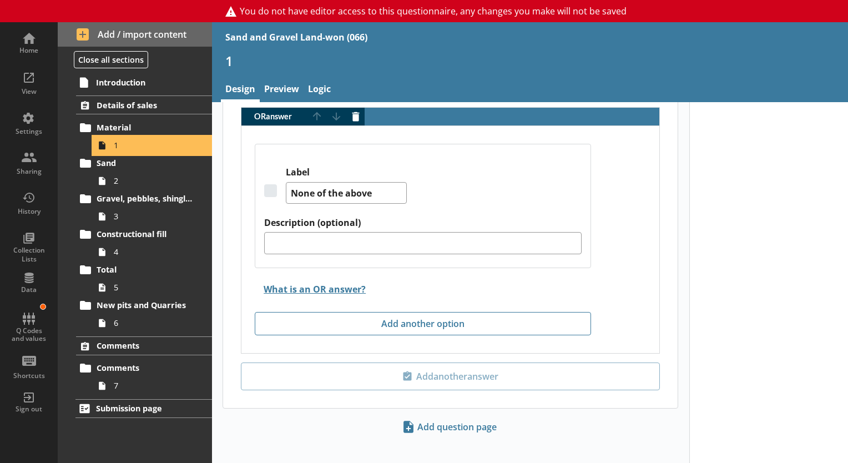
scroll to position [1465, 0]
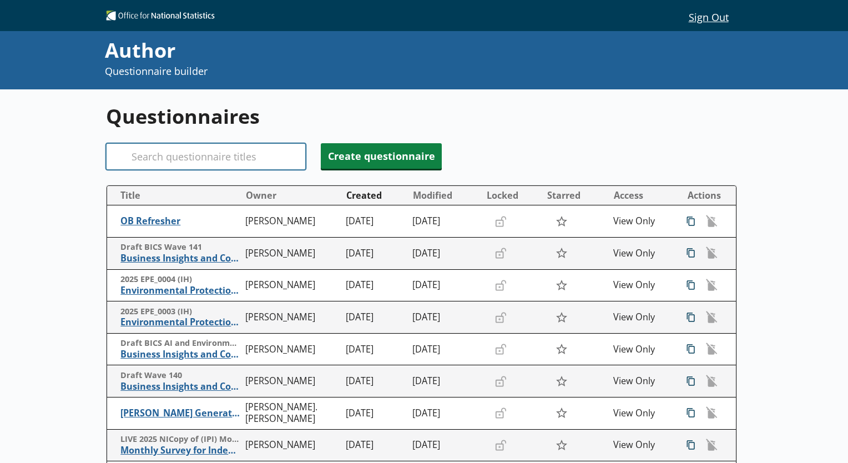
drag, startPoint x: 126, startPoint y: 141, endPoint x: 138, endPoint y: 154, distance: 17.7
click at [138, 154] on div "Questionnaires Search Create questionnaire Title Owner Created Modified Locked …" at bounding box center [424, 366] width 636 height 555
click at [138, 154] on input "Search" at bounding box center [206, 156] width 200 height 27
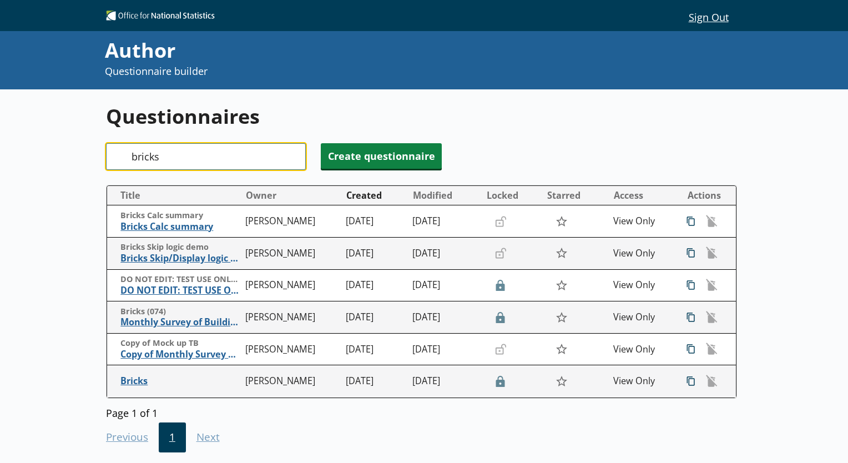
type input "bricks"
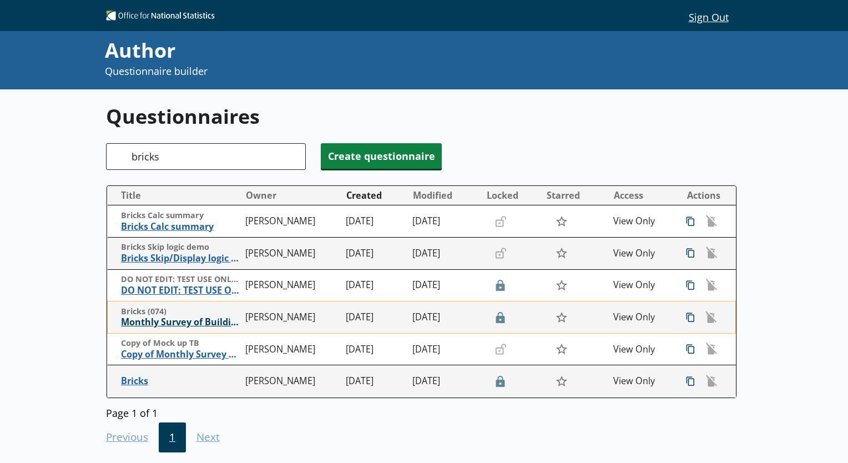
click at [160, 324] on span "Monthly Survey of Building Materials - Bricks" at bounding box center [180, 322] width 119 height 12
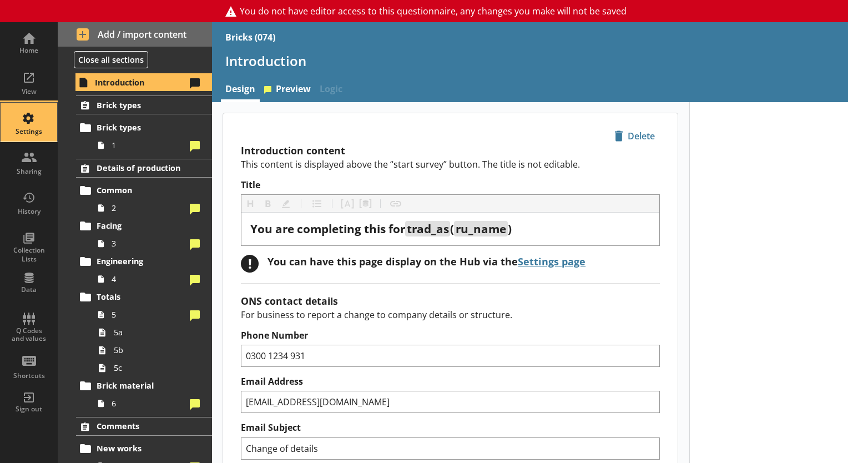
click at [38, 118] on div "Settings" at bounding box center [28, 122] width 39 height 39
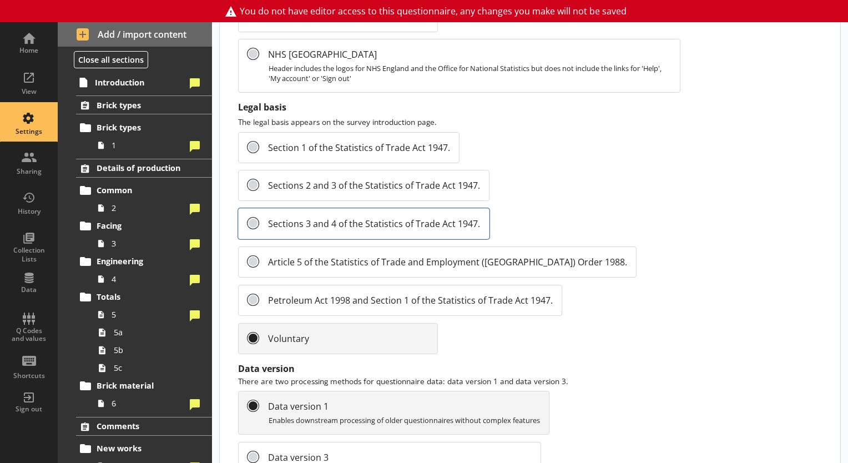
scroll to position [1242, 0]
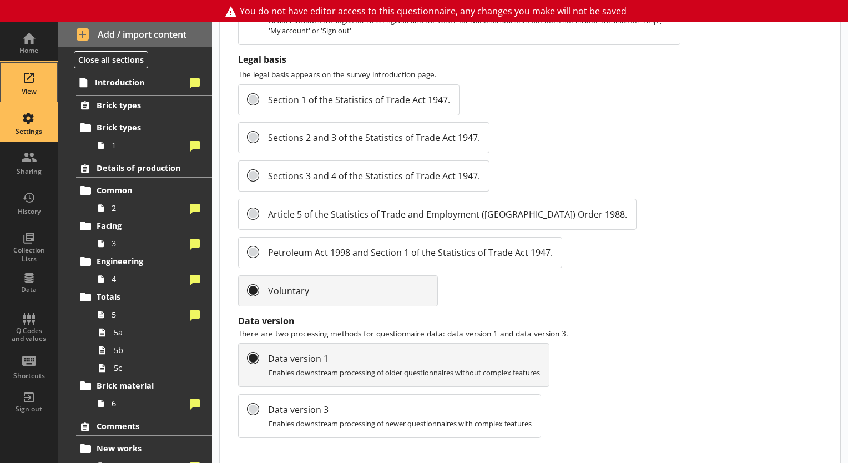
click at [14, 78] on div "View" at bounding box center [28, 82] width 39 height 39
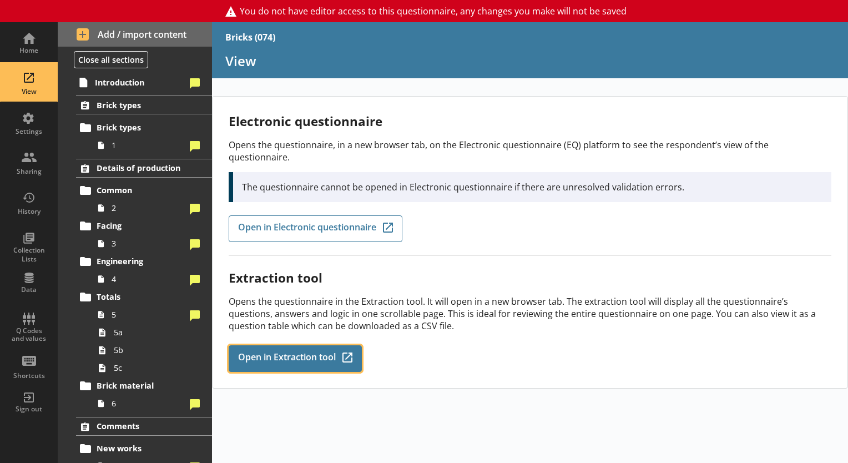
click at [277, 354] on link "Open in Extraction tool Q-Codes_Icon Created with Sketch." at bounding box center [295, 358] width 133 height 27
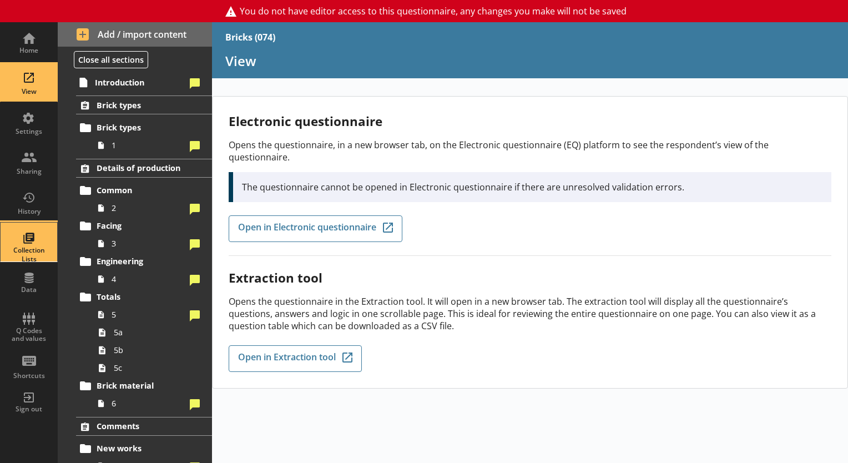
click at [34, 239] on div "Collection Lists" at bounding box center [28, 242] width 39 height 39
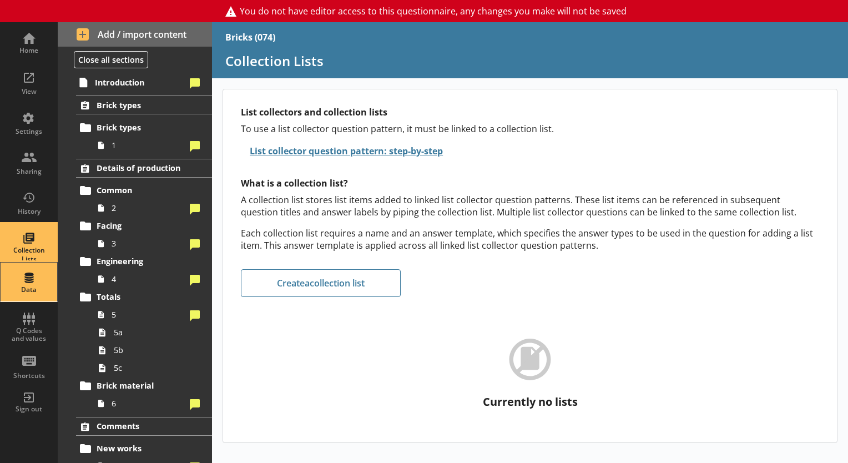
click at [18, 285] on div "Data" at bounding box center [28, 289] width 39 height 9
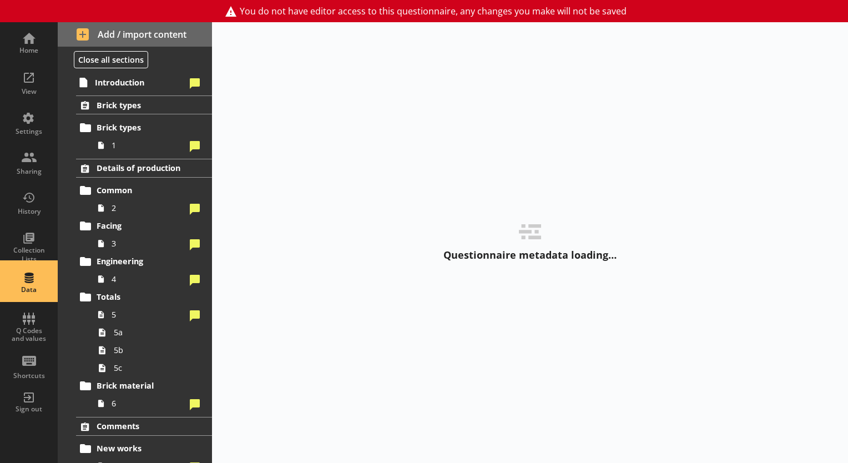
select select "Date"
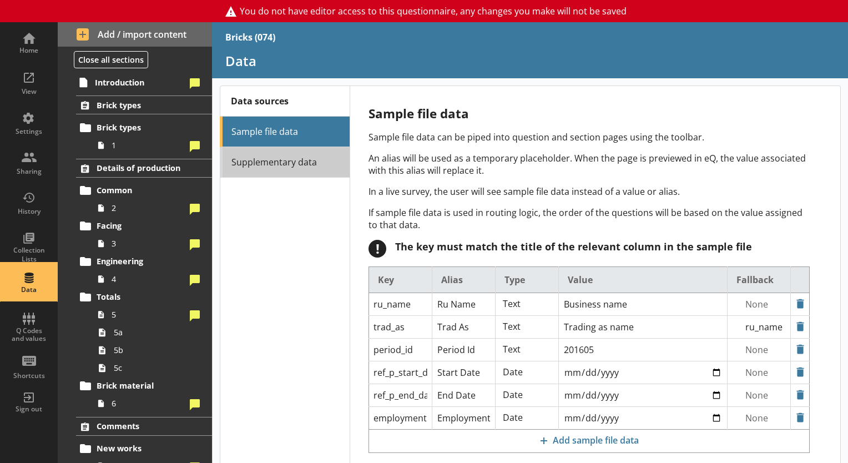
click at [277, 155] on link "Supplementary data" at bounding box center [285, 162] width 130 height 31
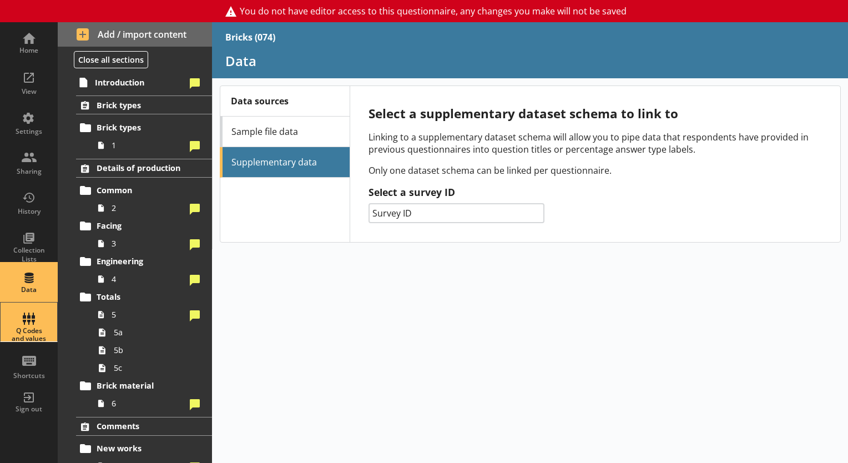
click at [23, 317] on div "Q Codes and values" at bounding box center [28, 321] width 39 height 39
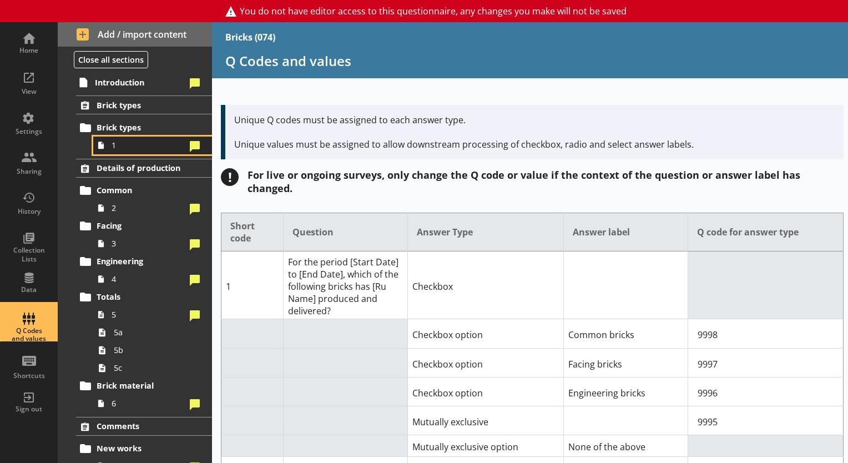
click at [107, 152] on icon at bounding box center [101, 146] width 16 height 18
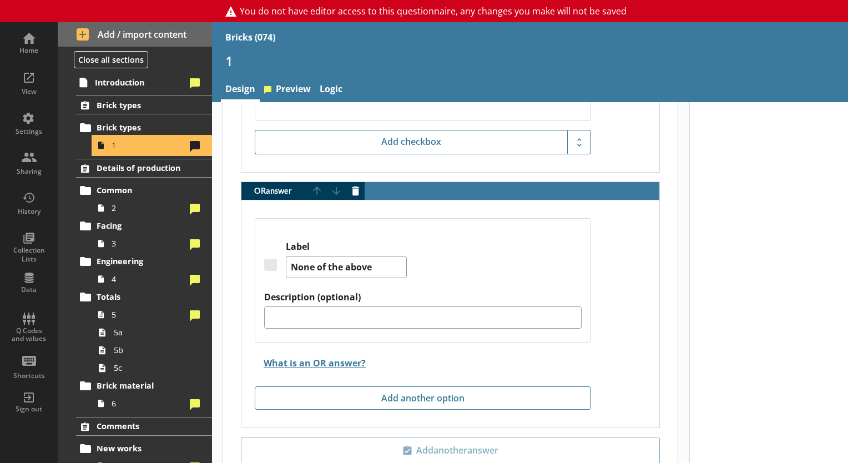
scroll to position [1126, 0]
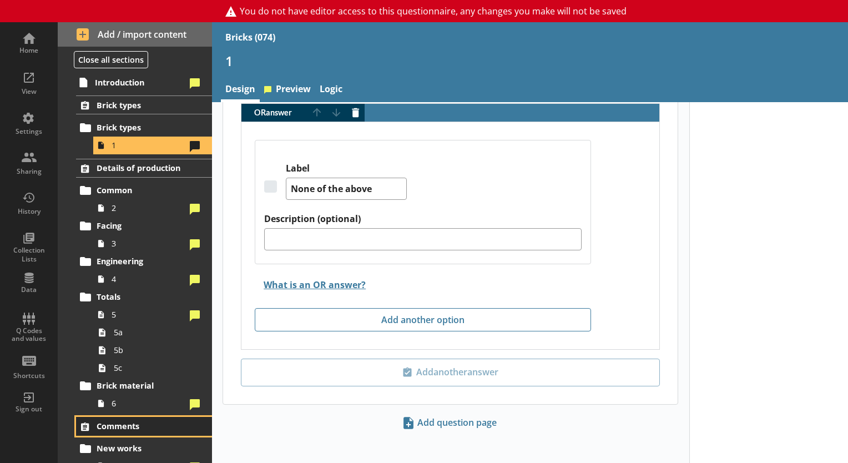
click at [134, 431] on link "Comments" at bounding box center [144, 426] width 136 height 19
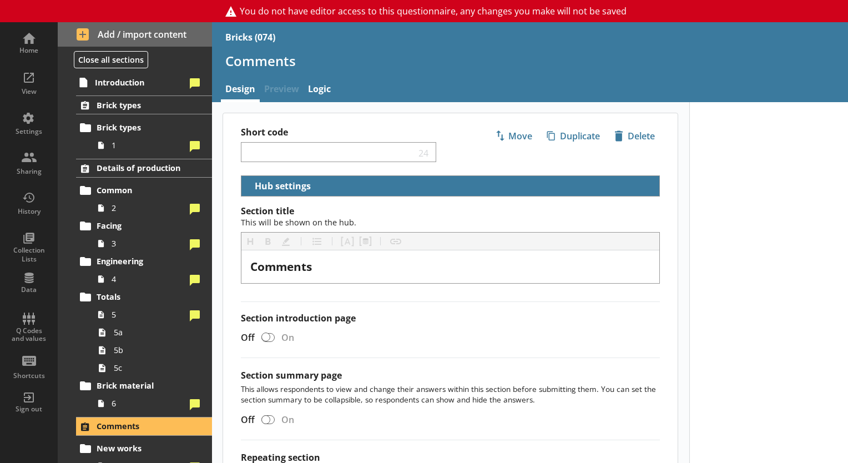
scroll to position [74, 0]
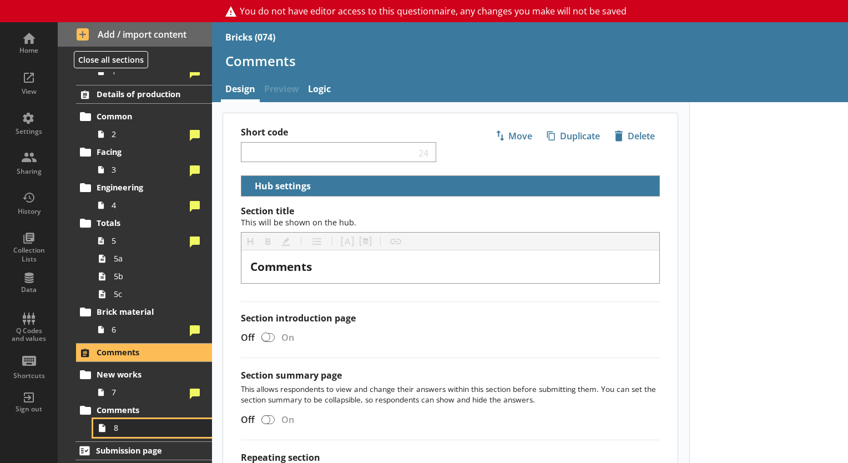
click at [130, 428] on span "8" at bounding box center [155, 427] width 83 height 11
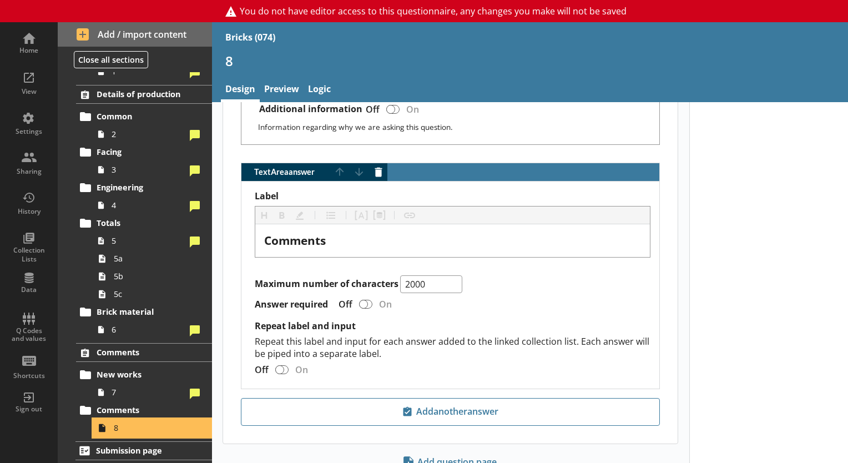
scroll to position [819, 0]
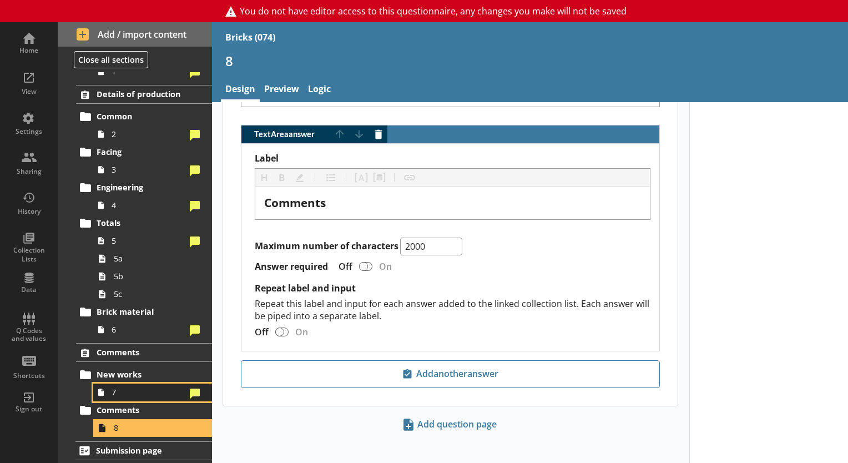
click at [151, 394] on span "7" at bounding box center [149, 392] width 74 height 11
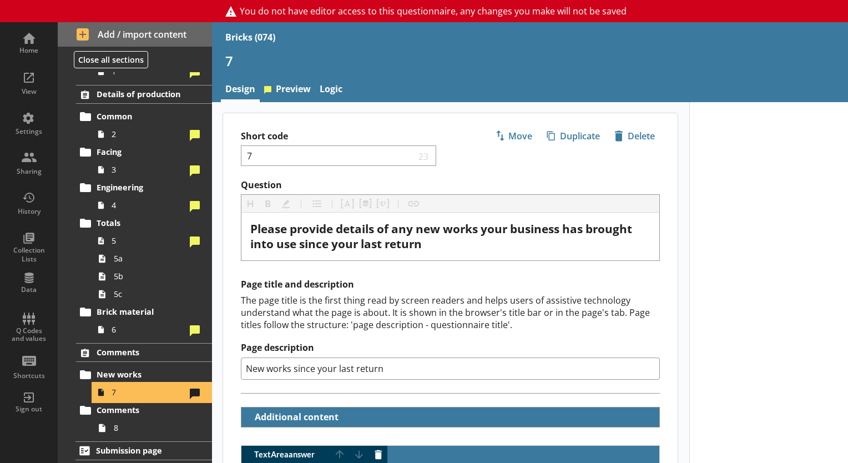
scroll to position [322, 0]
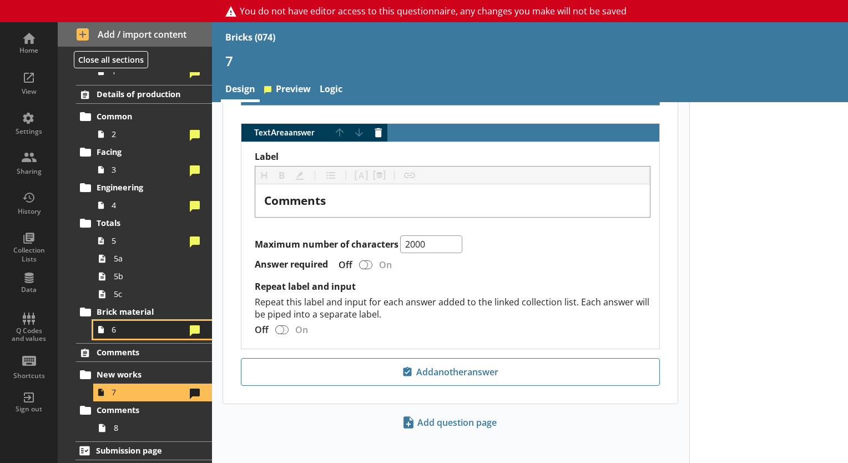
click at [115, 325] on span "6" at bounding box center [149, 329] width 74 height 11
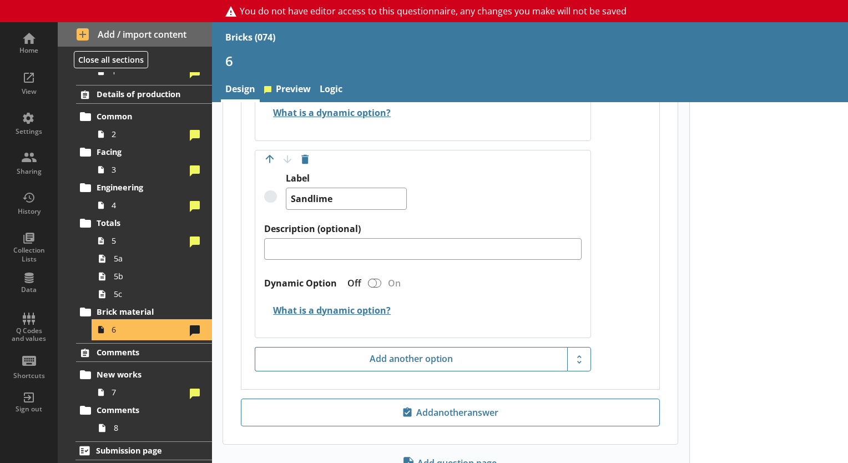
scroll to position [818, 0]
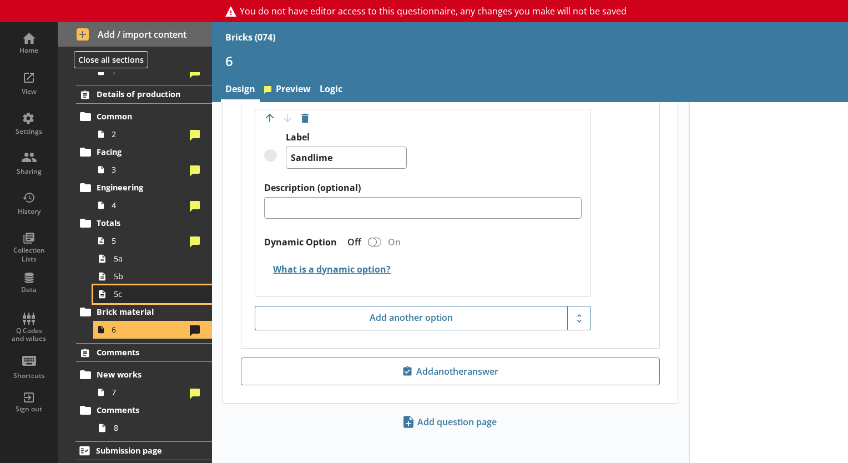
click at [114, 293] on span "5c" at bounding box center [155, 294] width 83 height 11
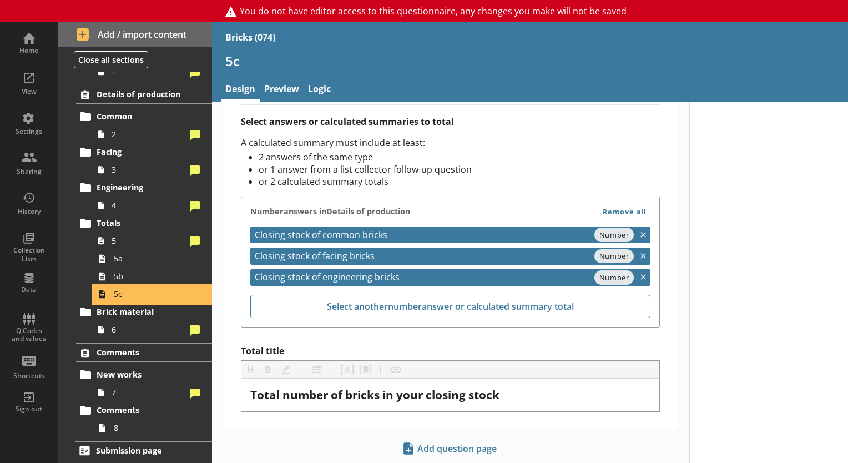
scroll to position [471, 0]
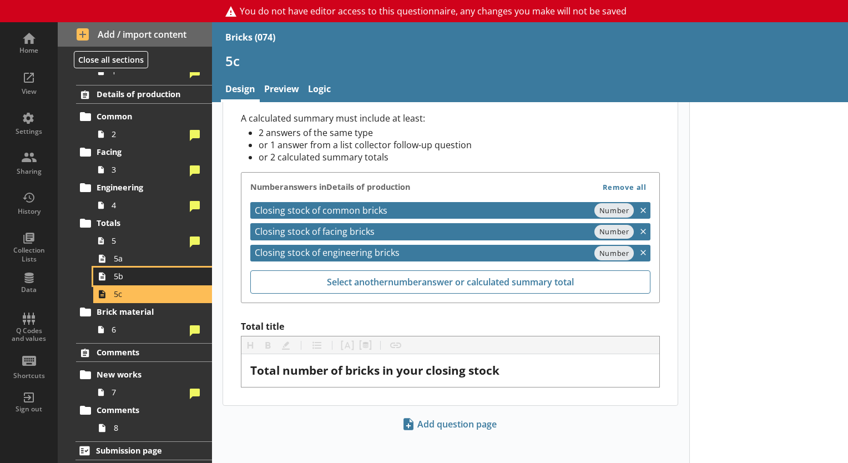
click at [132, 267] on link "5b" at bounding box center [152, 276] width 119 height 18
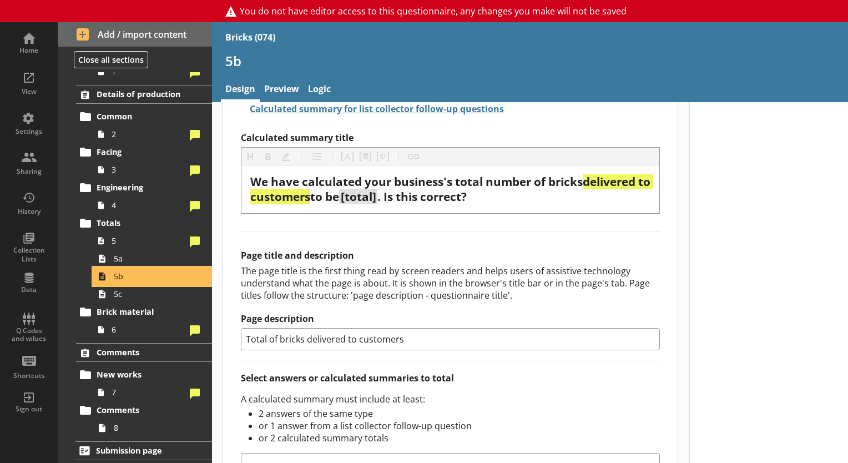
scroll to position [471, 0]
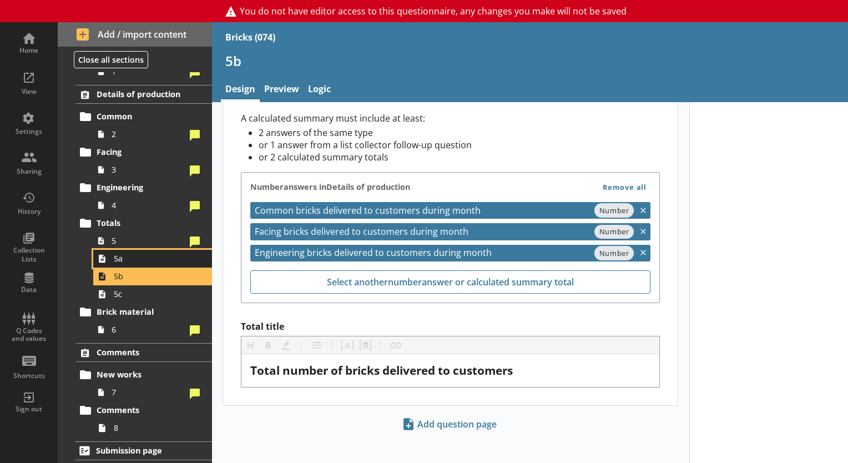
click at [133, 254] on span "5a" at bounding box center [155, 258] width 83 height 11
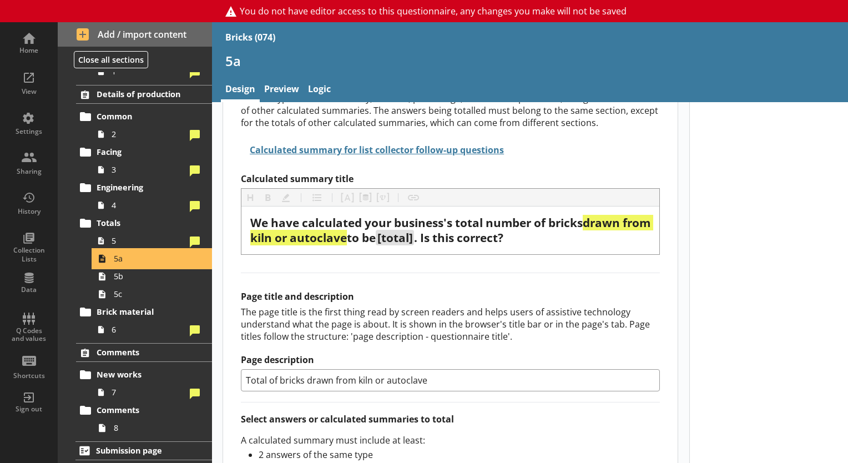
scroll to position [471, 0]
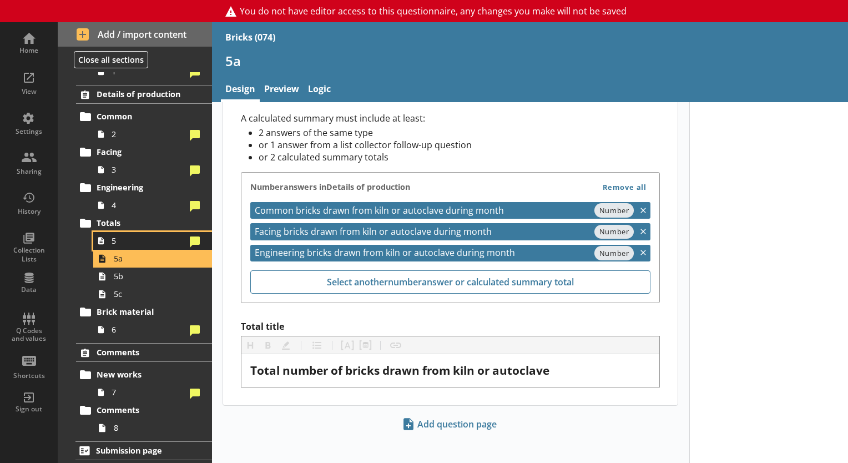
drag, startPoint x: 135, startPoint y: 237, endPoint x: 118, endPoint y: 236, distance: 16.7
click at [133, 237] on span "5" at bounding box center [149, 240] width 74 height 11
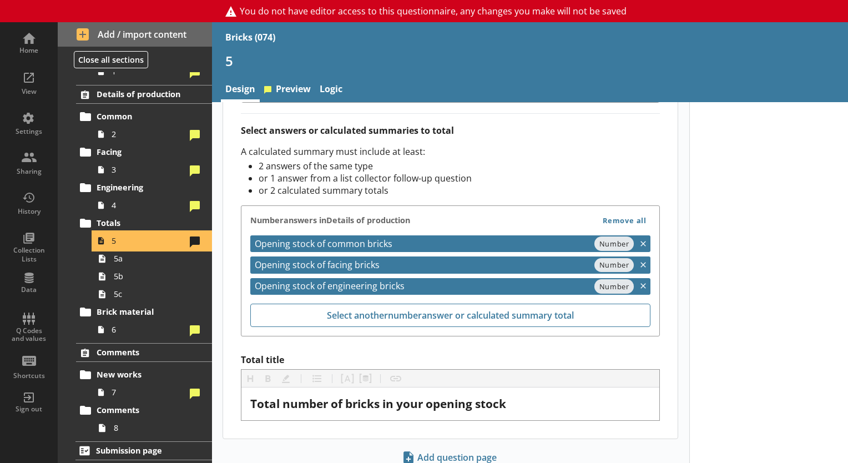
scroll to position [471, 0]
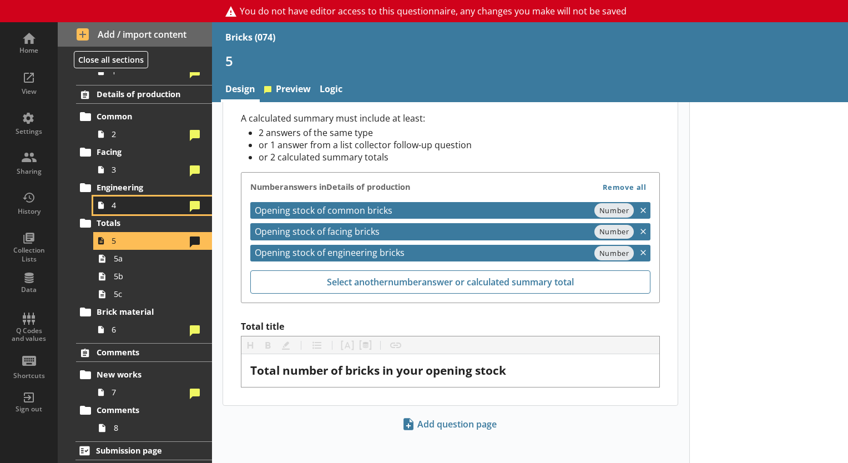
click at [120, 209] on span "4" at bounding box center [149, 205] width 74 height 11
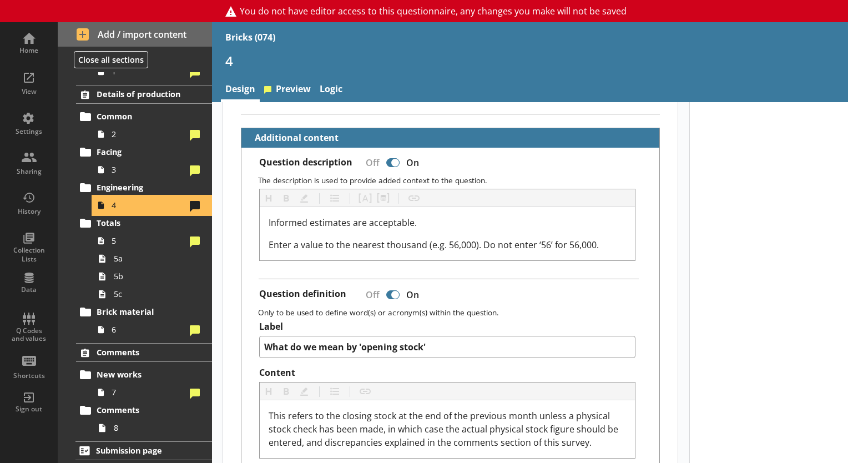
scroll to position [273, 0]
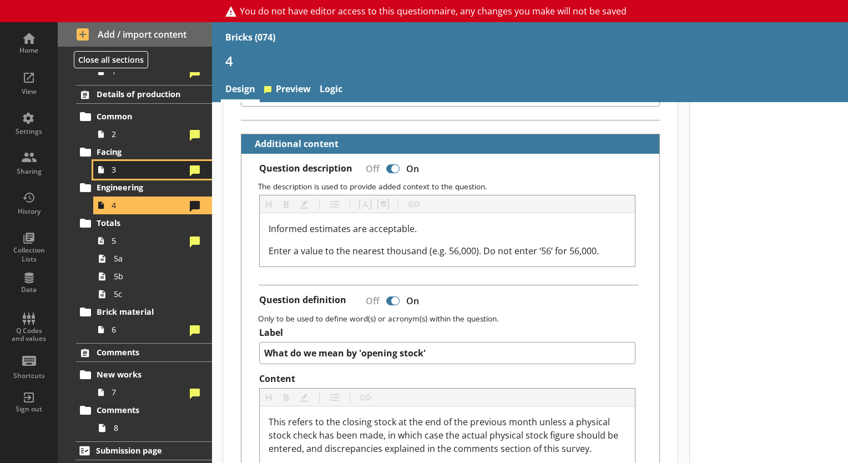
click at [100, 168] on icon at bounding box center [101, 169] width 6 height 7
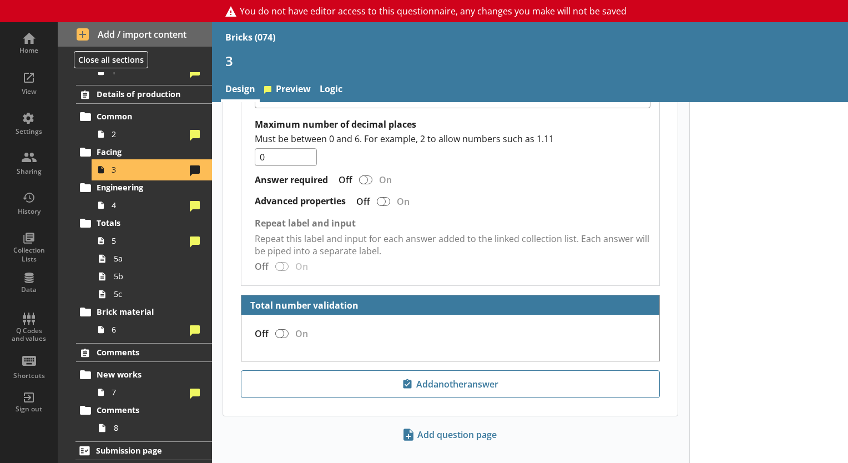
scroll to position [1998, 0]
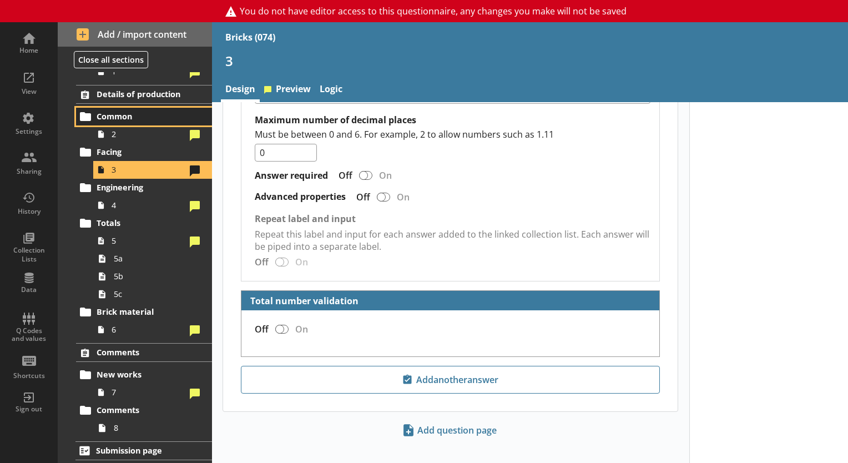
click at [141, 123] on link "Common" at bounding box center [144, 117] width 136 height 18
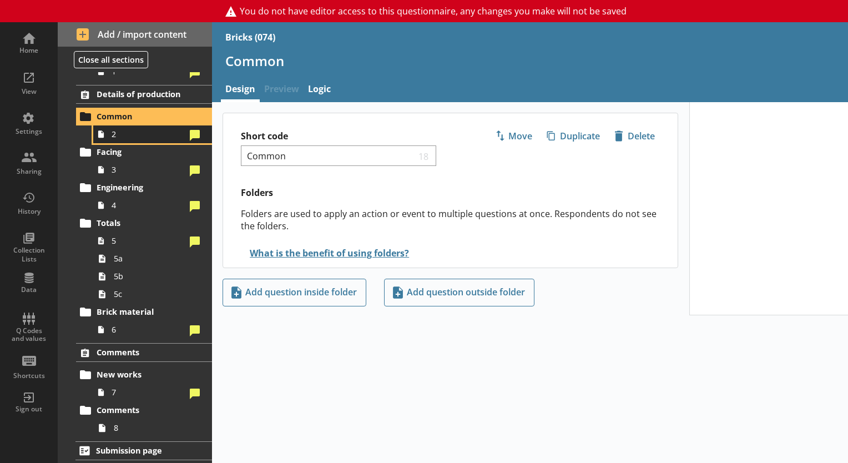
click at [147, 135] on span "2" at bounding box center [149, 134] width 74 height 11
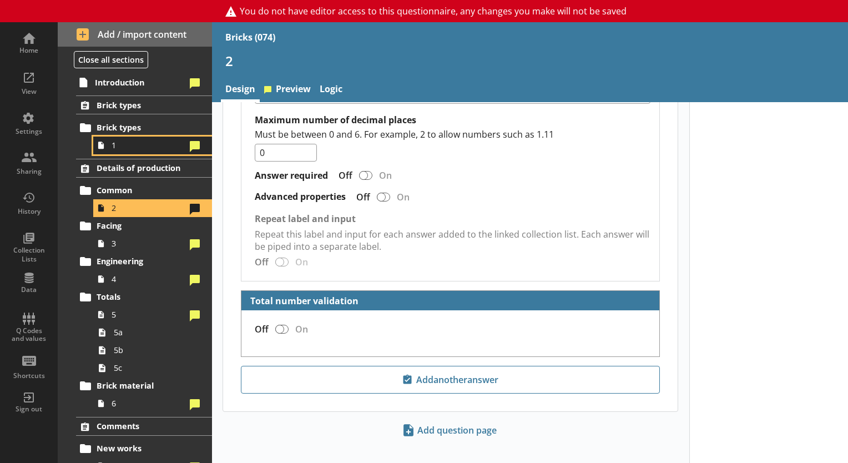
click at [155, 145] on span "1" at bounding box center [149, 145] width 74 height 11
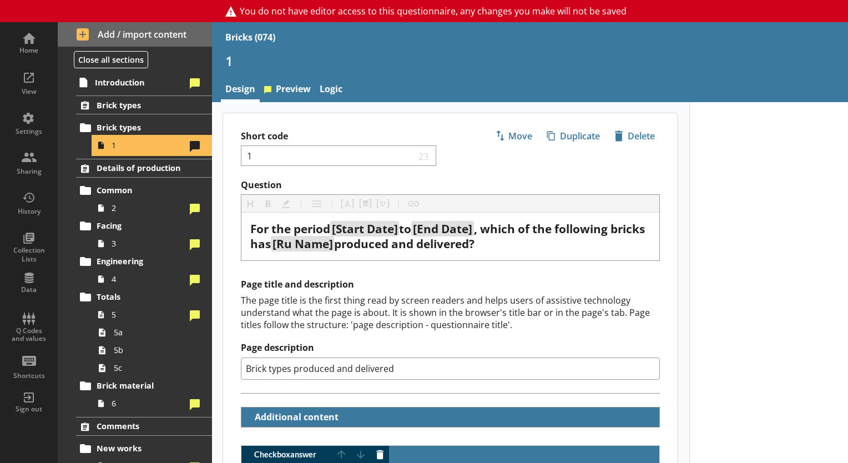
type textarea "x"
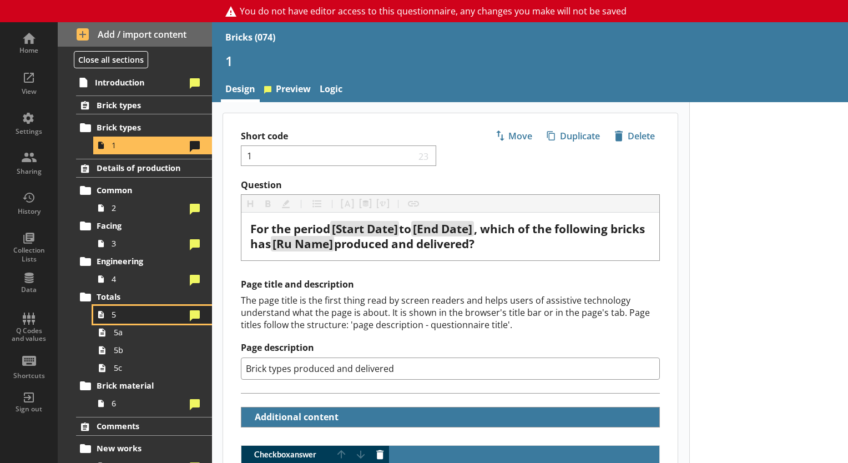
click at [122, 310] on span "5" at bounding box center [149, 314] width 74 height 11
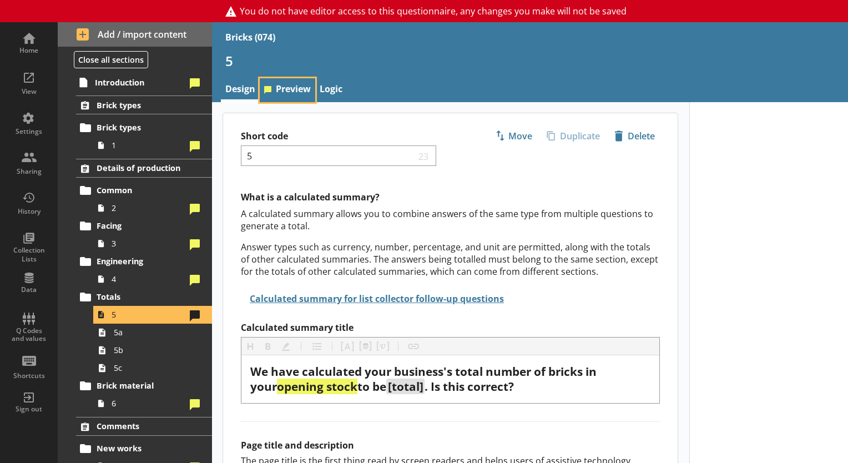
click at [288, 97] on link "Preview" at bounding box center [287, 90] width 55 height 24
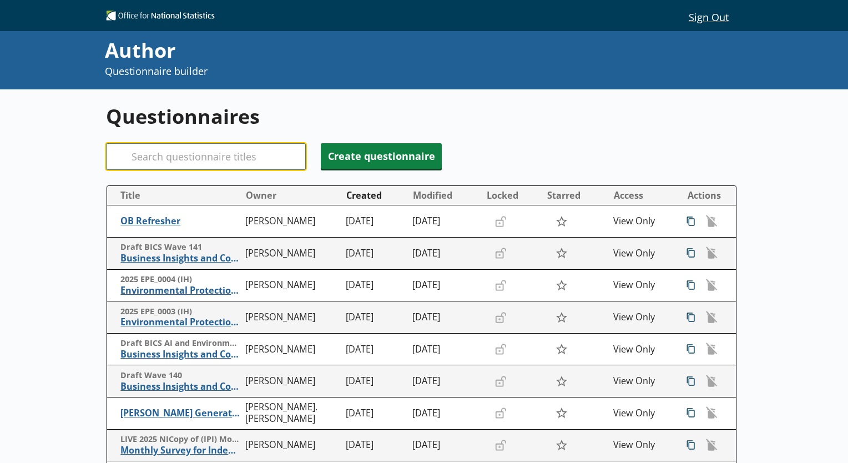
click at [223, 160] on input "Search" at bounding box center [206, 156] width 200 height 27
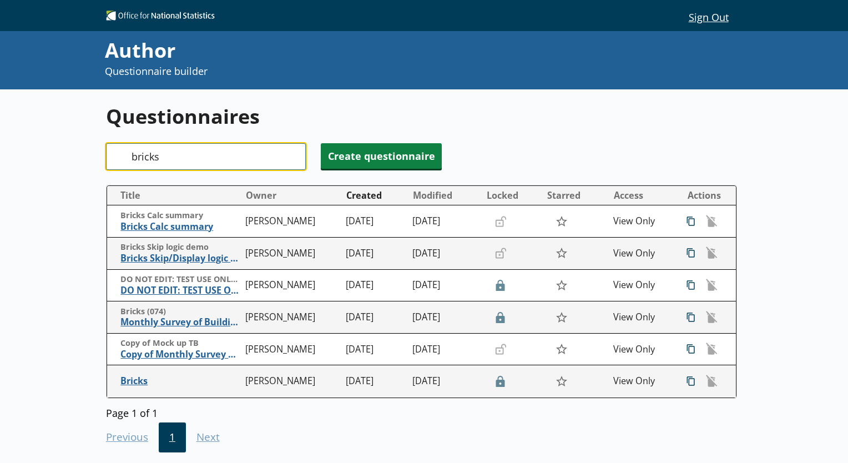
type input "bricks"
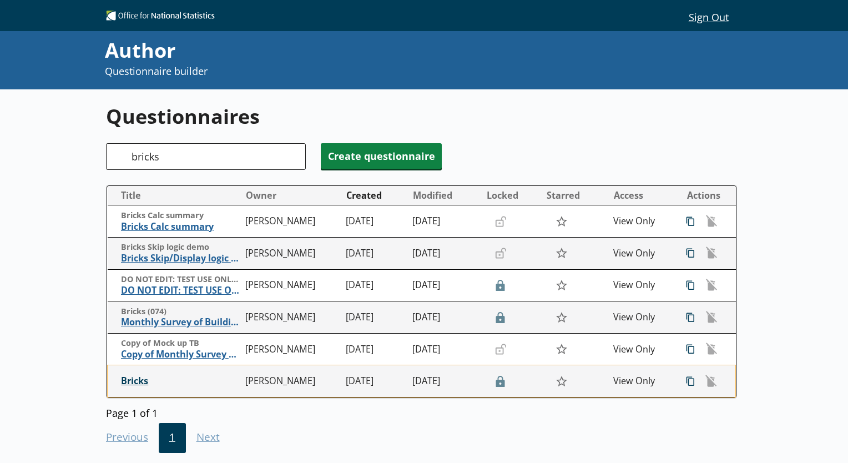
click at [124, 378] on span "Bricks" at bounding box center [180, 381] width 119 height 12
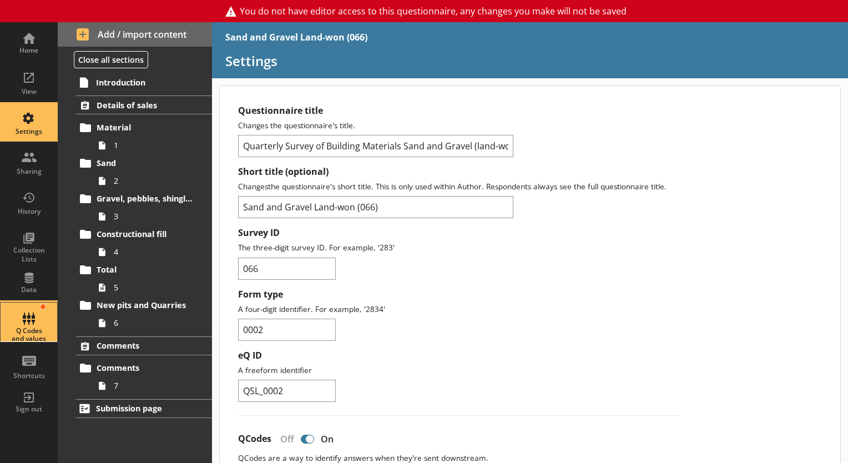
click at [13, 322] on div "Q Codes and values" at bounding box center [28, 321] width 39 height 39
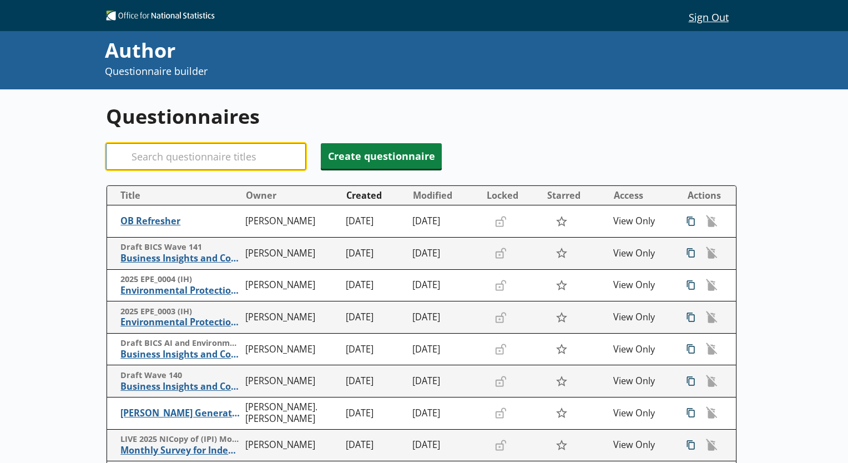
click at [255, 165] on input "Search" at bounding box center [206, 156] width 200 height 27
type input "marine"
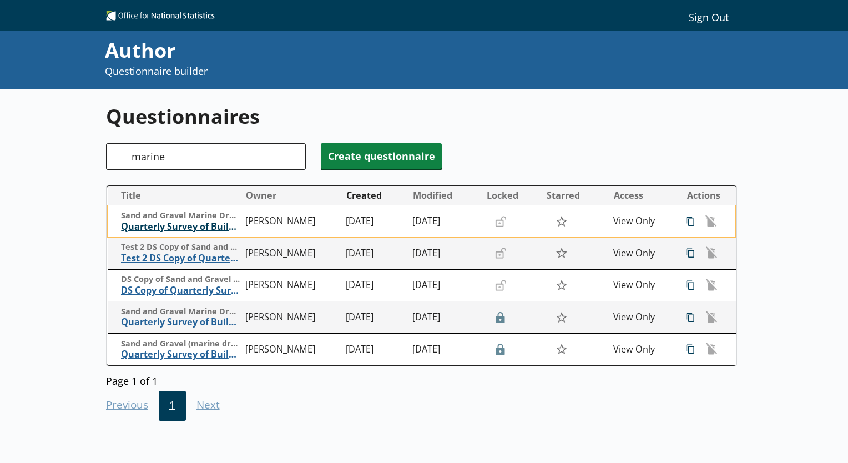
click at [184, 229] on span "Quarterly Survey of Building Materials Sand and Gravel (marine dredged)" at bounding box center [180, 227] width 119 height 12
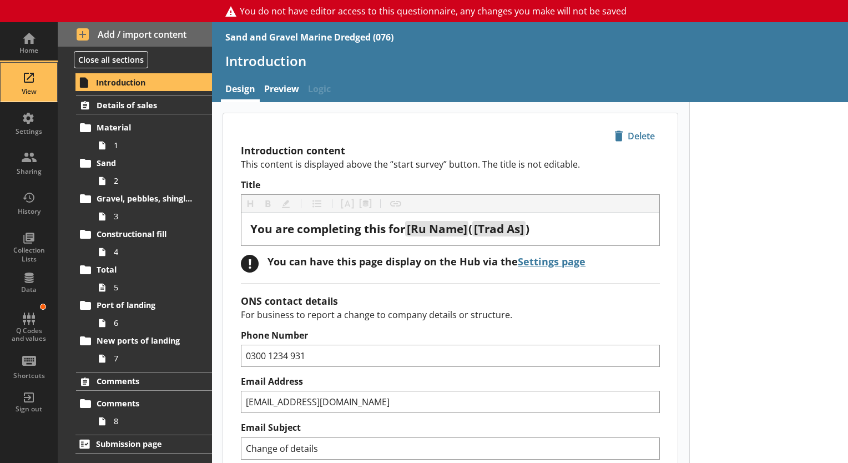
click at [29, 89] on div "View" at bounding box center [28, 91] width 39 height 9
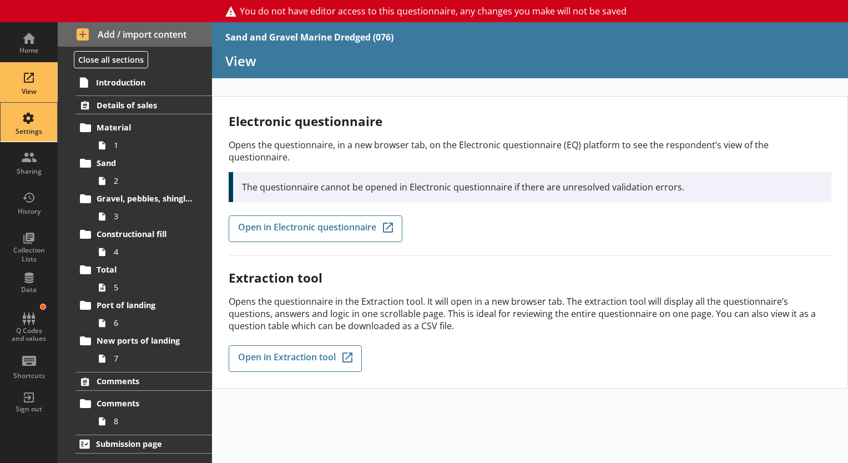
click at [22, 132] on div "Settings" at bounding box center [28, 131] width 39 height 9
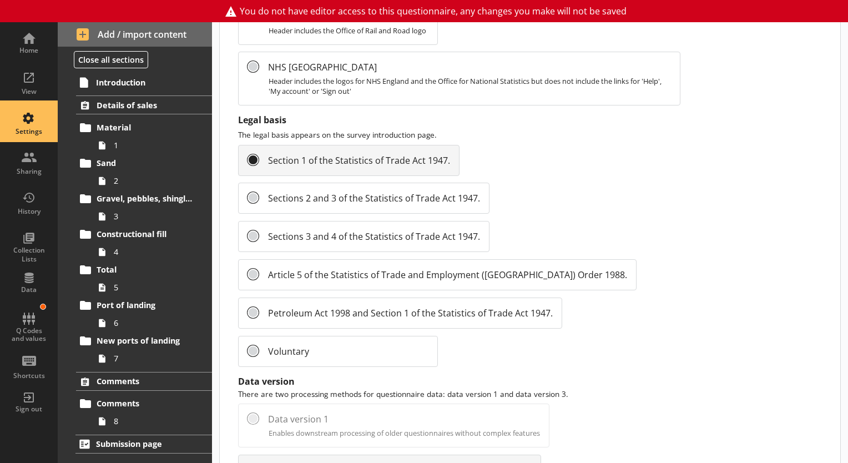
scroll to position [1242, 0]
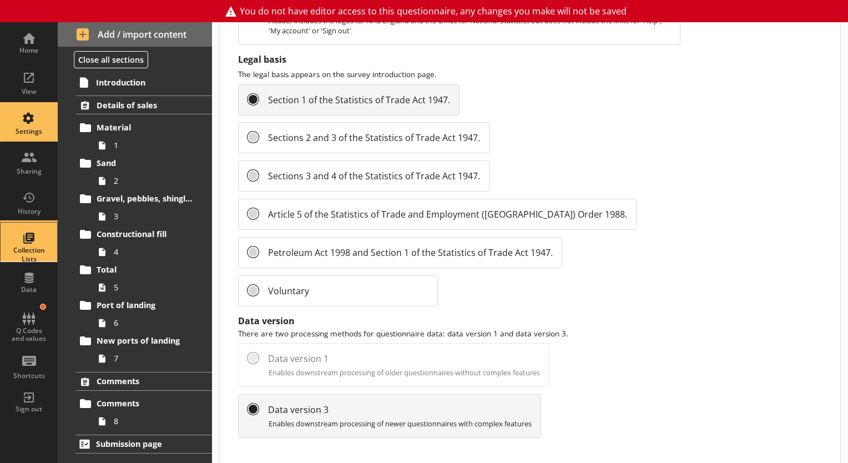
click at [27, 252] on div "Collection Lists" at bounding box center [28, 254] width 39 height 17
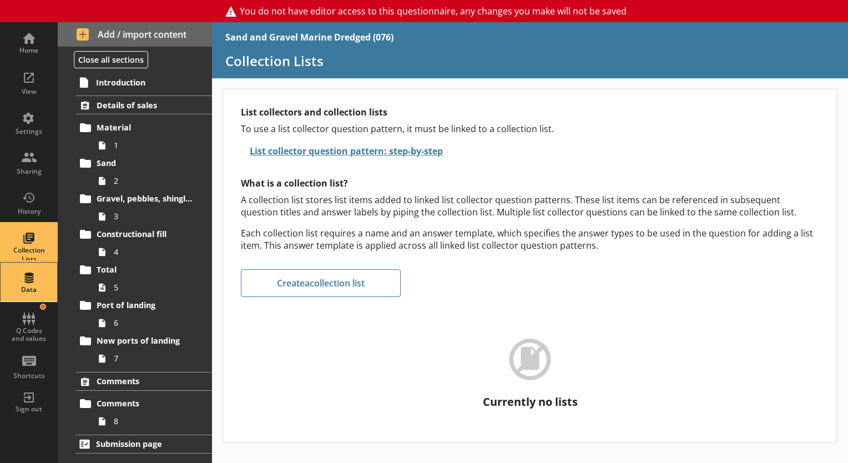
click at [30, 275] on div "Data" at bounding box center [28, 281] width 39 height 39
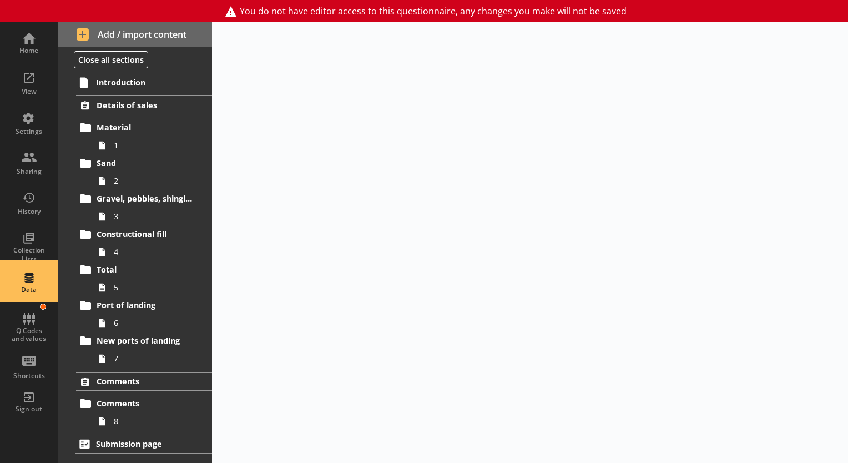
select select "Text_Optional"
select select "Date"
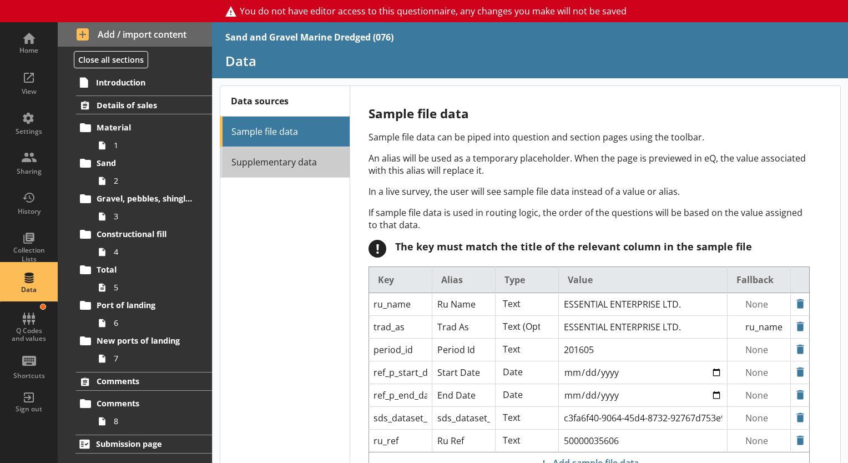
click at [273, 156] on link "Supplementary data" at bounding box center [285, 162] width 130 height 31
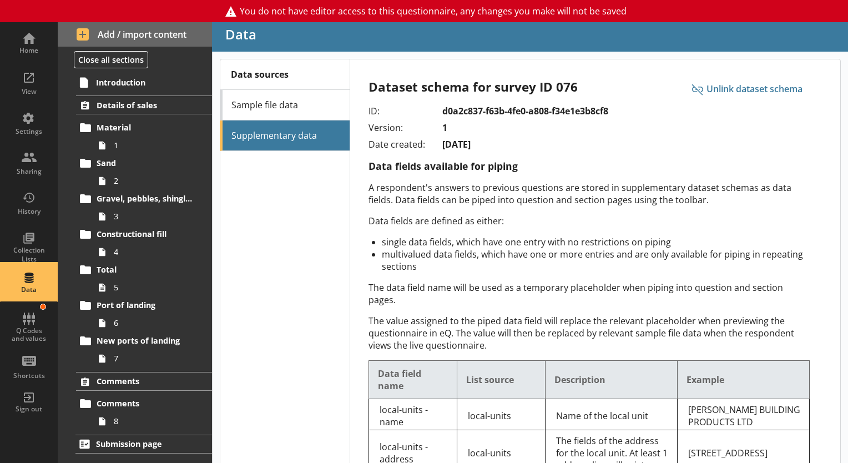
scroll to position [58, 0]
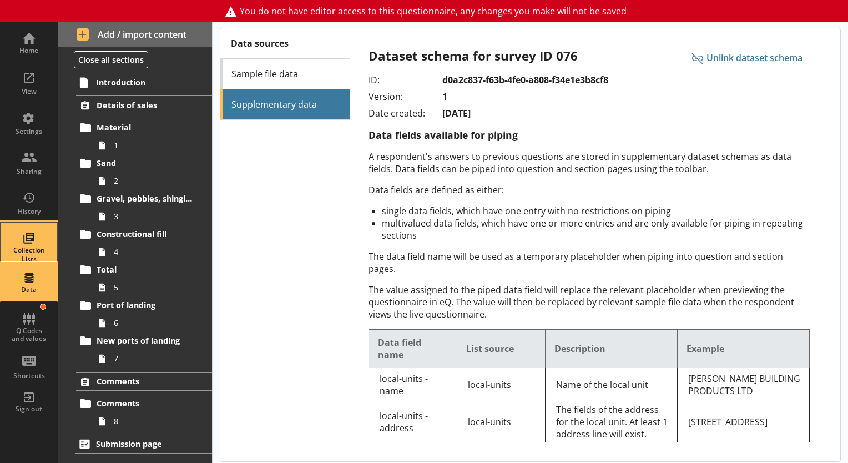
click at [14, 242] on div "Collection Lists" at bounding box center [28, 242] width 39 height 39
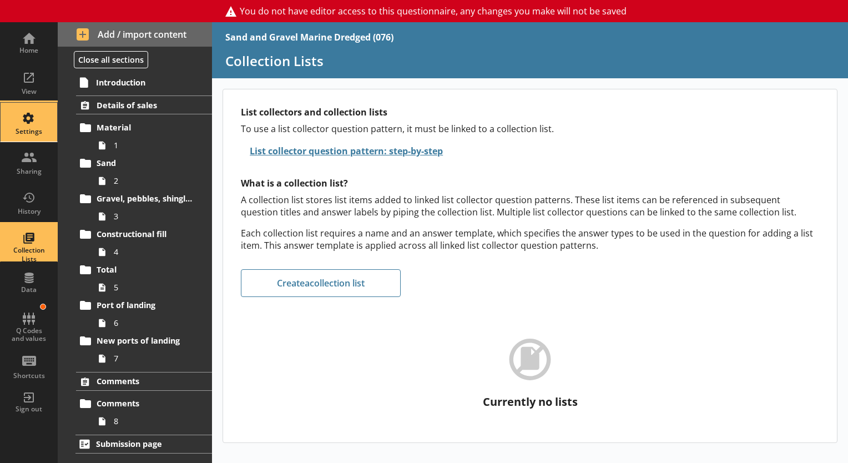
click at [22, 128] on div "Settings" at bounding box center [28, 131] width 39 height 9
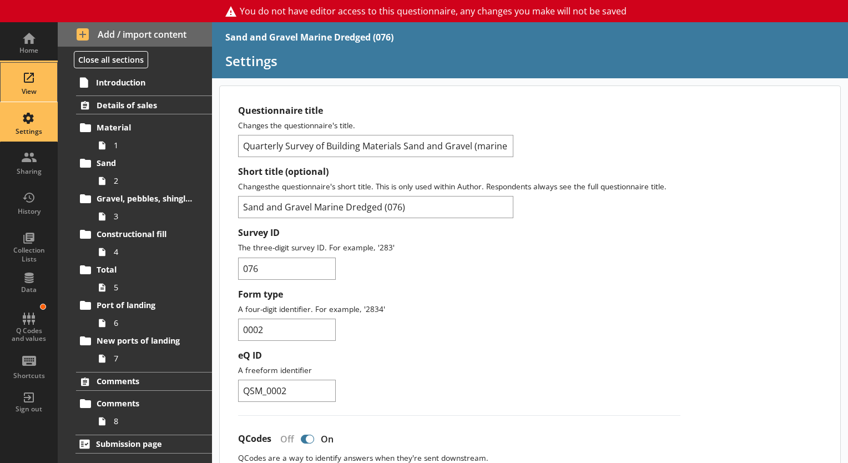
click at [34, 93] on div "View" at bounding box center [28, 91] width 39 height 9
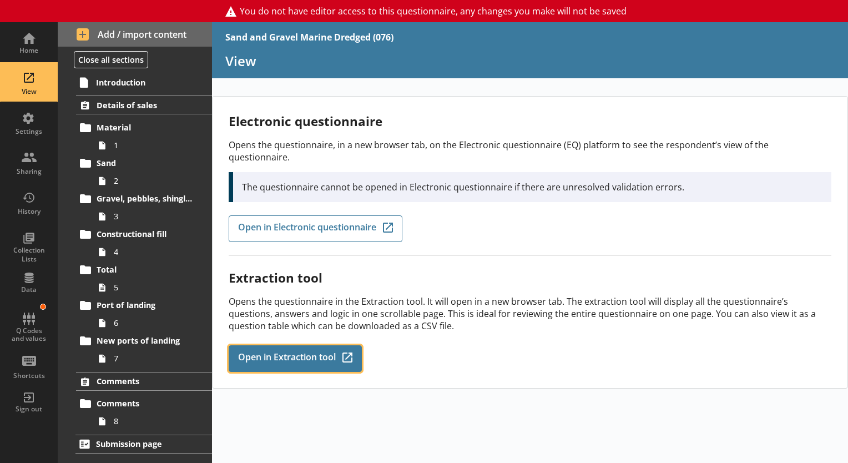
click at [254, 345] on link "Open in Extraction tool Q-Codes_Icon Created with Sketch." at bounding box center [295, 358] width 133 height 27
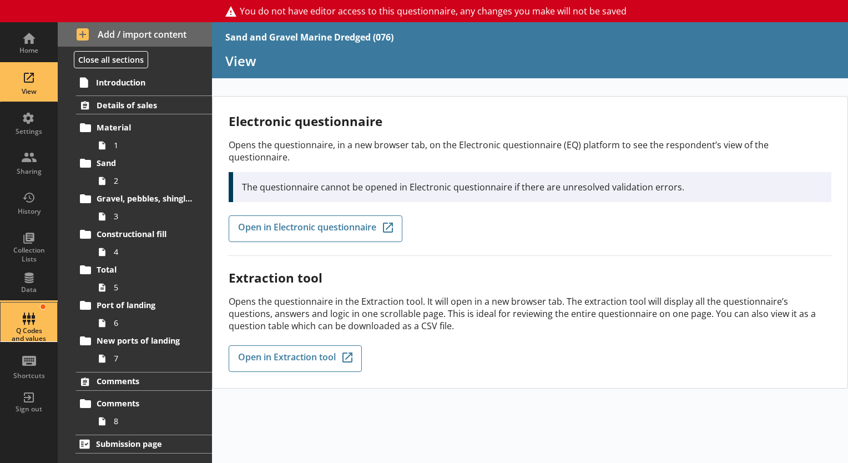
click at [33, 334] on div "Q Codes and values" at bounding box center [28, 335] width 39 height 16
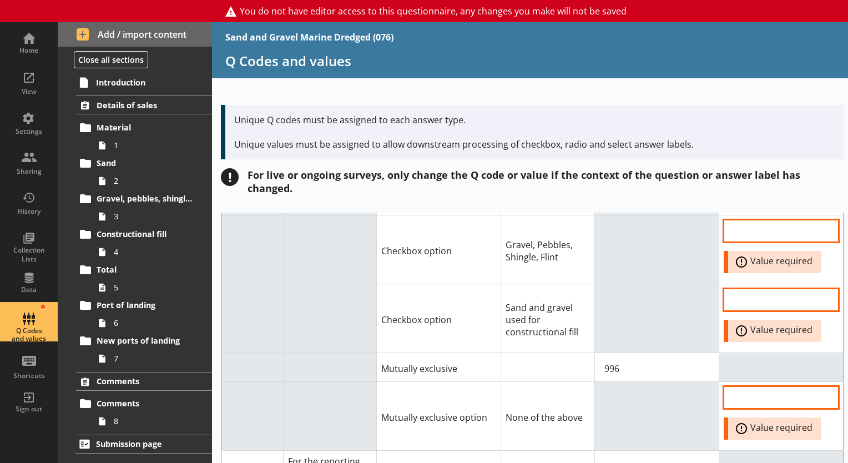
scroll to position [210, 0]
click at [102, 147] on icon at bounding box center [102, 145] width 7 height 8
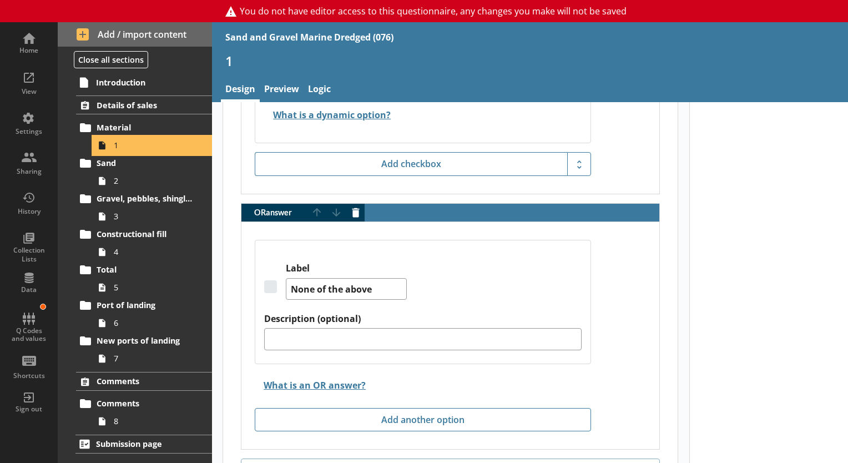
scroll to position [1365, 0]
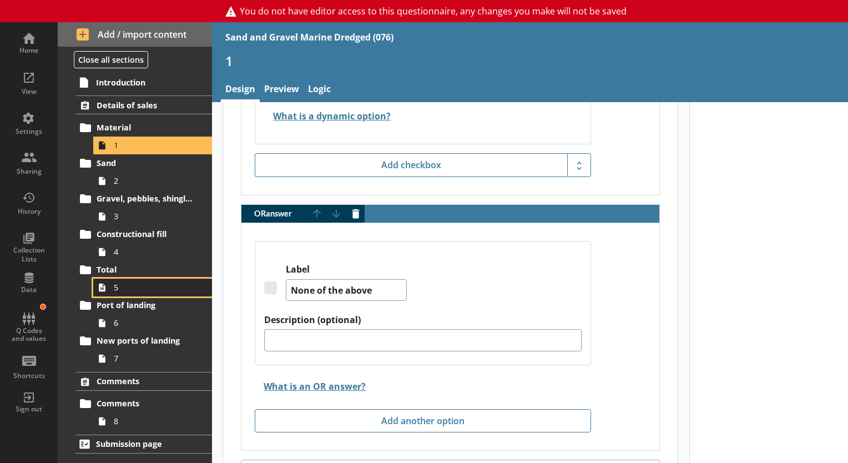
click at [144, 285] on span "5" at bounding box center [155, 287] width 83 height 11
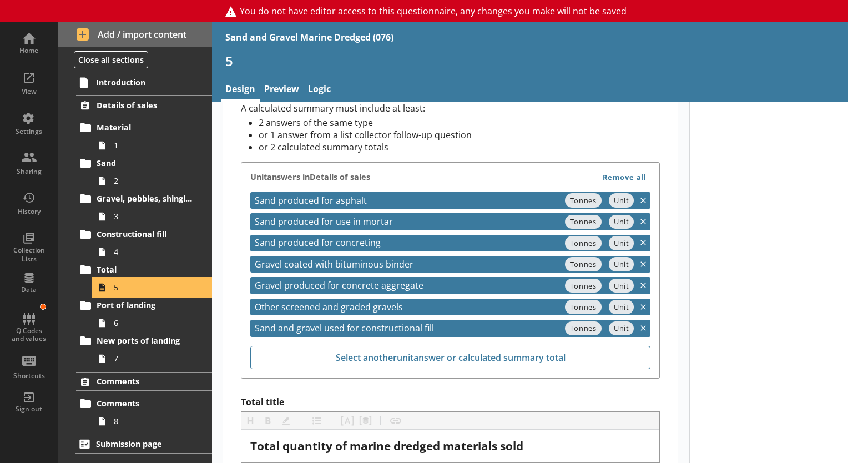
scroll to position [571, 0]
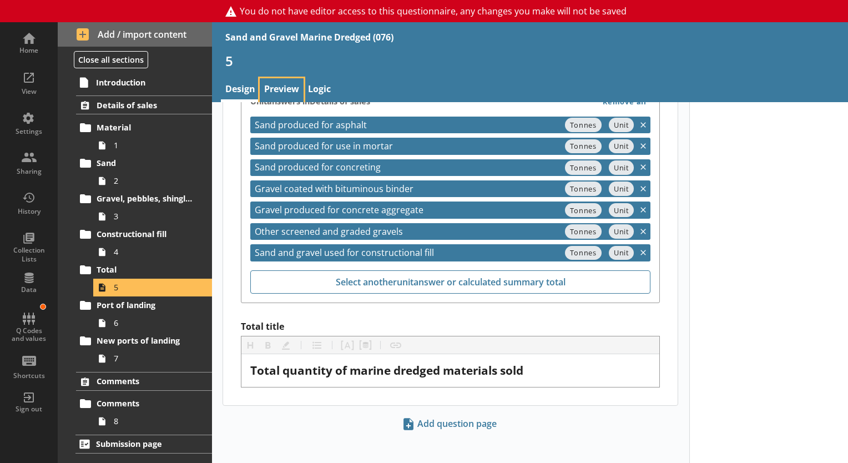
click at [276, 83] on link "Preview" at bounding box center [282, 90] width 44 height 24
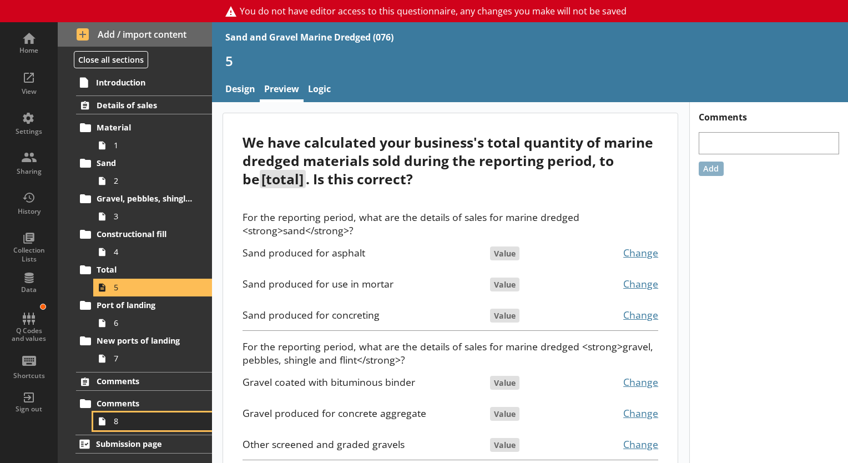
click at [114, 427] on link "8" at bounding box center [152, 421] width 119 height 18
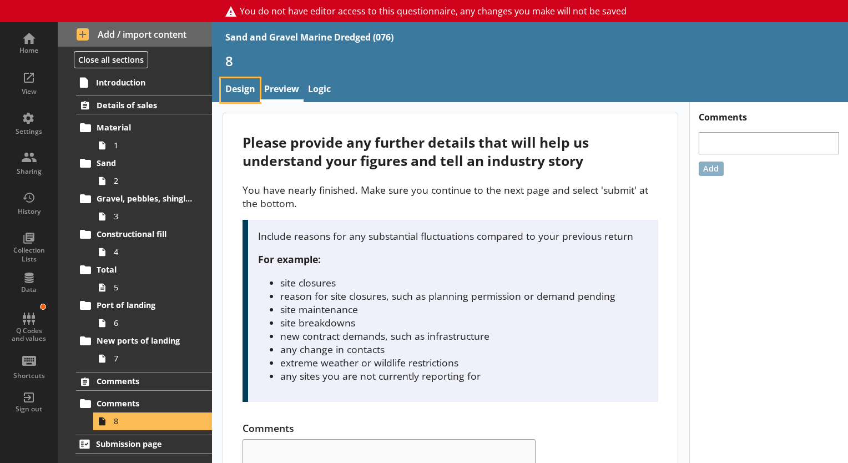
click at [242, 98] on link "Design" at bounding box center [240, 90] width 39 height 24
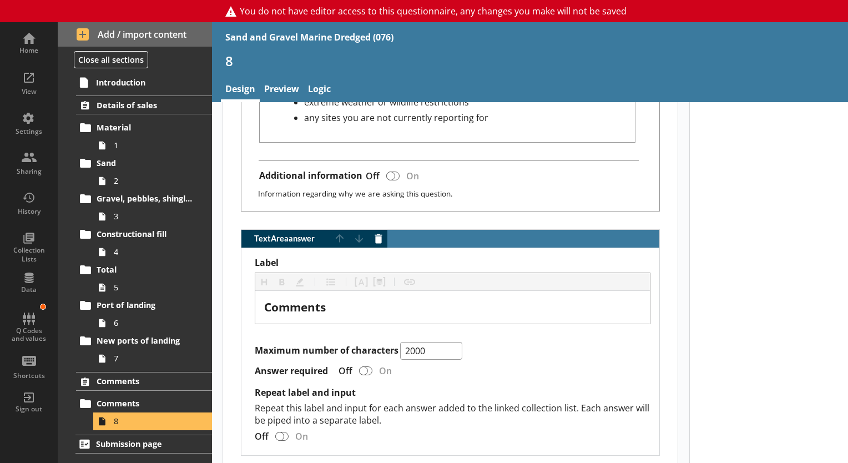
scroll to position [812, 0]
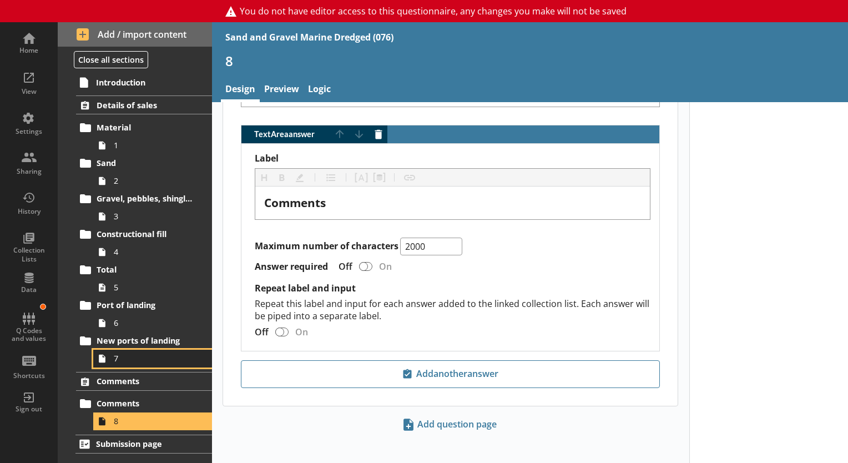
click at [119, 351] on link "7" at bounding box center [152, 359] width 119 height 18
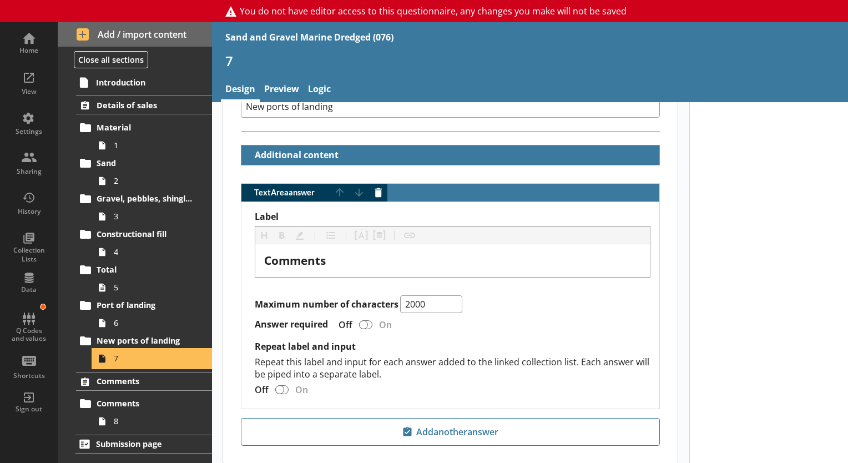
scroll to position [322, 0]
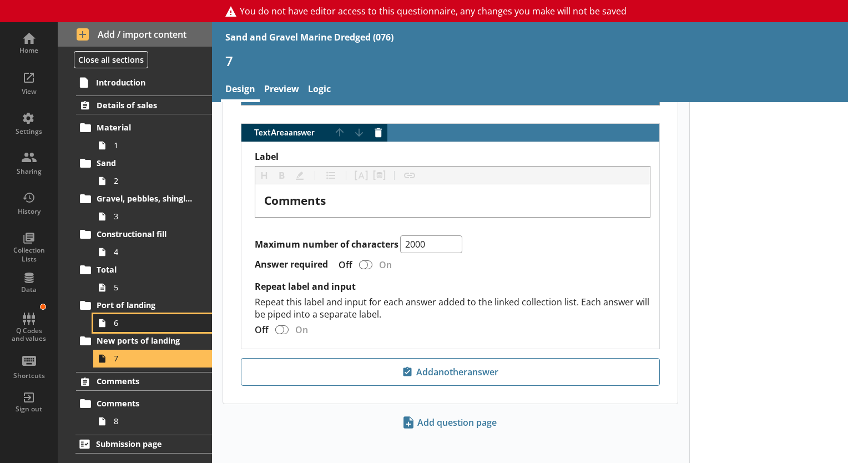
click at [155, 324] on span "6" at bounding box center [155, 322] width 83 height 11
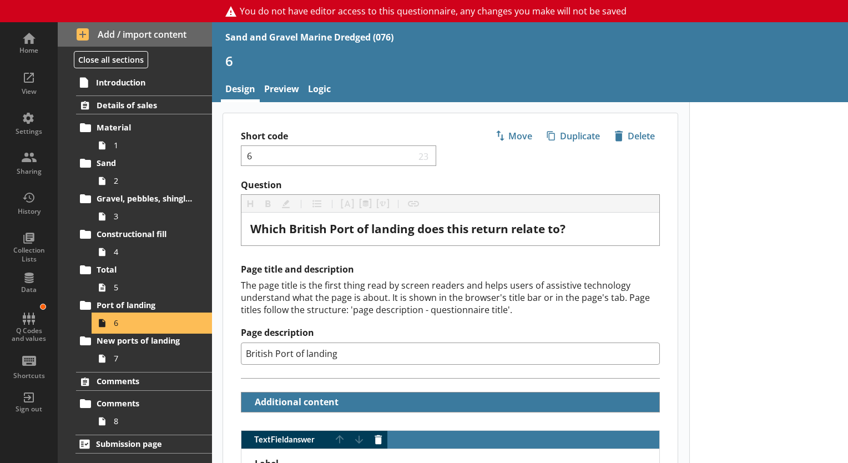
scroll to position [315, 0]
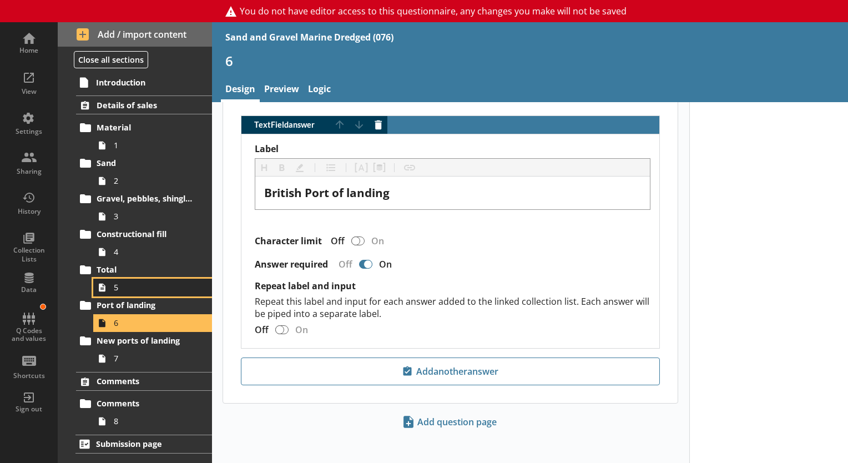
click at [133, 295] on link "5" at bounding box center [152, 288] width 119 height 18
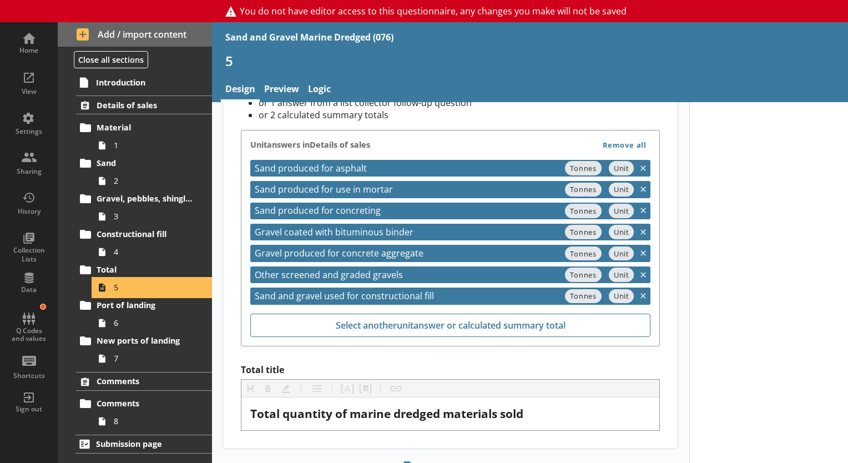
scroll to position [571, 0]
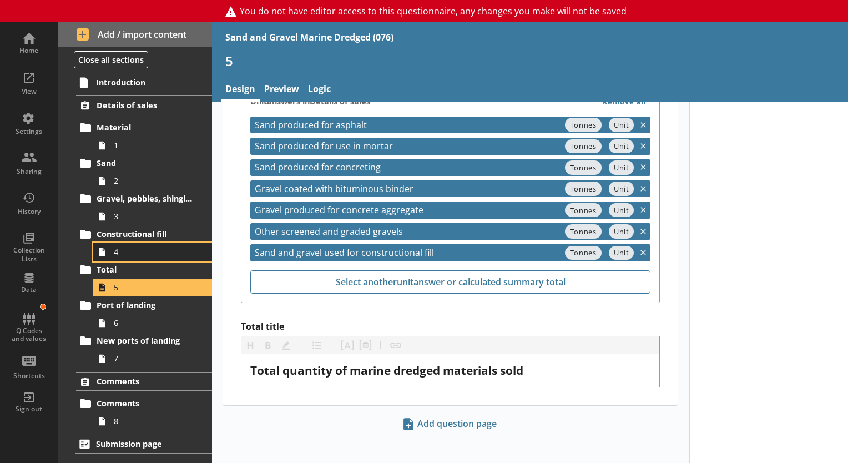
click at [123, 254] on span "4" at bounding box center [155, 251] width 83 height 11
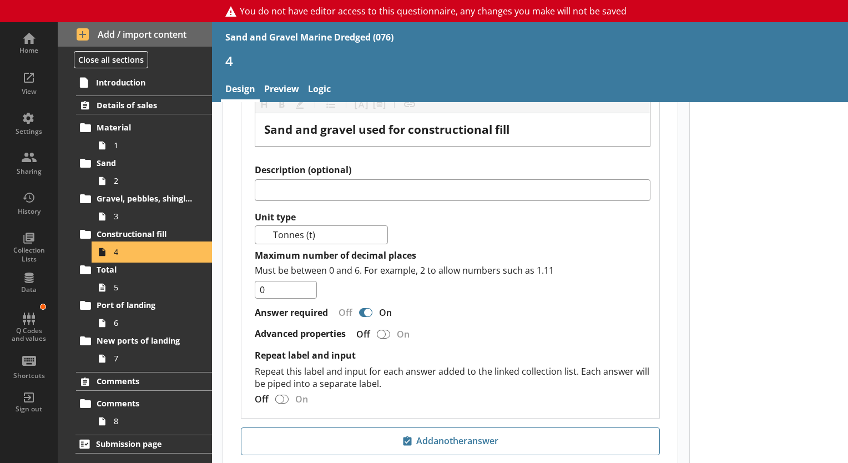
scroll to position [737, 0]
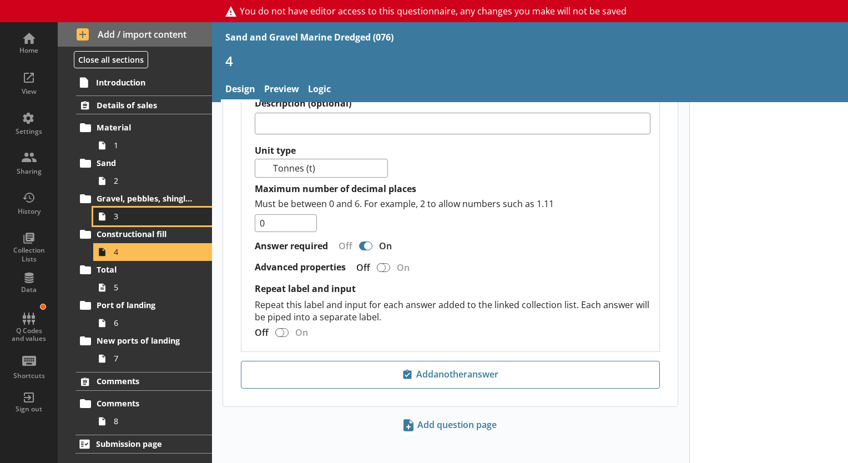
click at [129, 214] on span "3" at bounding box center [155, 216] width 83 height 11
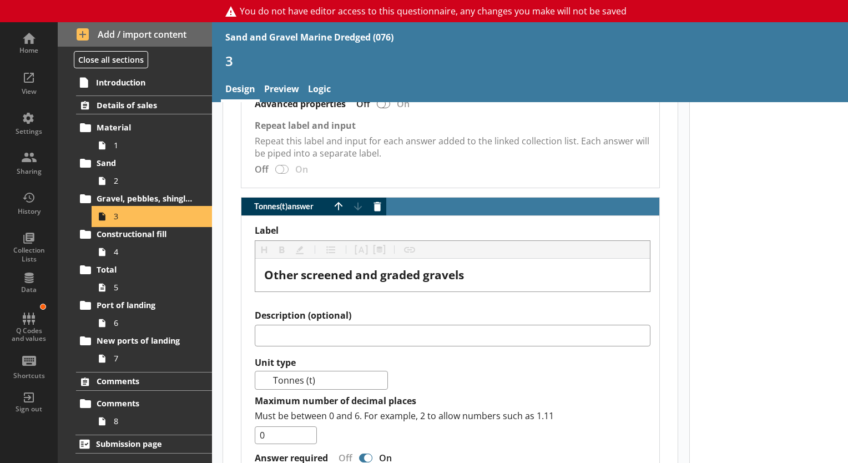
scroll to position [1546, 0]
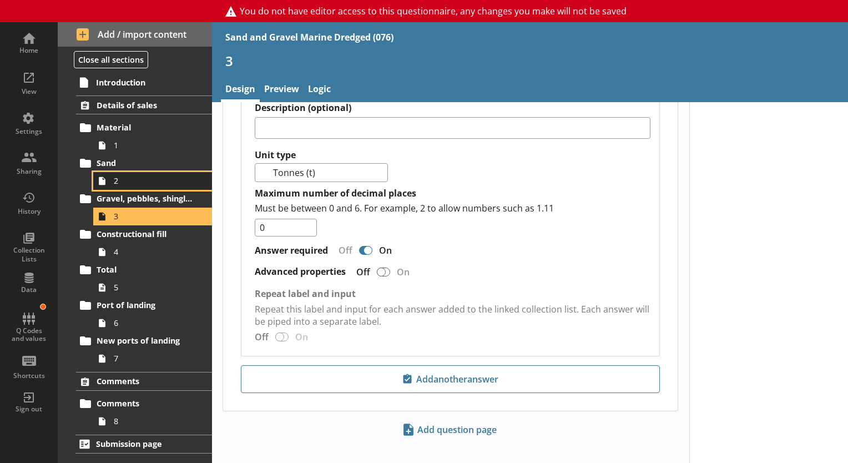
click at [142, 184] on span "2" at bounding box center [155, 180] width 83 height 11
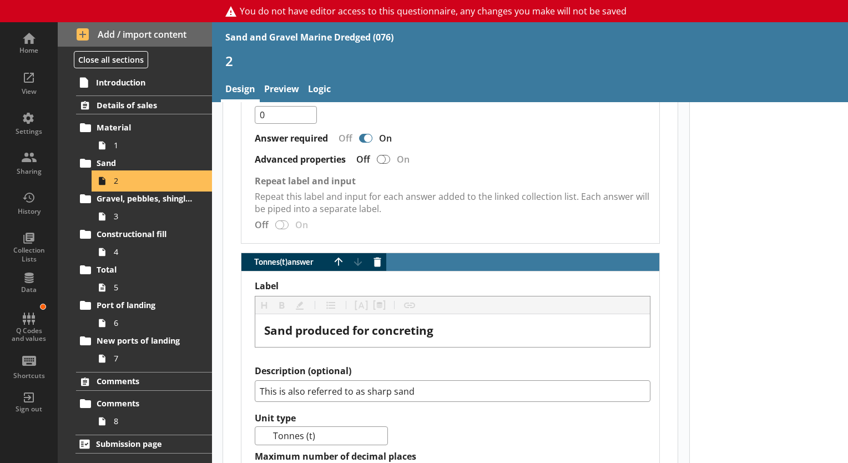
scroll to position [1546, 0]
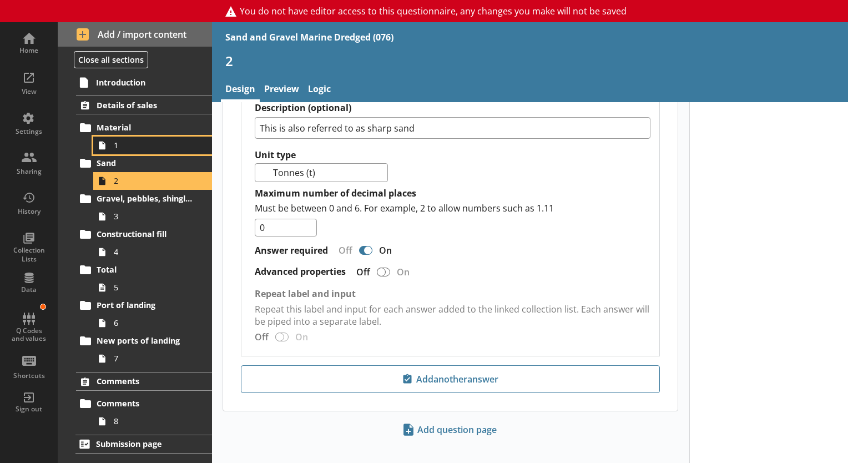
click at [118, 145] on span "1" at bounding box center [155, 145] width 83 height 11
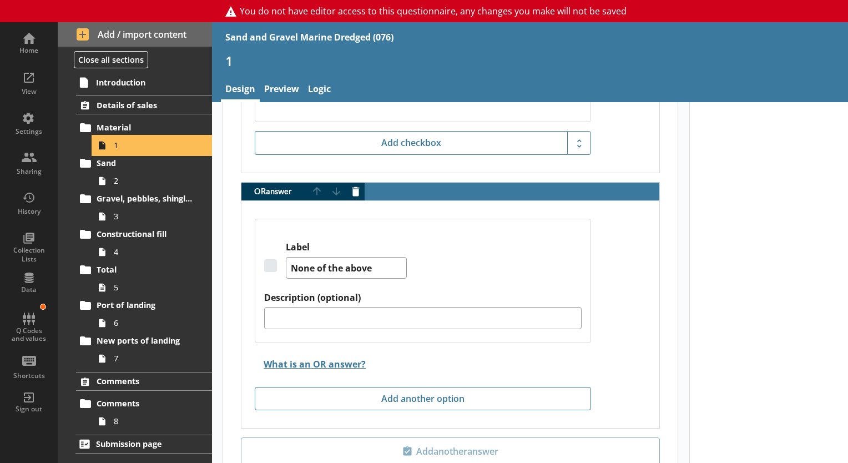
scroll to position [1465, 0]
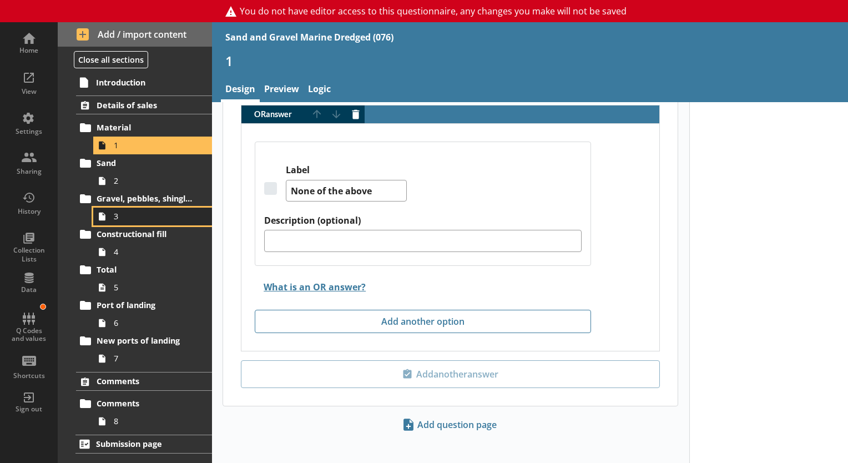
click at [126, 222] on link "3" at bounding box center [152, 217] width 119 height 18
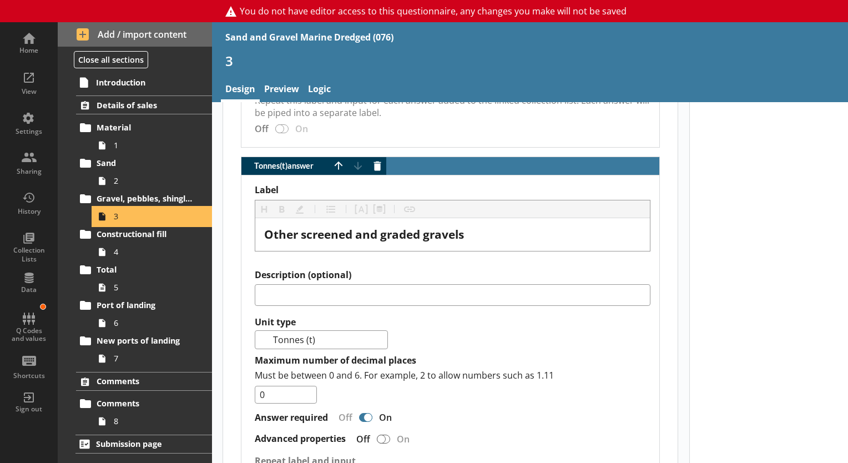
scroll to position [1546, 0]
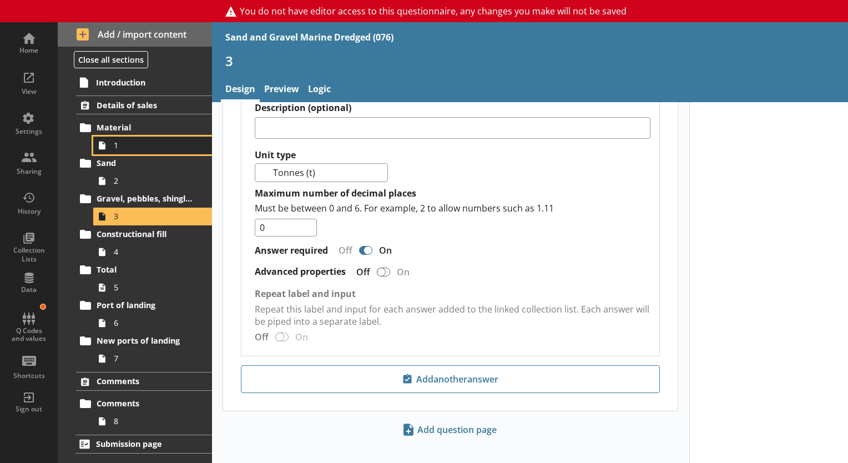
click at [133, 152] on link "1" at bounding box center [152, 146] width 119 height 18
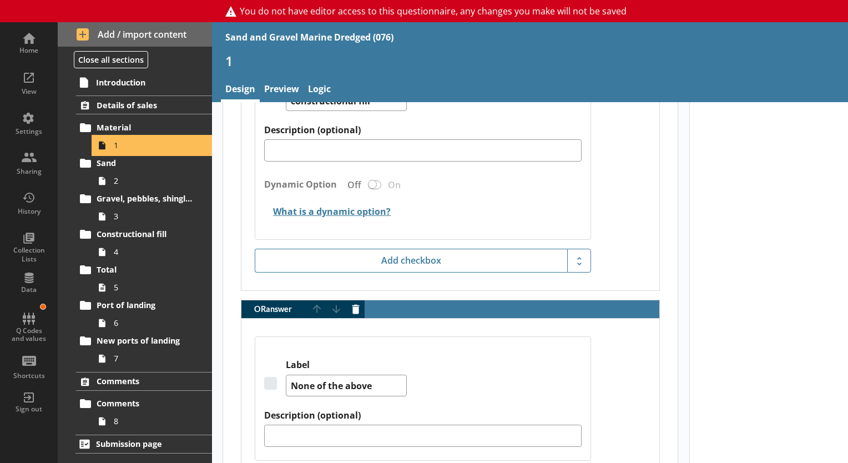
scroll to position [1465, 0]
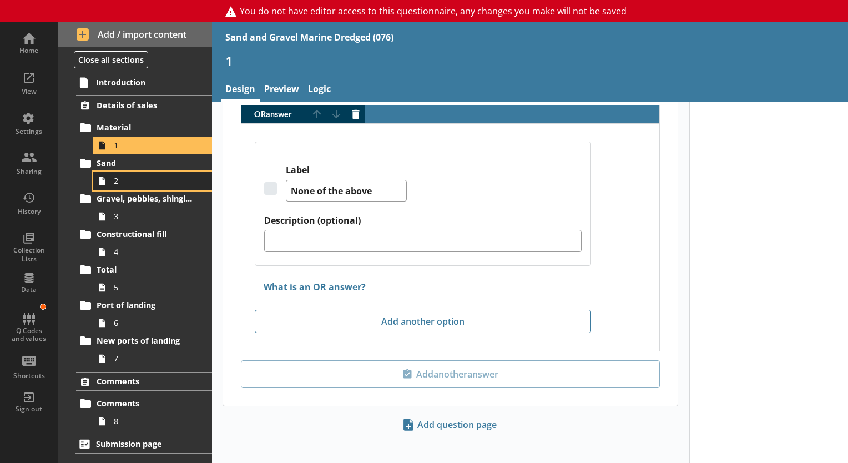
click at [129, 183] on span "2" at bounding box center [155, 180] width 83 height 11
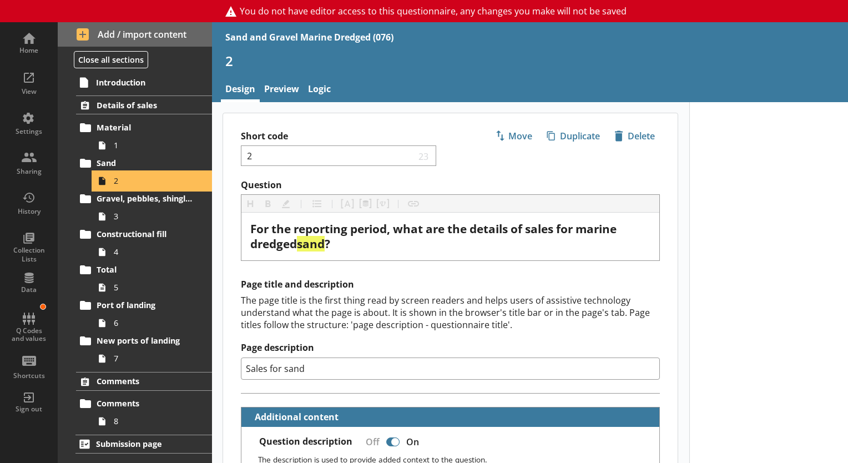
type textarea "x"
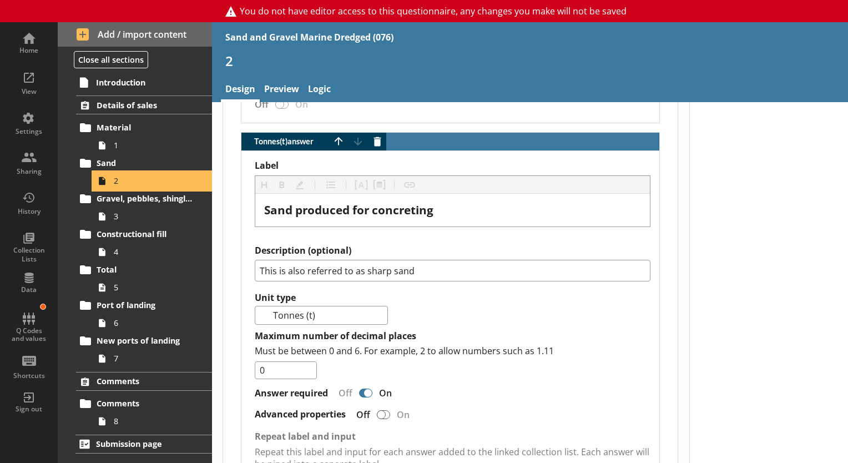
scroll to position [1546, 0]
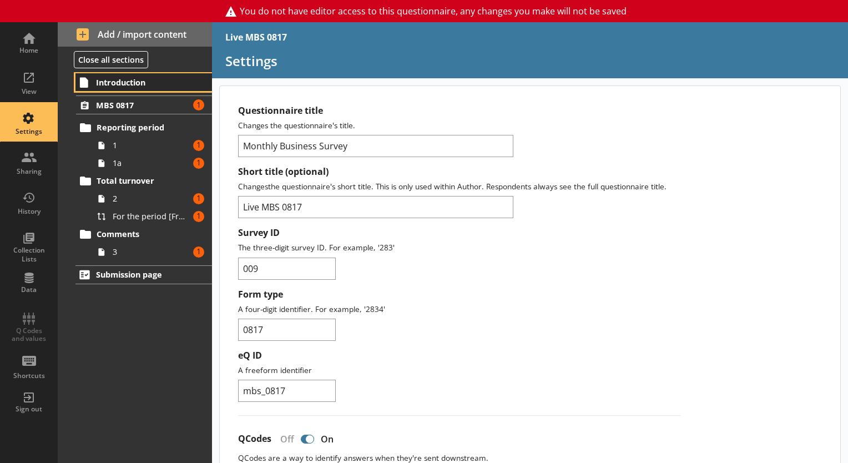
click at [124, 87] on span "Introduction" at bounding box center [144, 82] width 97 height 11
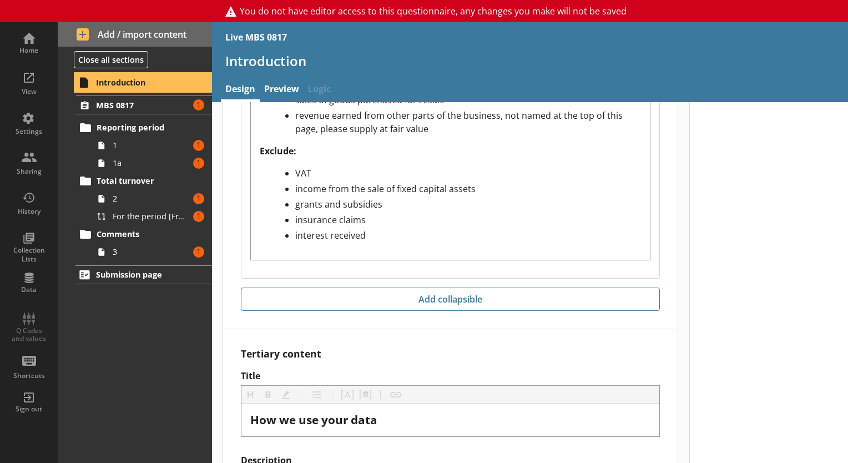
scroll to position [1492, 0]
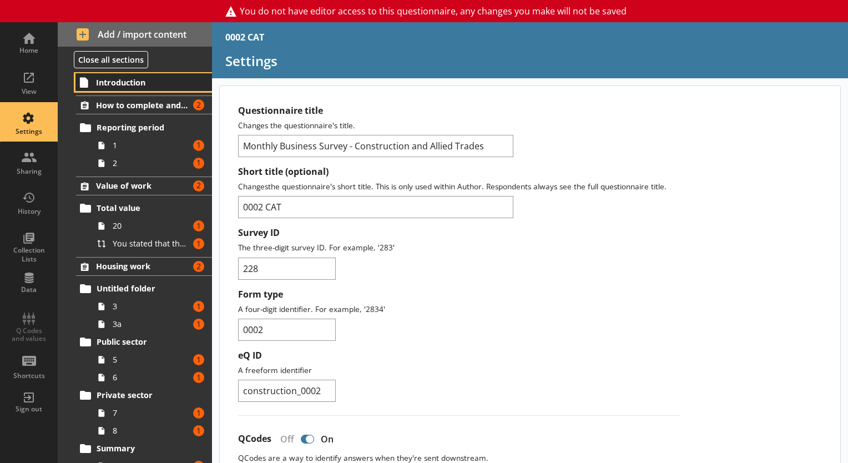
click at [150, 73] on link "Introduction" at bounding box center [143, 82] width 137 height 18
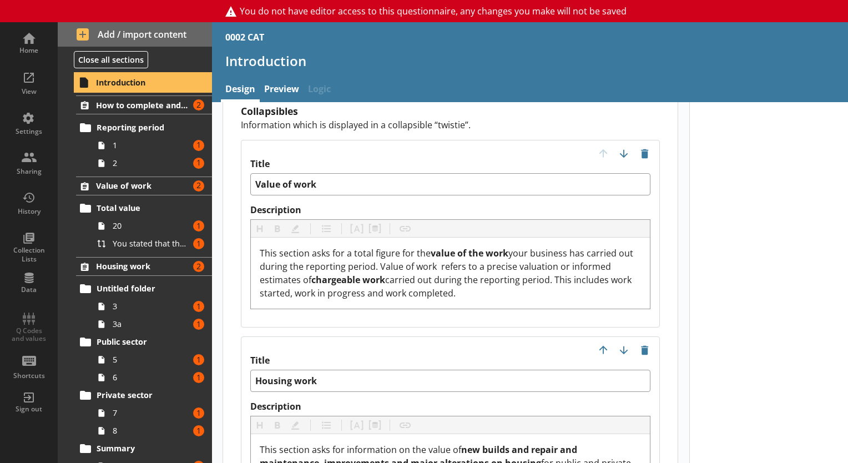
scroll to position [1276, 0]
click at [292, 93] on link "Preview" at bounding box center [282, 90] width 44 height 24
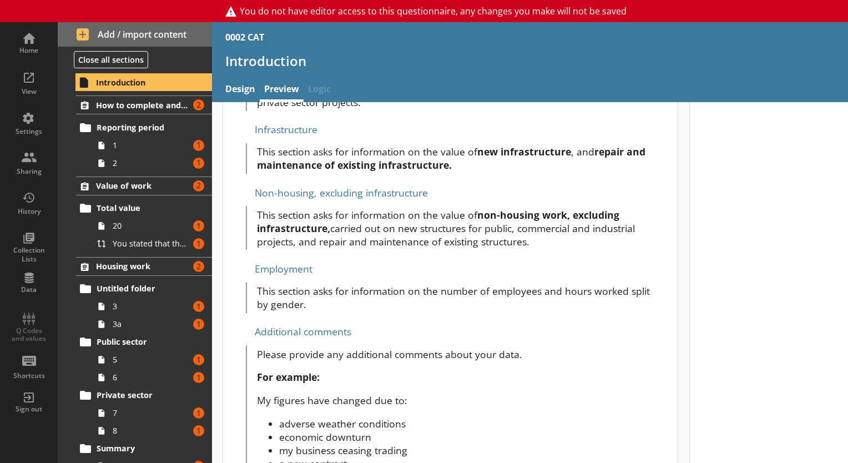
scroll to position [792, 0]
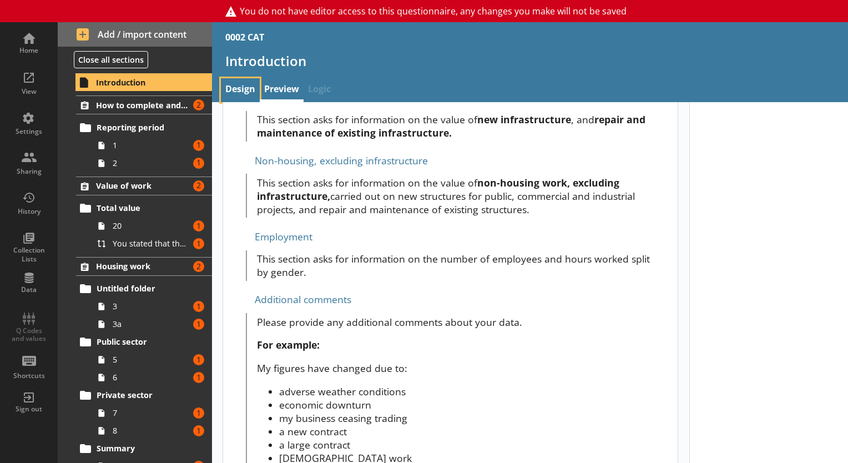
click at [228, 97] on link "Design" at bounding box center [240, 90] width 39 height 24
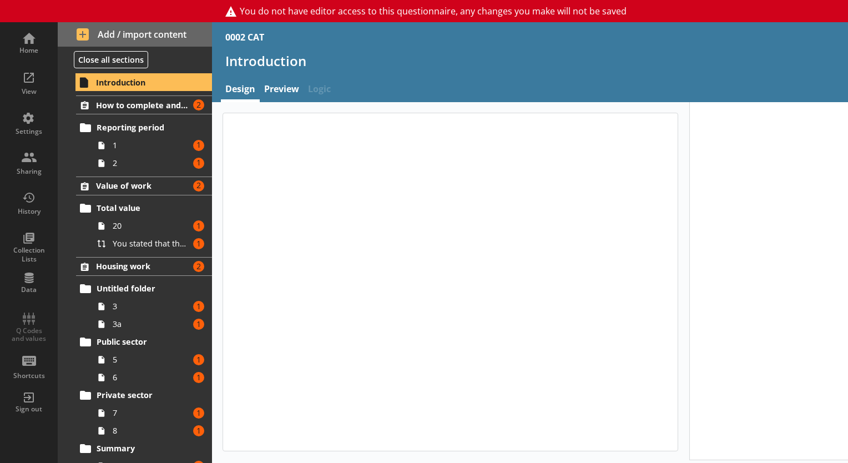
type textarea "x"
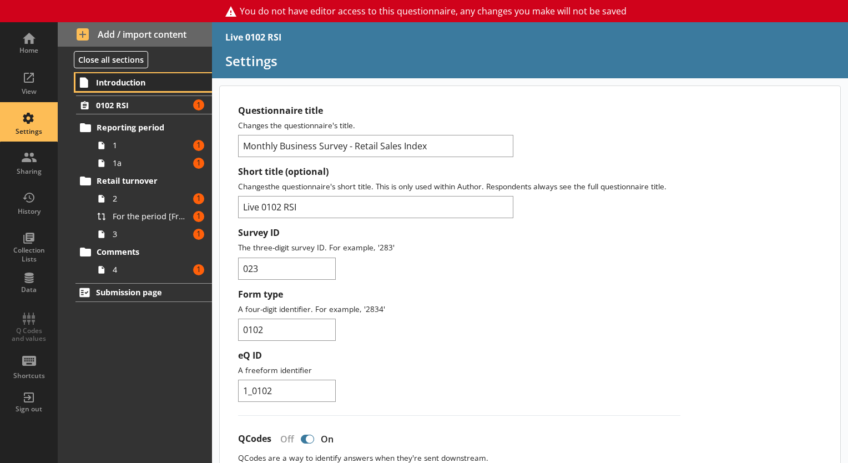
click at [129, 82] on span "Introduction" at bounding box center [144, 82] width 97 height 11
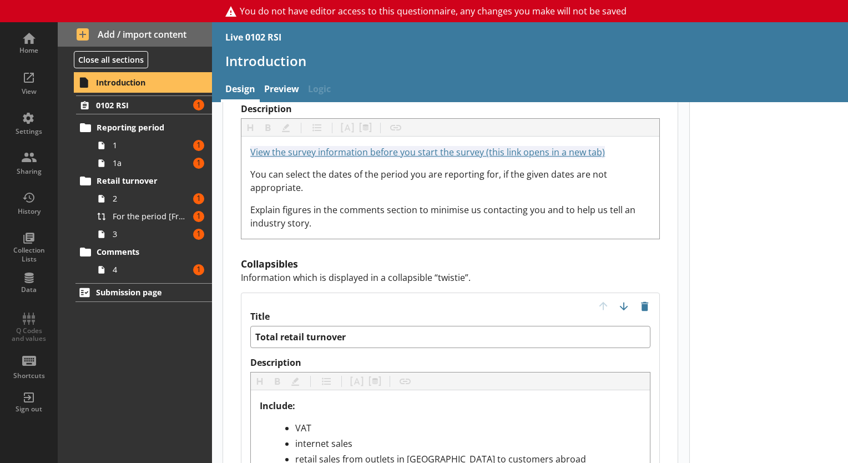
scroll to position [982, 0]
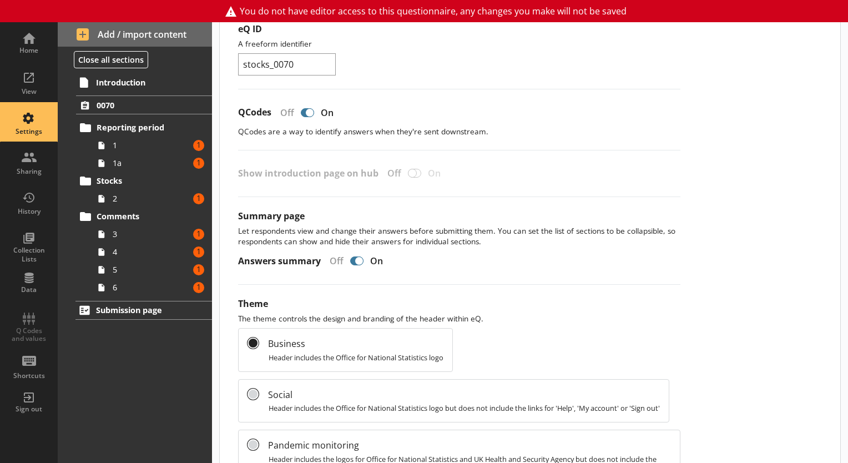
scroll to position [334, 0]
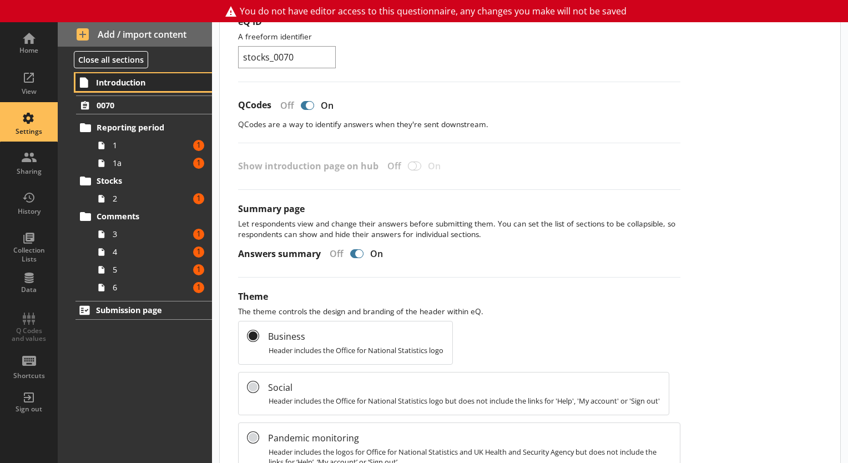
click at [157, 89] on link "Introduction" at bounding box center [143, 82] width 137 height 18
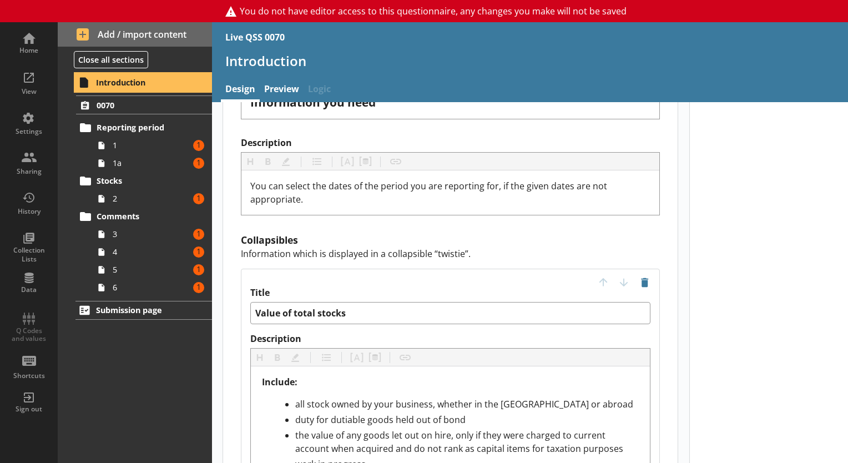
scroll to position [915, 0]
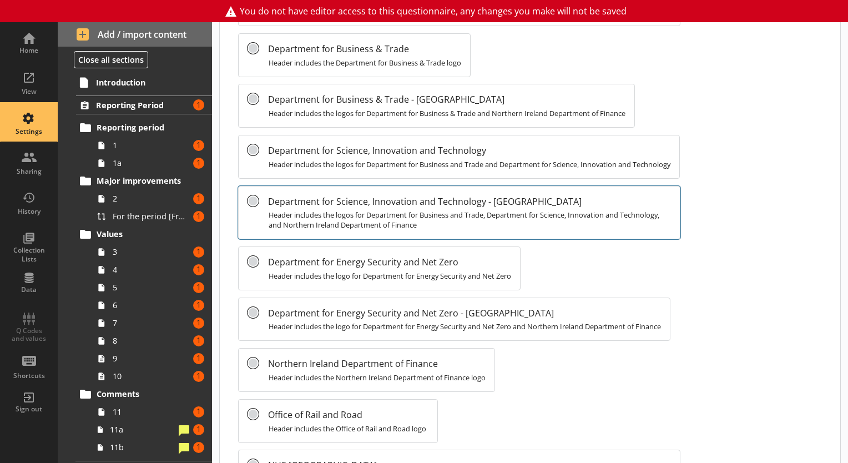
scroll to position [786, 0]
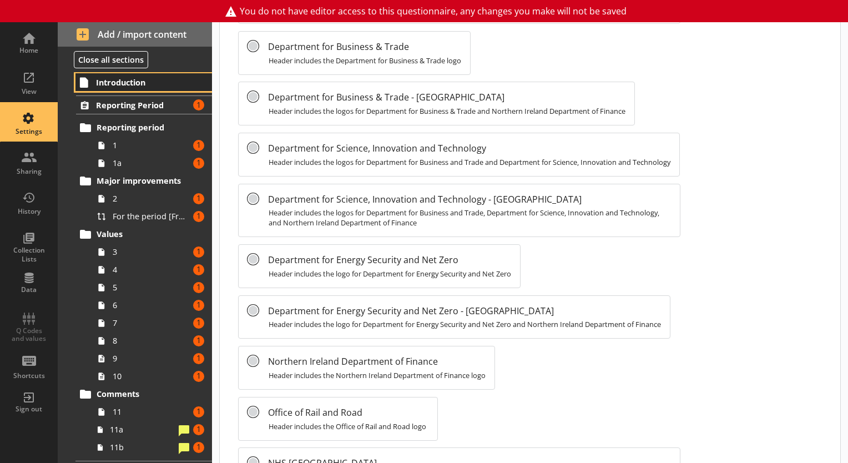
click at [127, 79] on span "Introduction" at bounding box center [144, 82] width 97 height 11
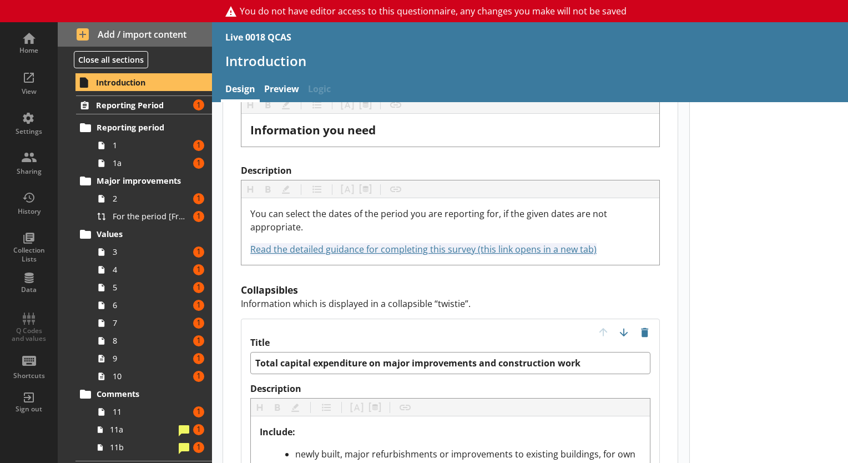
scroll to position [883, 0]
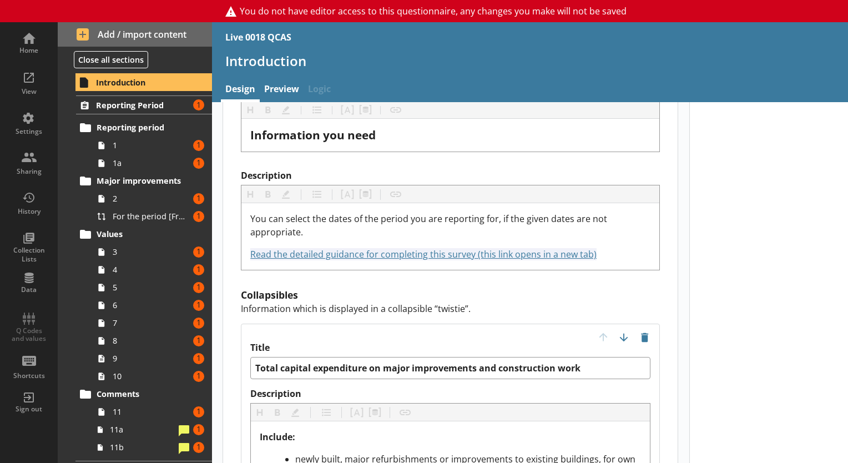
drag, startPoint x: 847, startPoint y: 131, endPoint x: 849, endPoint y: 209, distance: 77.7
click at [847, 209] on html "You do not have editor access to this questionnaire, any changes you make will …" at bounding box center [424, 231] width 848 height 463
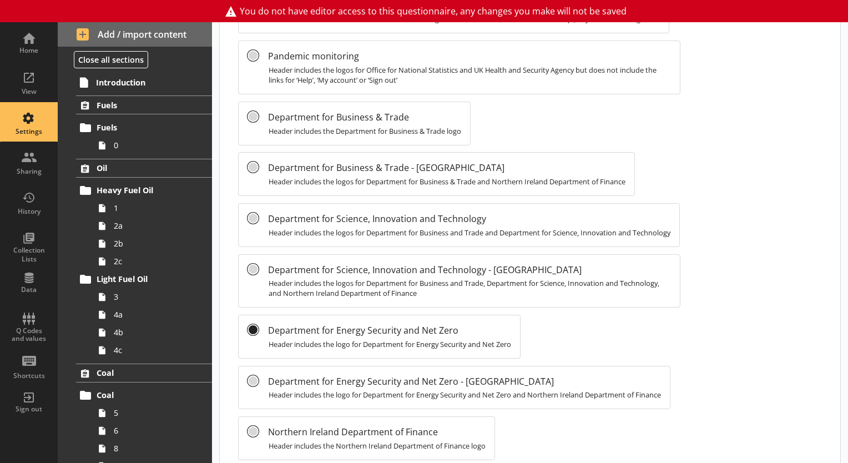
scroll to position [733, 0]
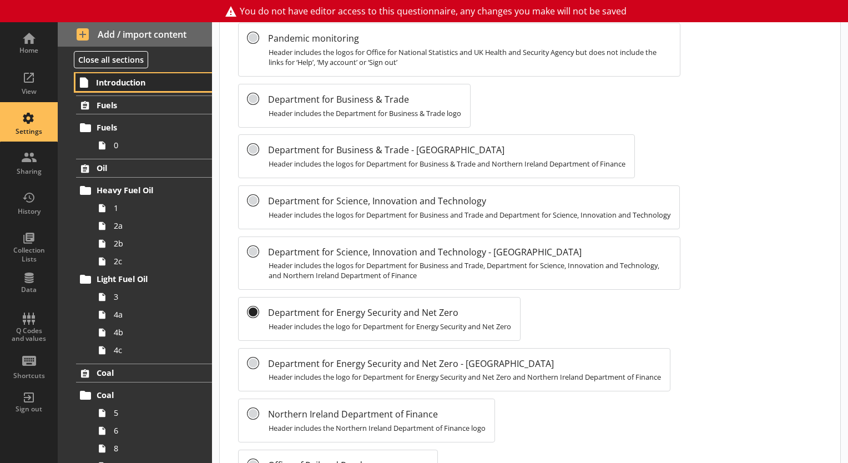
click at [140, 89] on link "Introduction" at bounding box center [143, 82] width 137 height 18
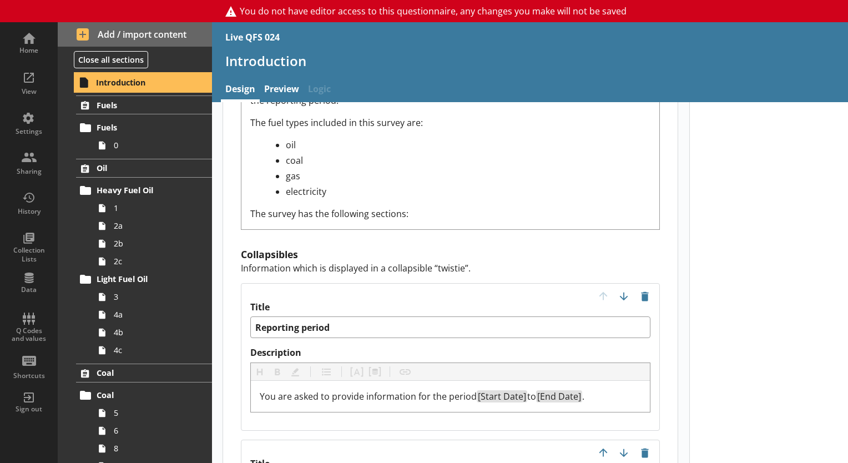
scroll to position [1157, 0]
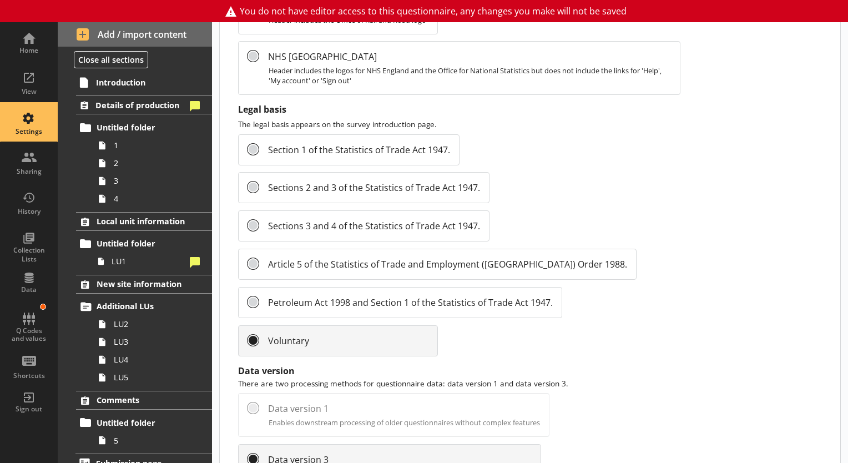
scroll to position [1242, 0]
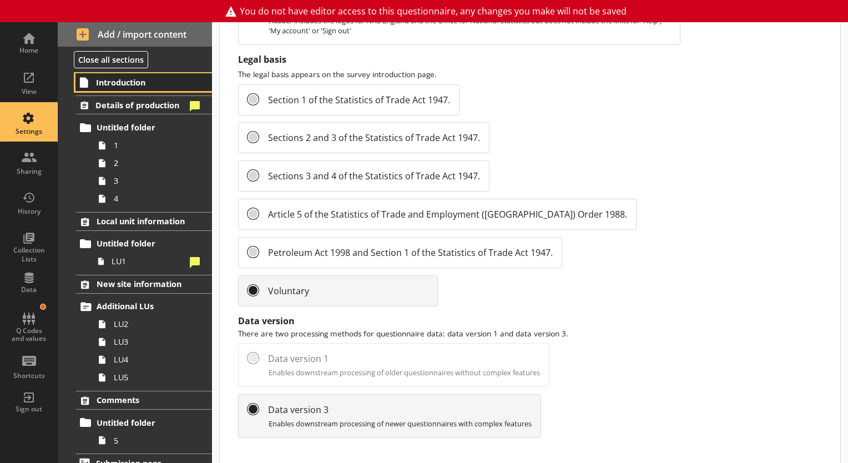
click at [135, 87] on span "Introduction" at bounding box center [144, 82] width 97 height 11
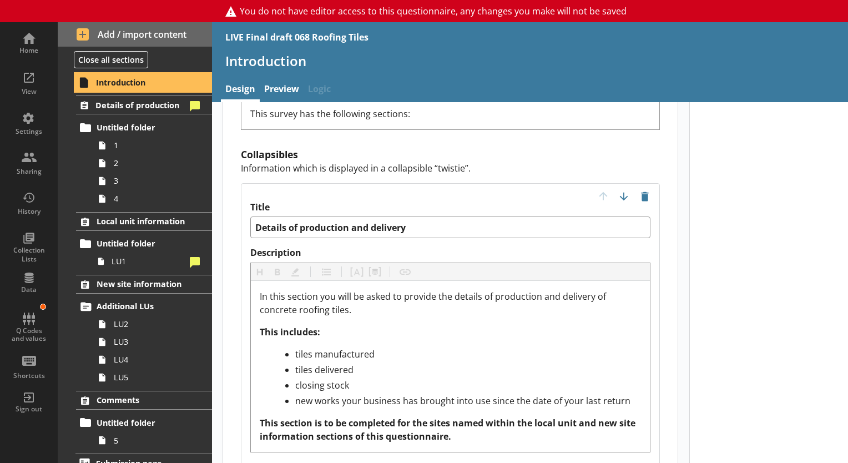
scroll to position [1228, 0]
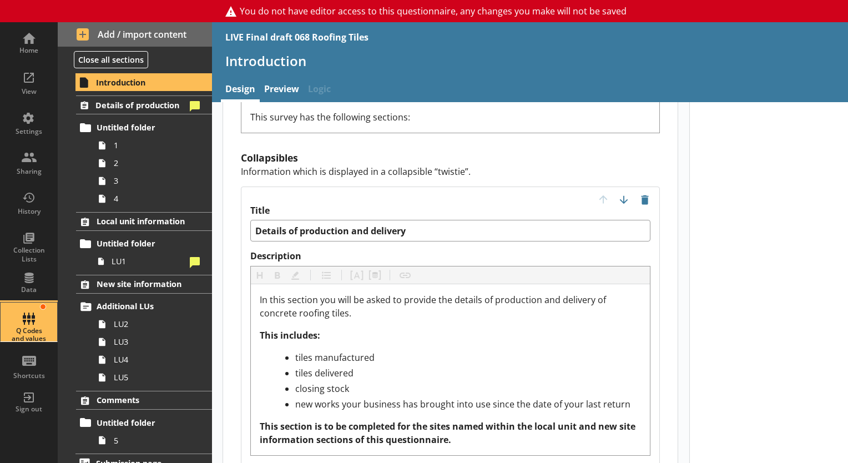
click at [28, 330] on div "Q Codes and values" at bounding box center [28, 335] width 39 height 16
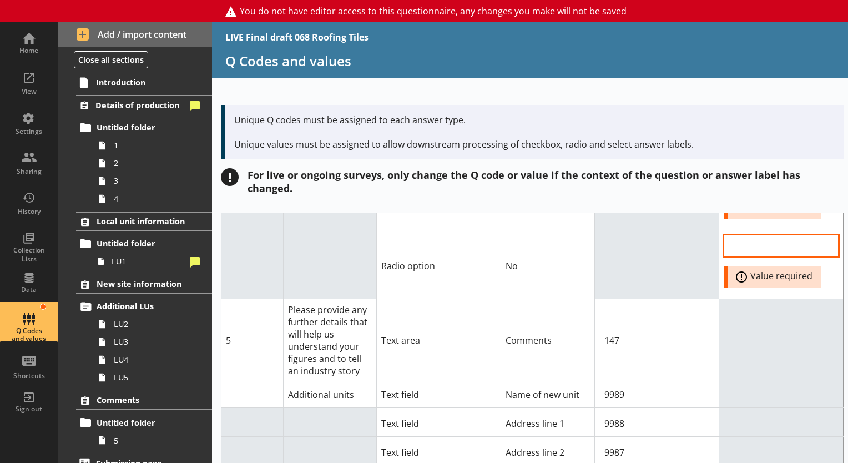
scroll to position [1088, 0]
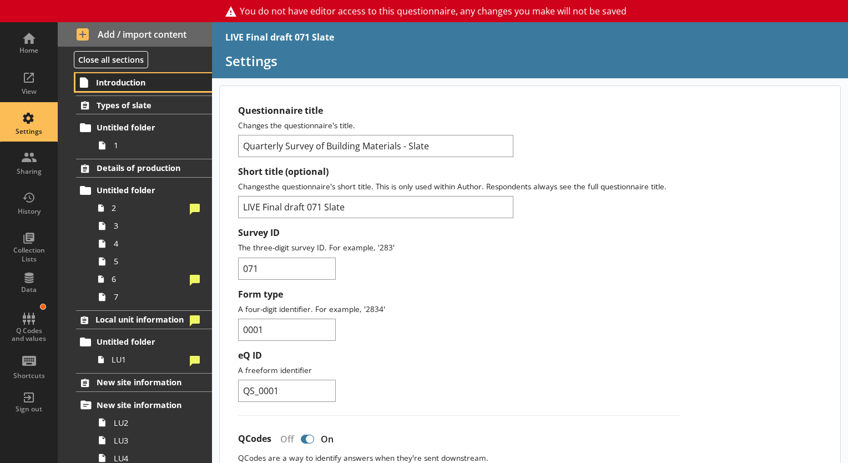
click at [120, 85] on span "Introduction" at bounding box center [144, 82] width 97 height 11
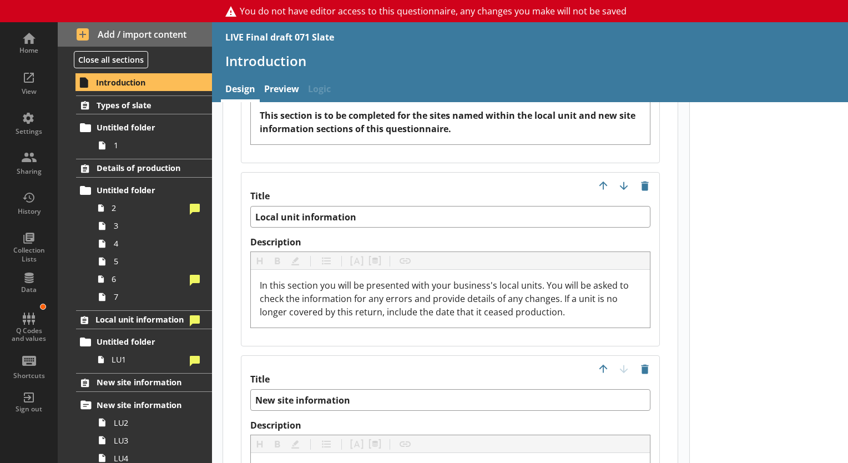
scroll to position [1851, 0]
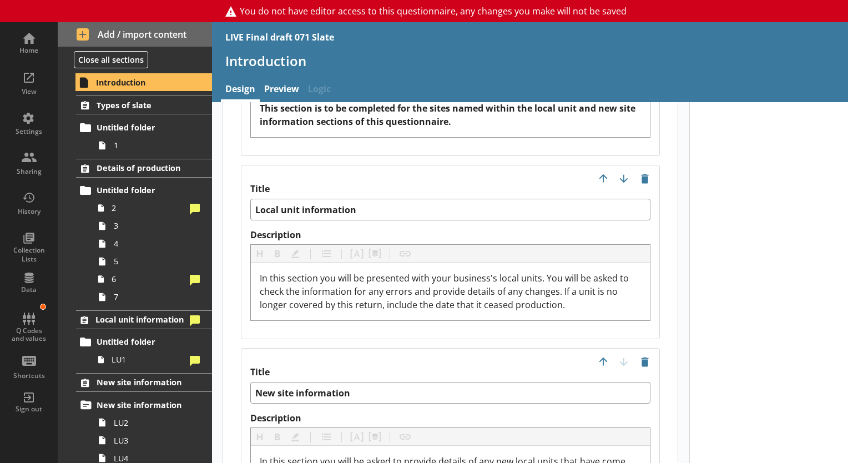
drag, startPoint x: 847, startPoint y: 139, endPoint x: 839, endPoint y: 363, distance: 224.4
click at [847, 372] on html "You do not have editor access to this questionnaire, any changes you make will …" at bounding box center [424, 231] width 848 height 463
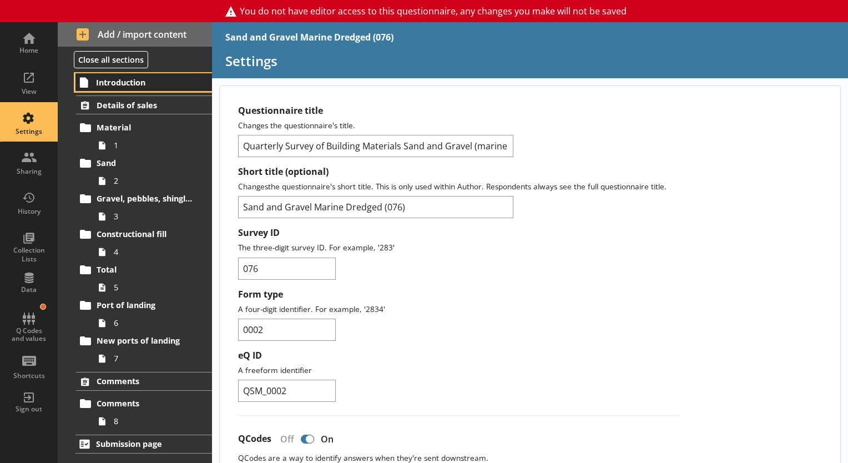
click at [120, 85] on span "Introduction" at bounding box center [144, 82] width 97 height 11
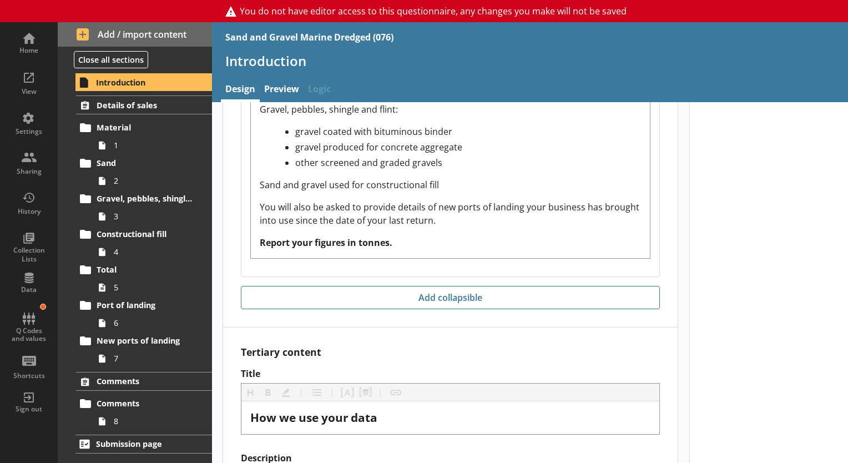
scroll to position [1762, 0]
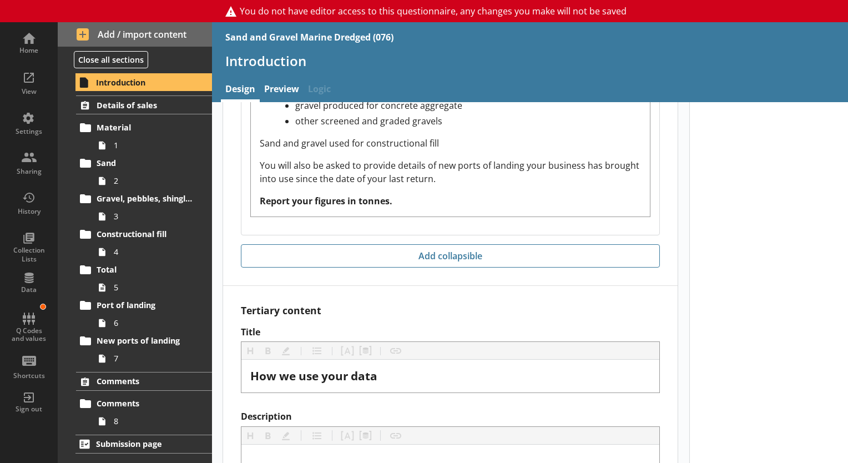
drag, startPoint x: 847, startPoint y: 135, endPoint x: 850, endPoint y: 401, distance: 265.3
click at [847, 401] on html "You do not have editor access to this questionnaire, any changes you make will …" at bounding box center [424, 231] width 848 height 463
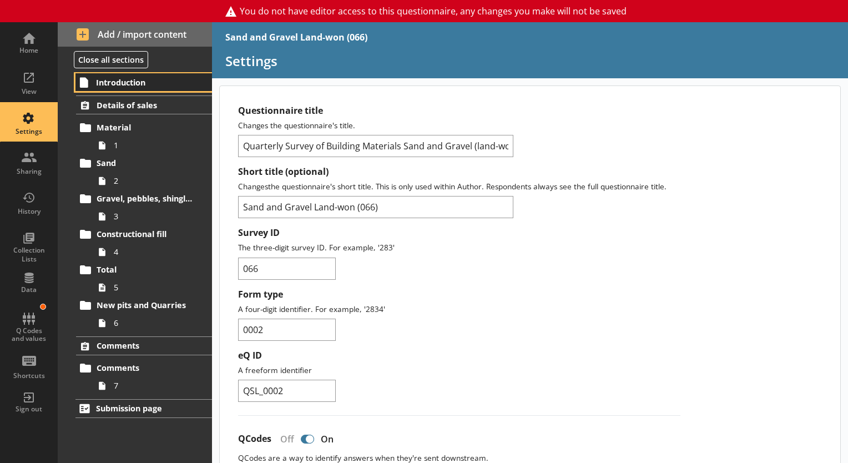
click at [115, 79] on span "Introduction" at bounding box center [144, 82] width 97 height 11
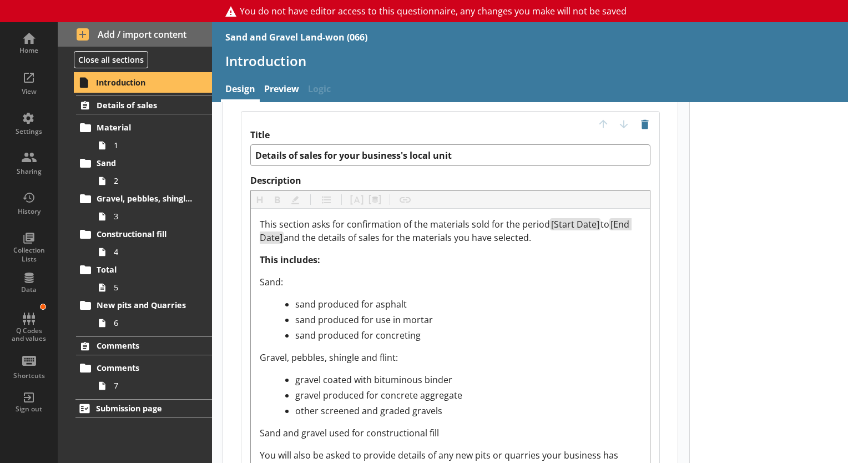
scroll to position [1476, 0]
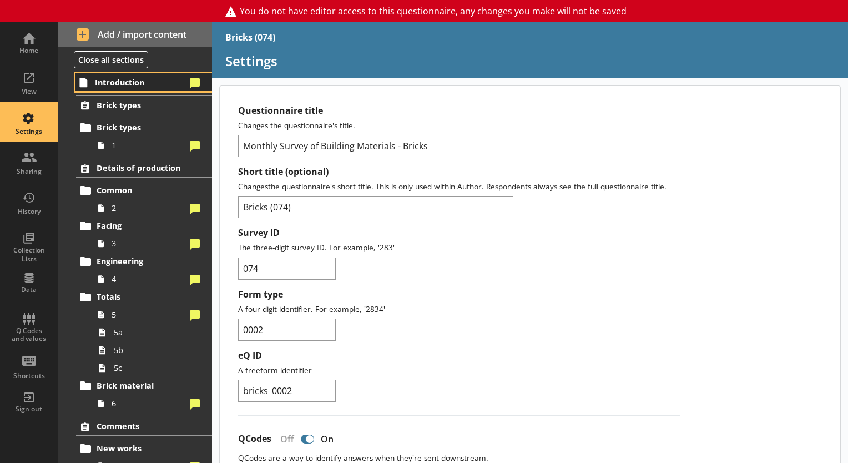
click at [128, 84] on span "Introduction" at bounding box center [140, 82] width 90 height 11
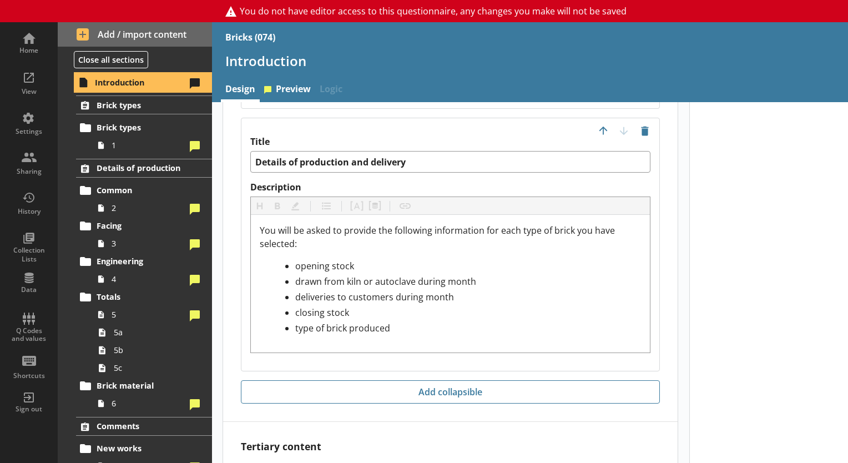
scroll to position [1596, 0]
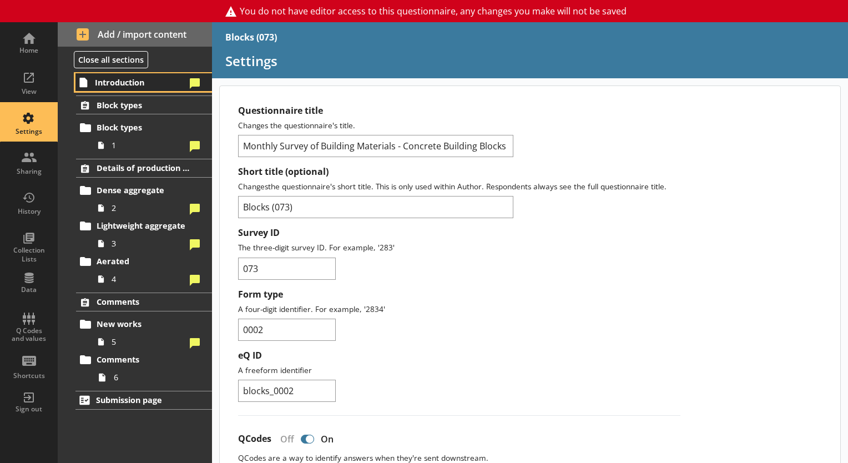
click at [113, 79] on span "Introduction" at bounding box center [140, 82] width 90 height 11
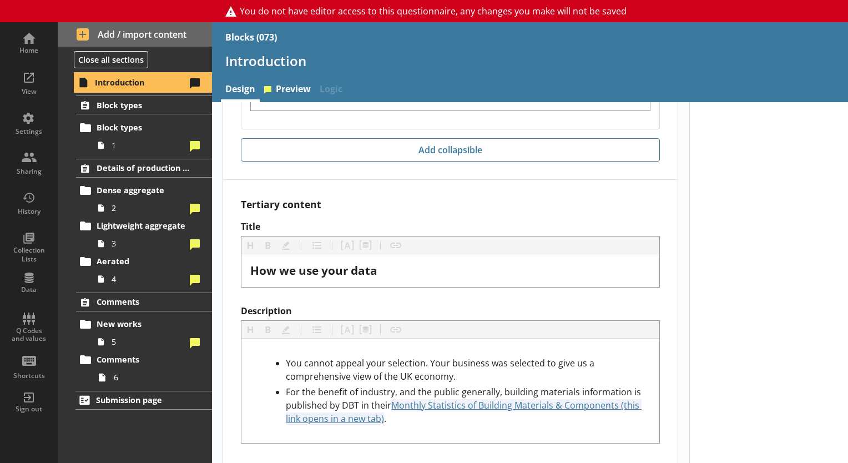
scroll to position [1782, 0]
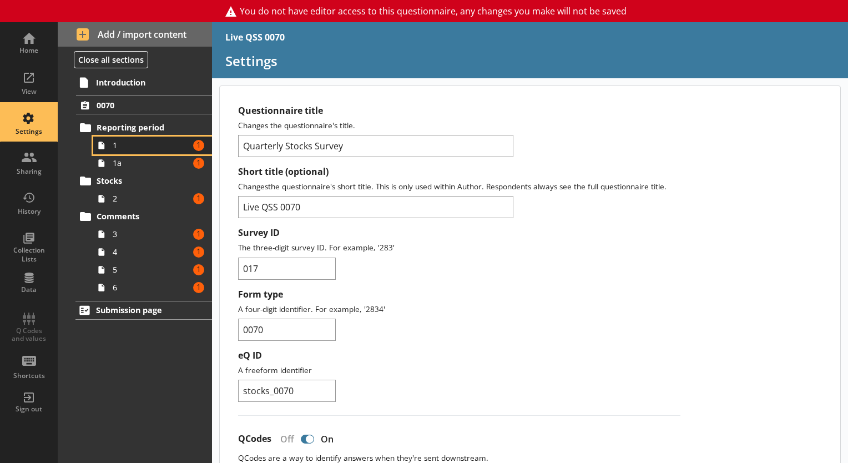
click at [114, 138] on link "1 Amount of errors: 1" at bounding box center [152, 146] width 119 height 18
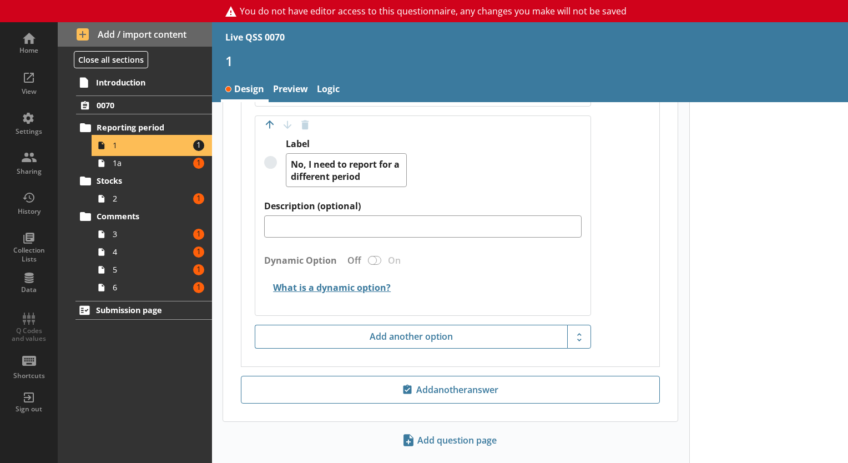
scroll to position [675, 0]
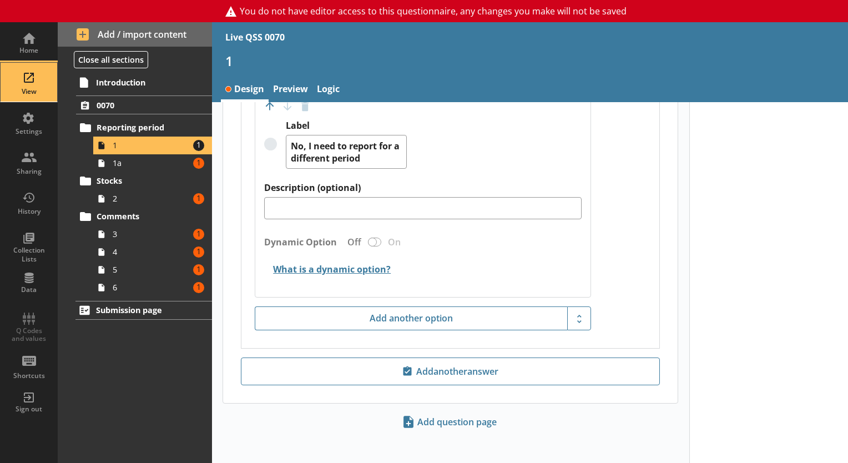
click at [40, 91] on div "View" at bounding box center [28, 91] width 39 height 9
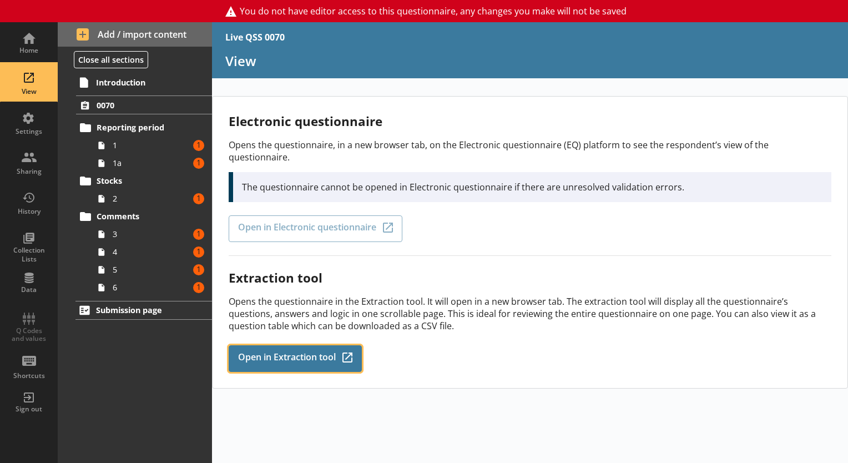
click at [312, 352] on span "Open in Extraction tool" at bounding box center [287, 358] width 98 height 12
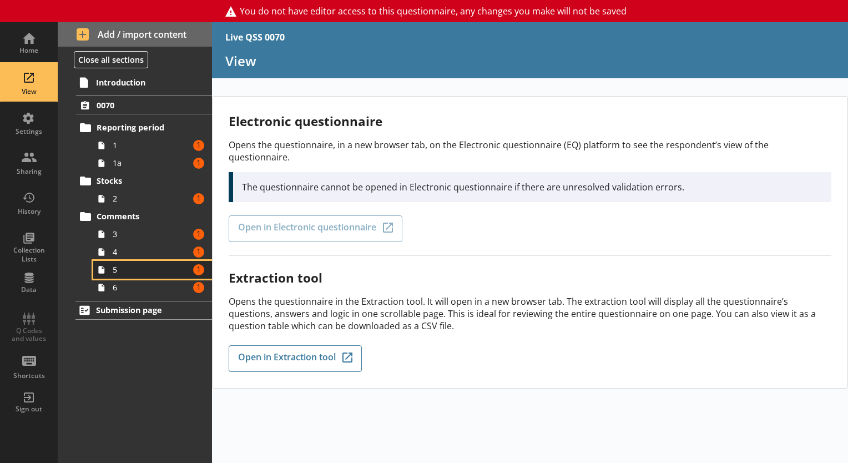
click at [132, 271] on span "5" at bounding box center [151, 269] width 77 height 11
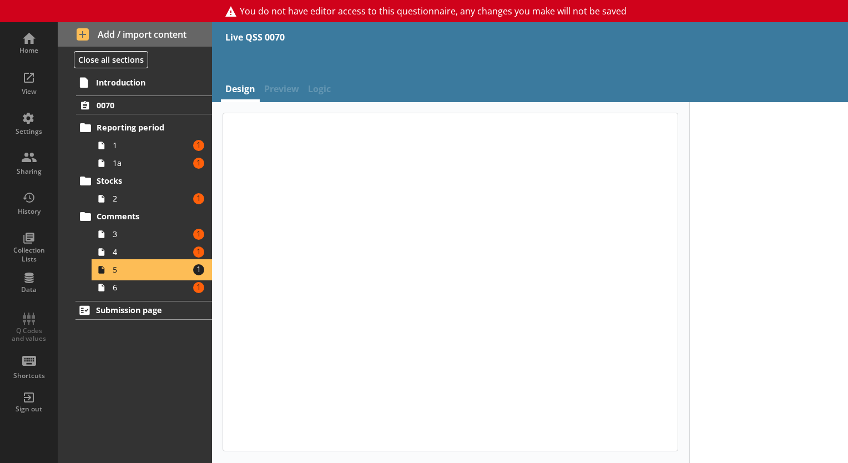
type textarea "x"
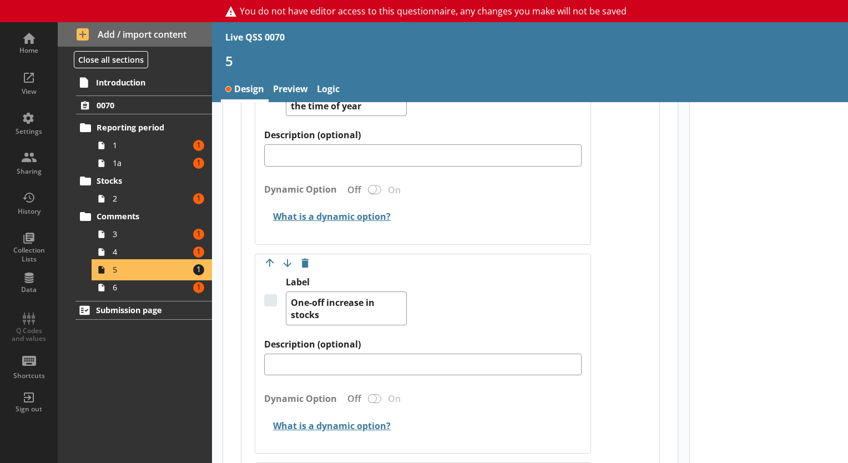
scroll to position [1101, 0]
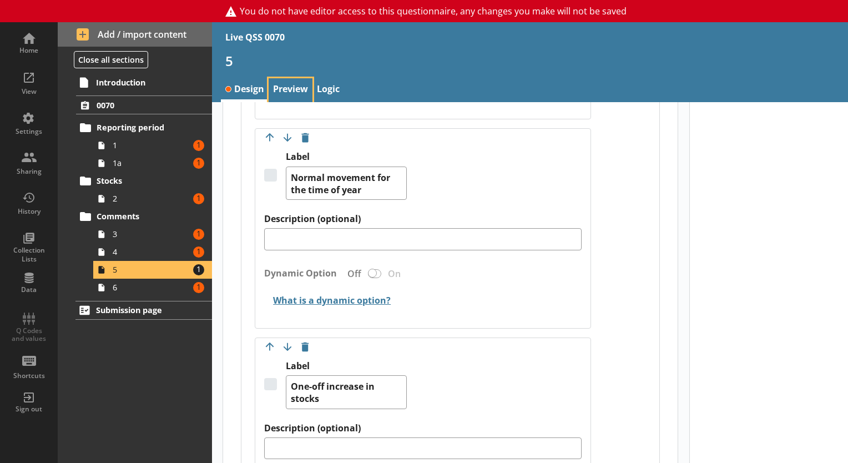
click at [298, 92] on link "Preview" at bounding box center [291, 90] width 44 height 24
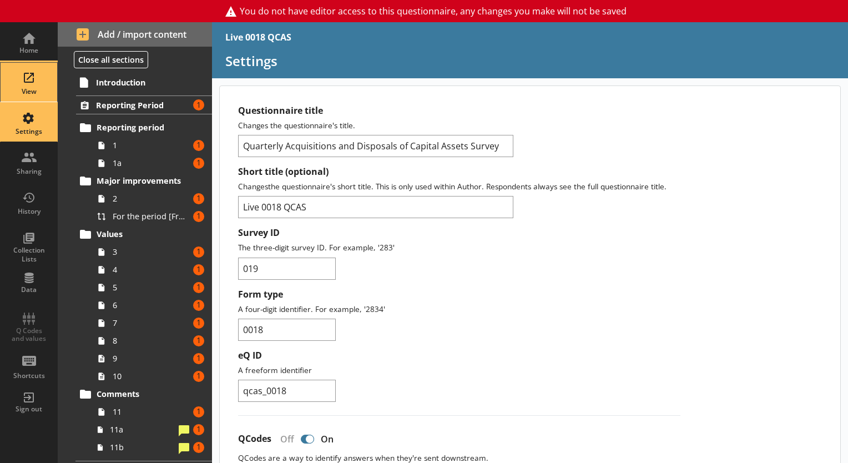
click at [36, 85] on div "View" at bounding box center [28, 82] width 39 height 39
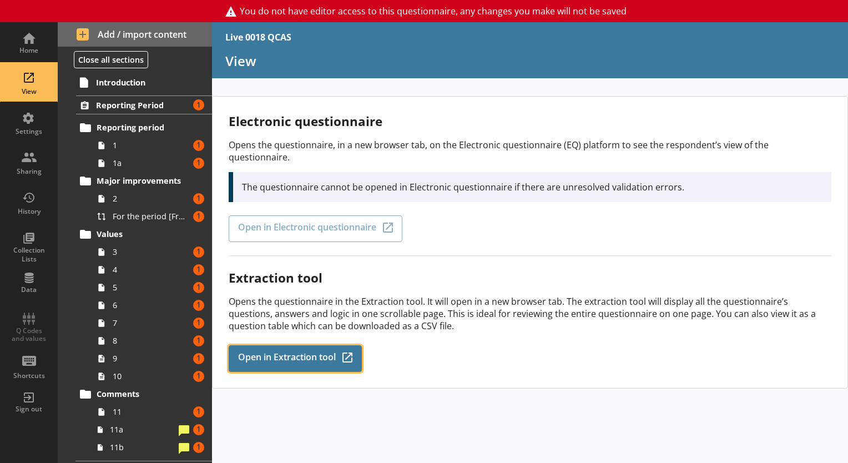
click at [267, 352] on span "Open in Extraction tool" at bounding box center [287, 358] width 98 height 12
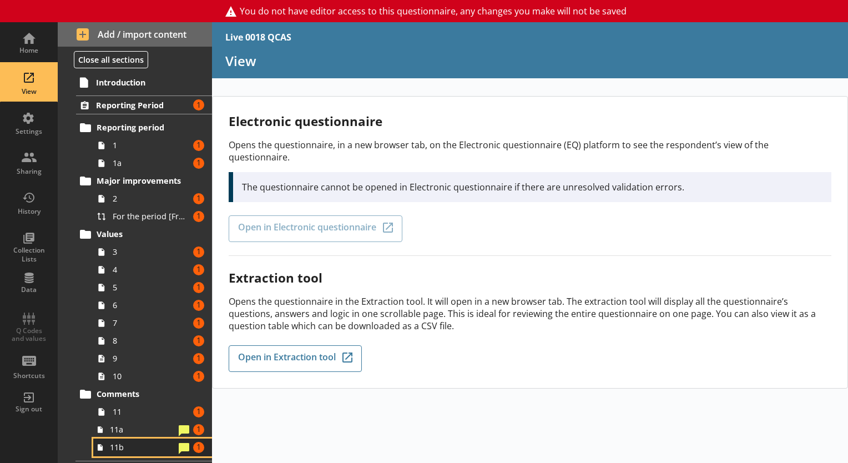
click at [129, 440] on link "11b Amount of errors: 1" at bounding box center [152, 447] width 119 height 18
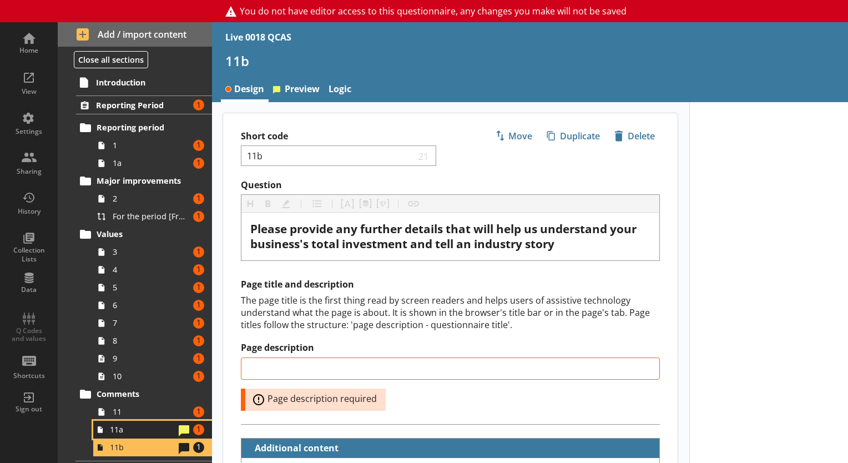
click at [128, 435] on link "11a Amount of errors: 1" at bounding box center [152, 430] width 119 height 18
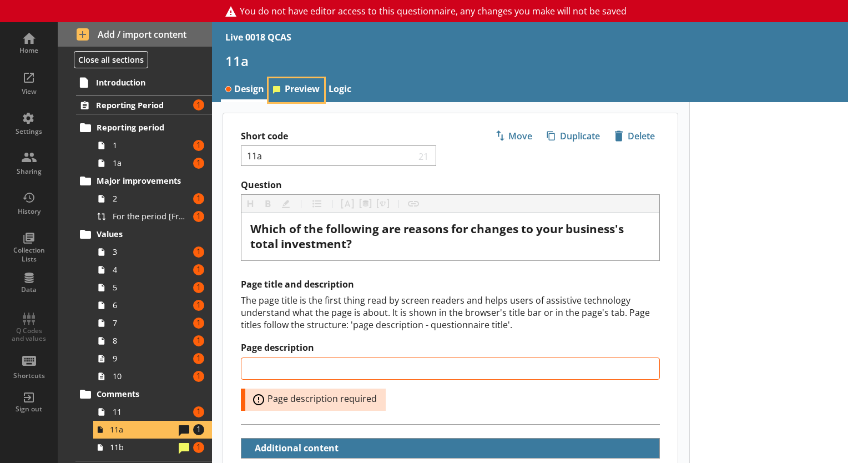
click at [306, 82] on link "Preview" at bounding box center [296, 90] width 55 height 24
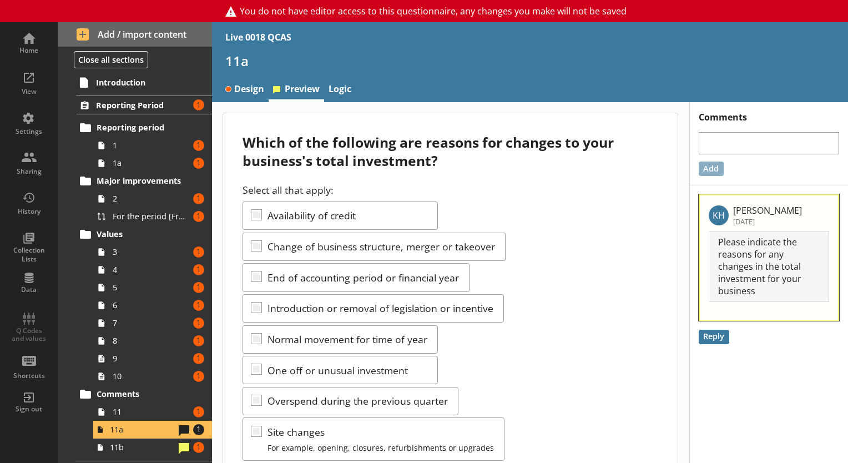
click at [837, 164] on div "Add" at bounding box center [769, 149] width 159 height 53
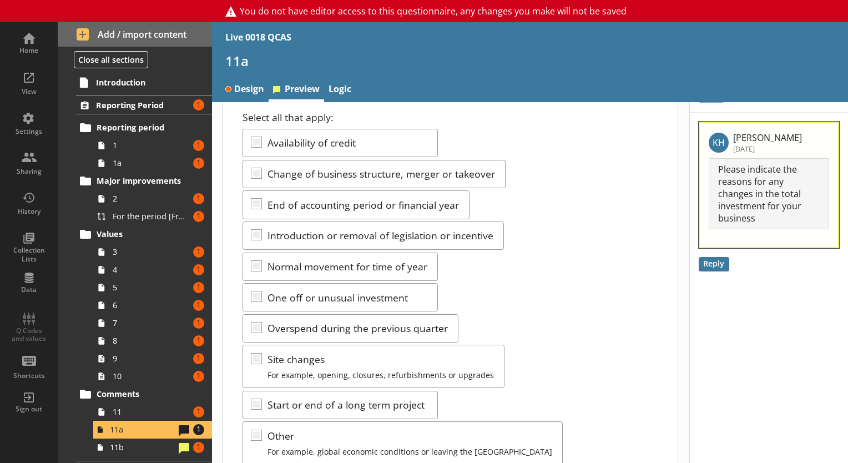
scroll to position [111, 0]
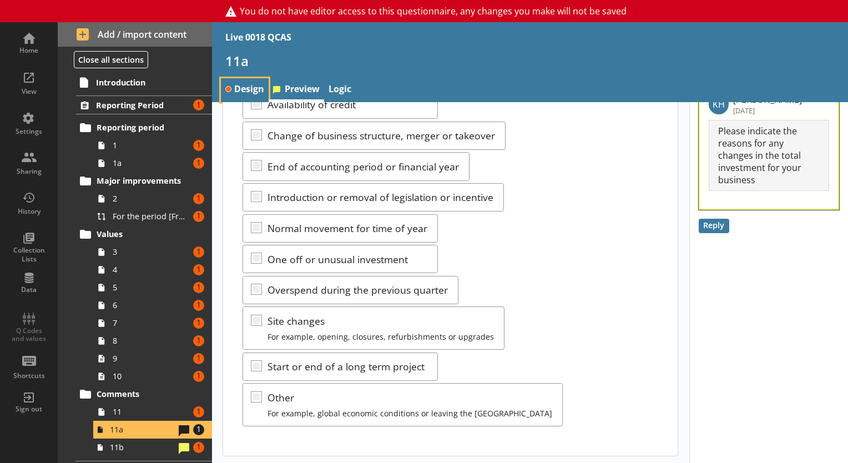
click at [236, 93] on link "Design" at bounding box center [245, 90] width 48 height 24
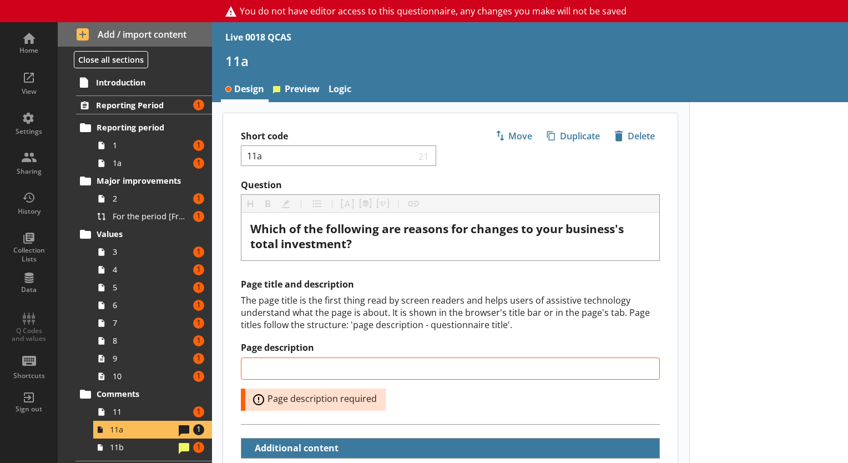
type textarea "x"
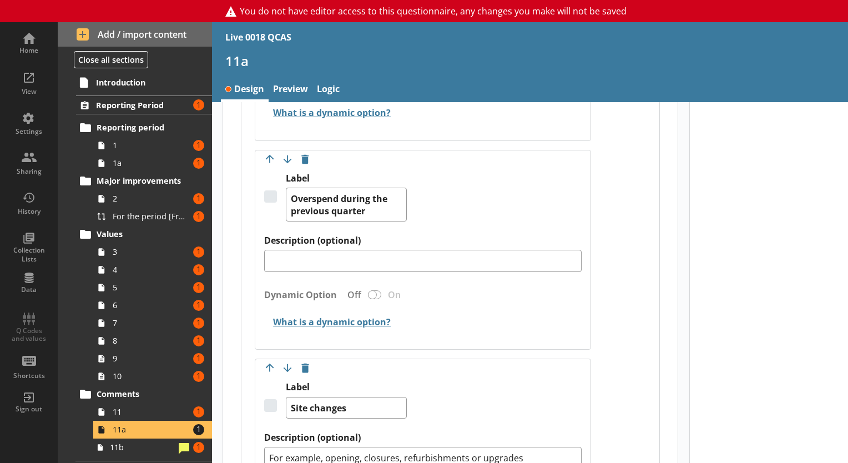
scroll to position [1580, 0]
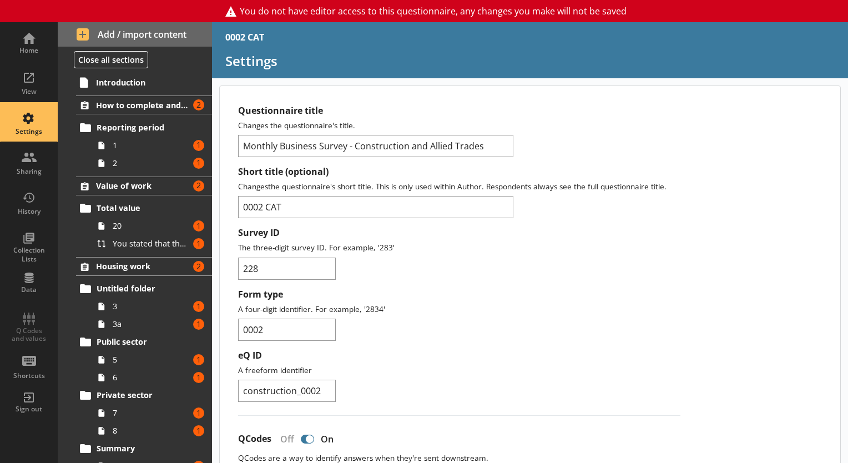
click at [29, 327] on div "Home View Settings Sharing History Collection Lists Data Q Codes and values Sho…" at bounding box center [29, 222] width 58 height 400
click at [27, 73] on div "View" at bounding box center [28, 82] width 39 height 39
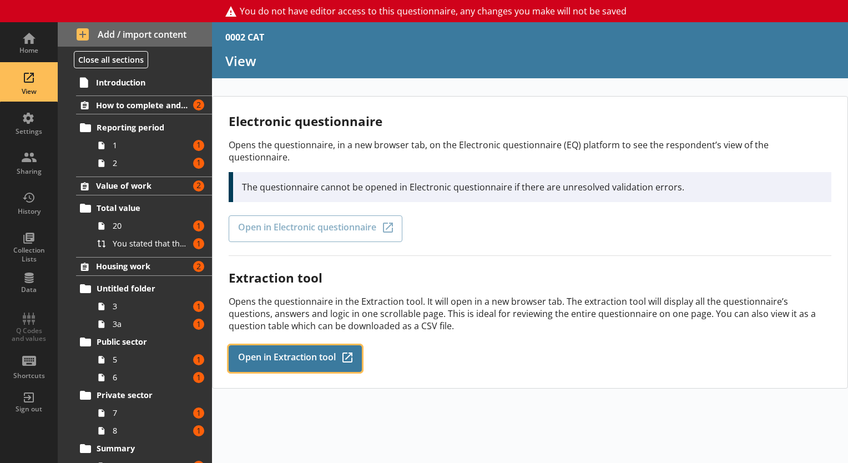
click at [294, 352] on span "Open in Extraction tool" at bounding box center [287, 358] width 98 height 12
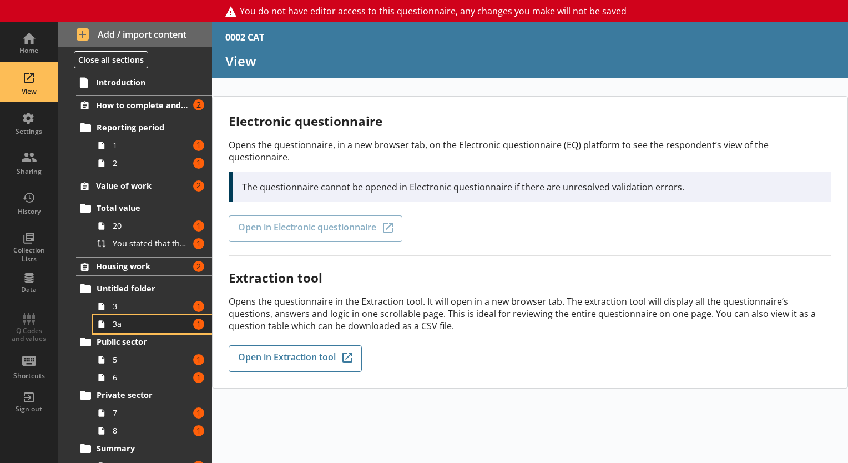
click at [124, 322] on span "3a" at bounding box center [151, 324] width 77 height 11
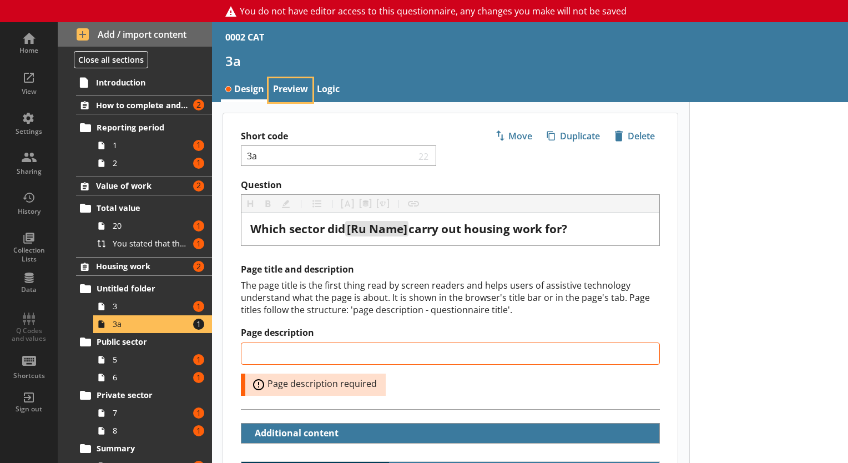
click at [285, 86] on link "Preview" at bounding box center [291, 90] width 44 height 24
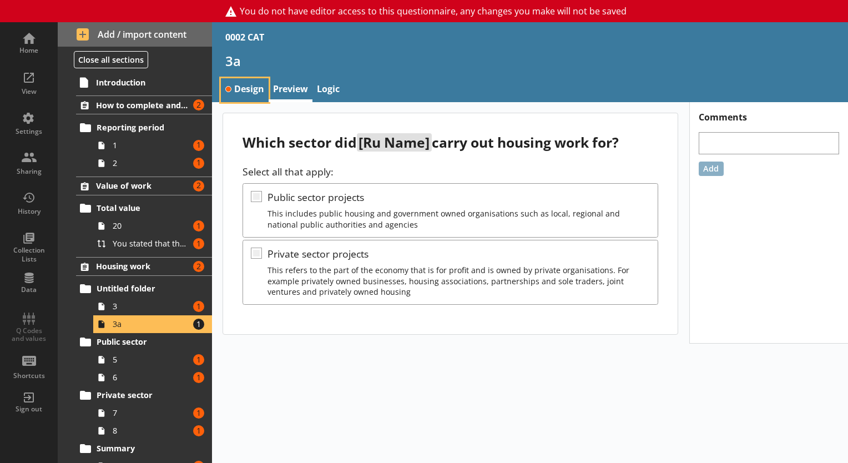
click at [253, 87] on link "Design" at bounding box center [245, 90] width 48 height 24
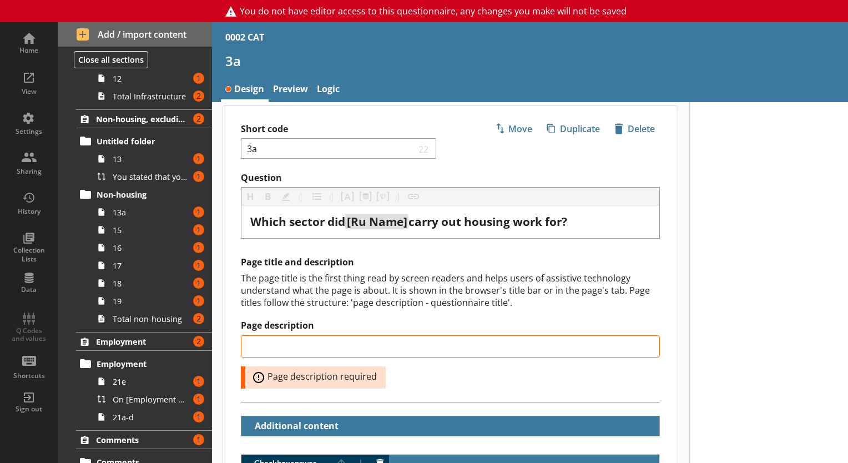
scroll to position [497, 0]
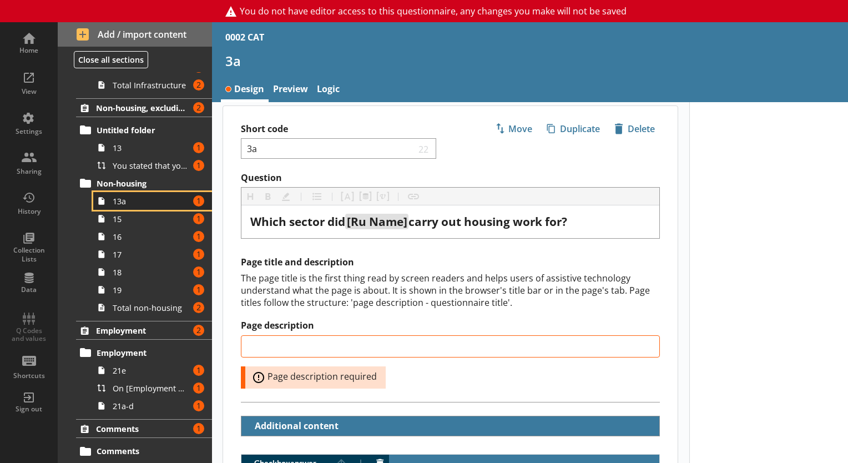
click at [126, 205] on link "13a Amount of errors: 1" at bounding box center [152, 201] width 119 height 18
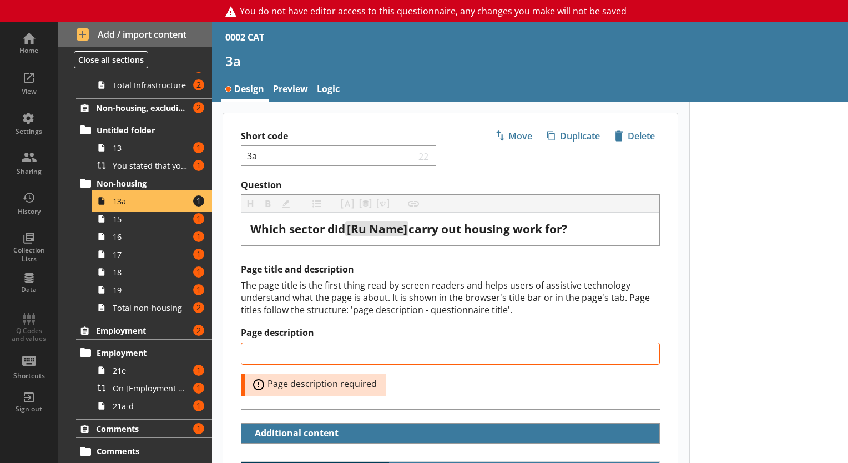
type textarea "x"
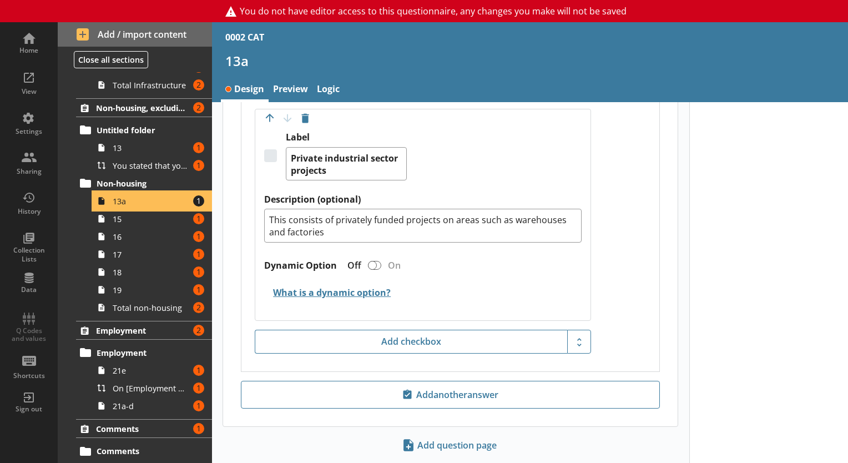
scroll to position [1219, 0]
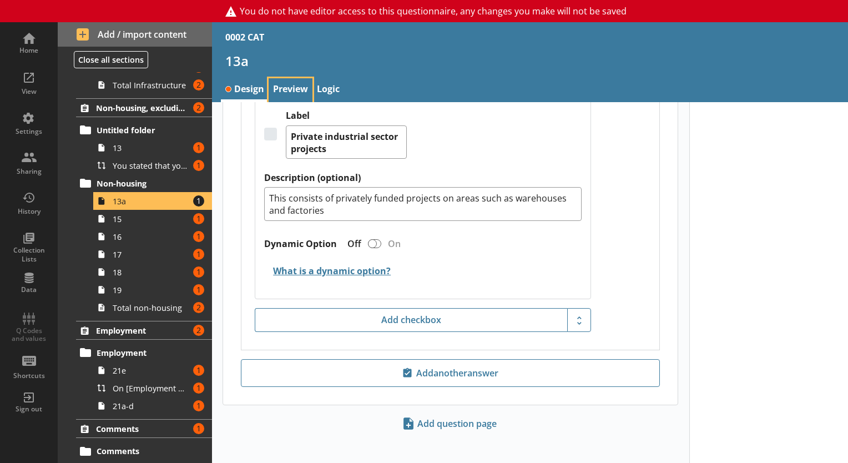
click at [301, 95] on link "Preview" at bounding box center [291, 90] width 44 height 24
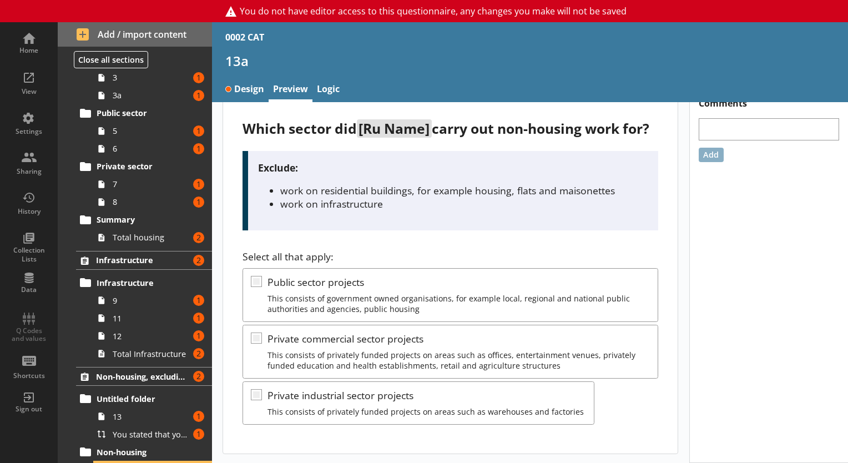
scroll to position [214, 0]
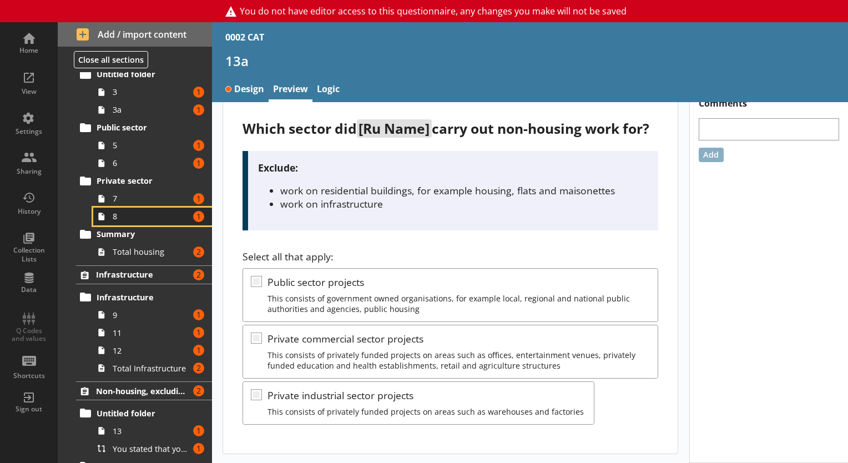
click at [136, 219] on span "8" at bounding box center [151, 216] width 77 height 11
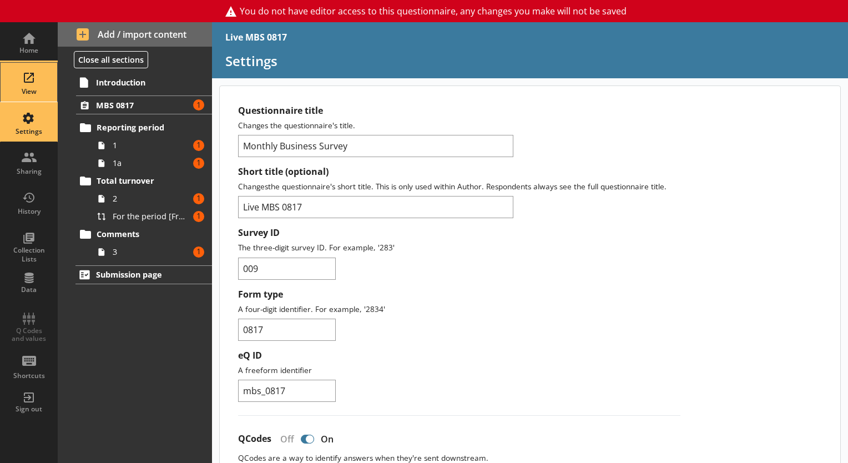
click at [42, 79] on div "View" at bounding box center [28, 82] width 39 height 39
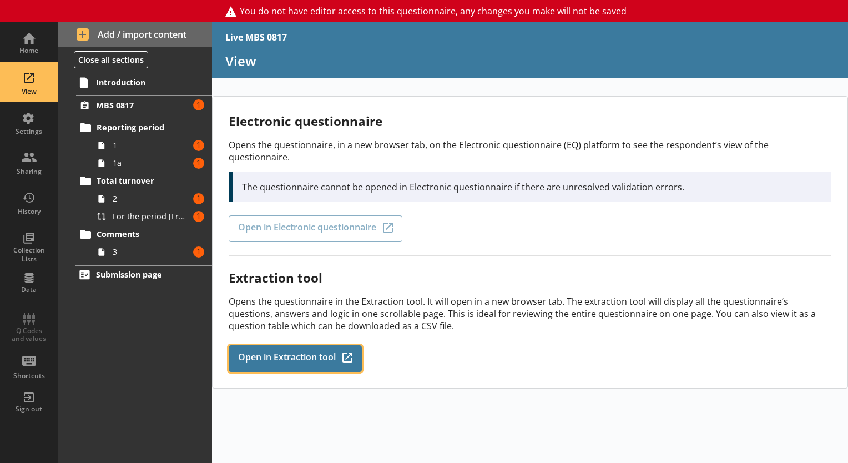
click at [299, 352] on link "Open in Extraction tool Q-Codes_Icon Created with Sketch." at bounding box center [295, 358] width 133 height 27
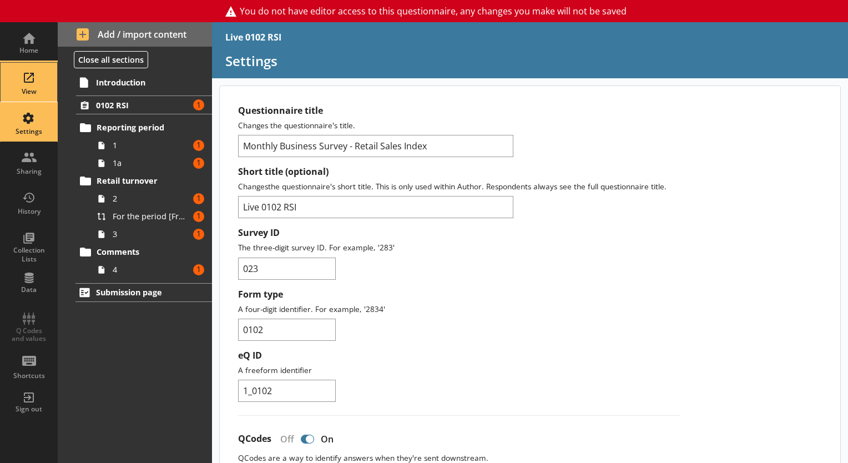
click at [39, 82] on div "View" at bounding box center [28, 82] width 39 height 39
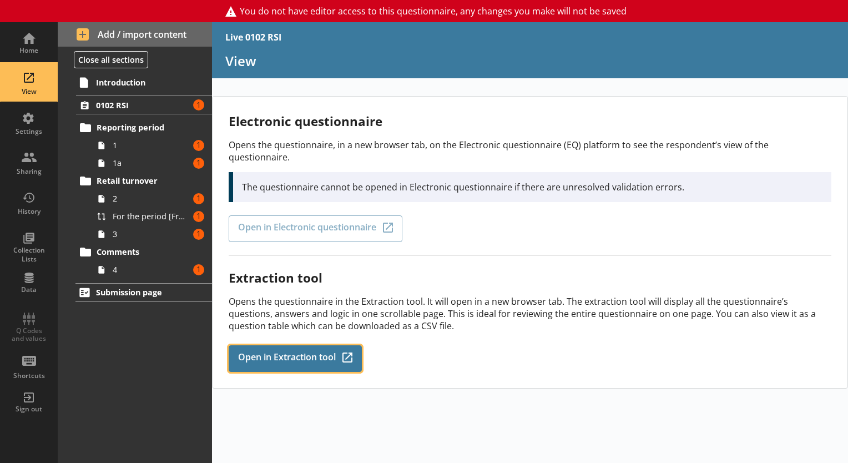
click at [281, 350] on link "Open in Extraction tool Q-Codes_Icon Created with Sketch." at bounding box center [295, 358] width 133 height 27
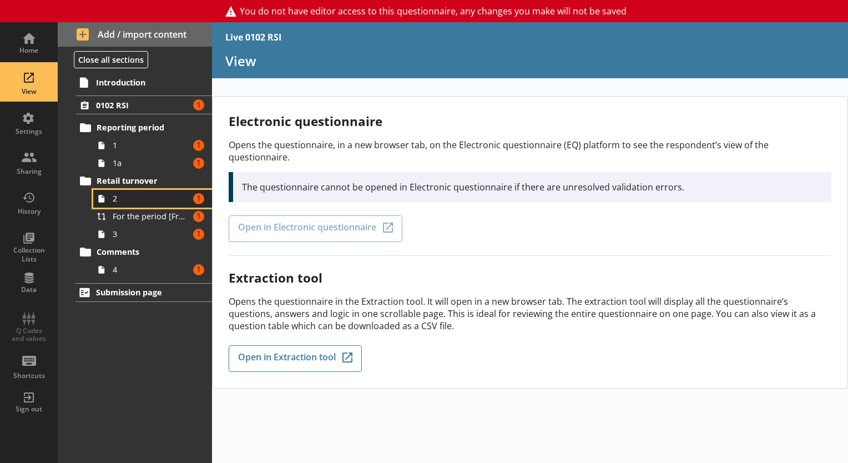
click at [140, 194] on span "2" at bounding box center [151, 198] width 77 height 11
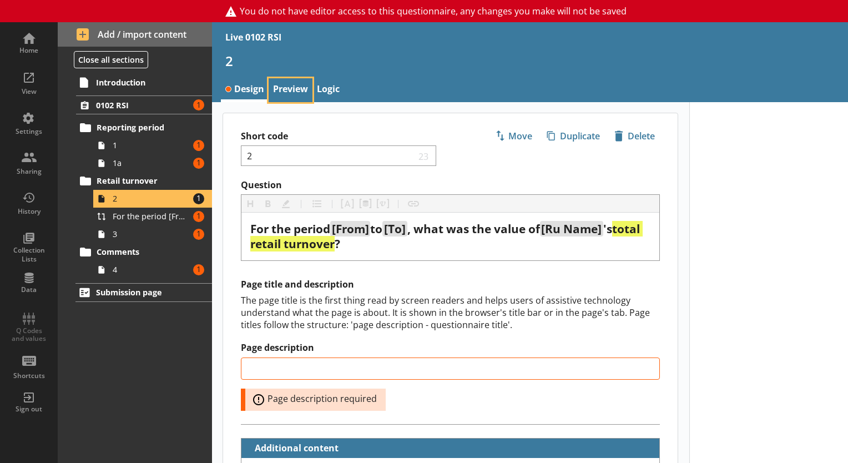
click at [284, 93] on link "Preview" at bounding box center [291, 90] width 44 height 24
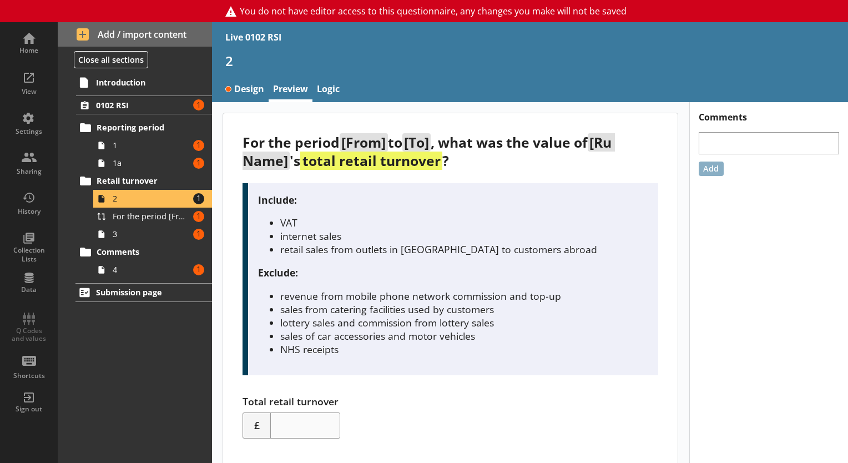
scroll to position [13, 0]
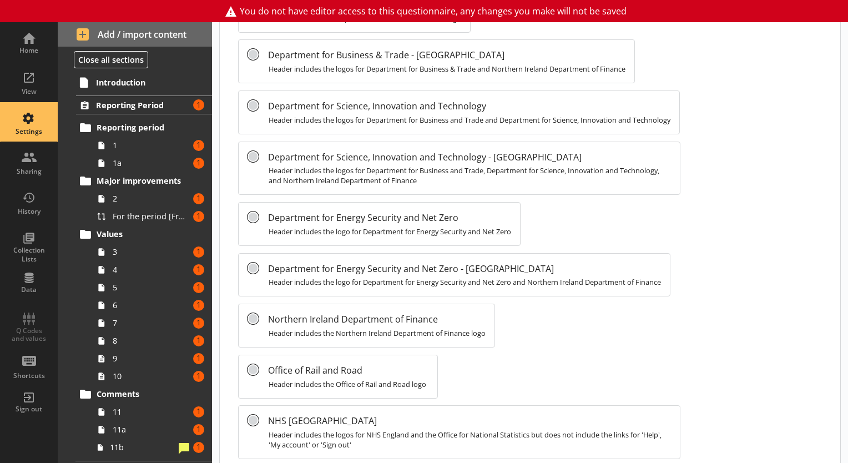
scroll to position [839, 0]
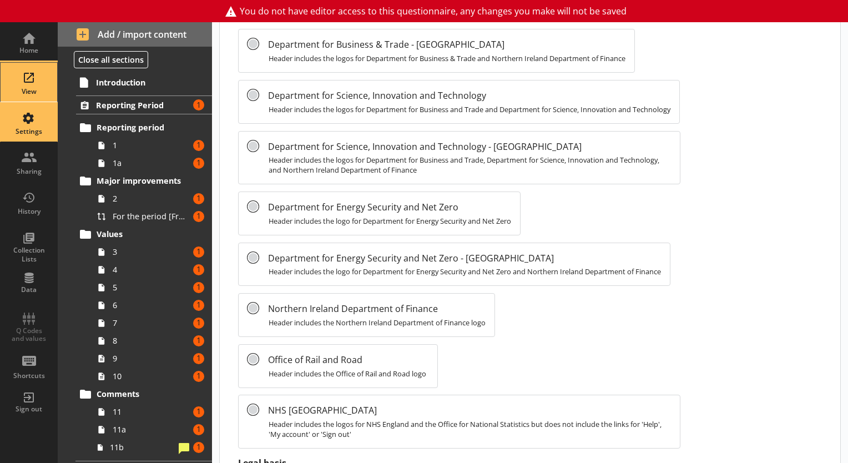
click at [29, 88] on div "View" at bounding box center [28, 91] width 39 height 9
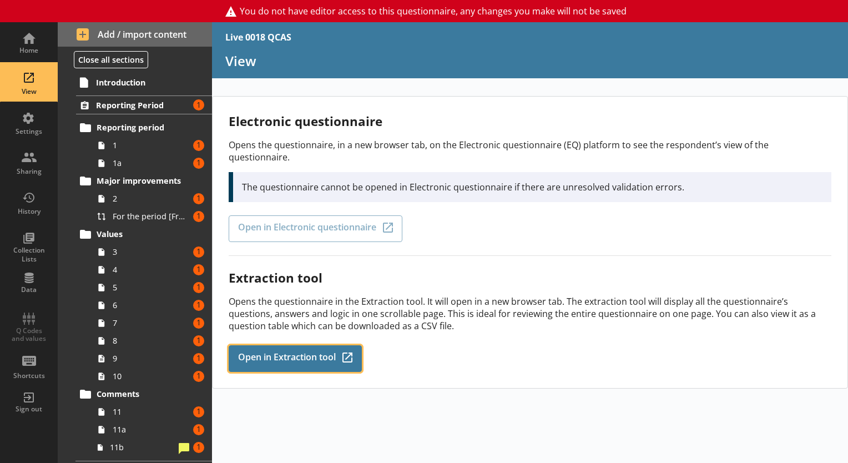
click at [253, 345] on link "Open in Extraction tool Q-Codes_Icon Created with Sketch." at bounding box center [295, 358] width 133 height 27
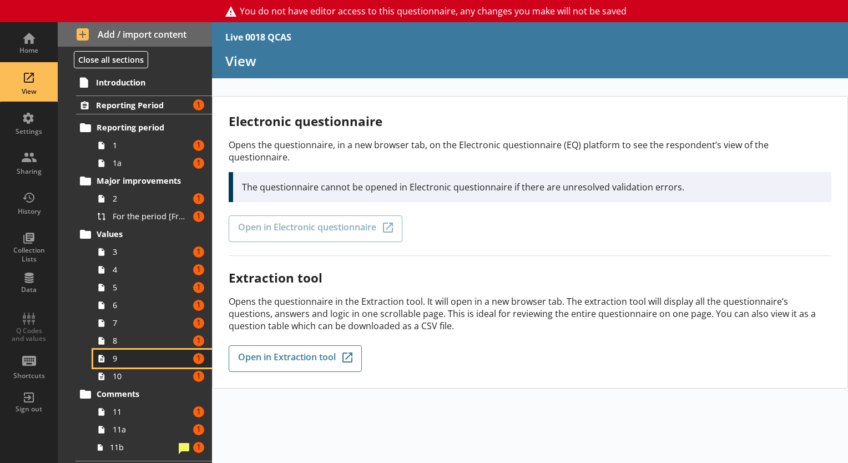
click at [130, 362] on span "9" at bounding box center [151, 358] width 77 height 11
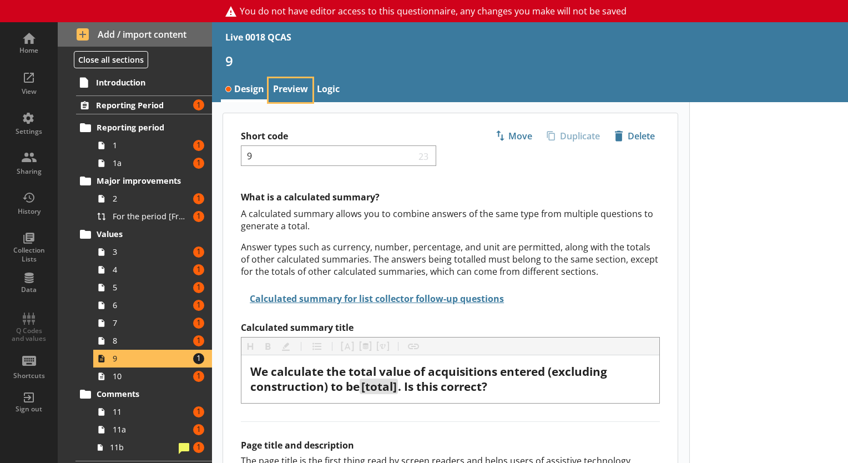
click at [275, 93] on link "Preview" at bounding box center [291, 90] width 44 height 24
